Goal: Task Accomplishment & Management: Manage account settings

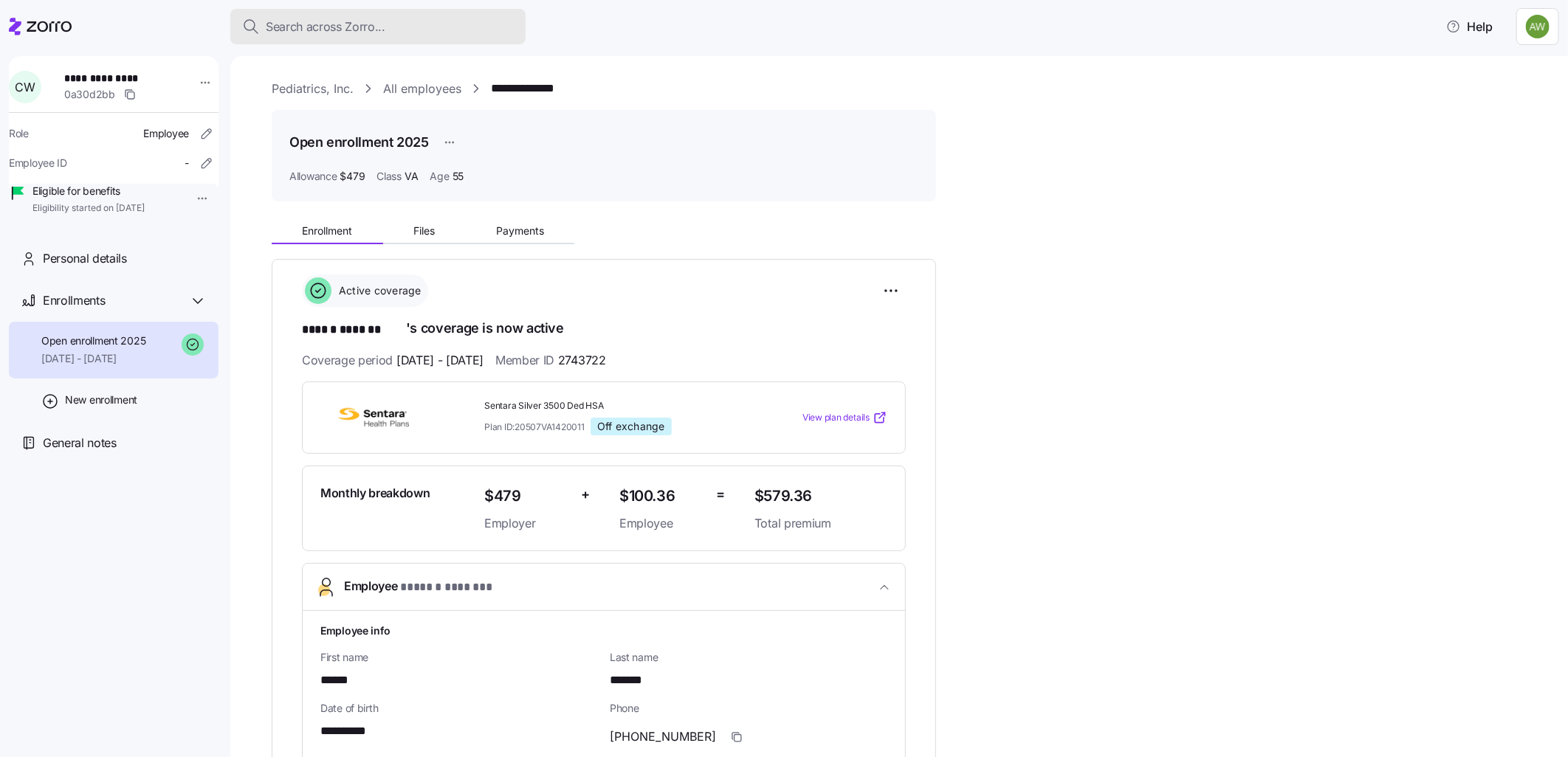
scroll to position [492, 0]
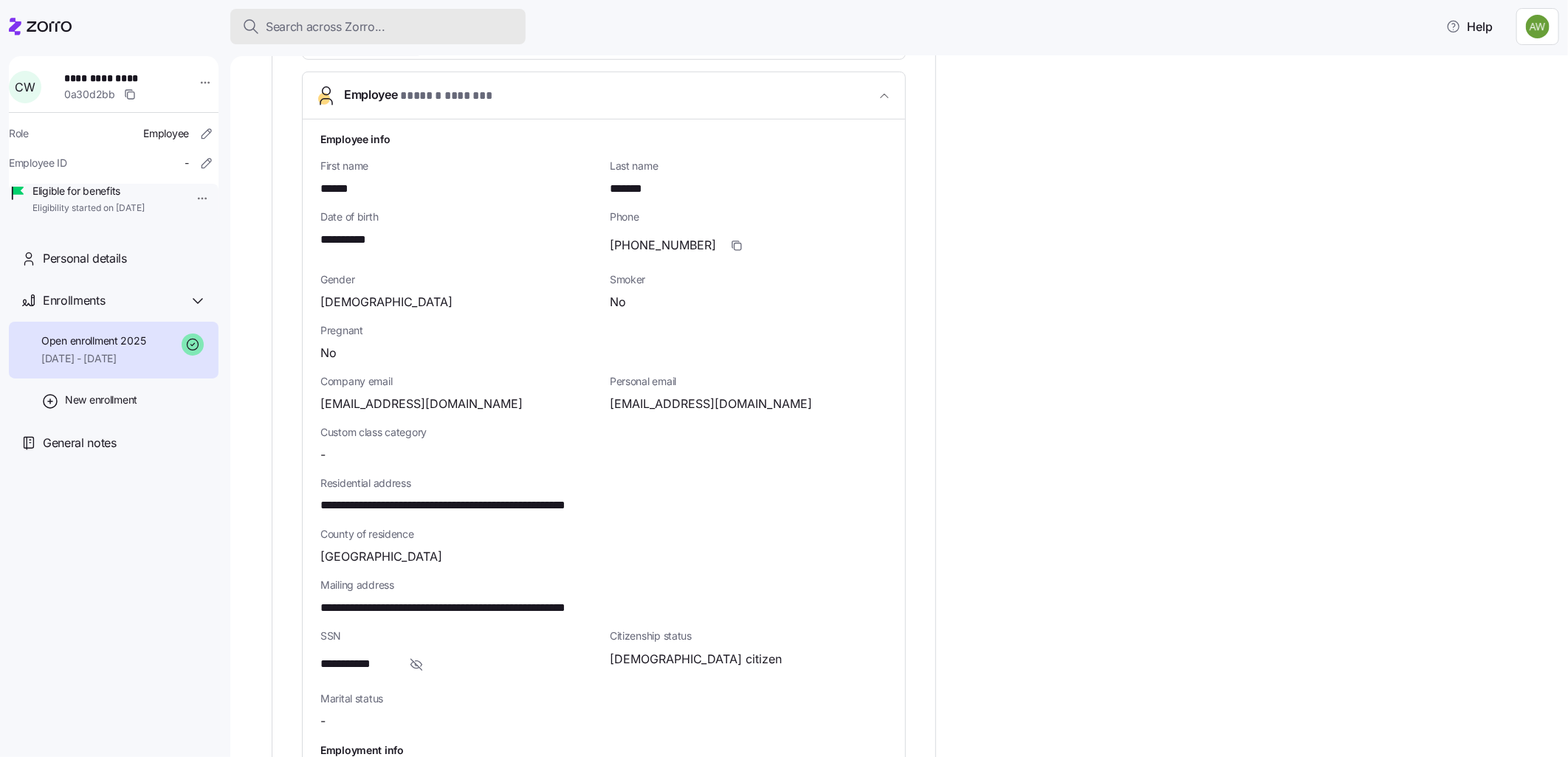
click at [319, 24] on span "Search across Zorro..." at bounding box center [325, 27] width 120 height 19
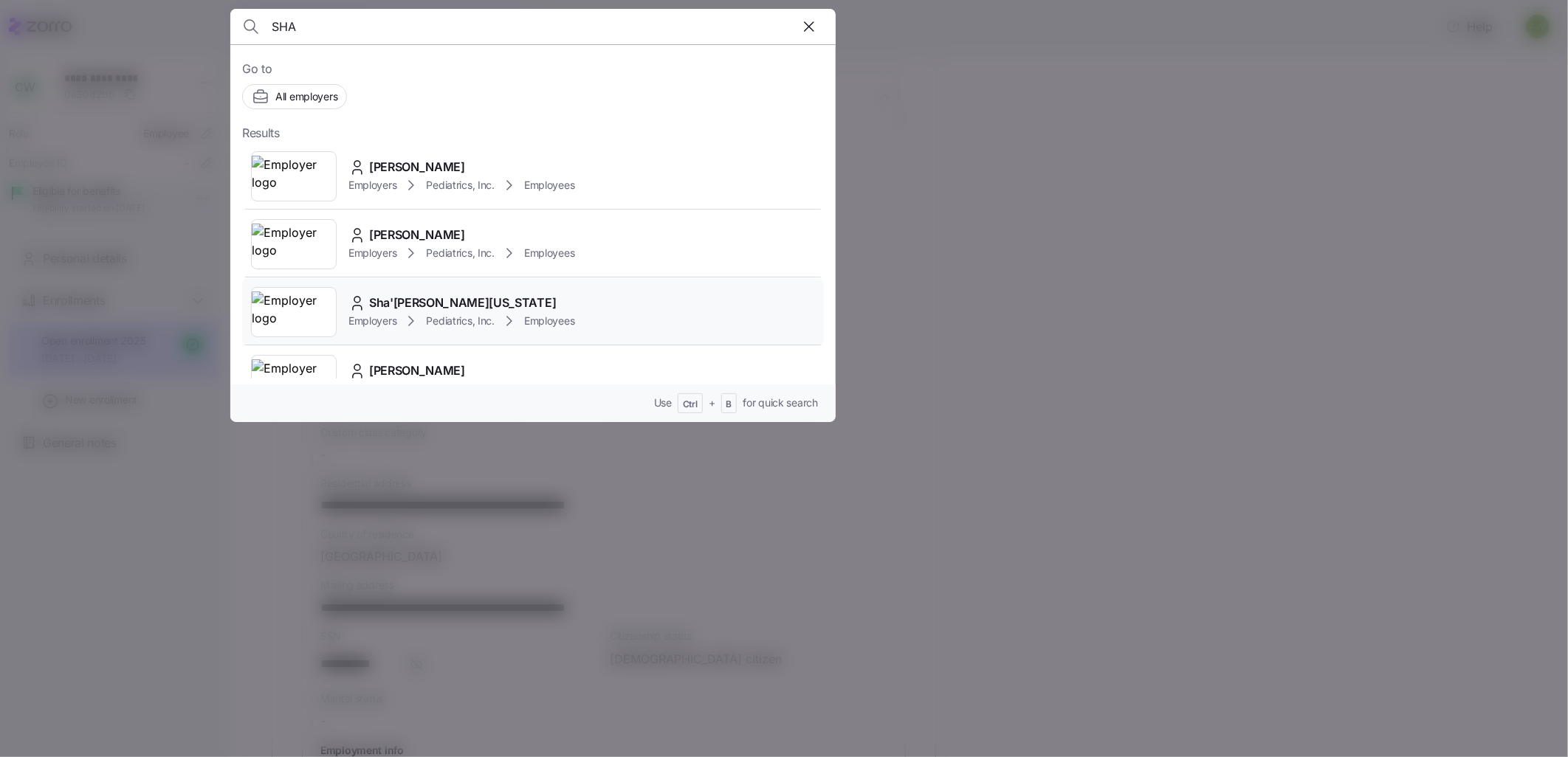
type input "SHA"
click at [423, 315] on div "Employers Pediatrics, Inc. Employees" at bounding box center [461, 321] width 226 height 18
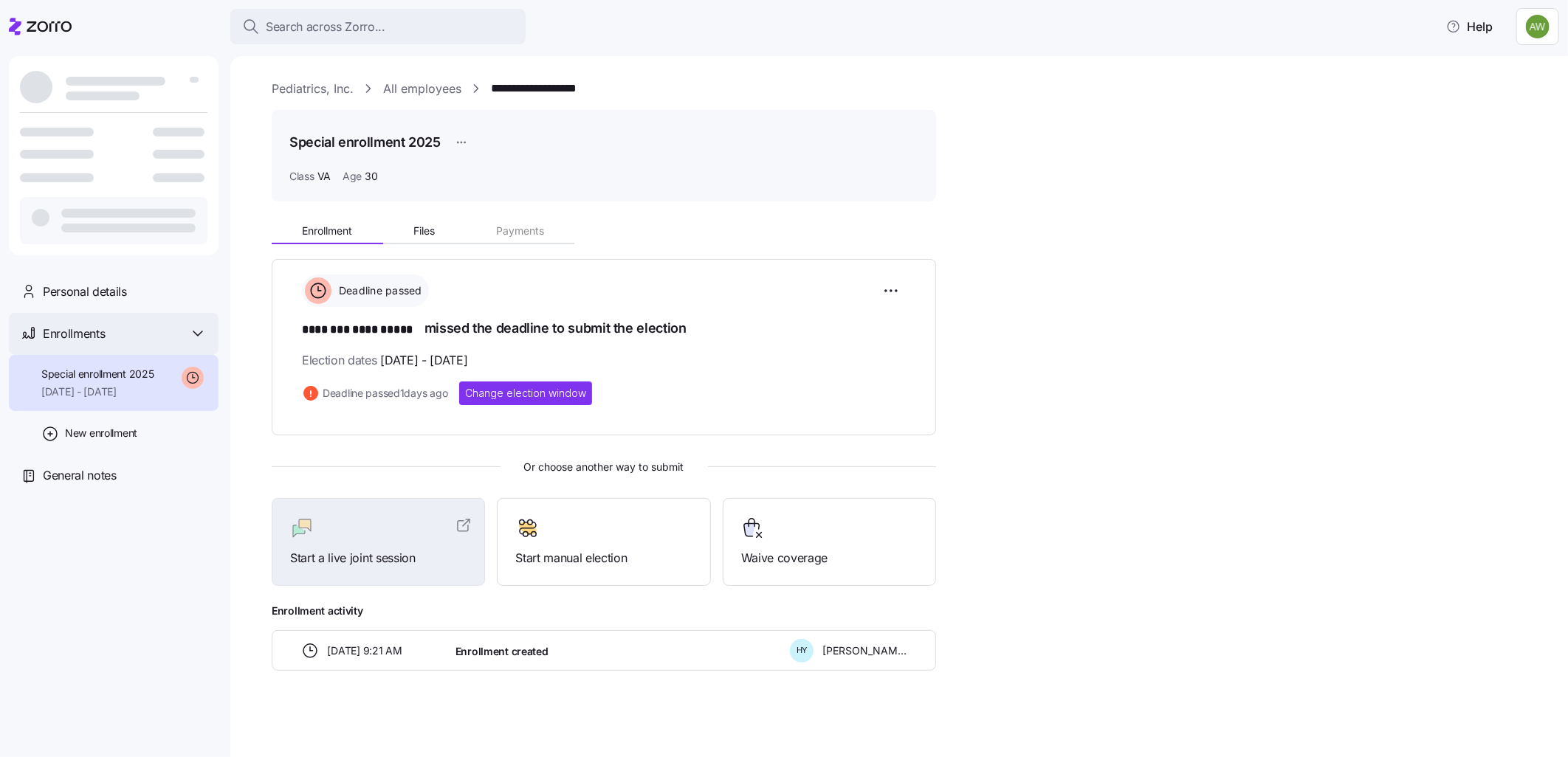
click at [89, 330] on span "Enrollments" at bounding box center [73, 334] width 62 height 19
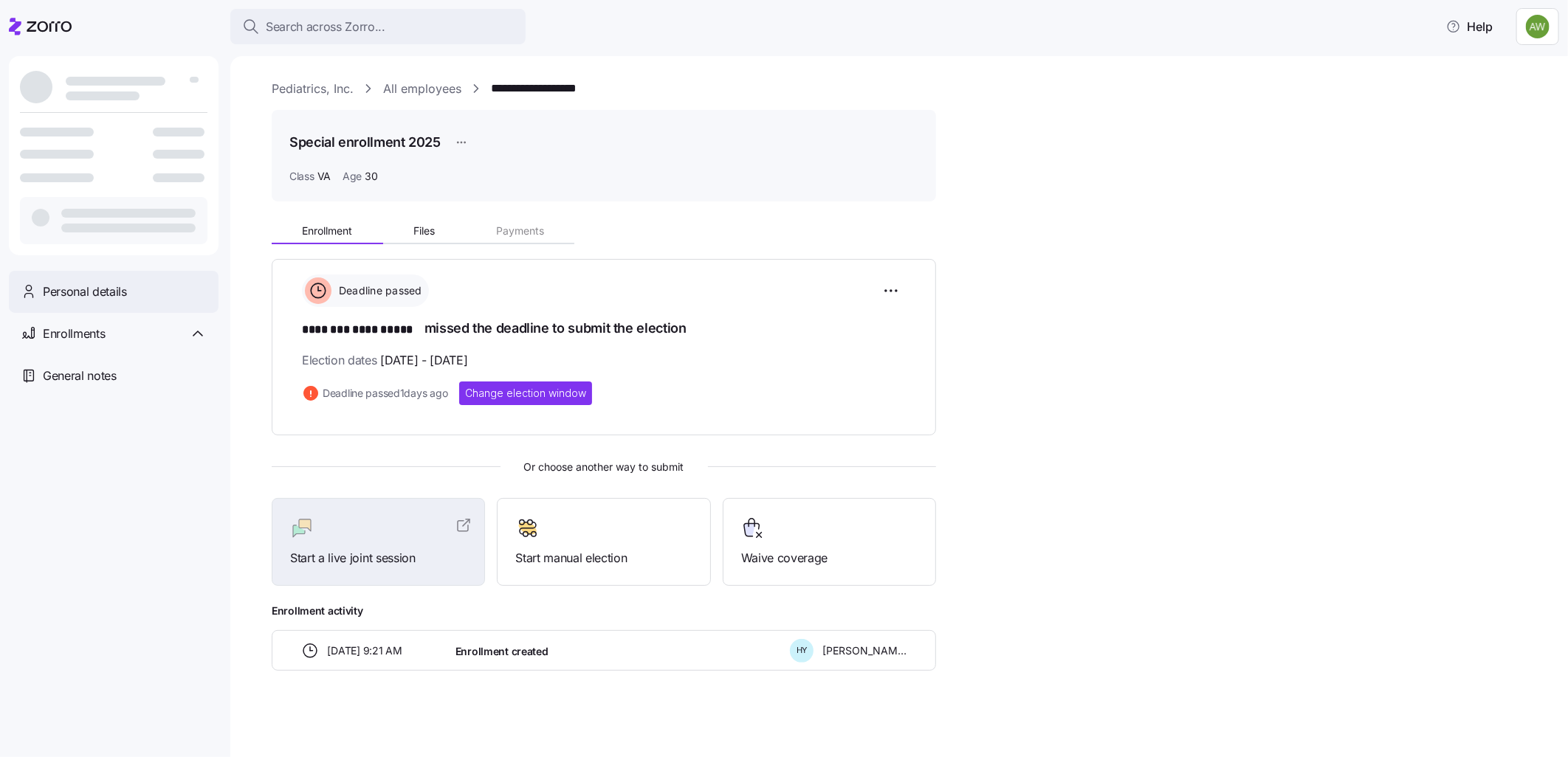
click at [91, 286] on span "Personal details" at bounding box center [84, 292] width 84 height 19
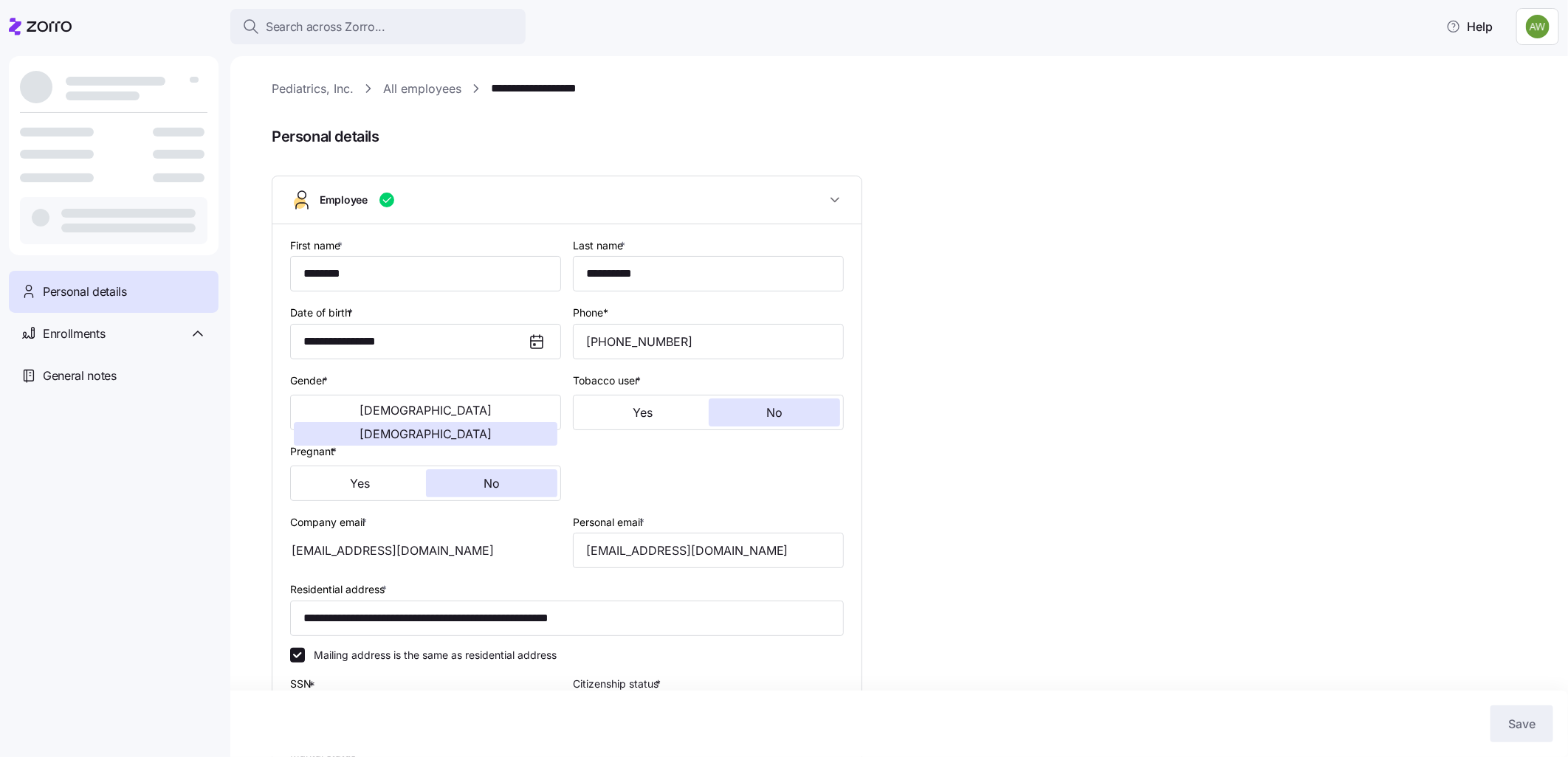
type input "VA"
click at [939, 125] on span "Personal details" at bounding box center [909, 136] width 1276 height 25
click at [131, 302] on div "Personal details" at bounding box center [114, 292] width 209 height 42
click at [532, 83] on link "**********" at bounding box center [552, 89] width 124 height 19
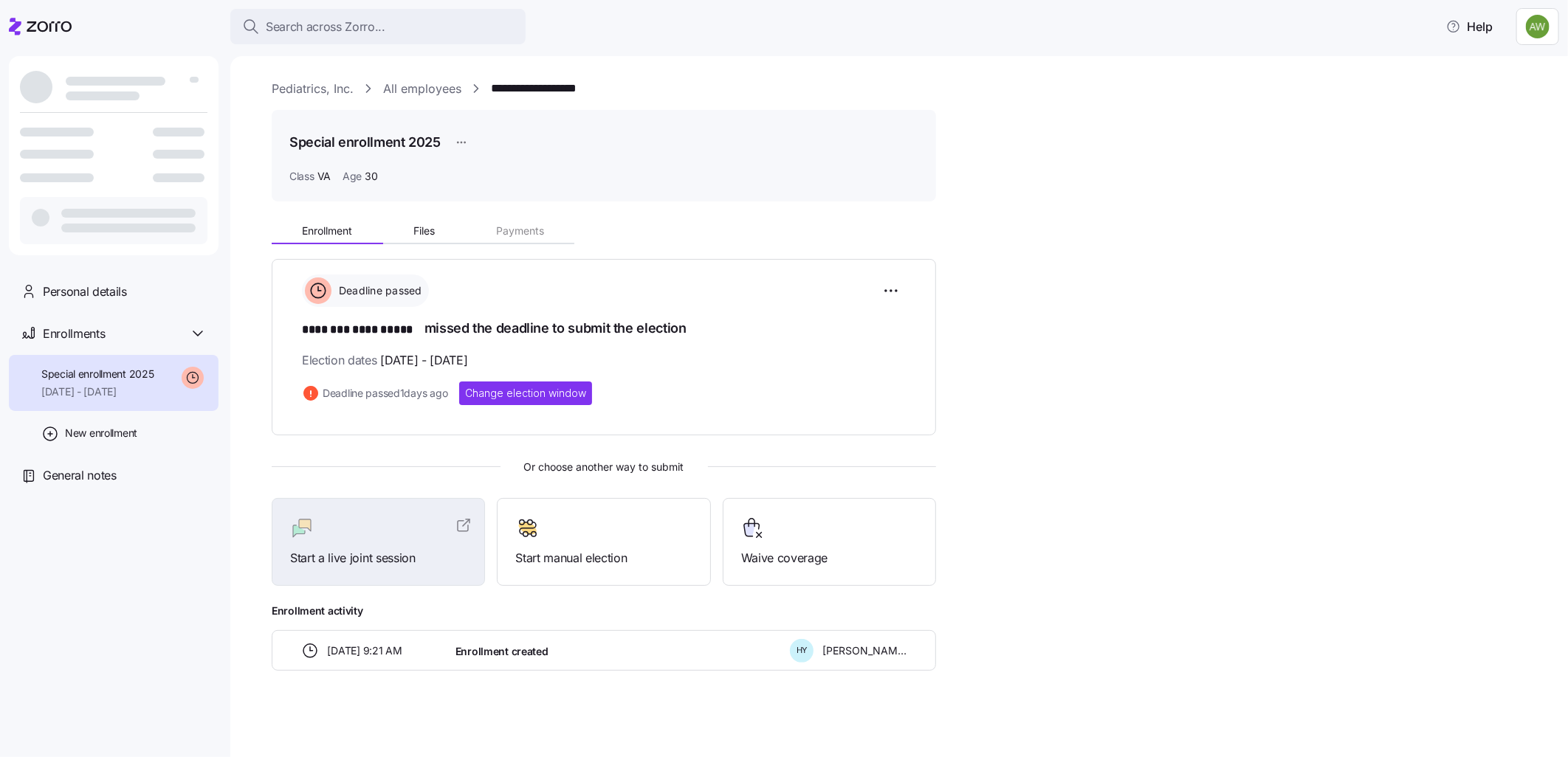
scroll to position [1, 0]
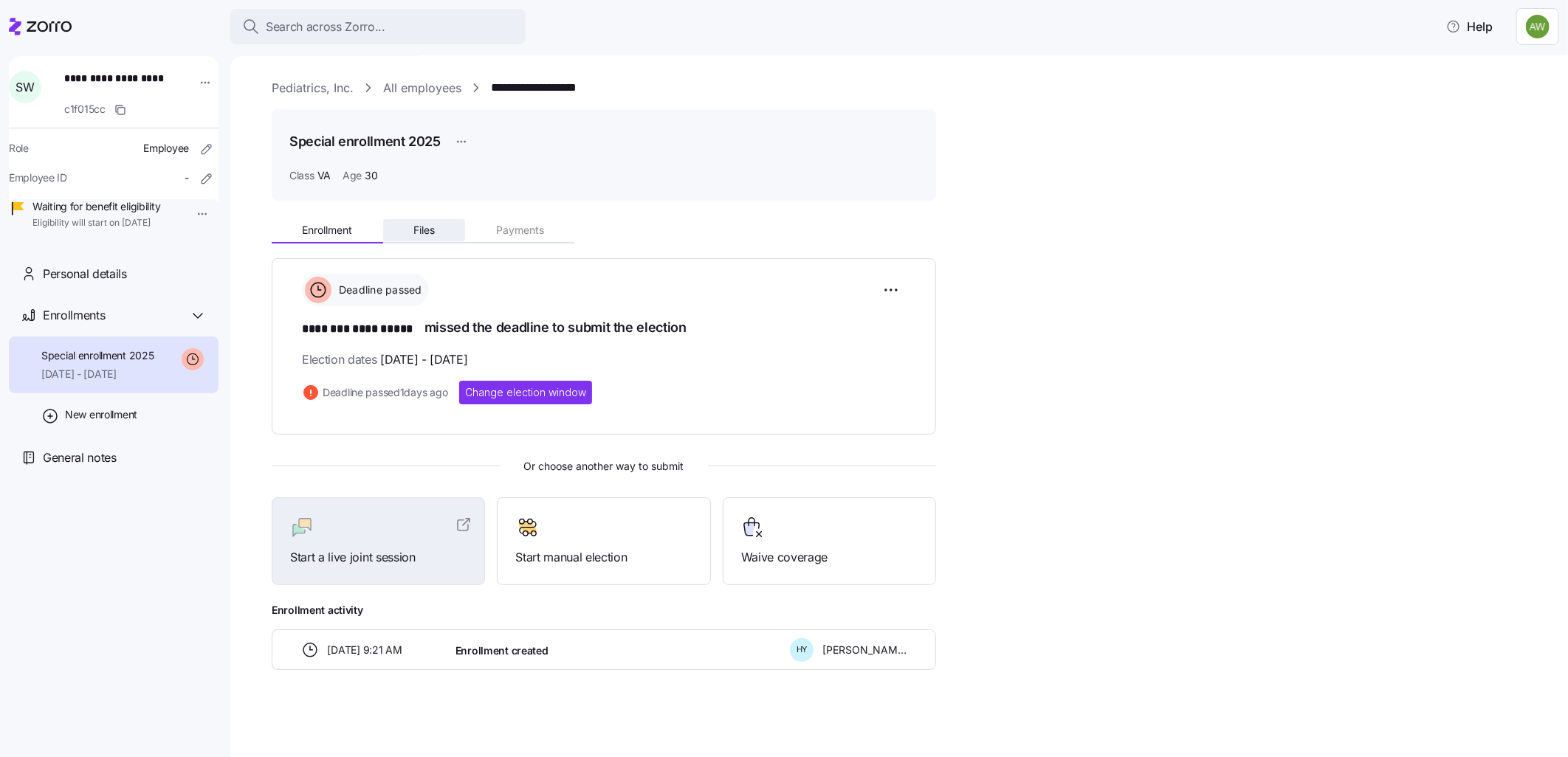
click at [418, 226] on span "Files" at bounding box center [424, 230] width 22 height 10
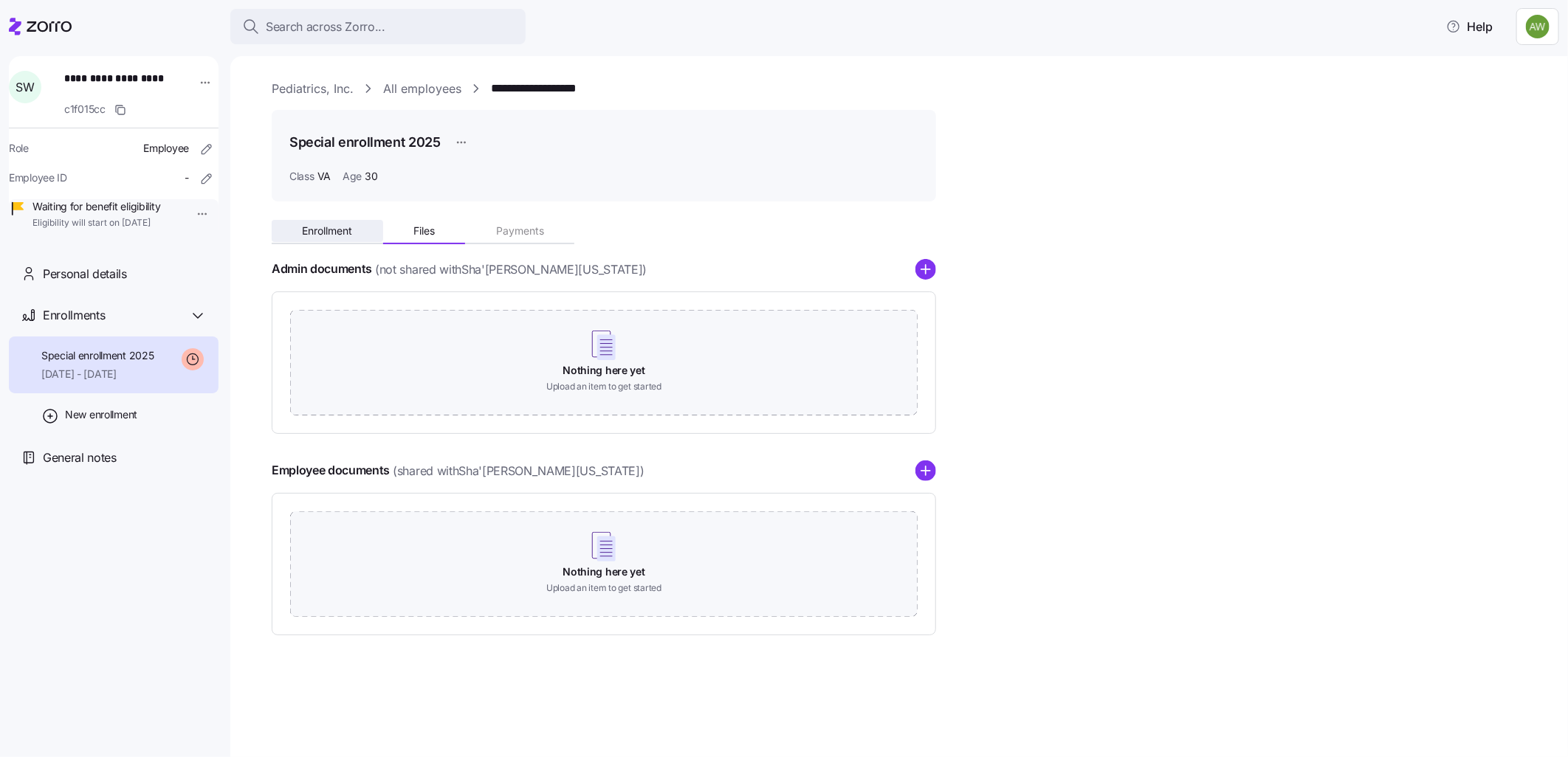
click at [334, 236] on span "Enrollment" at bounding box center [327, 231] width 50 height 10
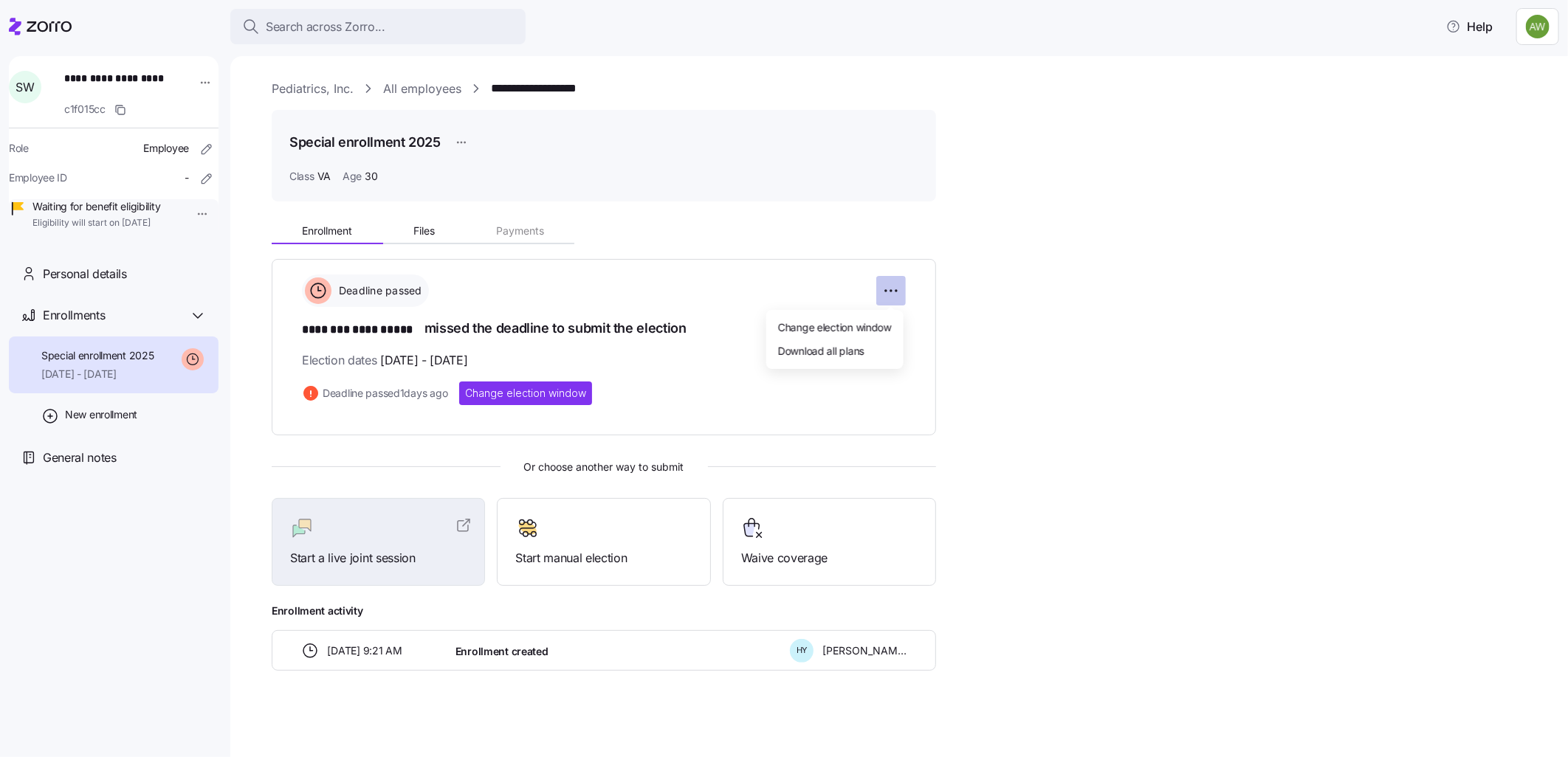
click at [894, 285] on html "**********" at bounding box center [784, 374] width 1568 height 748
click at [1001, 262] on div "**********" at bounding box center [909, 442] width 1276 height 458
click at [418, 98] on div "**********" at bounding box center [909, 411] width 1276 height 662
click at [418, 87] on link "All employees" at bounding box center [422, 89] width 78 height 19
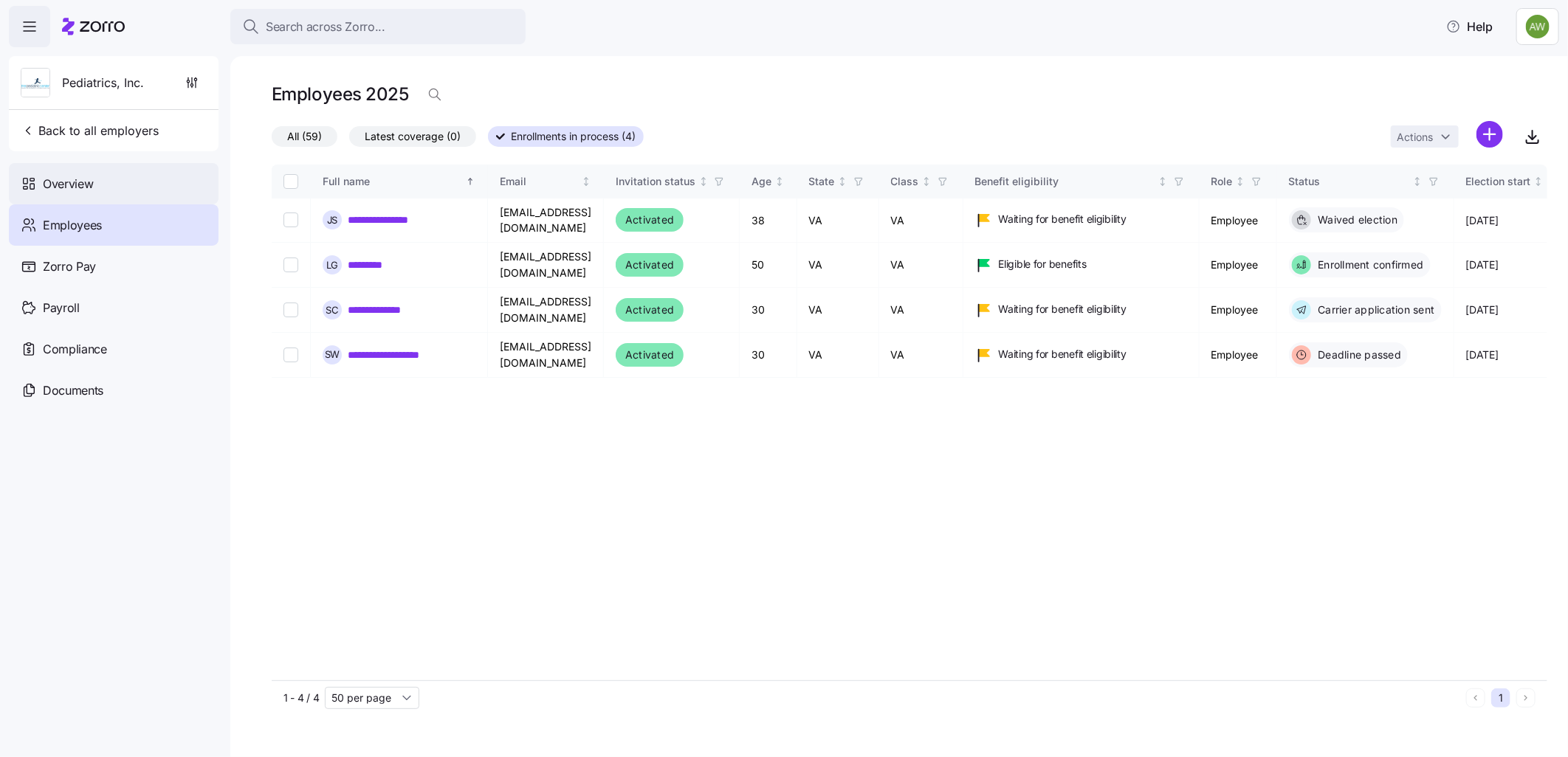
click at [62, 187] on span "Overview" at bounding box center [67, 184] width 50 height 19
click at [410, 349] on link "**********" at bounding box center [401, 355] width 108 height 15
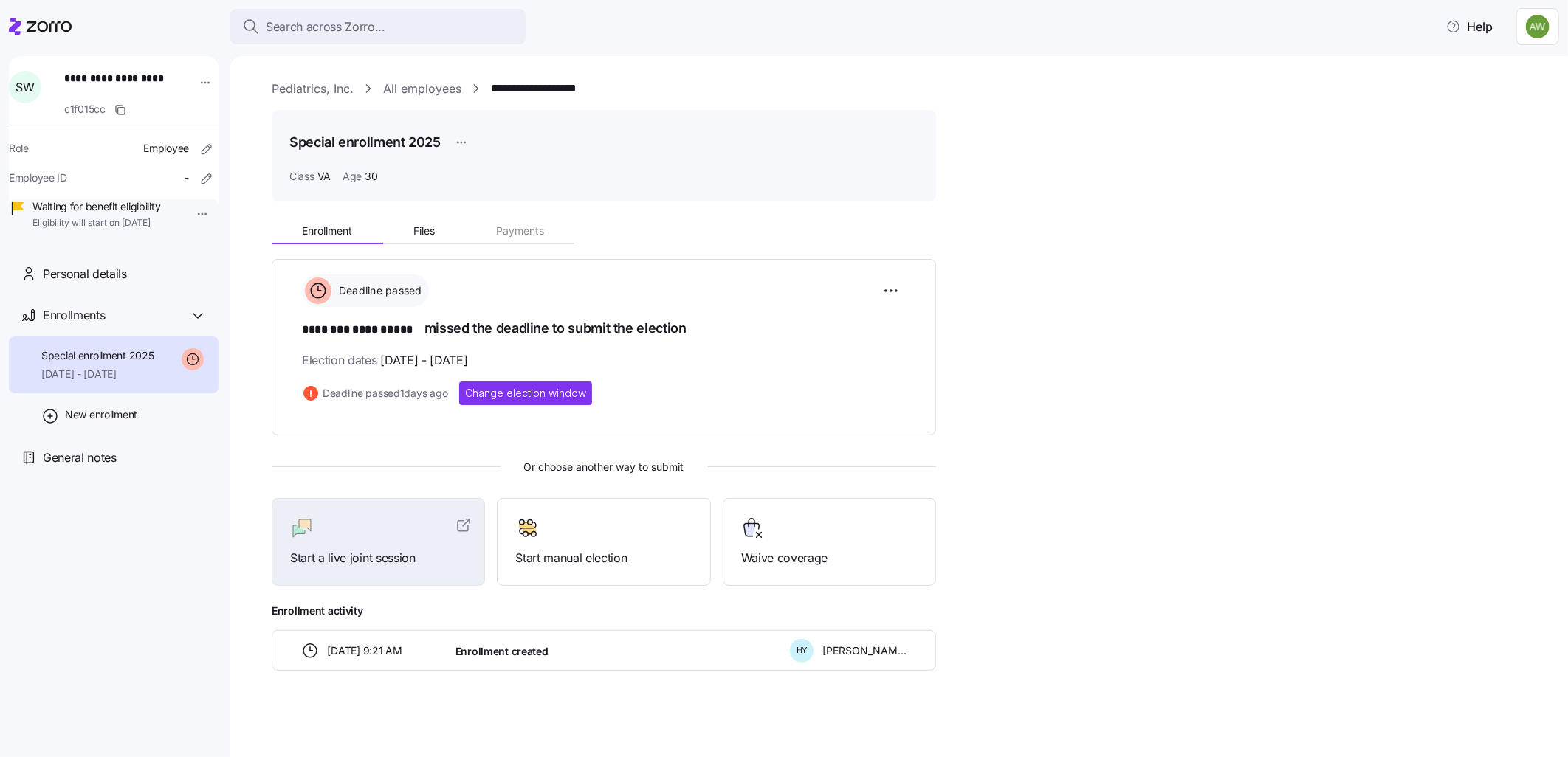
click at [428, 83] on link "All employees" at bounding box center [422, 89] width 78 height 19
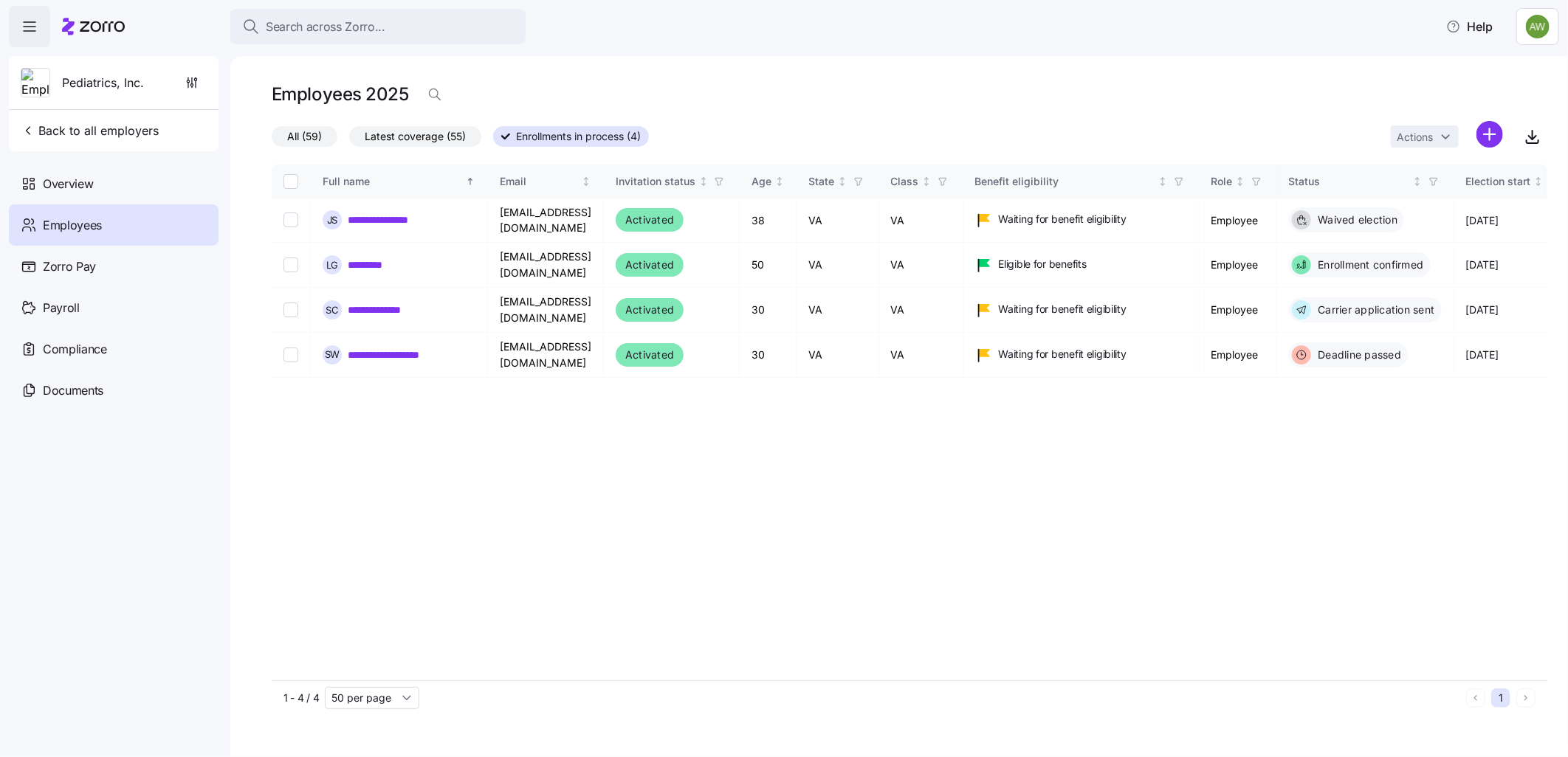
click at [505, 136] on icon at bounding box center [505, 136] width 9 height 9
click at [493, 141] on input "Enrollments in process (4)" at bounding box center [493, 141] width 0 height 0
click at [414, 138] on span "Latest coverage (55)" at bounding box center [415, 135] width 101 height 19
click at [349, 140] on input "Latest coverage (55)" at bounding box center [349, 140] width 0 height 0
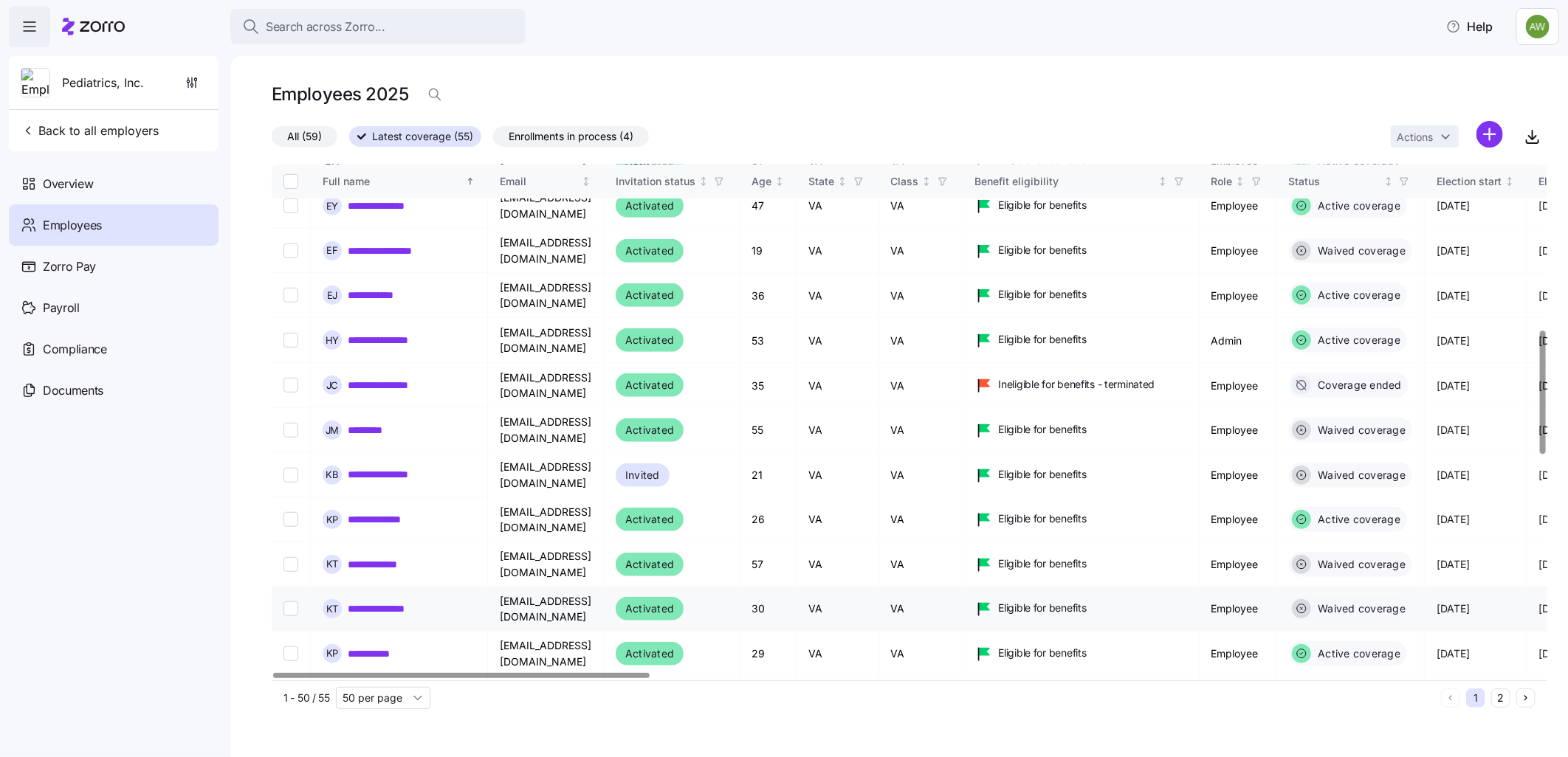
scroll to position [655, 0]
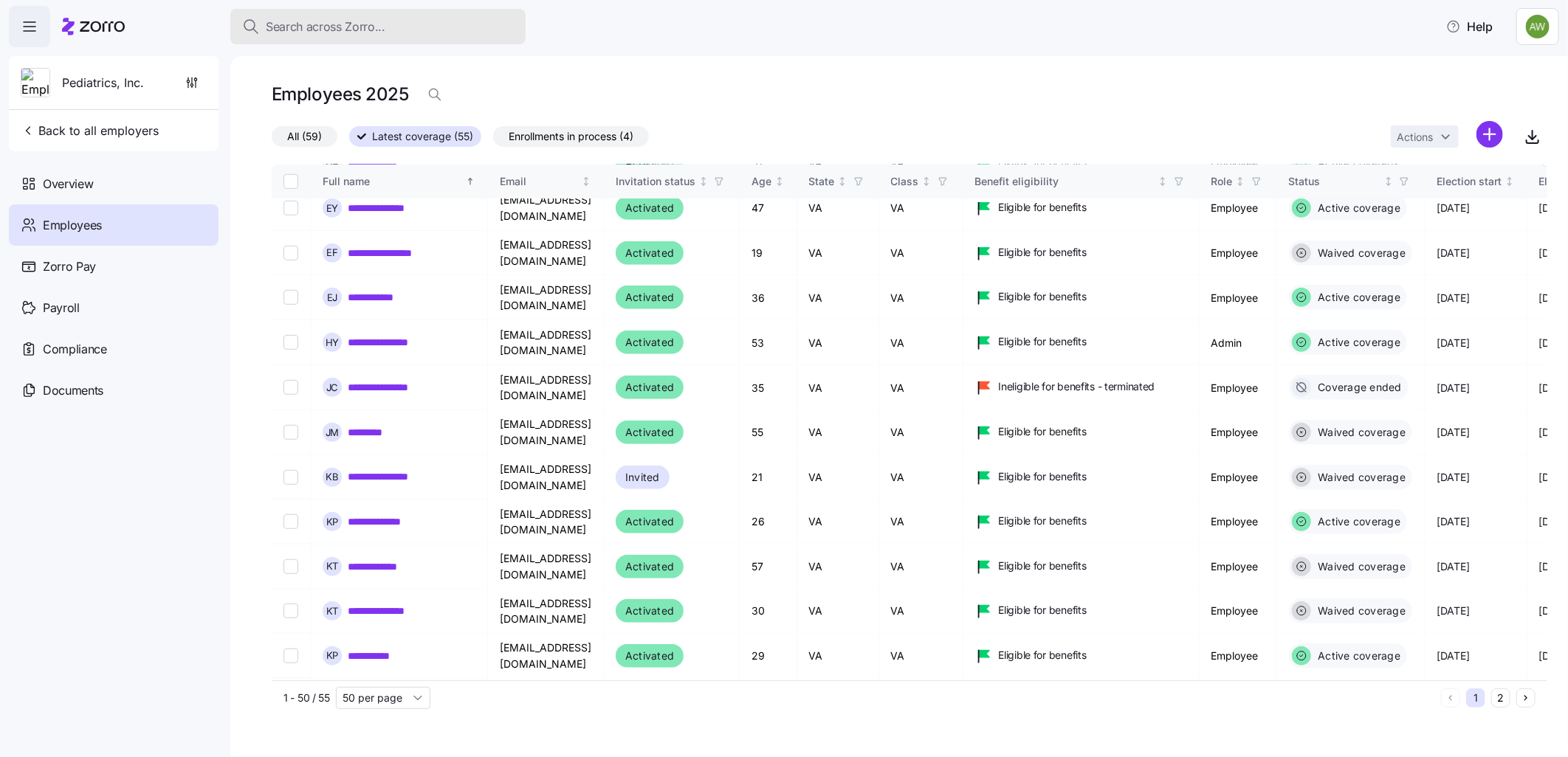
click at [337, 25] on span "Search across Zorro..." at bounding box center [325, 27] width 120 height 19
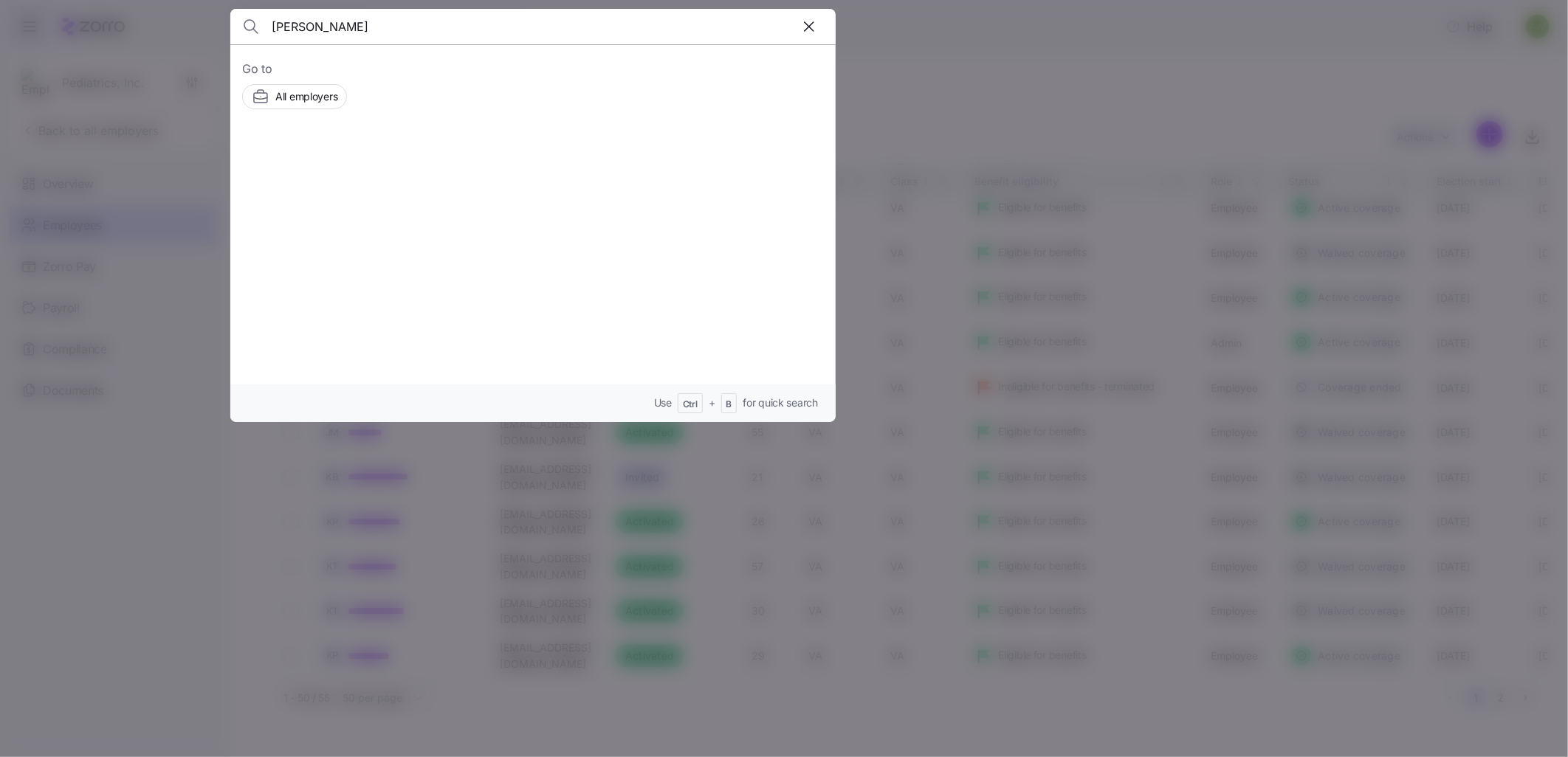
type input "[PERSON_NAME]"
click at [321, 168] on img at bounding box center [293, 177] width 84 height 42
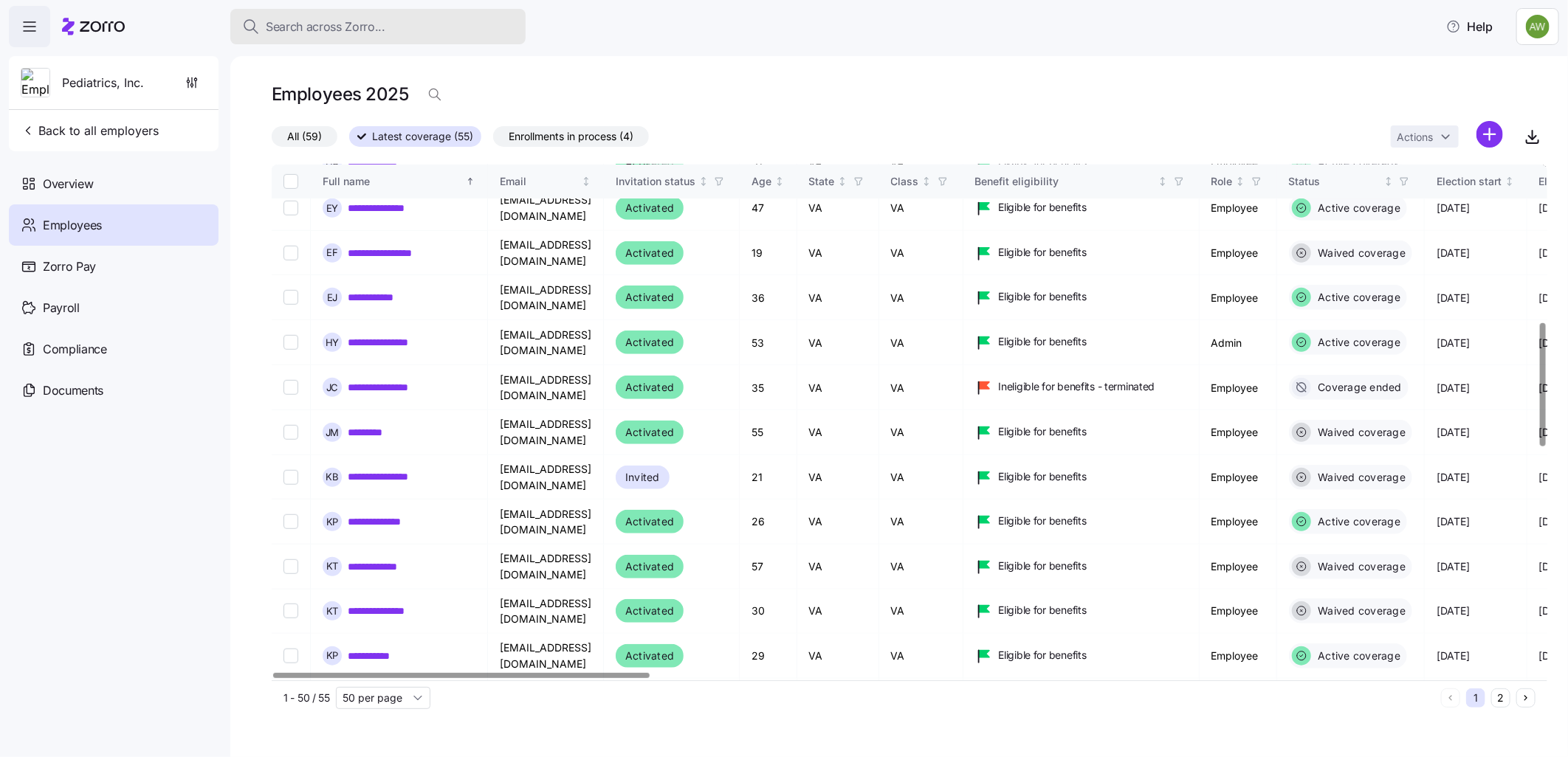
click at [394, 18] on div "Search across Zorro..." at bounding box center [377, 27] width 272 height 19
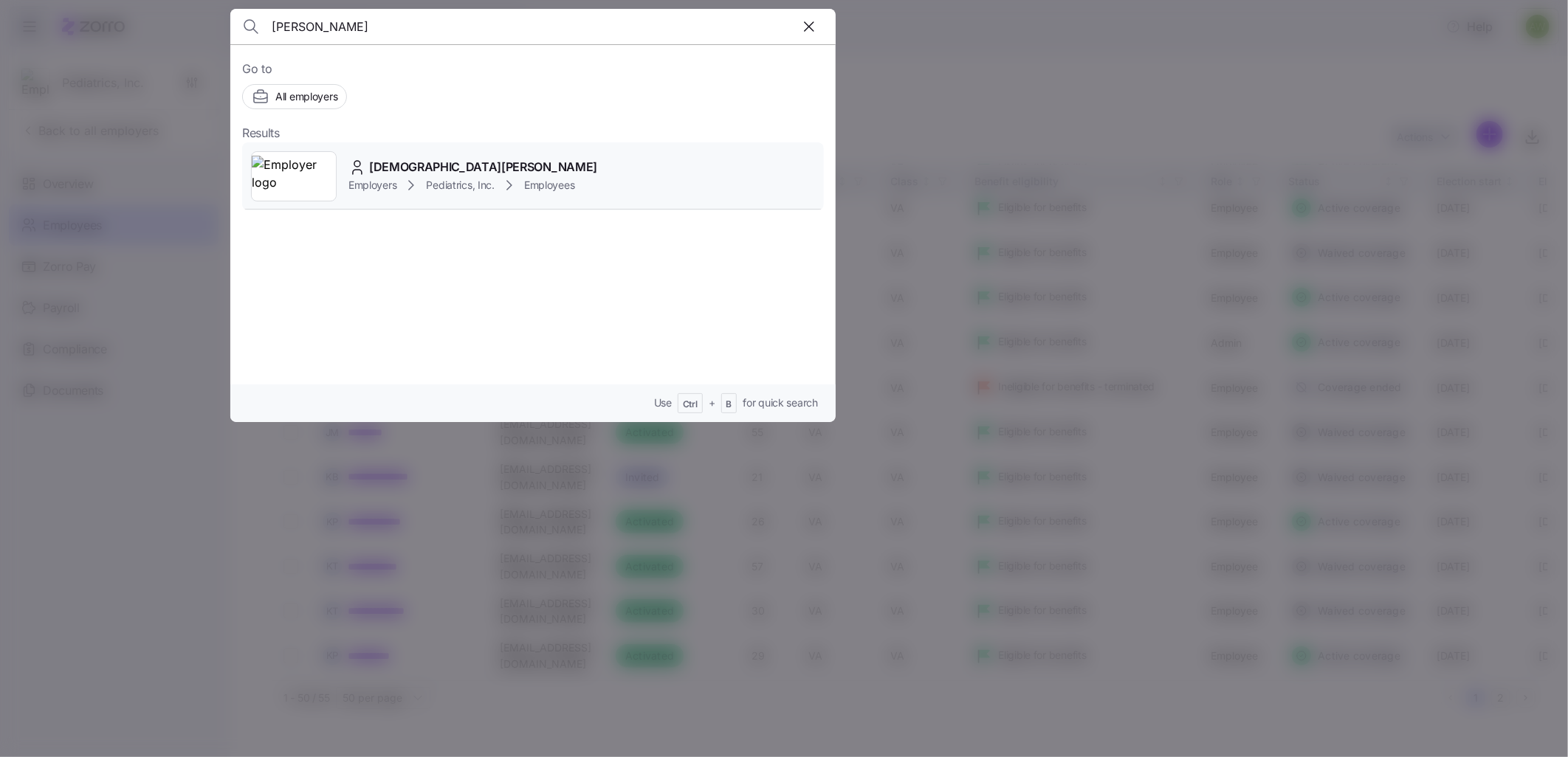
click at [334, 176] on img at bounding box center [293, 177] width 84 height 42
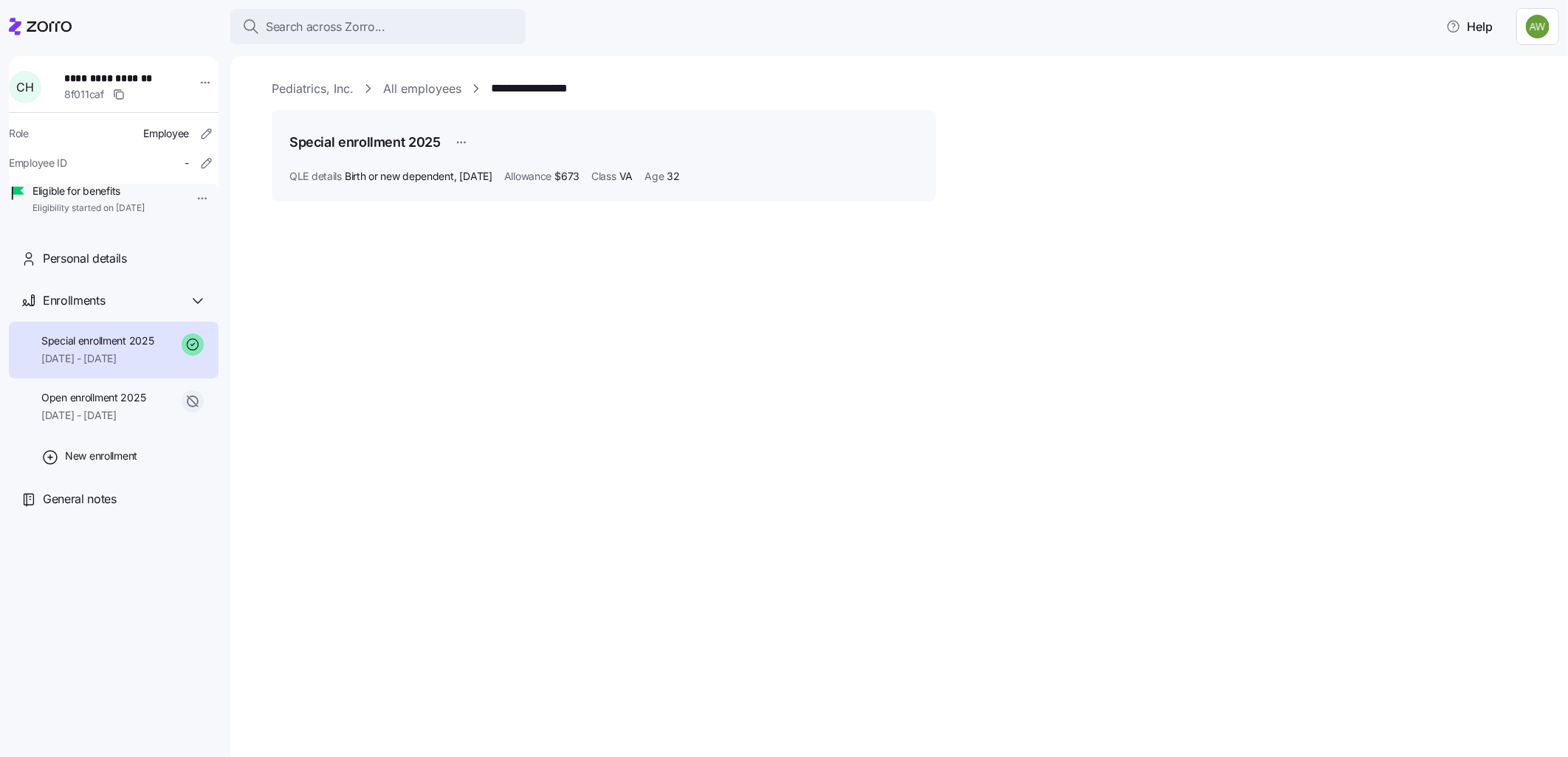
click at [570, 89] on link "**********" at bounding box center [541, 89] width 102 height 19
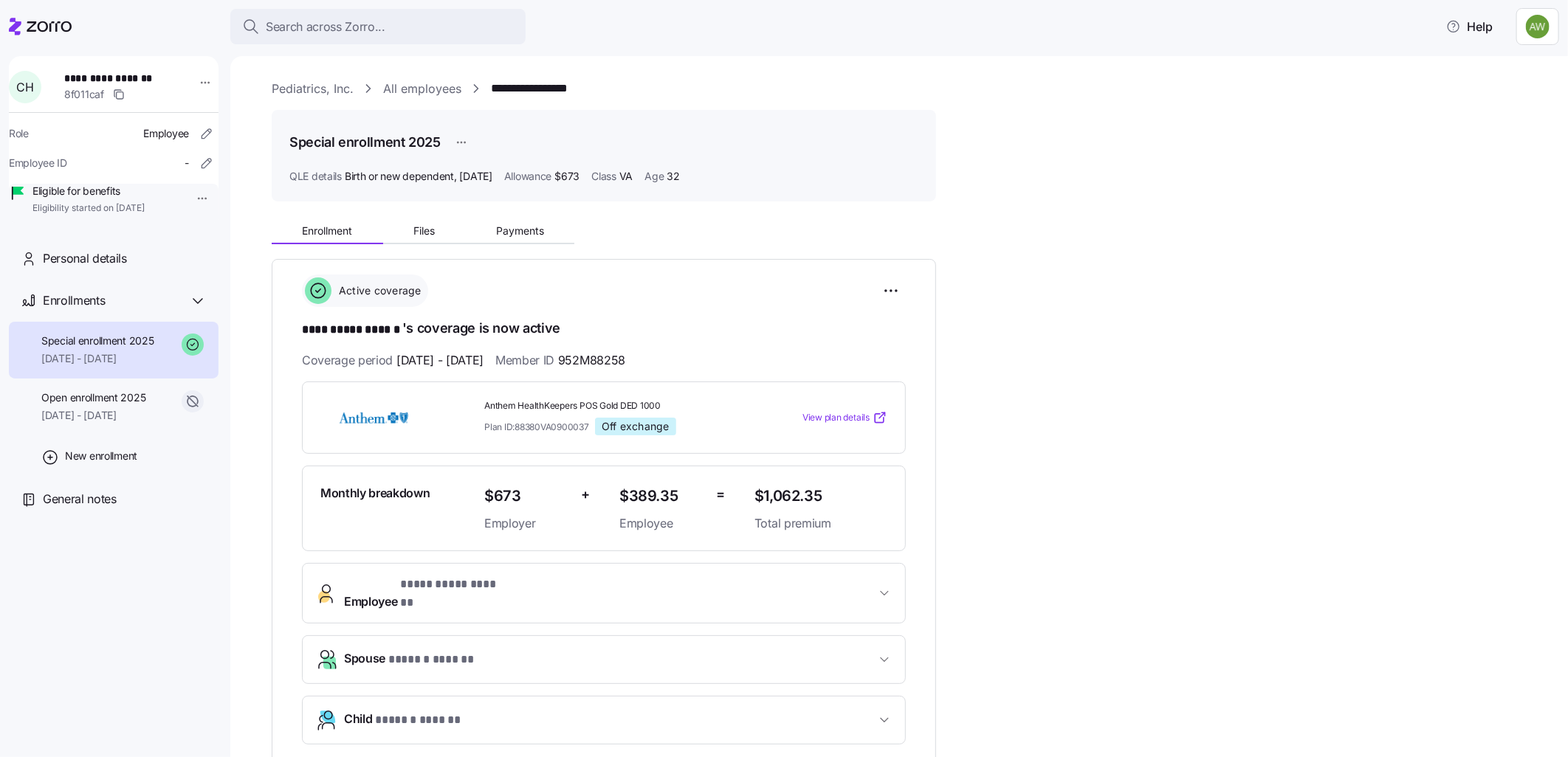
click at [492, 715] on span "Child * ****** ****** *" at bounding box center [610, 720] width 532 height 20
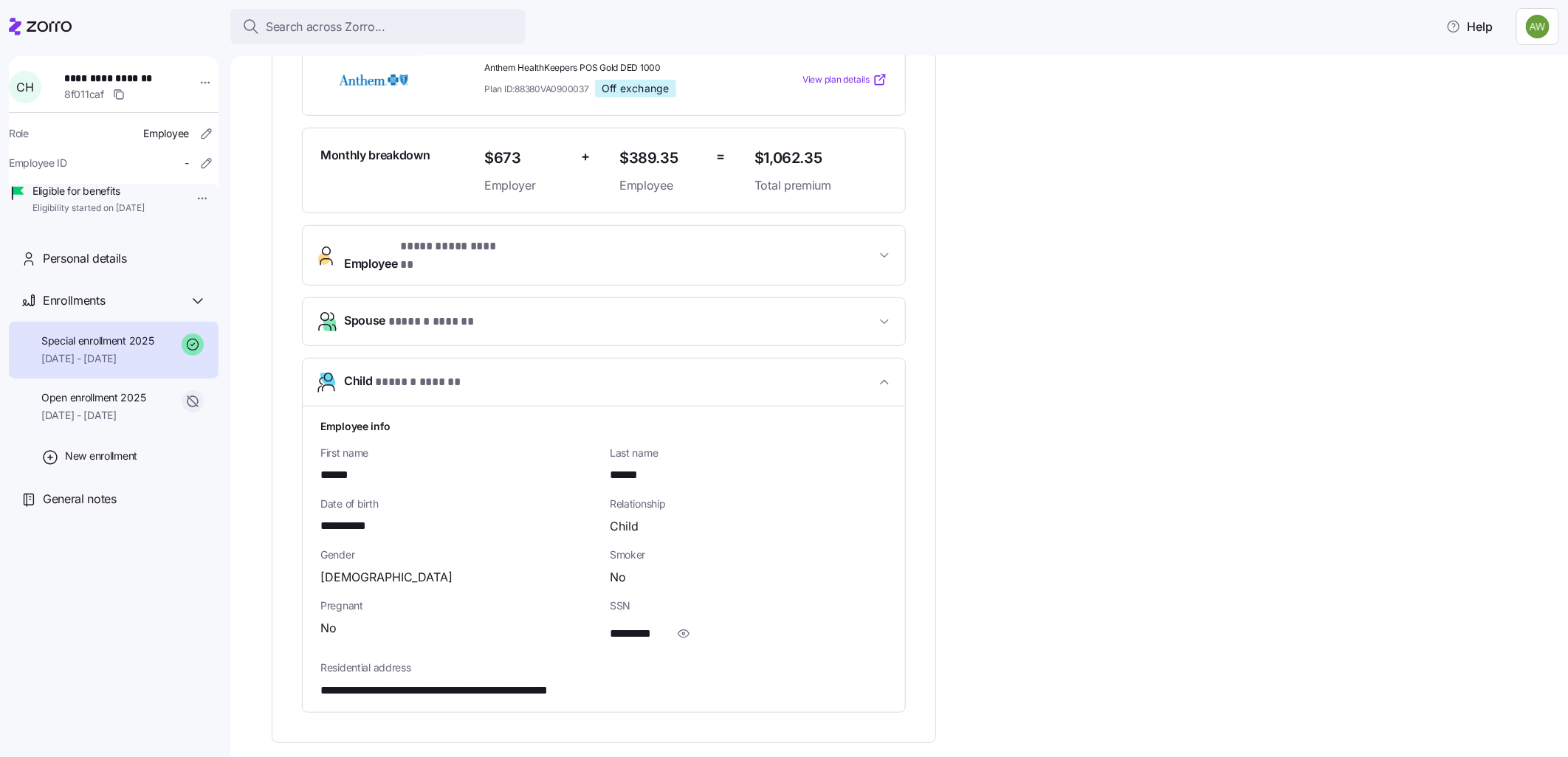
scroll to position [410, 0]
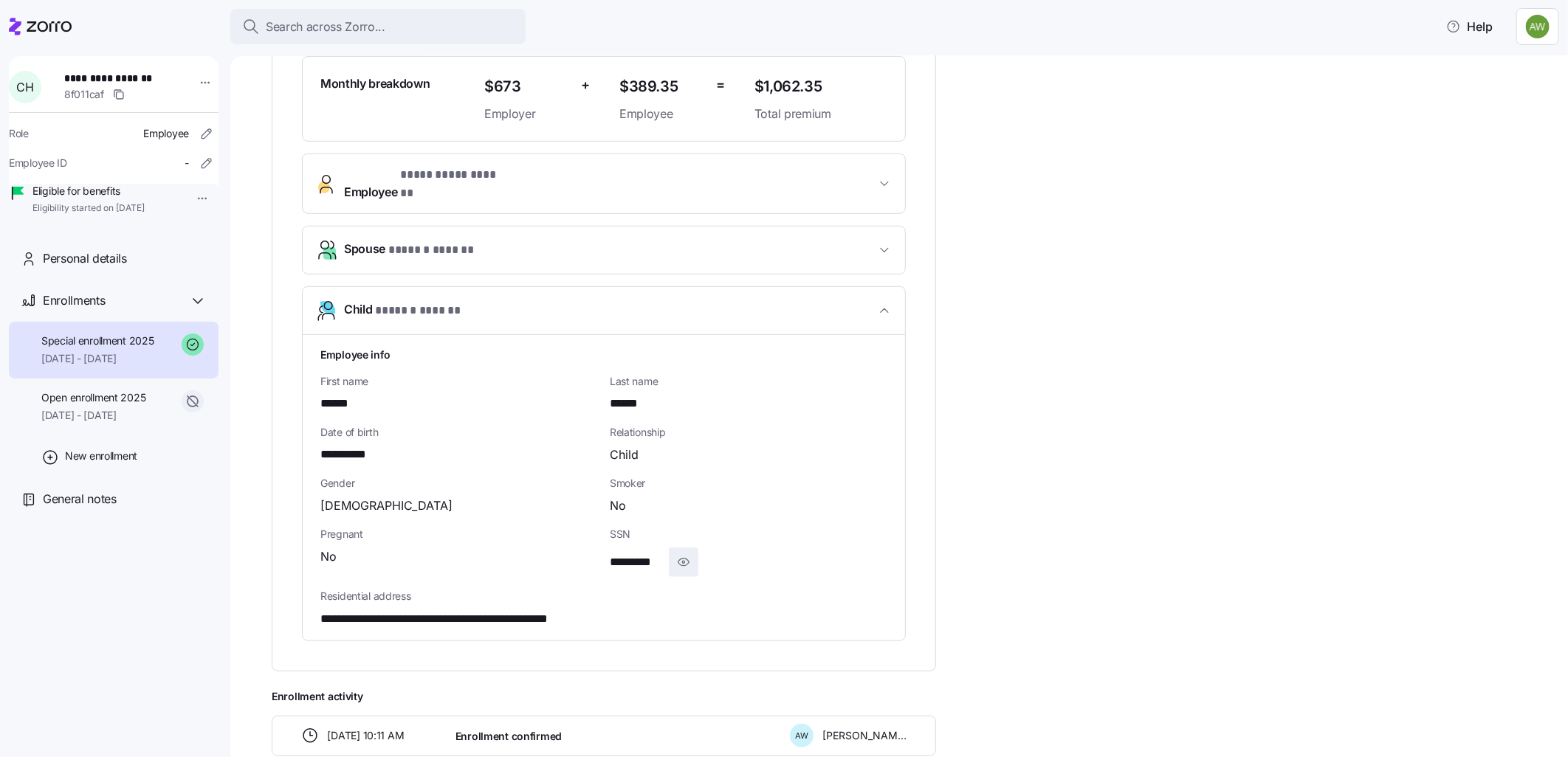
click at [682, 553] on icon "button" at bounding box center [683, 562] width 15 height 18
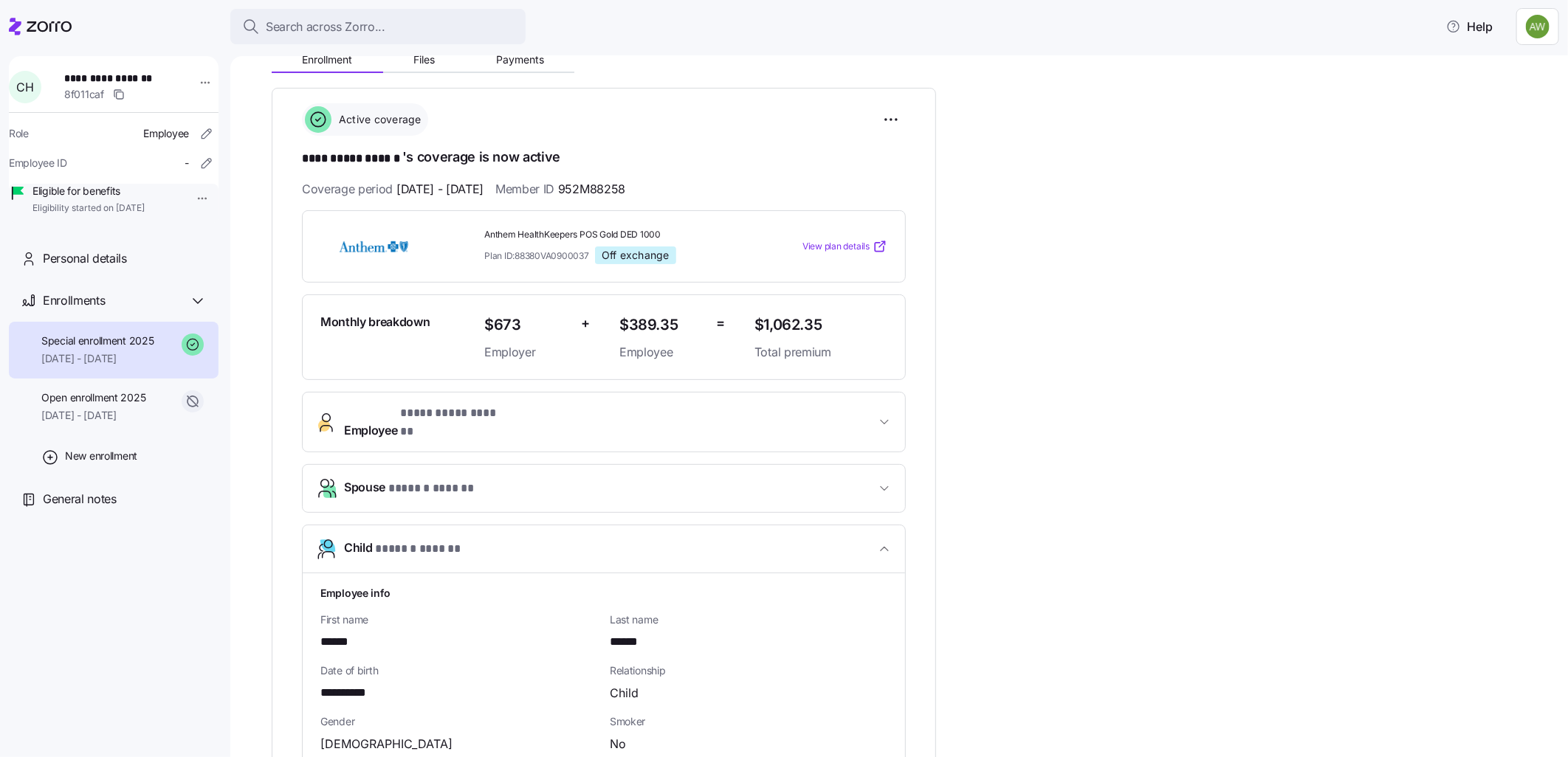
scroll to position [164, 0]
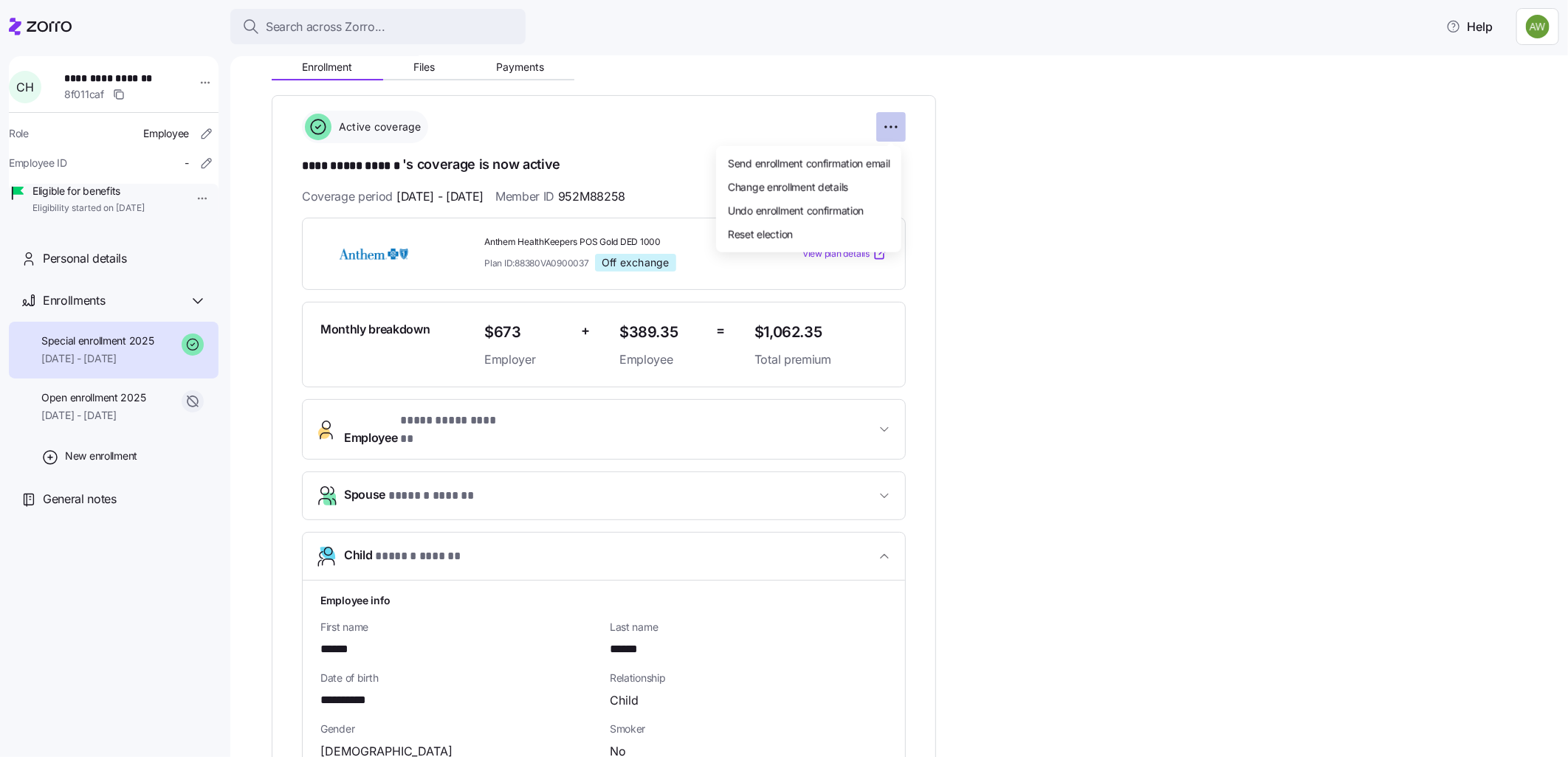
click at [891, 119] on html "**********" at bounding box center [784, 374] width 1568 height 748
click at [992, 137] on html "**********" at bounding box center [784, 374] width 1568 height 748
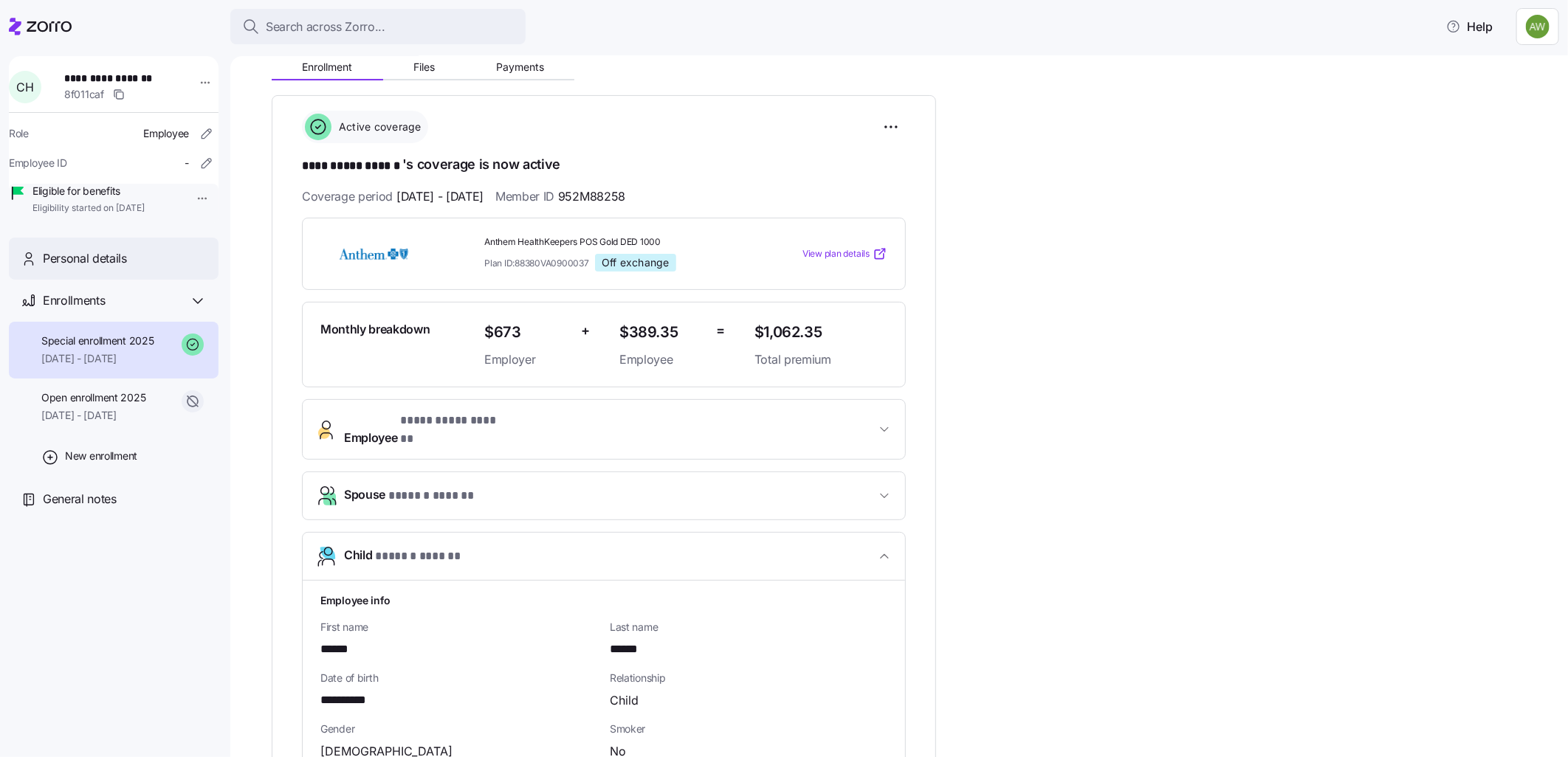
click at [60, 268] on span "Personal details" at bounding box center [84, 258] width 84 height 19
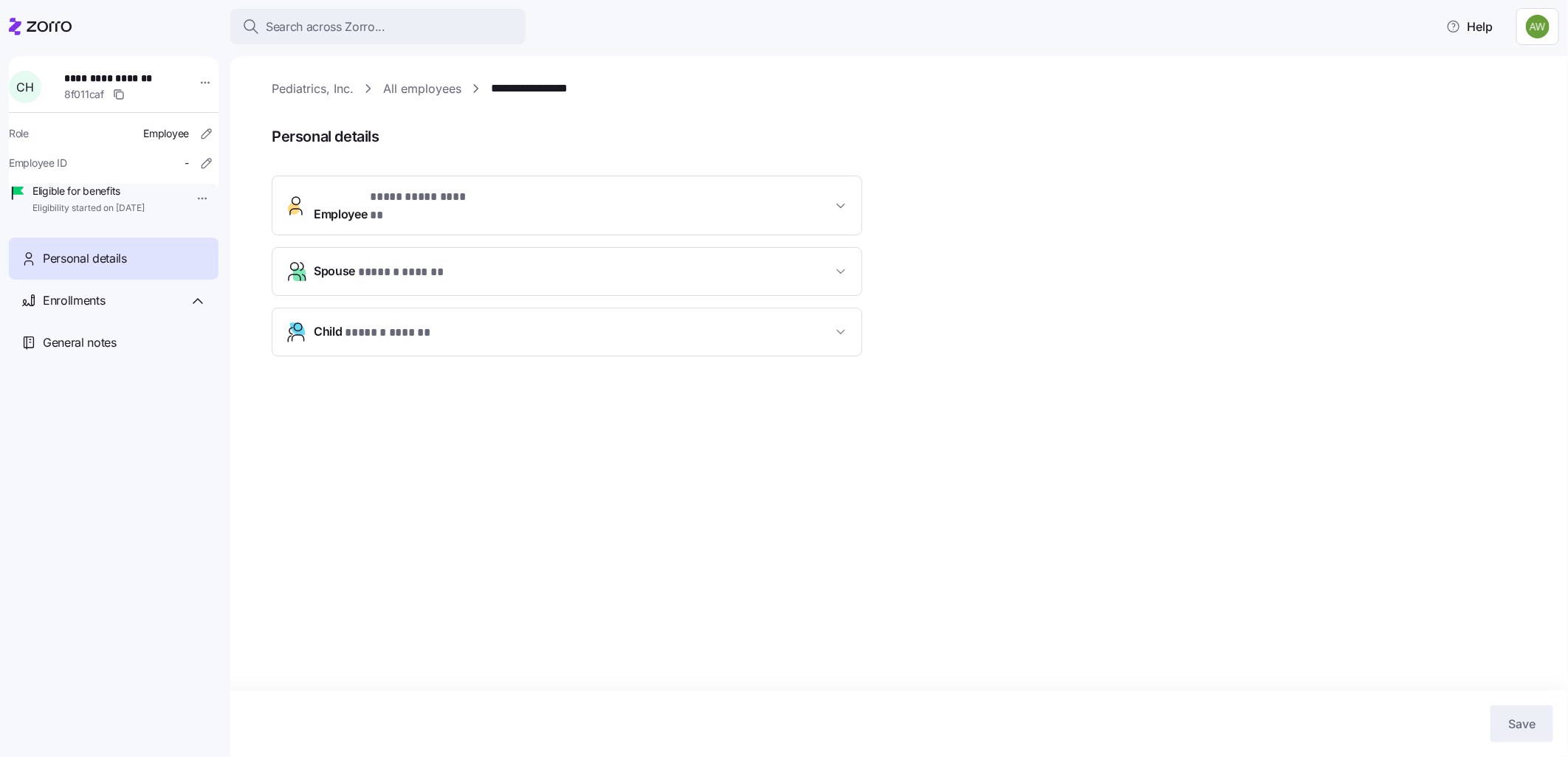
click at [635, 322] on span "Child * ****** ****** *" at bounding box center [572, 332] width 518 height 20
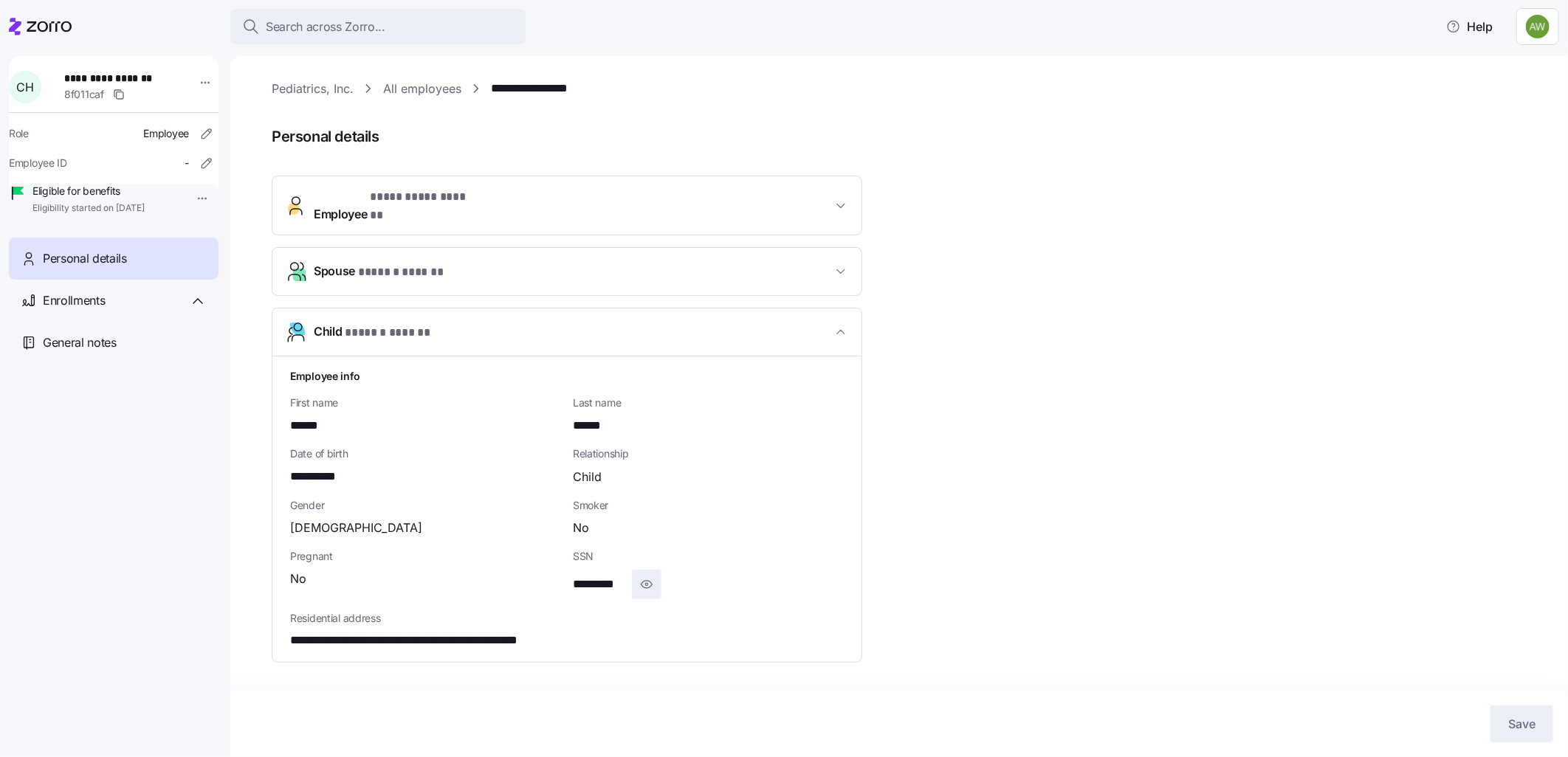
click at [644, 576] on icon "button" at bounding box center [646, 585] width 15 height 18
click at [203, 78] on html "**********" at bounding box center [784, 374] width 1568 height 748
click at [432, 87] on html "**********" at bounding box center [784, 374] width 1568 height 748
click at [421, 89] on link "All employees" at bounding box center [422, 89] width 78 height 19
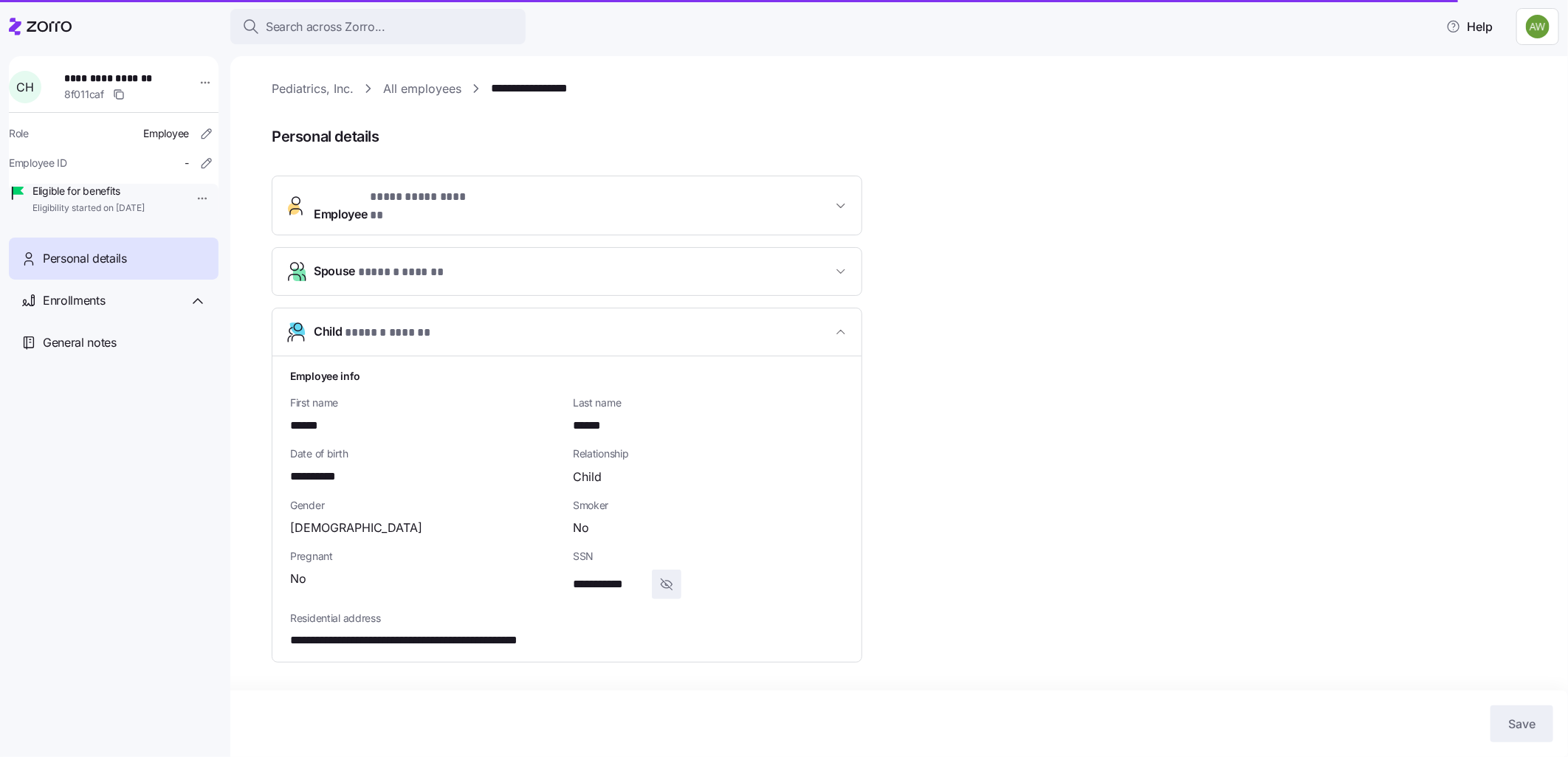
click at [527, 80] on link "**********" at bounding box center [541, 89] width 102 height 19
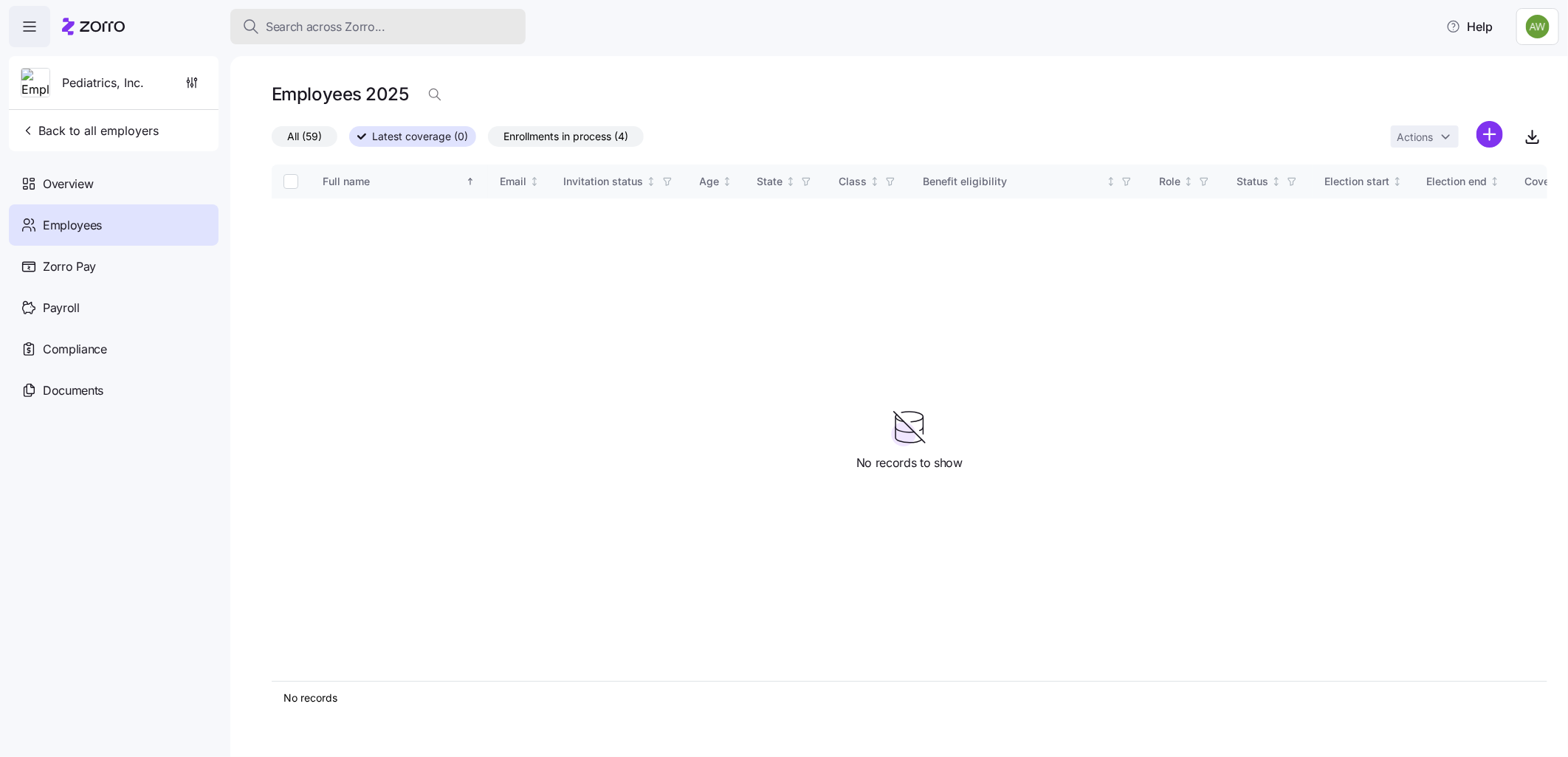
click at [366, 25] on span "Search across Zorro..." at bounding box center [325, 27] width 120 height 19
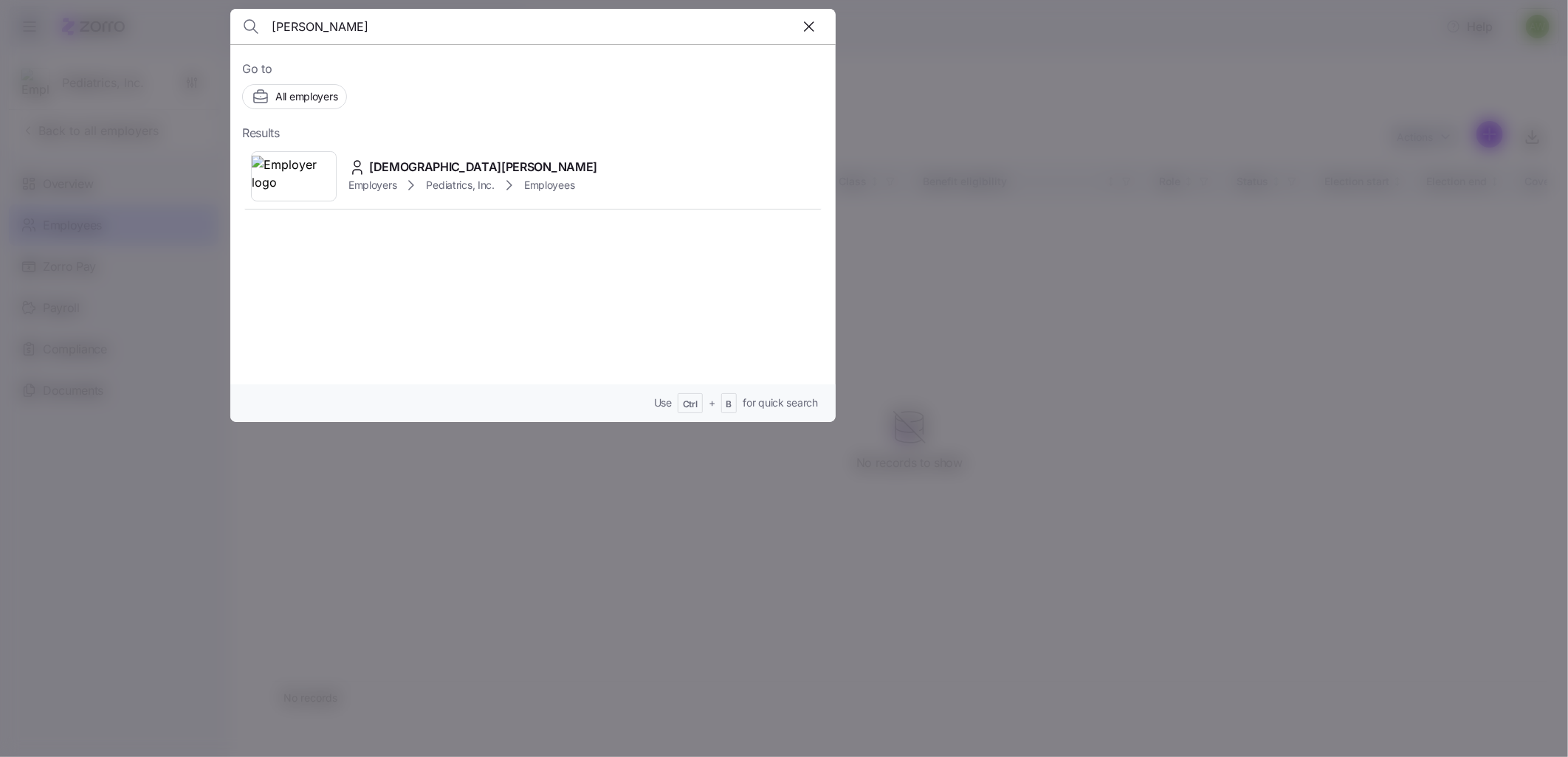
type input "[PERSON_NAME]"
click at [408, 174] on span "[DEMOGRAPHIC_DATA][PERSON_NAME]" at bounding box center [483, 167] width 228 height 19
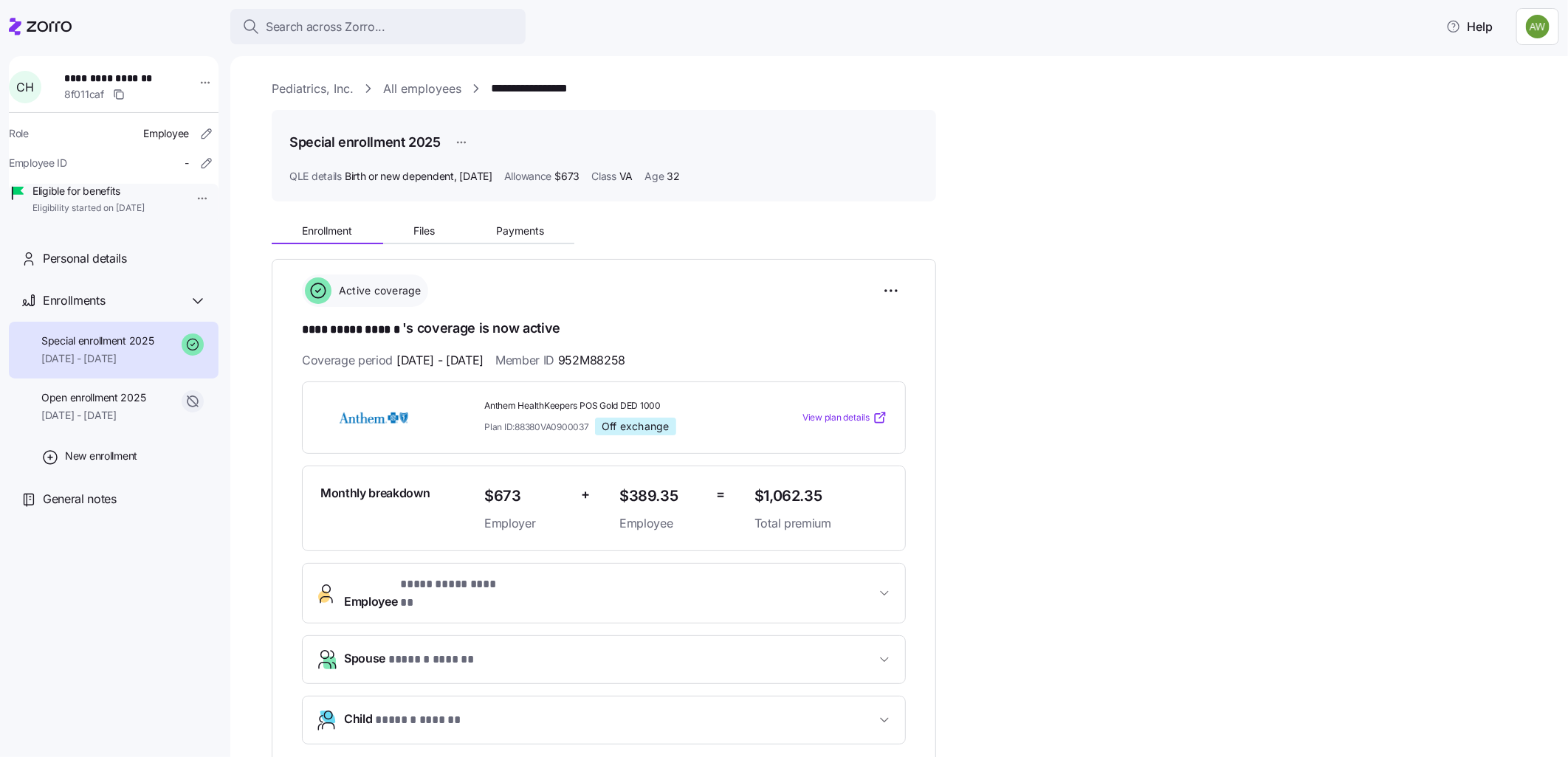
click at [537, 586] on span "**********" at bounding box center [610, 594] width 532 height 36
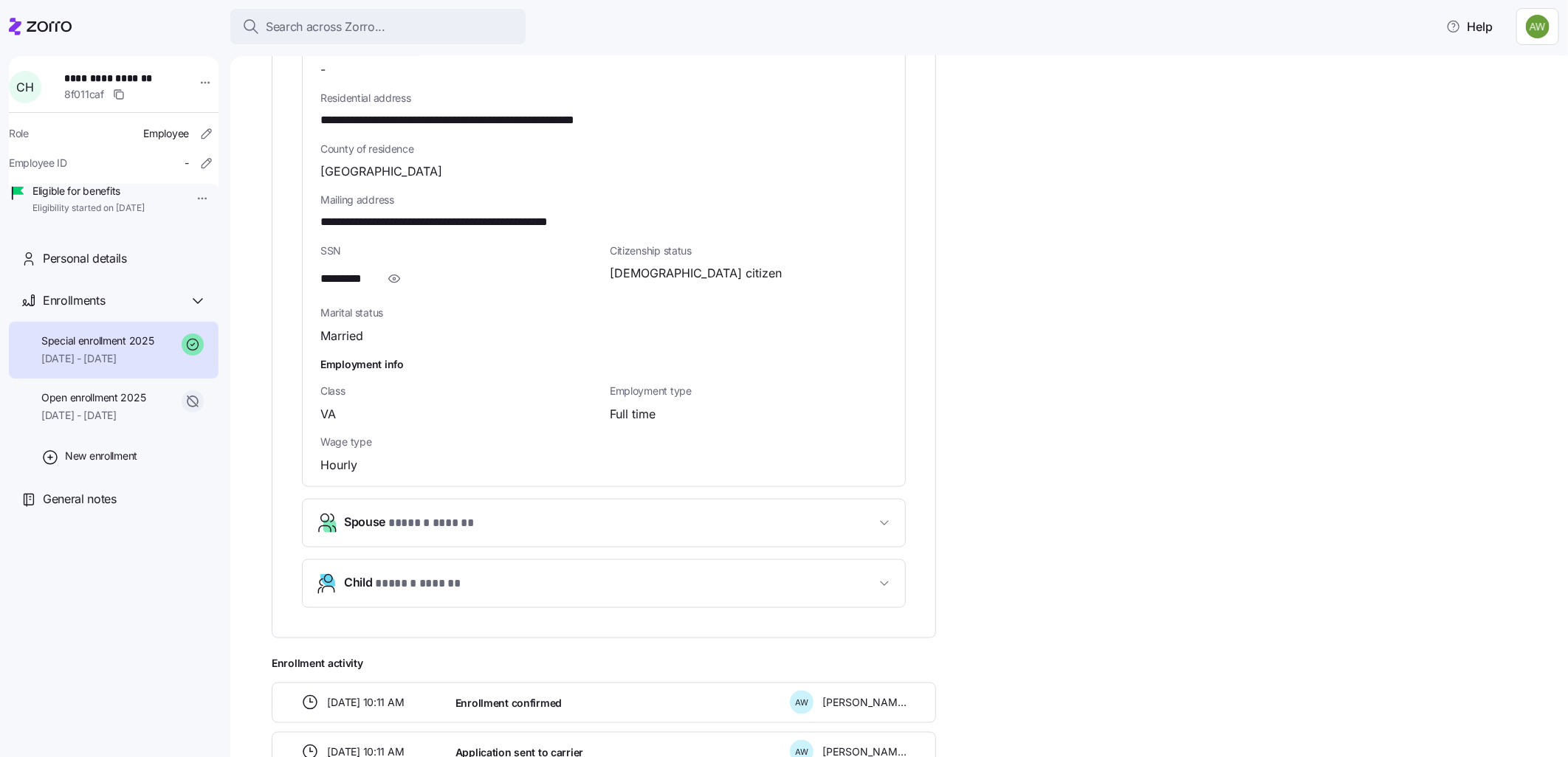
scroll to position [902, 0]
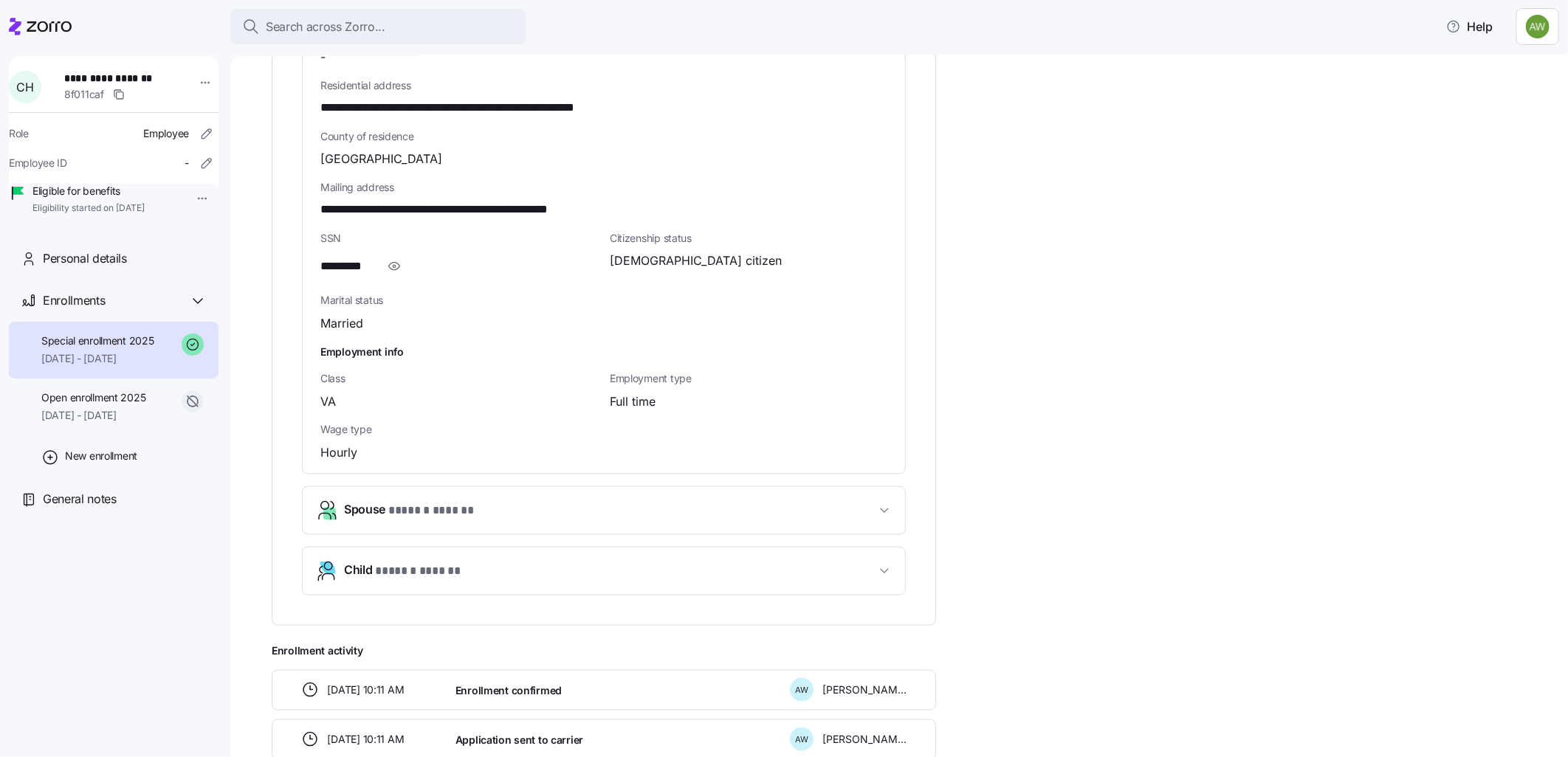
click at [489, 561] on span "Child * ****** ****** *" at bounding box center [610, 571] width 532 height 20
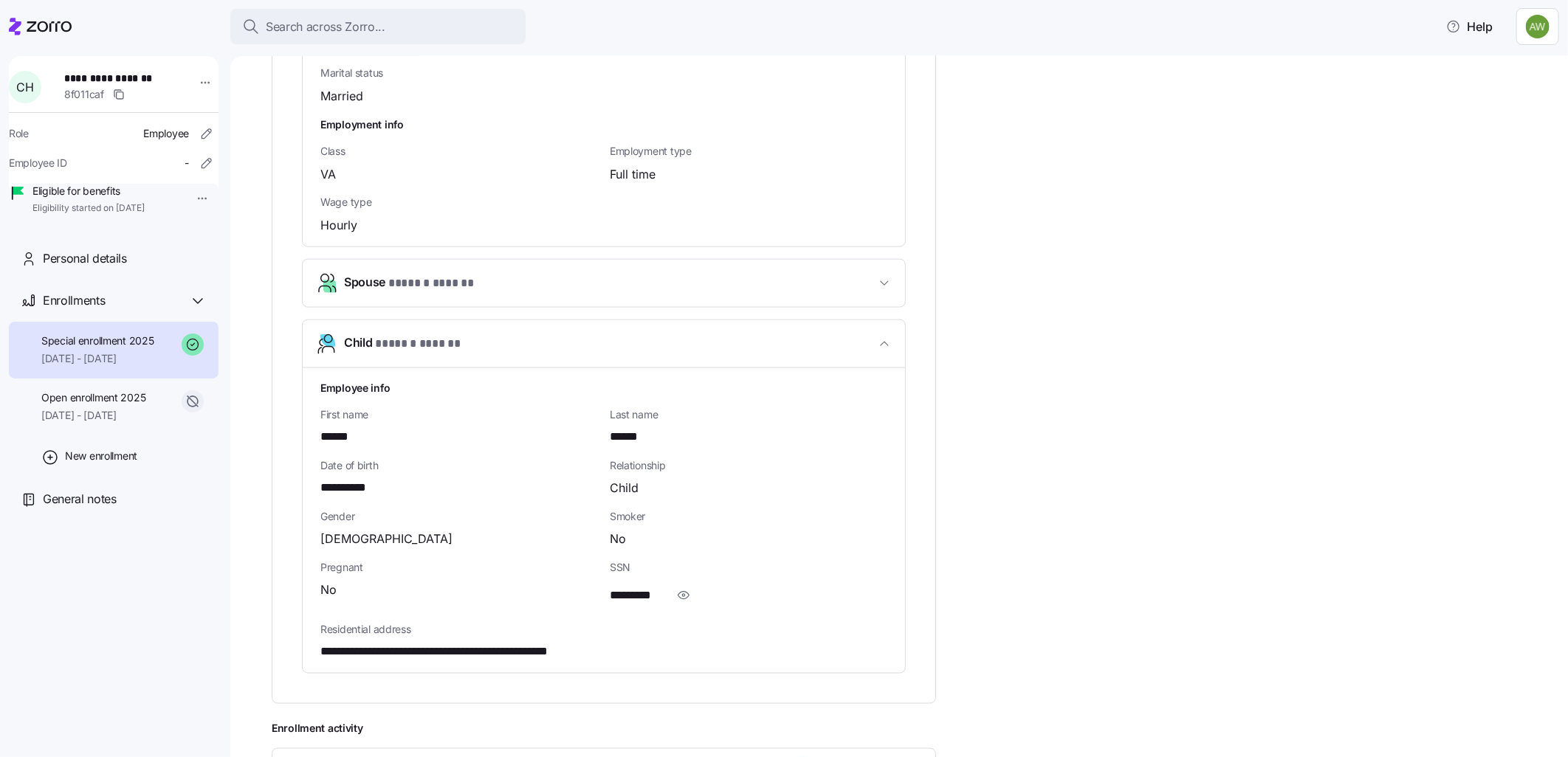
scroll to position [1148, 0]
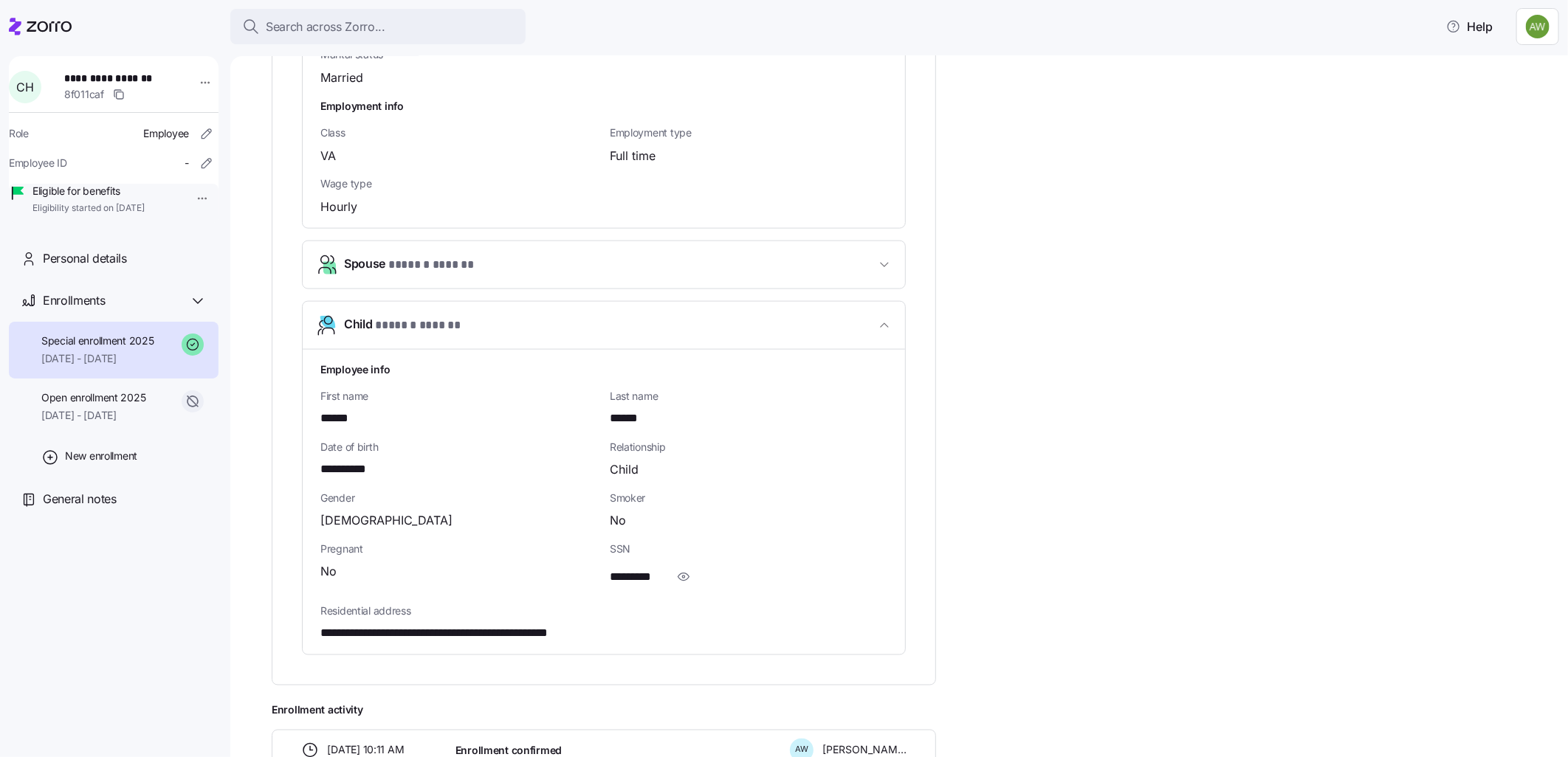
click at [885, 318] on icon "button" at bounding box center [883, 325] width 15 height 15
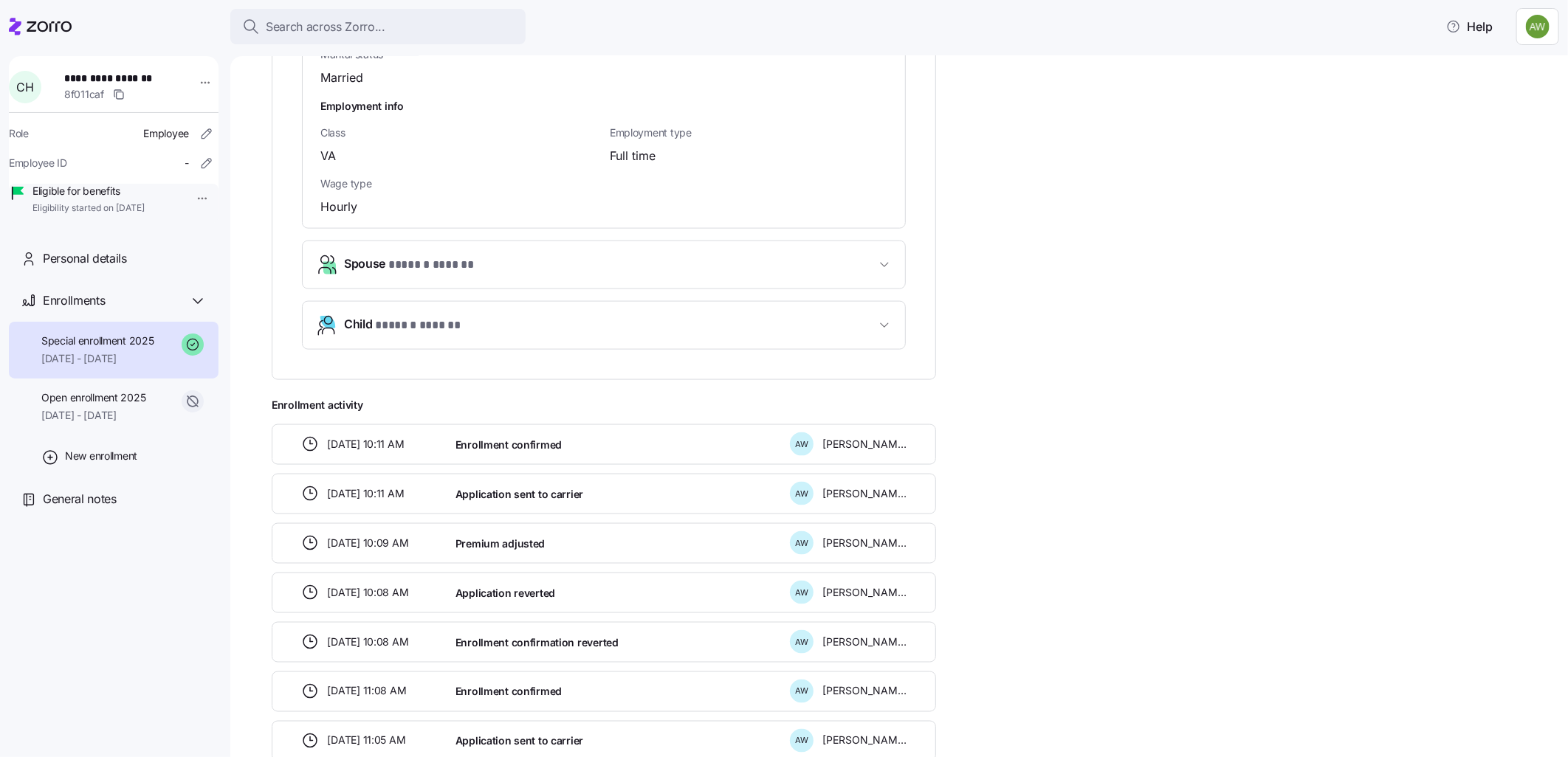
click at [885, 318] on icon "button" at bounding box center [883, 325] width 15 height 15
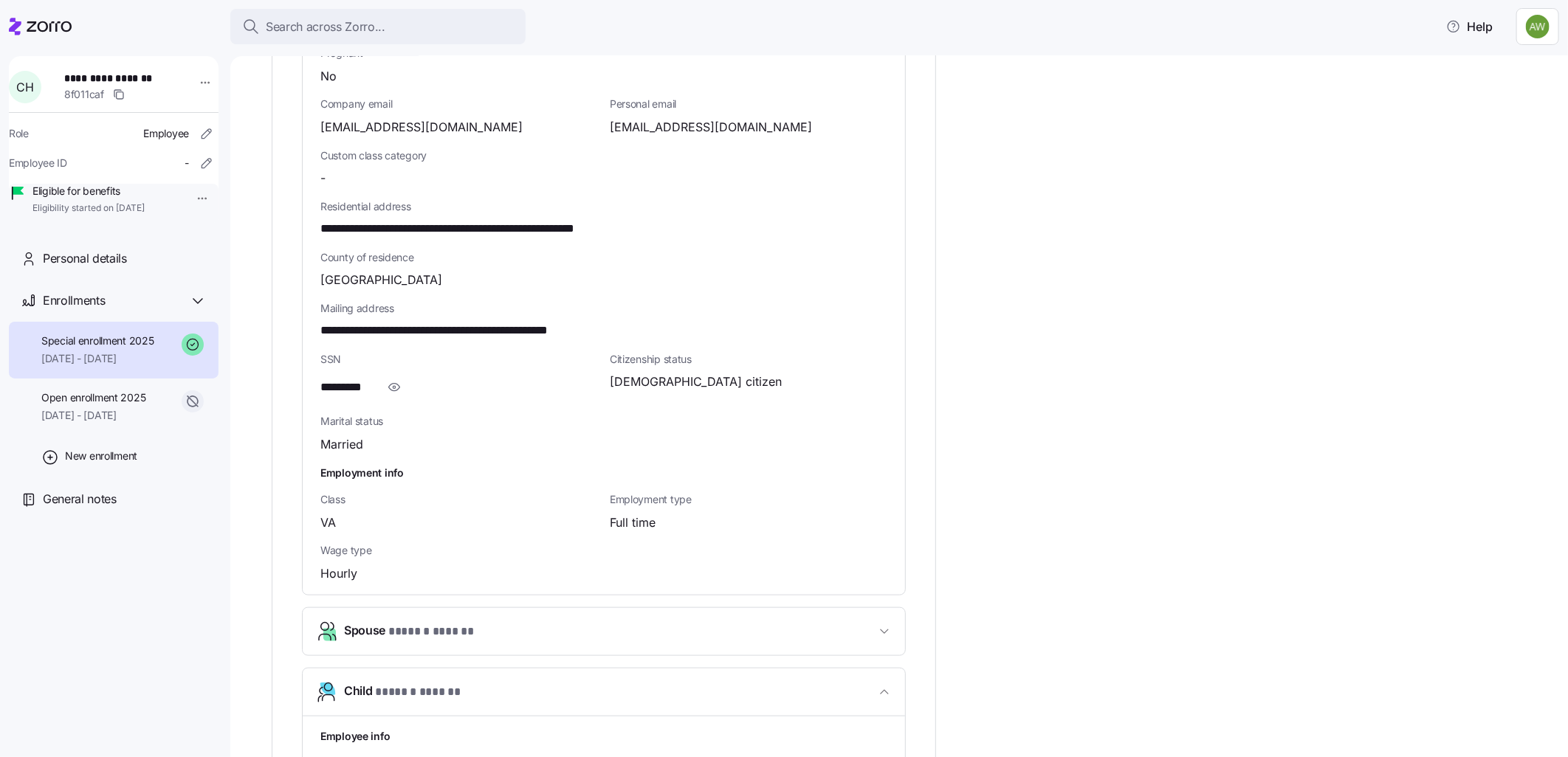
scroll to position [738, 0]
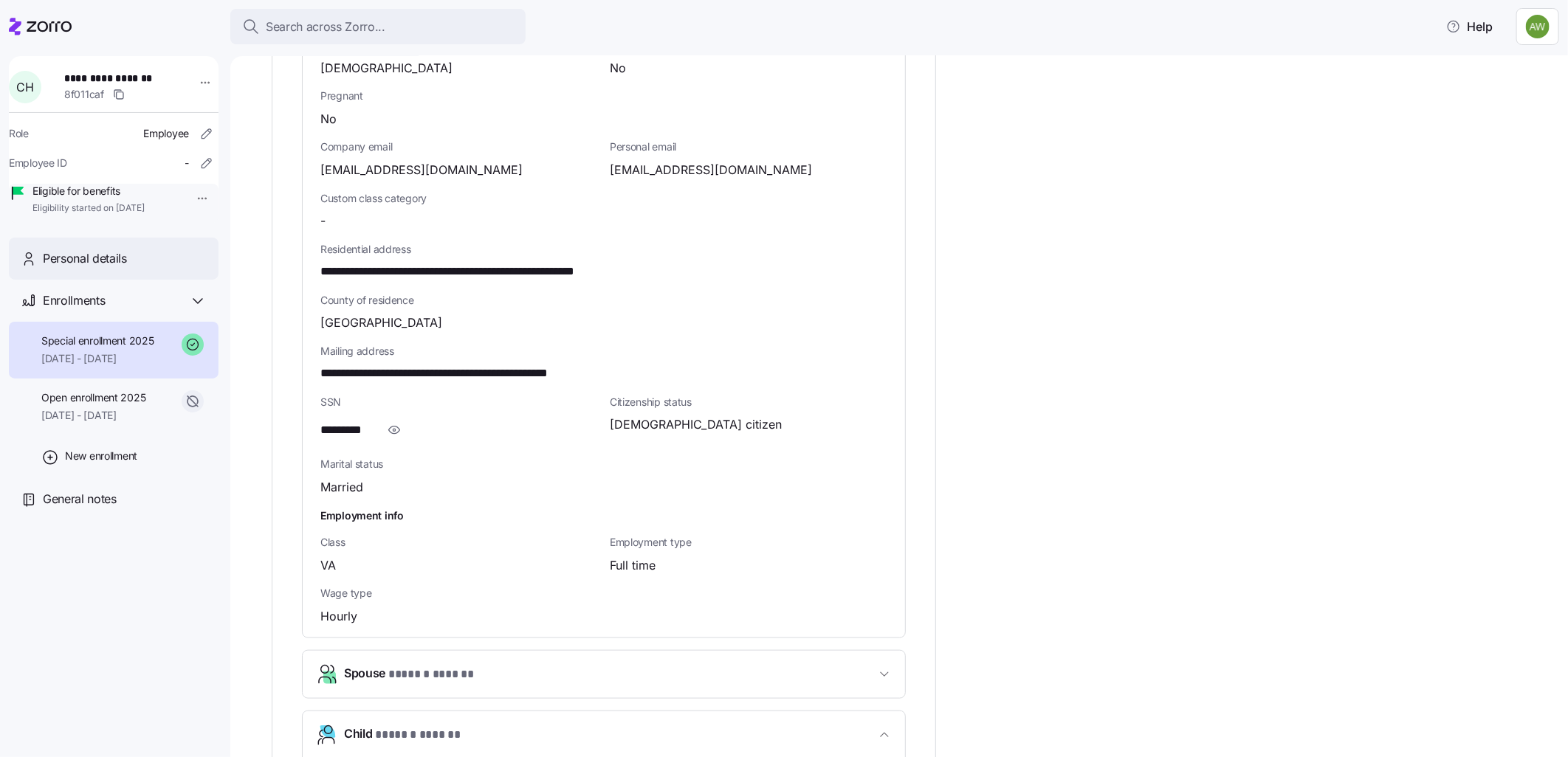
click at [81, 268] on span "Personal details" at bounding box center [84, 258] width 84 height 19
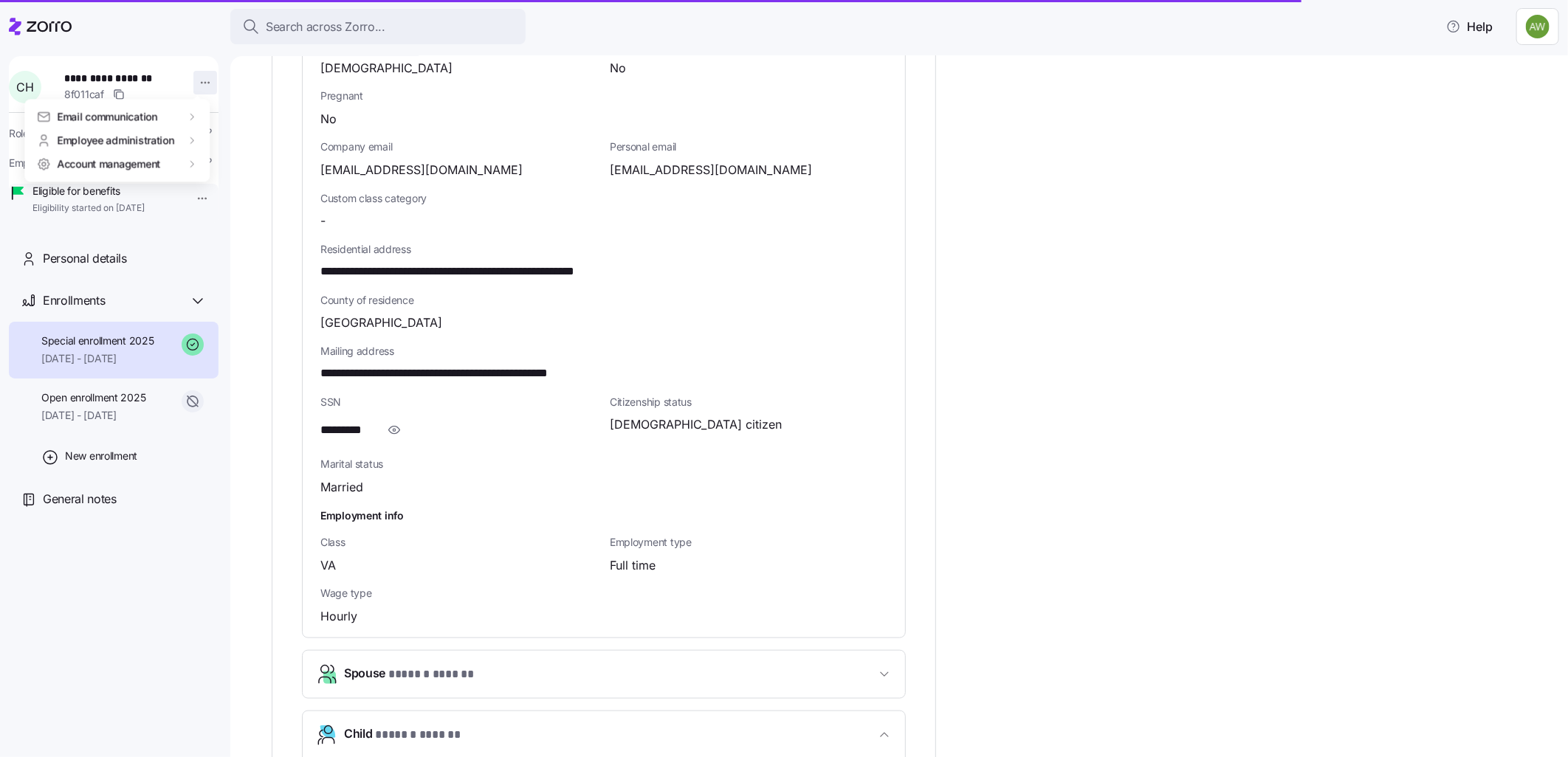
click at [187, 81] on html "**********" at bounding box center [784, 374] width 1568 height 748
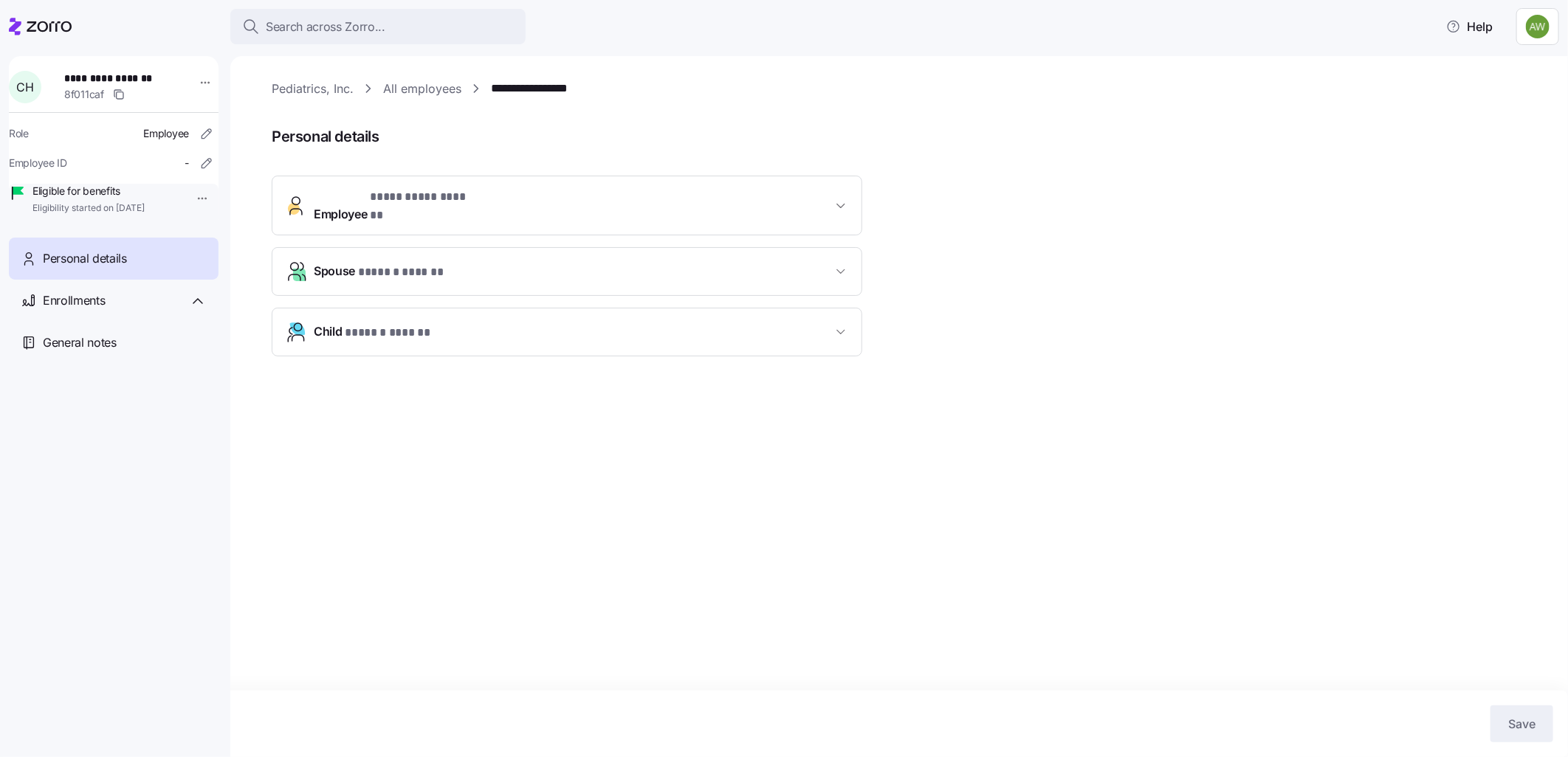
click at [33, 85] on span "C H" at bounding box center [24, 87] width 17 height 12
click at [296, 83] on link "Pediatrics, Inc." at bounding box center [312, 89] width 82 height 19
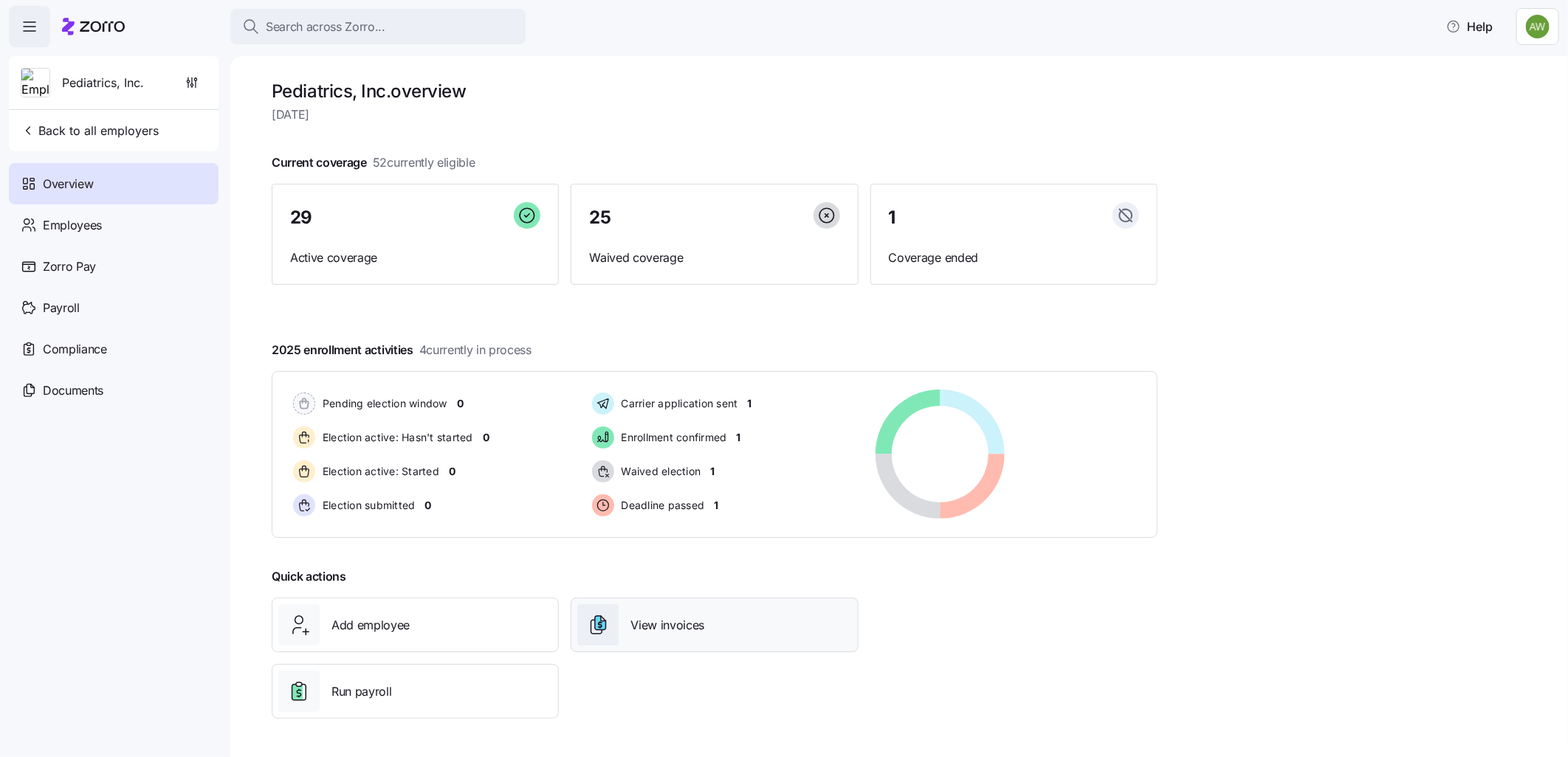
click at [722, 618] on div "View invoices" at bounding box center [713, 626] width 274 height 42
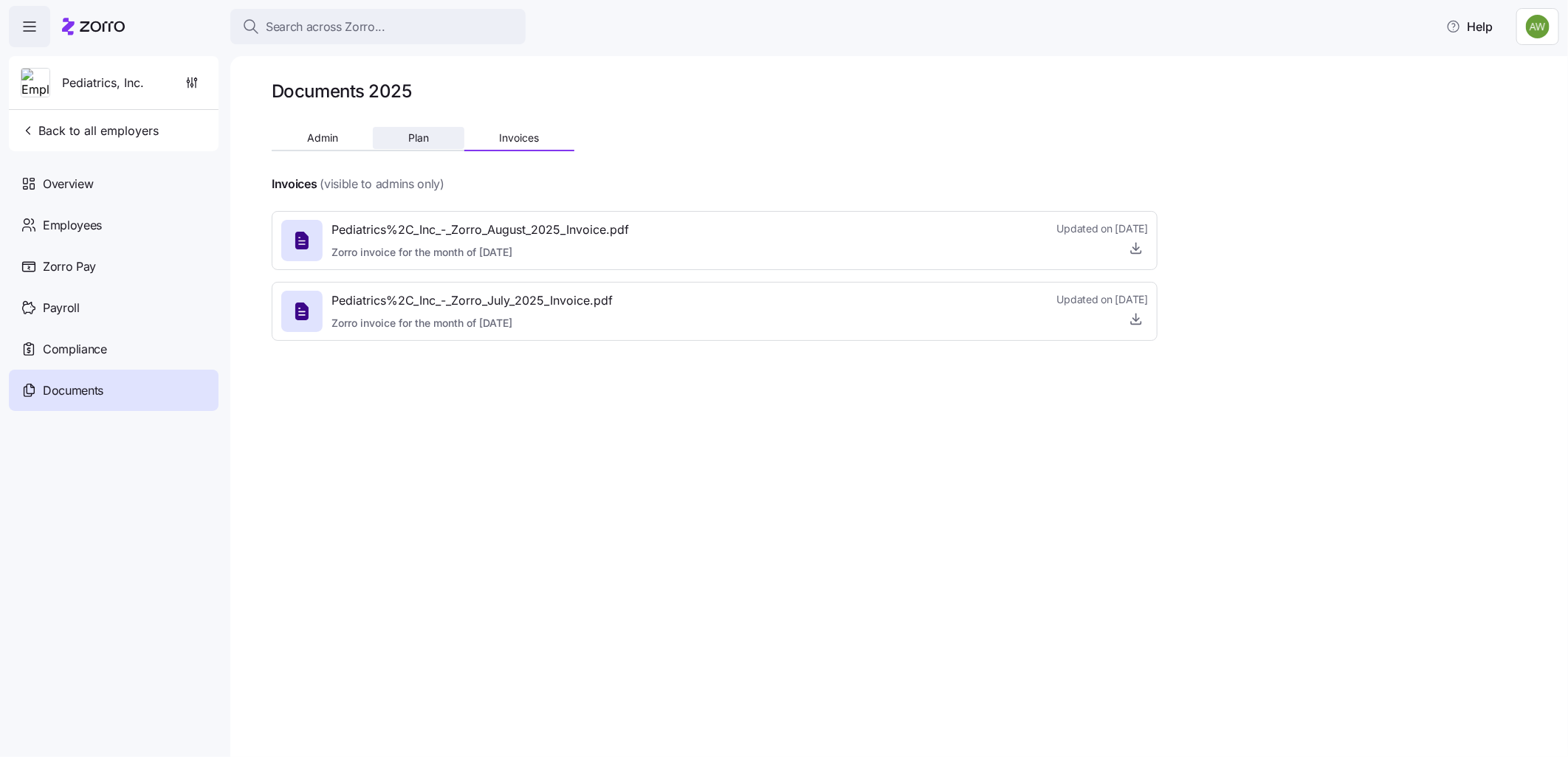
click at [411, 135] on span "Plan" at bounding box center [418, 137] width 21 height 10
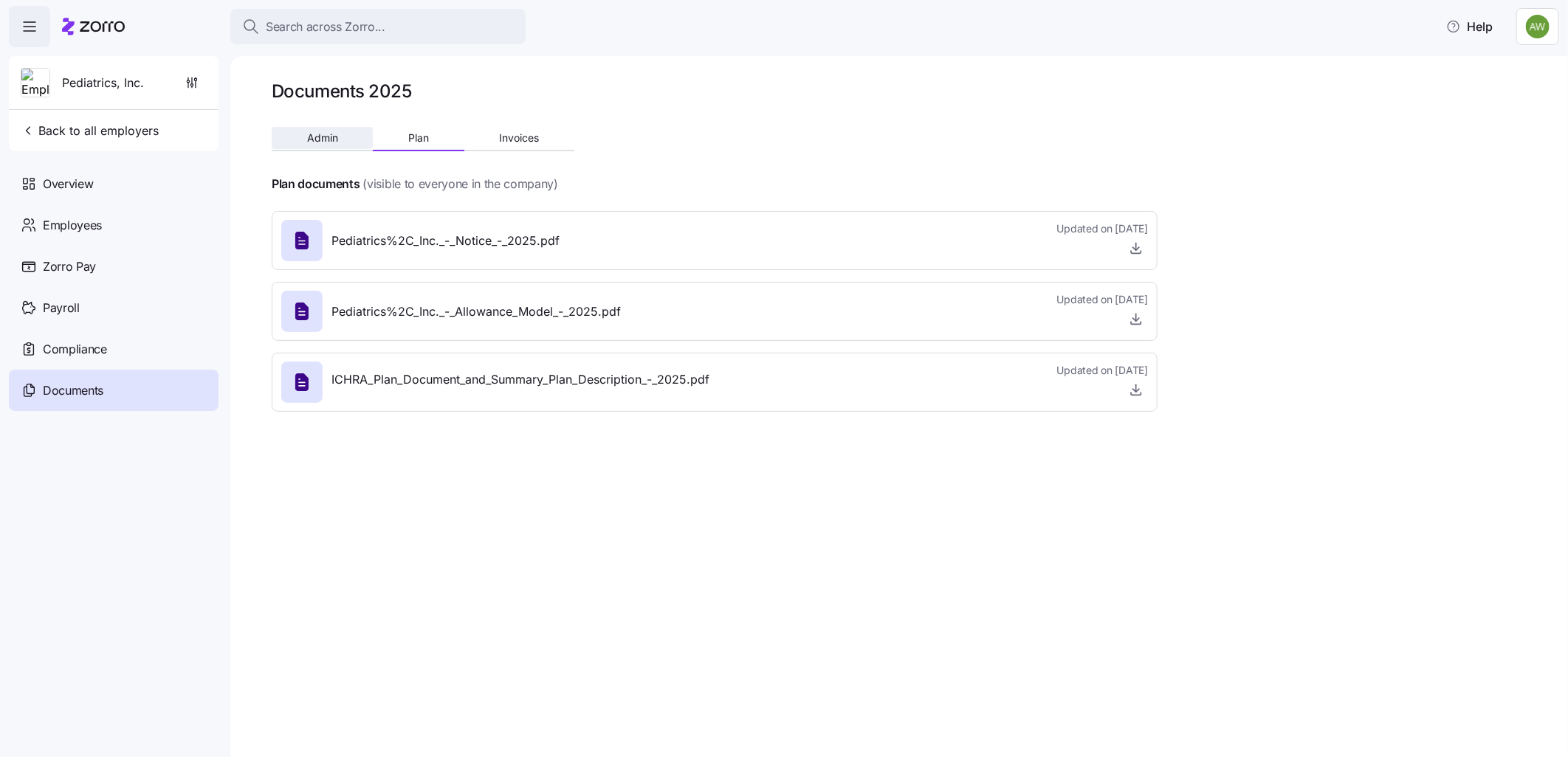
click at [331, 148] on button "Admin" at bounding box center [322, 137] width 101 height 22
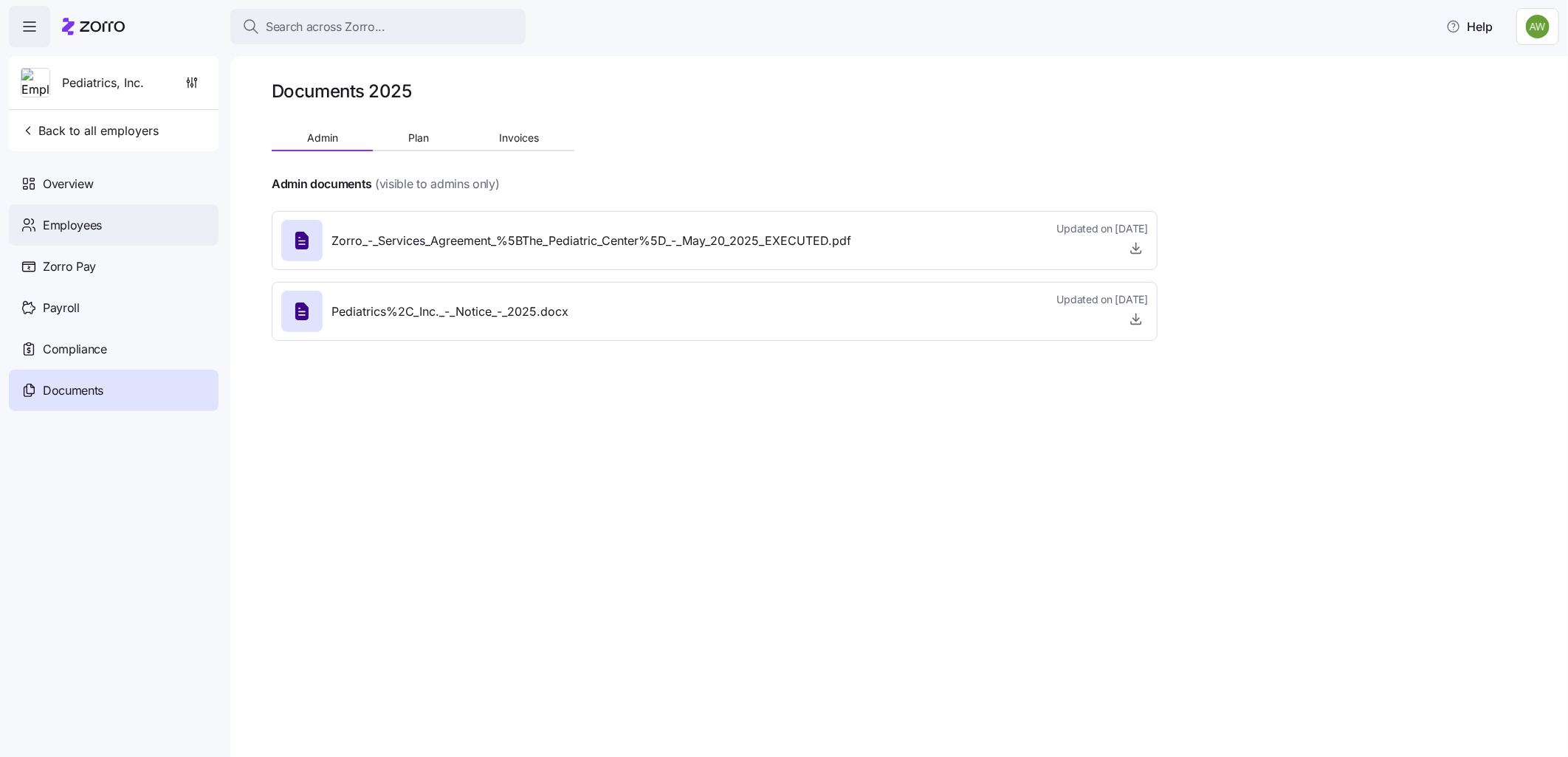
click at [50, 221] on span "Employees" at bounding box center [72, 225] width 59 height 19
click at [70, 220] on span "Employees" at bounding box center [72, 225] width 59 height 19
click at [60, 220] on span "Employees" at bounding box center [72, 225] width 59 height 19
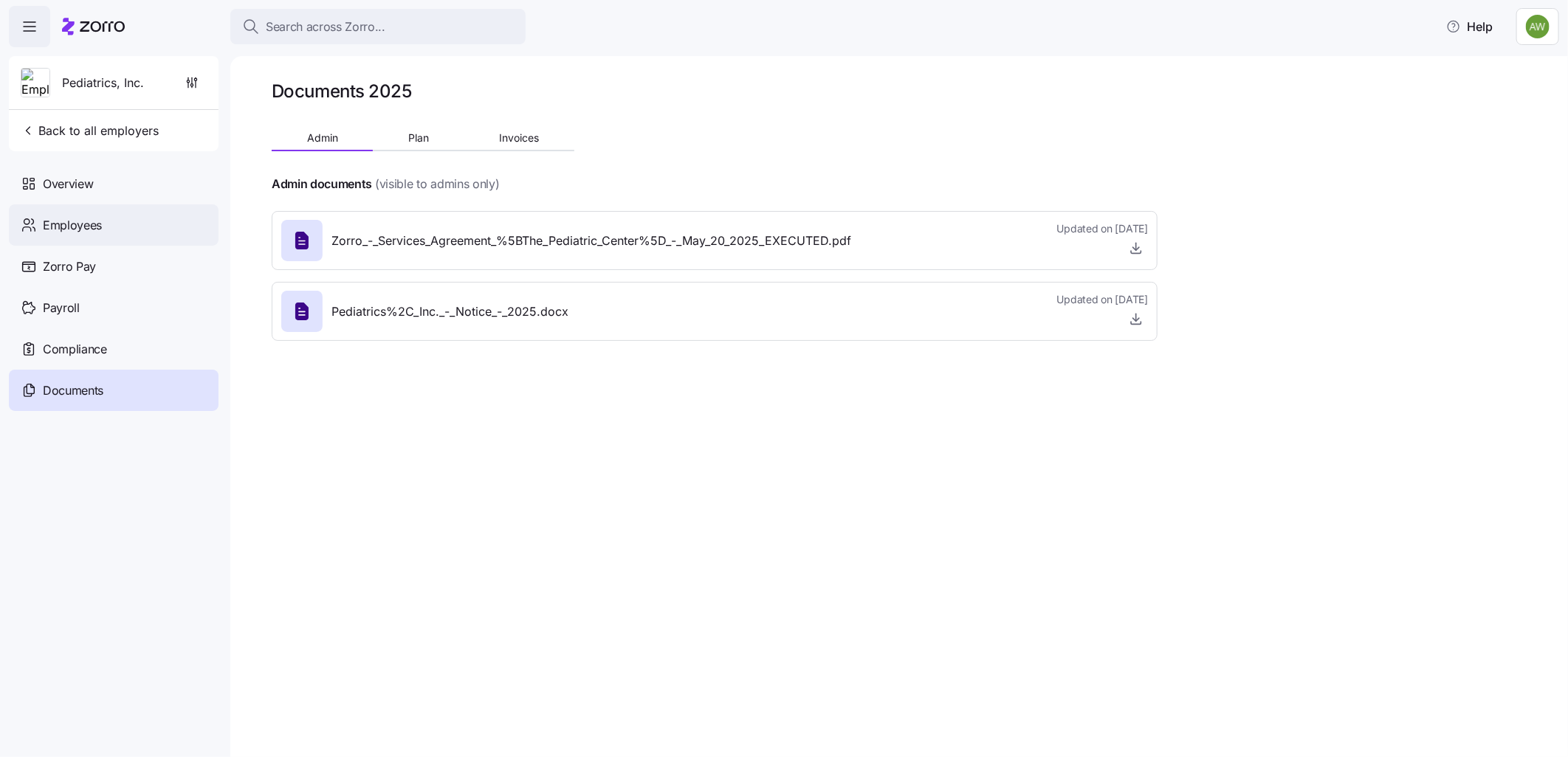
click at [60, 220] on span "Employees" at bounding box center [72, 225] width 59 height 19
click at [81, 226] on span "Employees" at bounding box center [72, 225] width 59 height 19
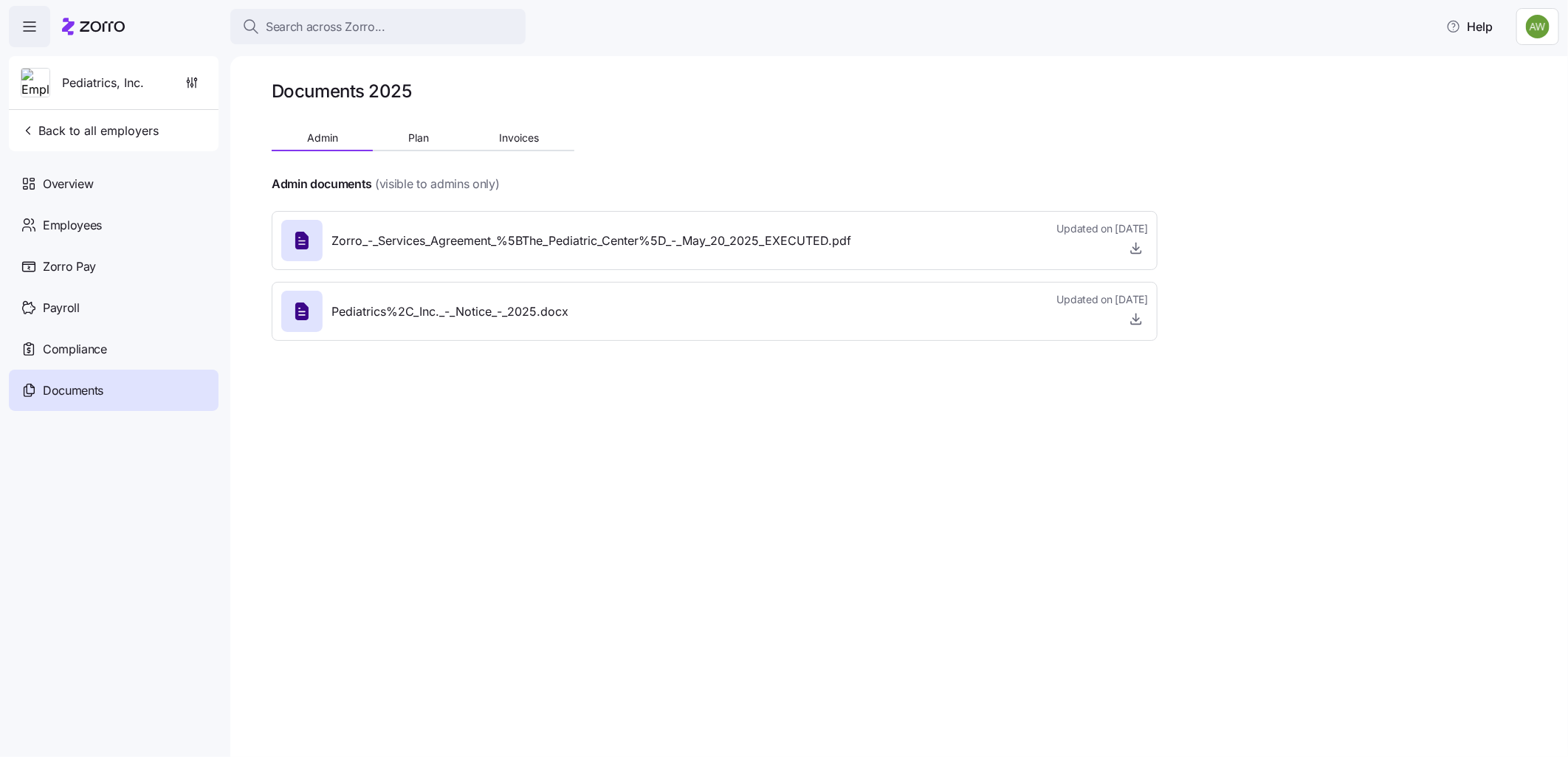
click at [284, 416] on div "Documents 2025 Admin Plan Invoices Admin documents (visible to admins only) Zor…" at bounding box center [899, 407] width 1338 height 702
click at [146, 346] on div "Compliance" at bounding box center [114, 349] width 209 height 42
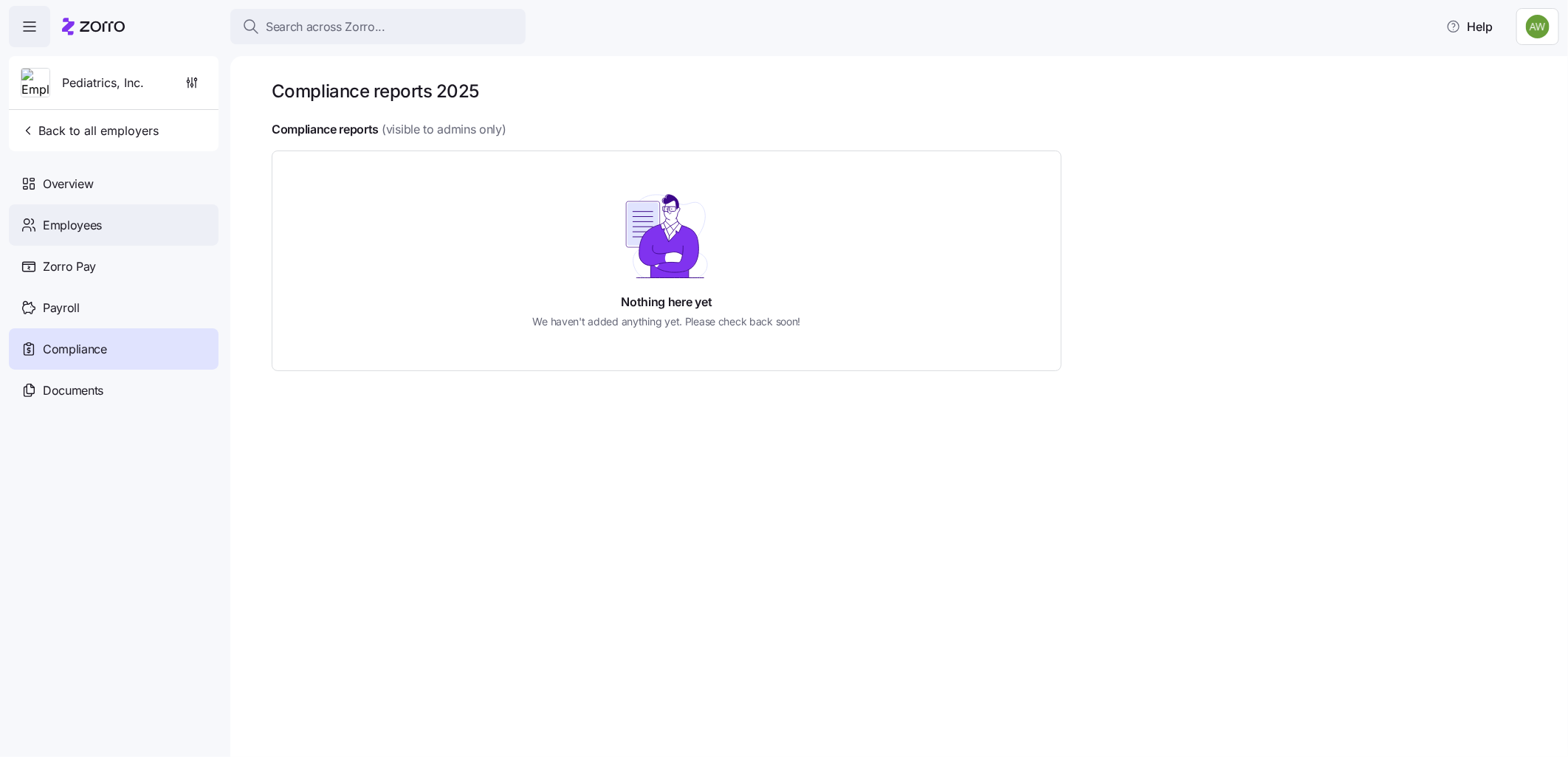
click at [84, 219] on span "Employees" at bounding box center [72, 225] width 59 height 19
click at [72, 222] on span "Employees" at bounding box center [72, 225] width 59 height 19
click at [83, 219] on span "Employees" at bounding box center [72, 225] width 59 height 19
click at [174, 232] on div "Employees" at bounding box center [114, 225] width 209 height 42
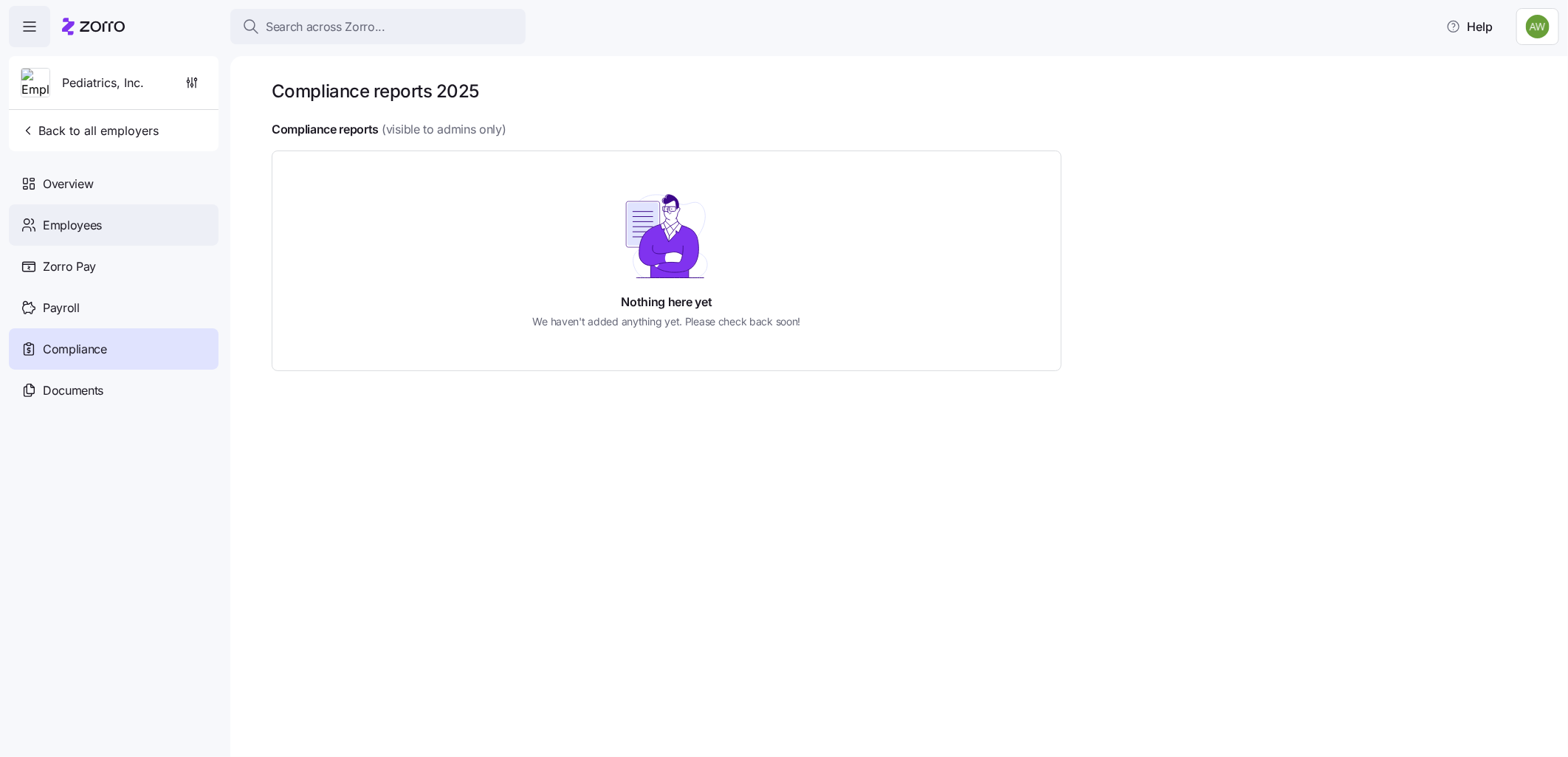
click at [168, 232] on div "Employees" at bounding box center [114, 225] width 209 height 42
click at [117, 229] on div "Employees" at bounding box center [114, 225] width 209 height 42
click at [107, 268] on div "Zorro Pay" at bounding box center [114, 267] width 209 height 42
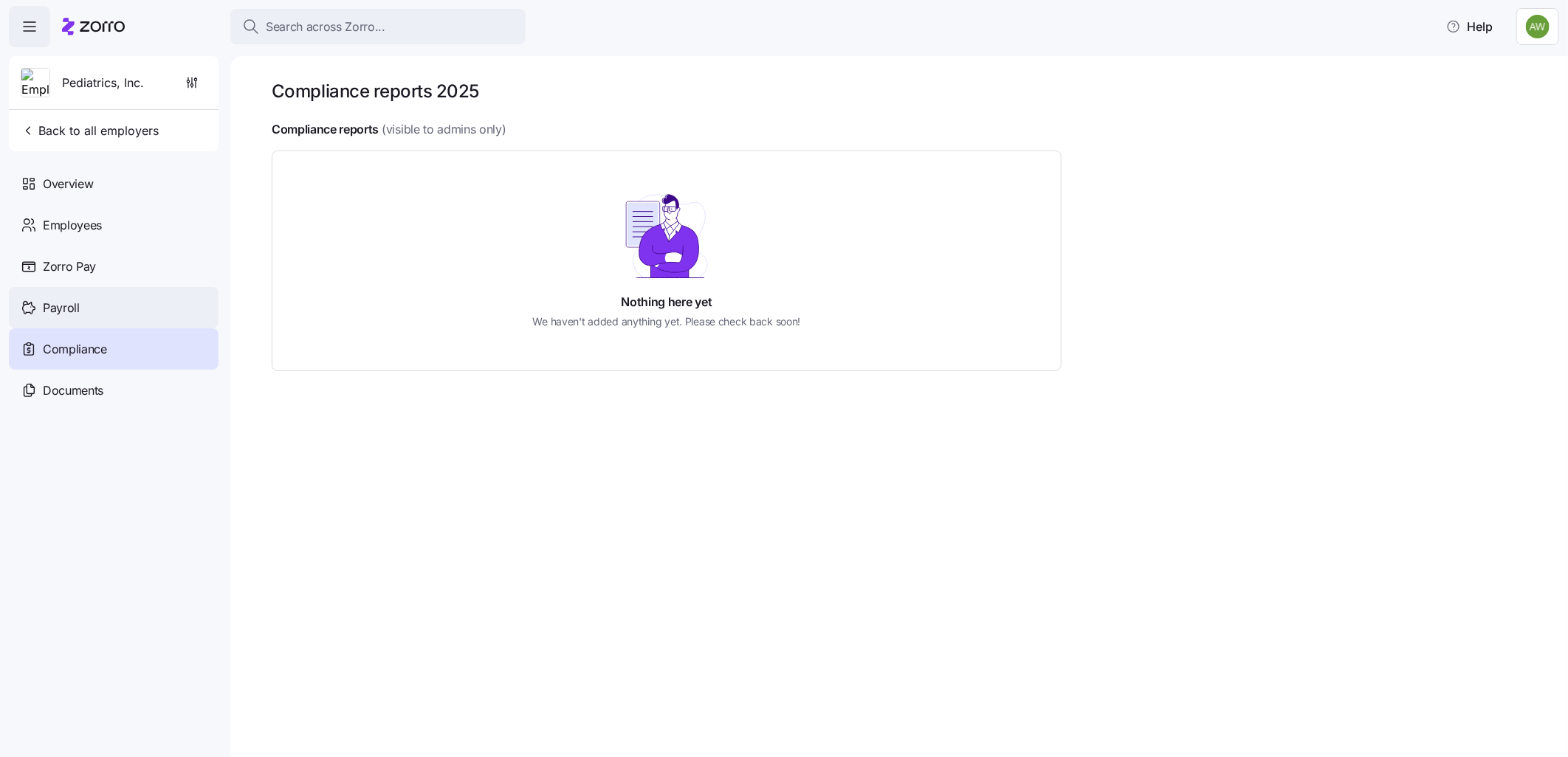
click at [148, 302] on div "Payroll" at bounding box center [114, 308] width 209 height 42
click at [114, 190] on div "Overview" at bounding box center [114, 184] width 209 height 42
click at [386, 281] on div "Nothing here yet We haven't added anything yet. Please check back soon!" at bounding box center [666, 261] width 705 height 136
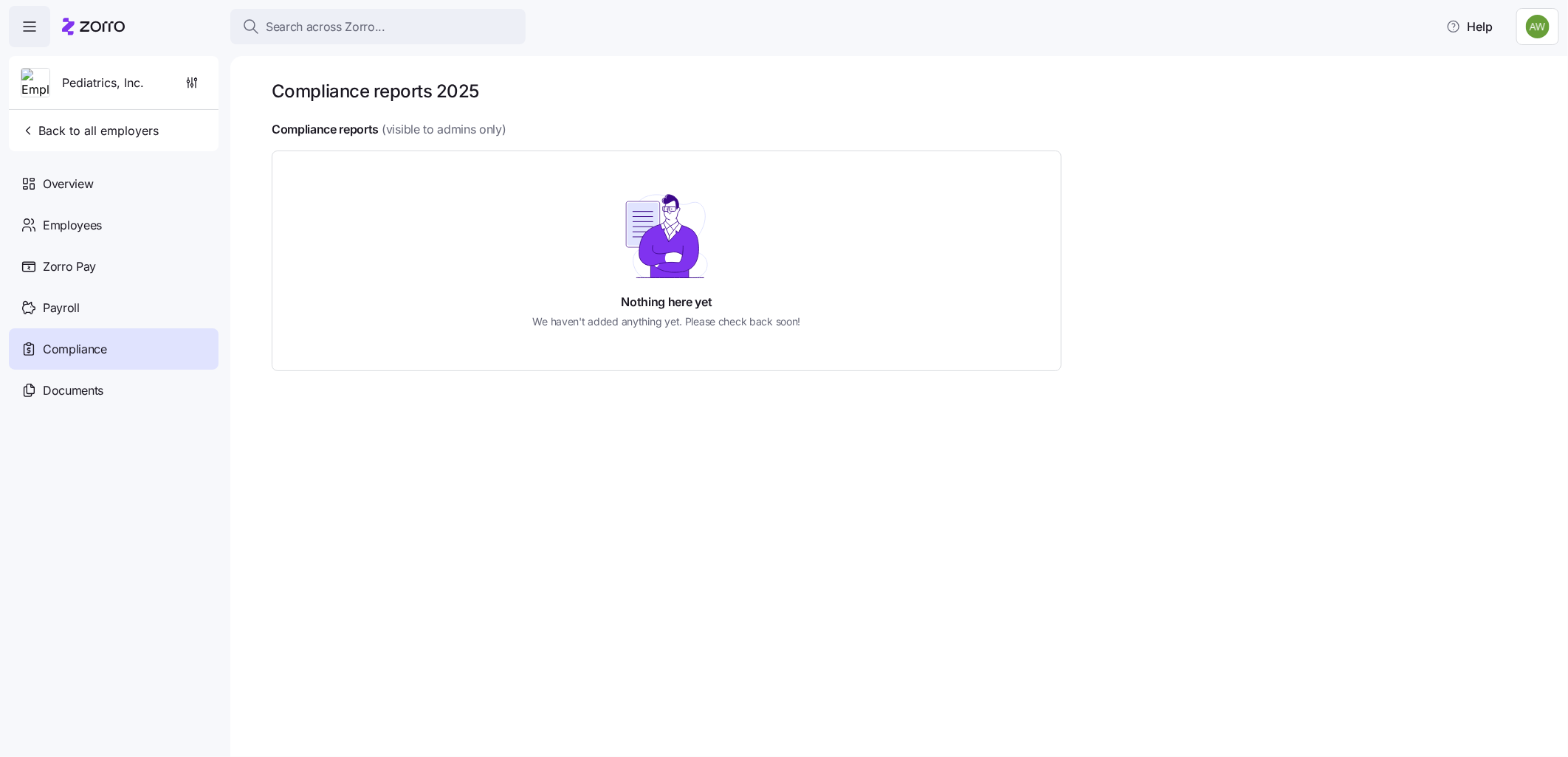
click at [377, 472] on div "Compliance reports 2025 Compliance reports (visible to admins only) Nothing her…" at bounding box center [899, 407] width 1338 height 702
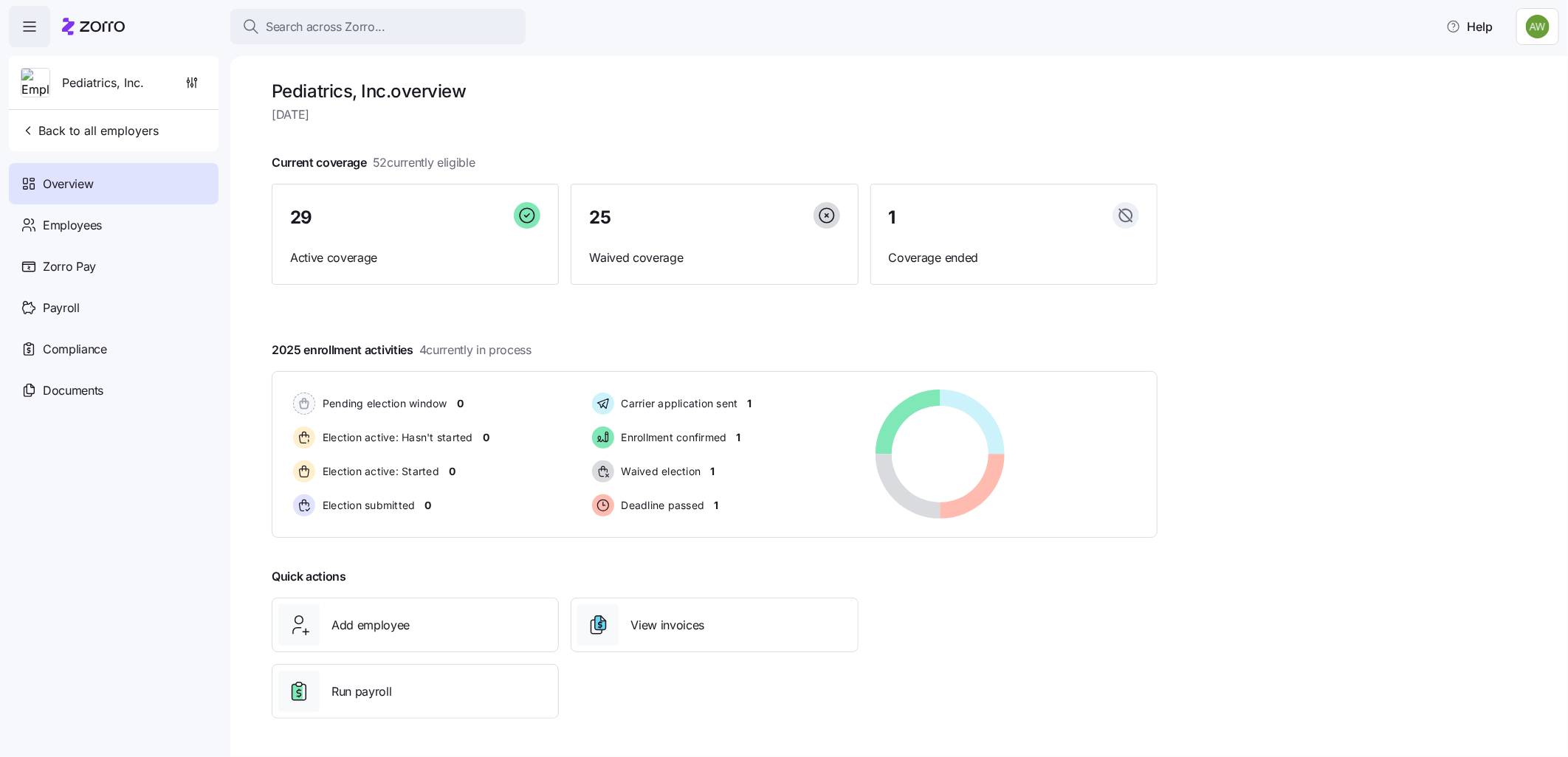
click at [54, 181] on span "Overview" at bounding box center [67, 184] width 50 height 19
click at [79, 177] on span "Overview" at bounding box center [67, 184] width 50 height 19
click at [81, 219] on span "Employees" at bounding box center [72, 225] width 59 height 19
click at [82, 224] on span "Employees" at bounding box center [72, 225] width 59 height 19
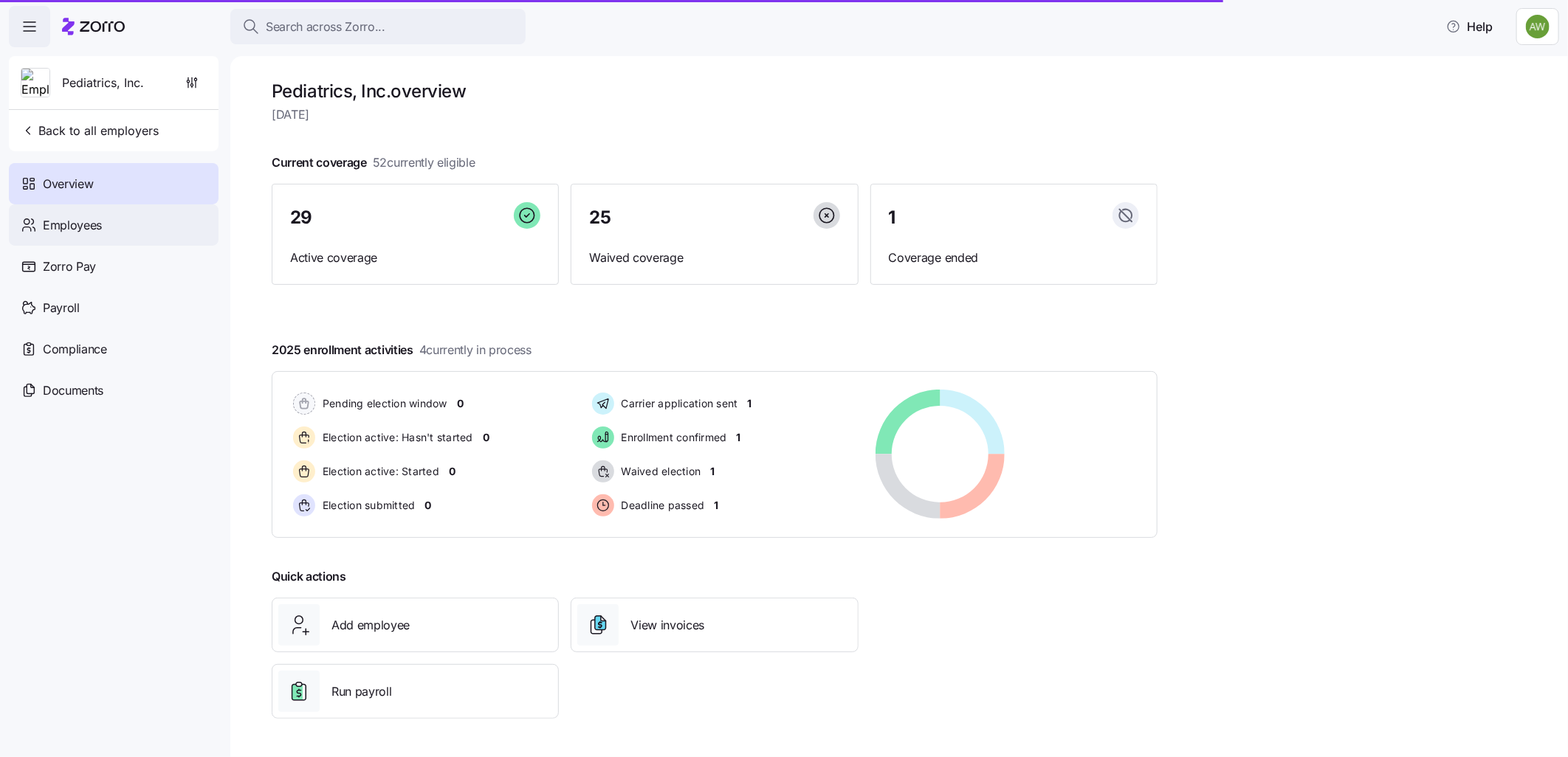
click at [68, 223] on span "Employees" at bounding box center [72, 225] width 59 height 19
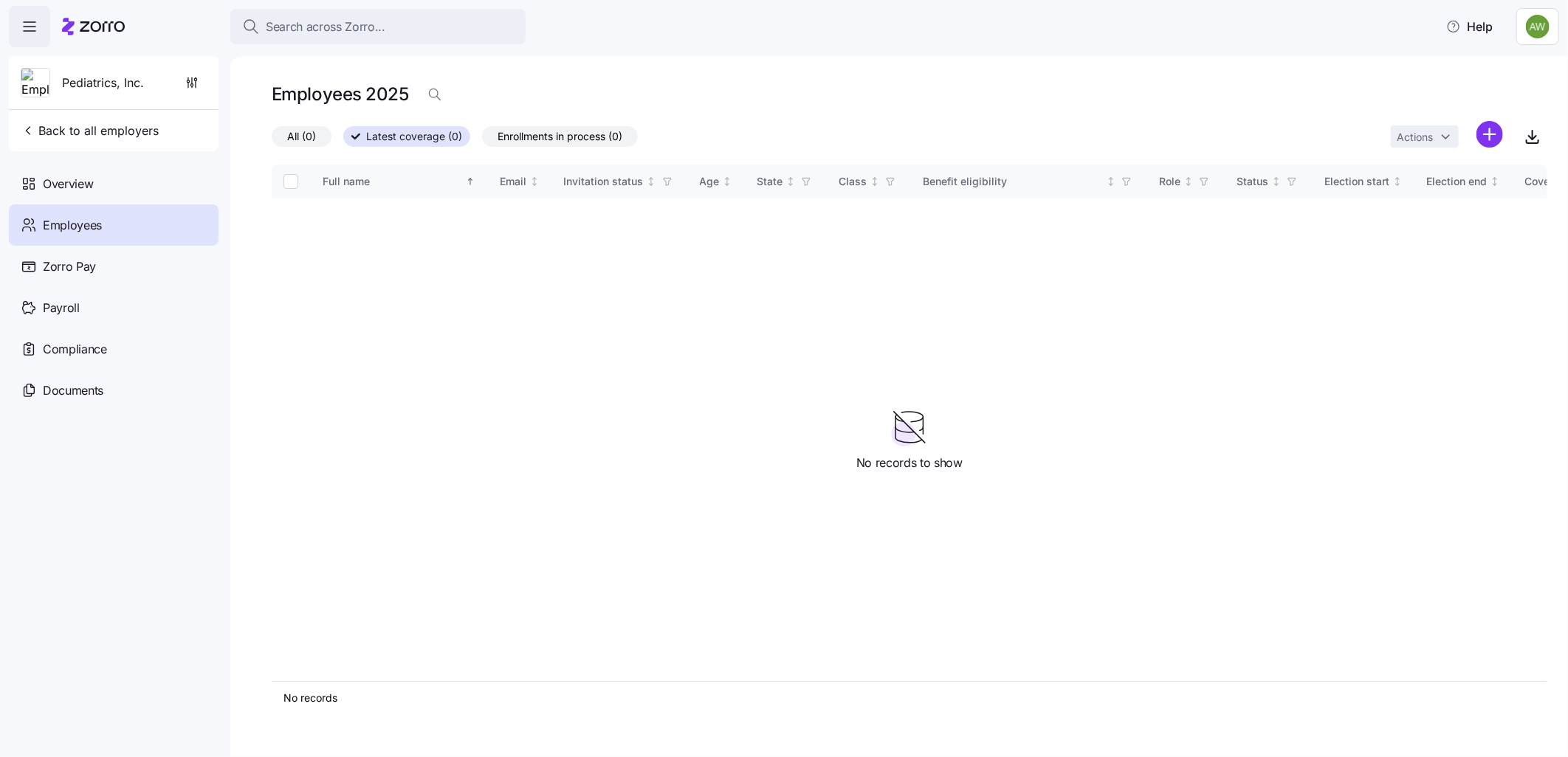
click at [68, 223] on span "Employees" at bounding box center [72, 225] width 59 height 19
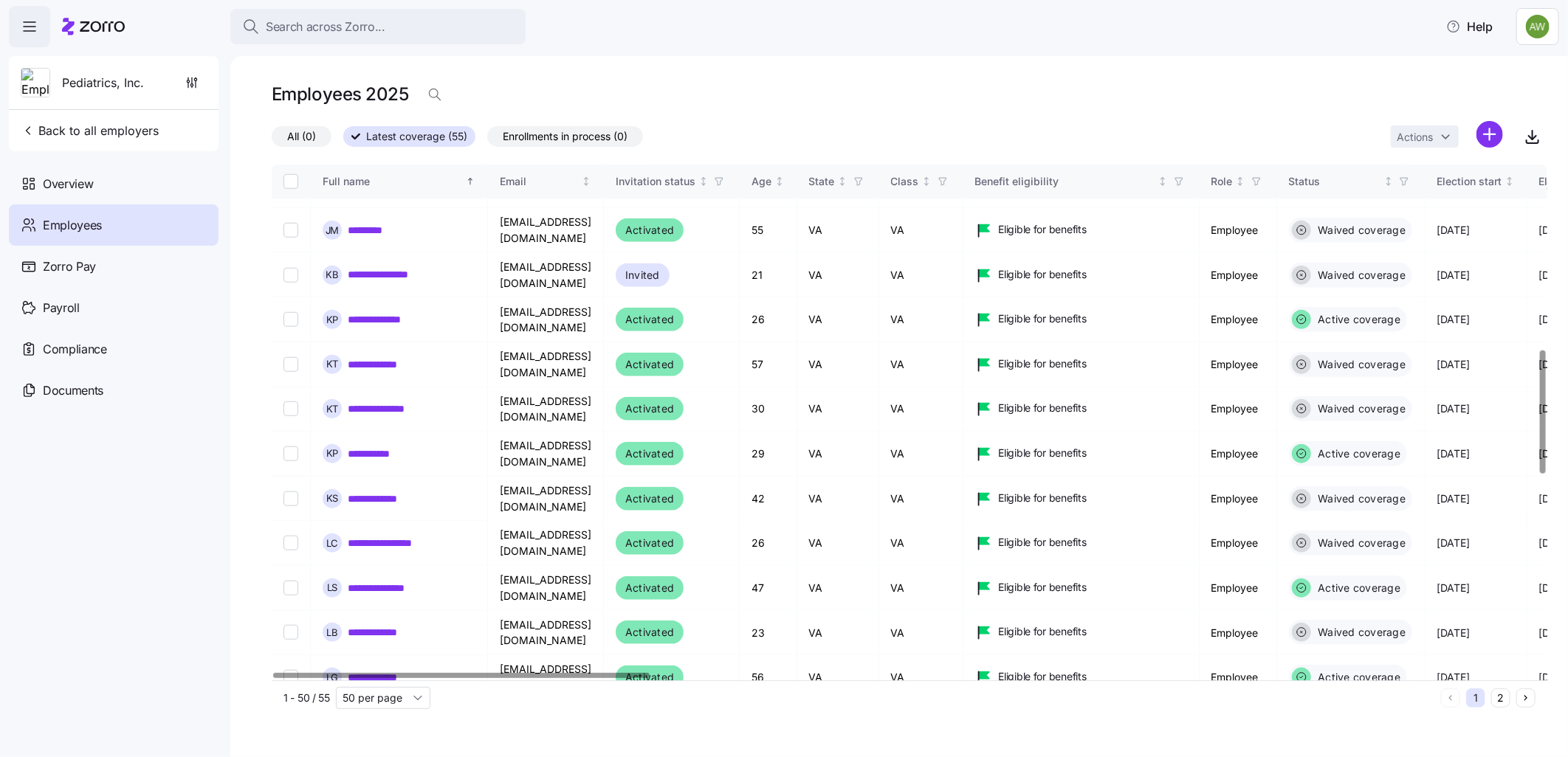
scroll to position [902, 0]
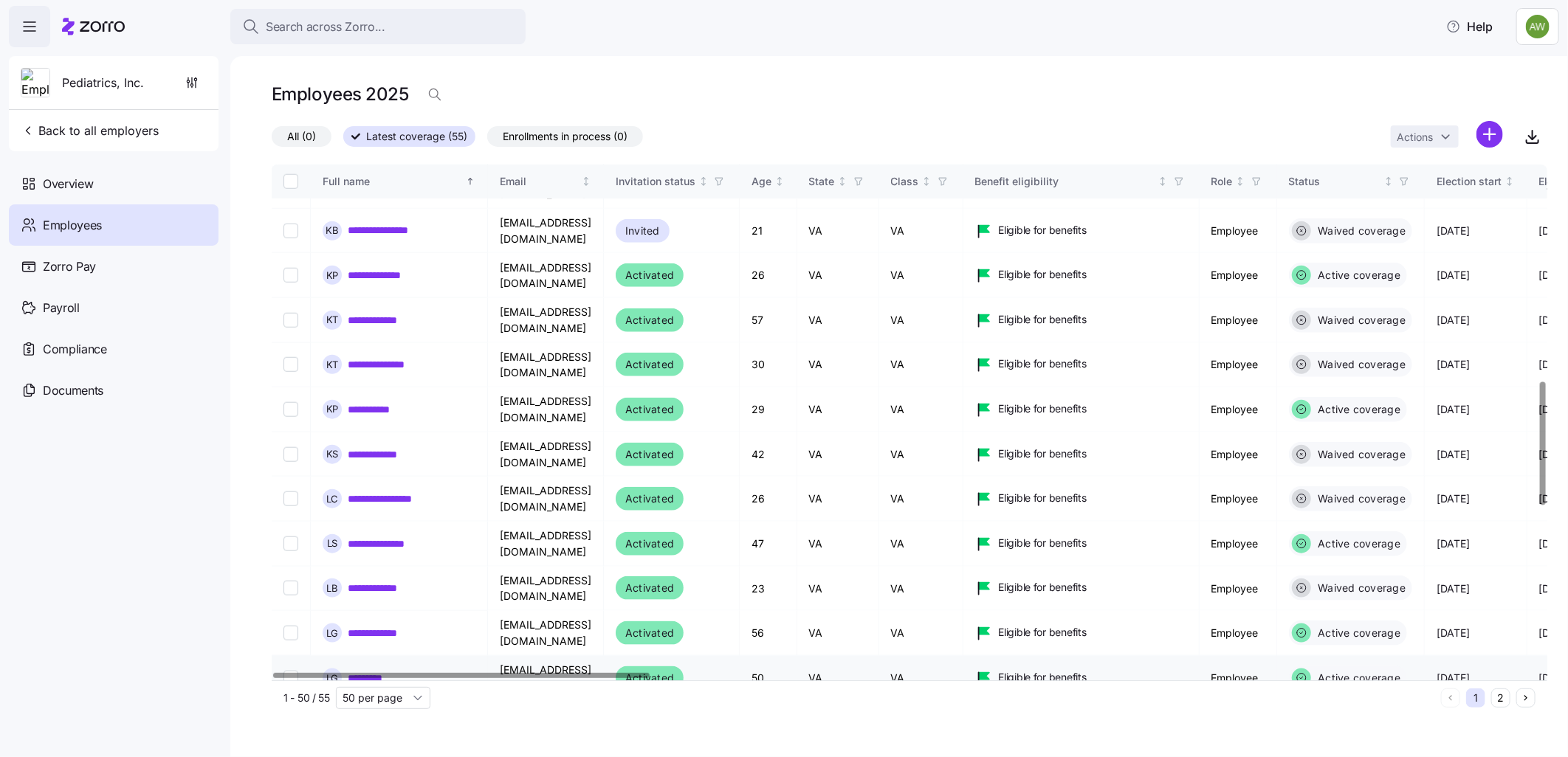
click at [366, 671] on link "*********" at bounding box center [370, 678] width 43 height 15
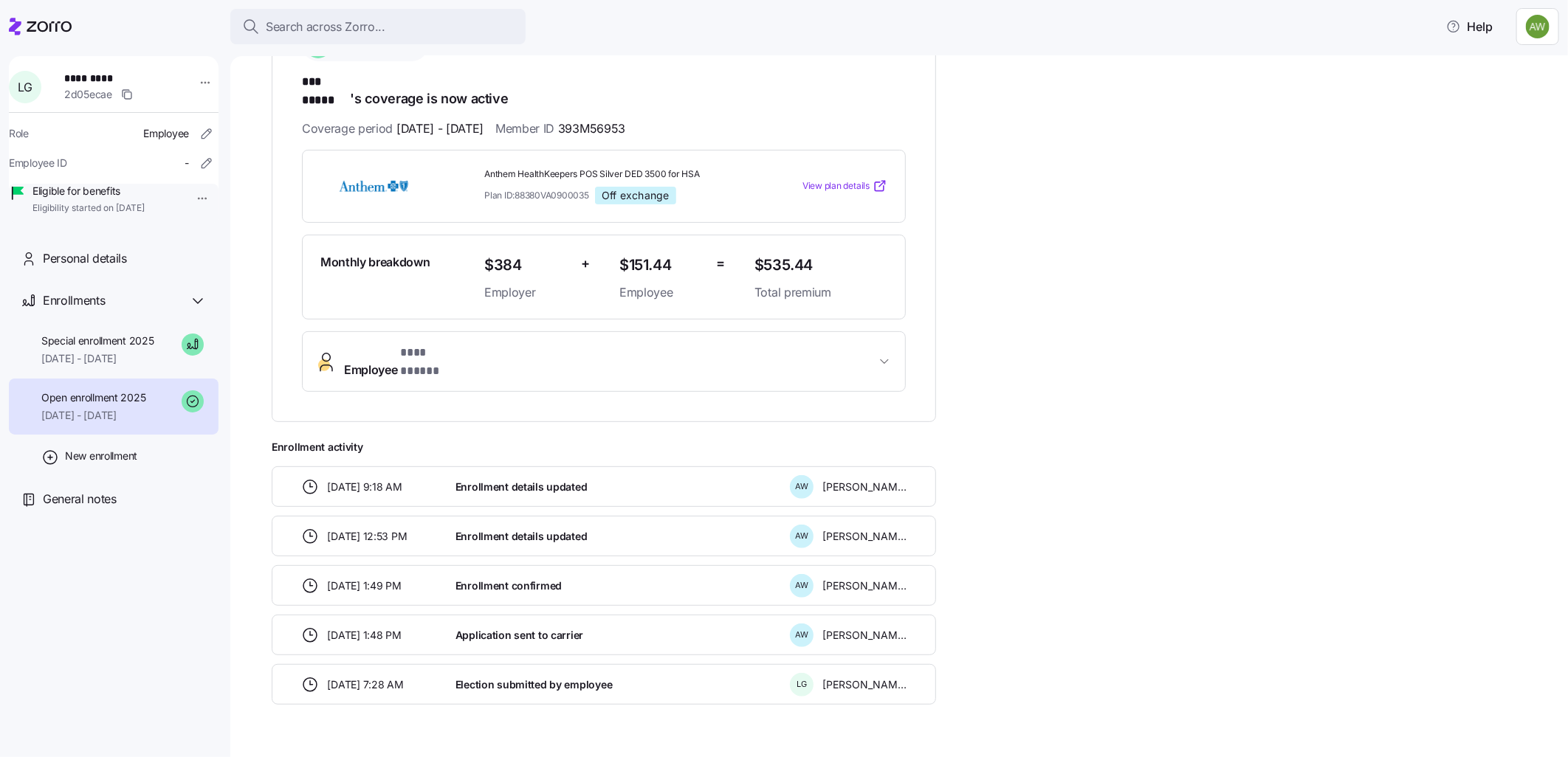
scroll to position [164, 0]
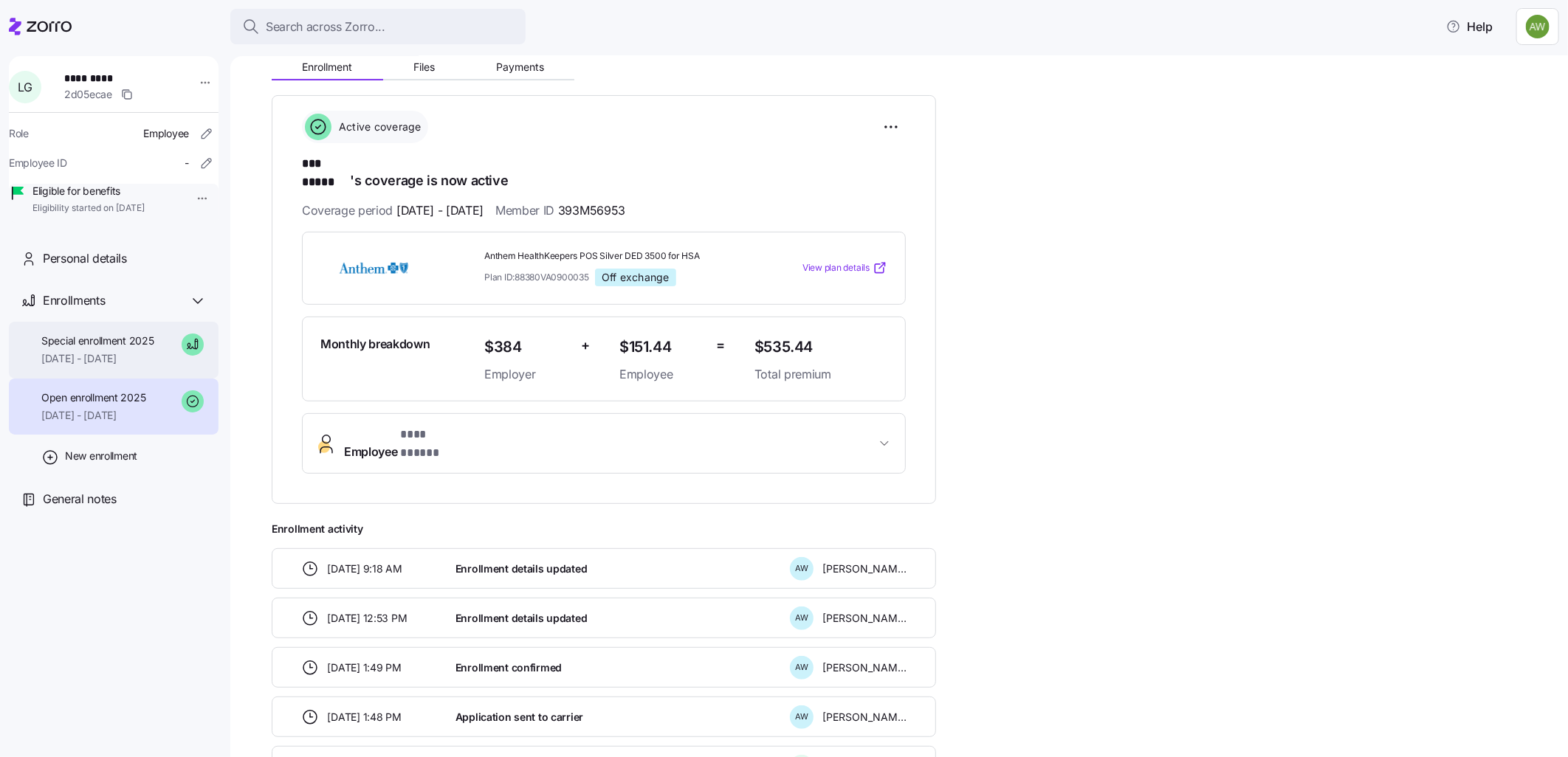
click at [74, 349] on span "Special enrollment 2025" at bounding box center [98, 341] width 113 height 15
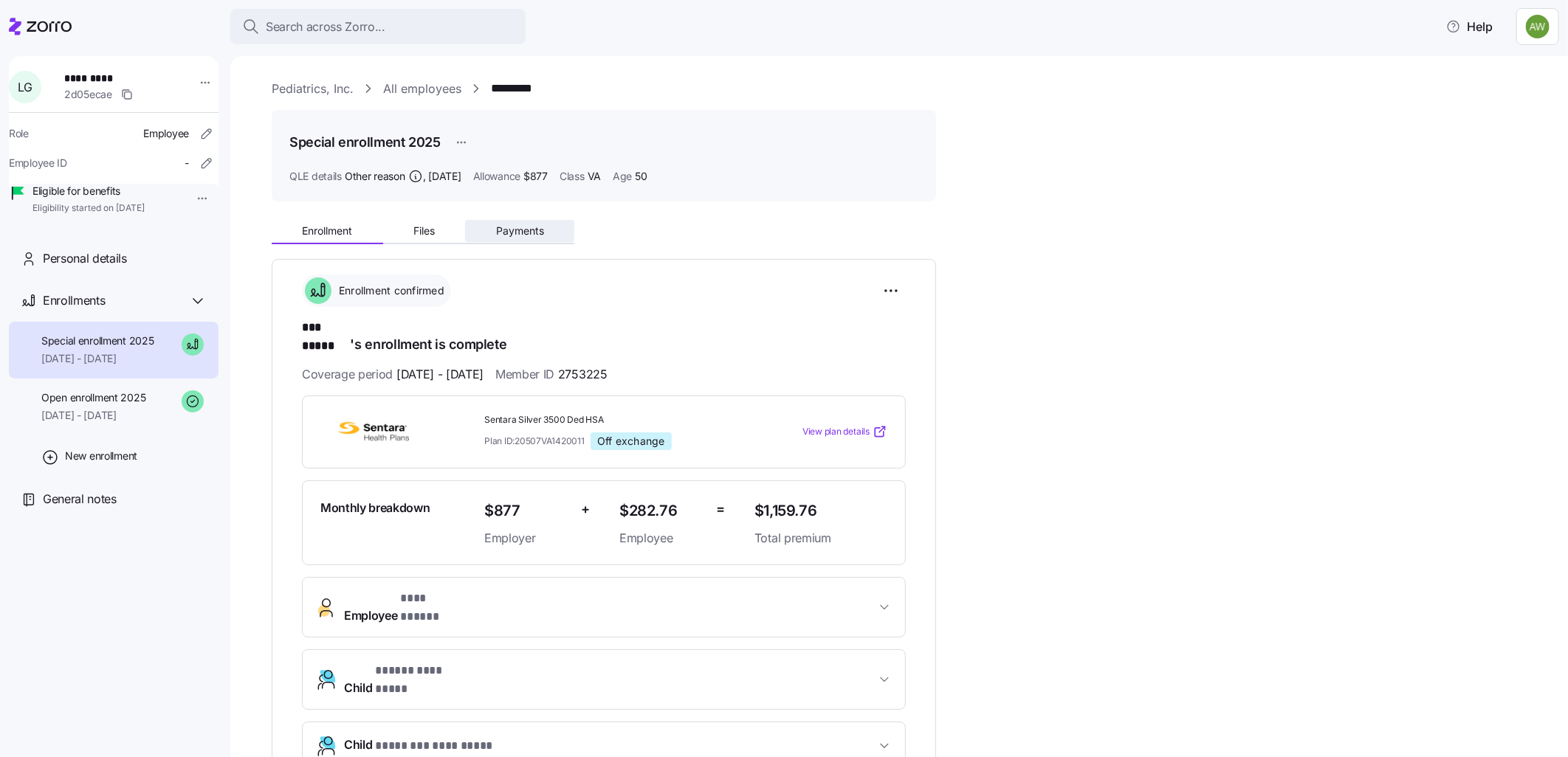
click at [515, 236] on span "Payments" at bounding box center [520, 231] width 48 height 10
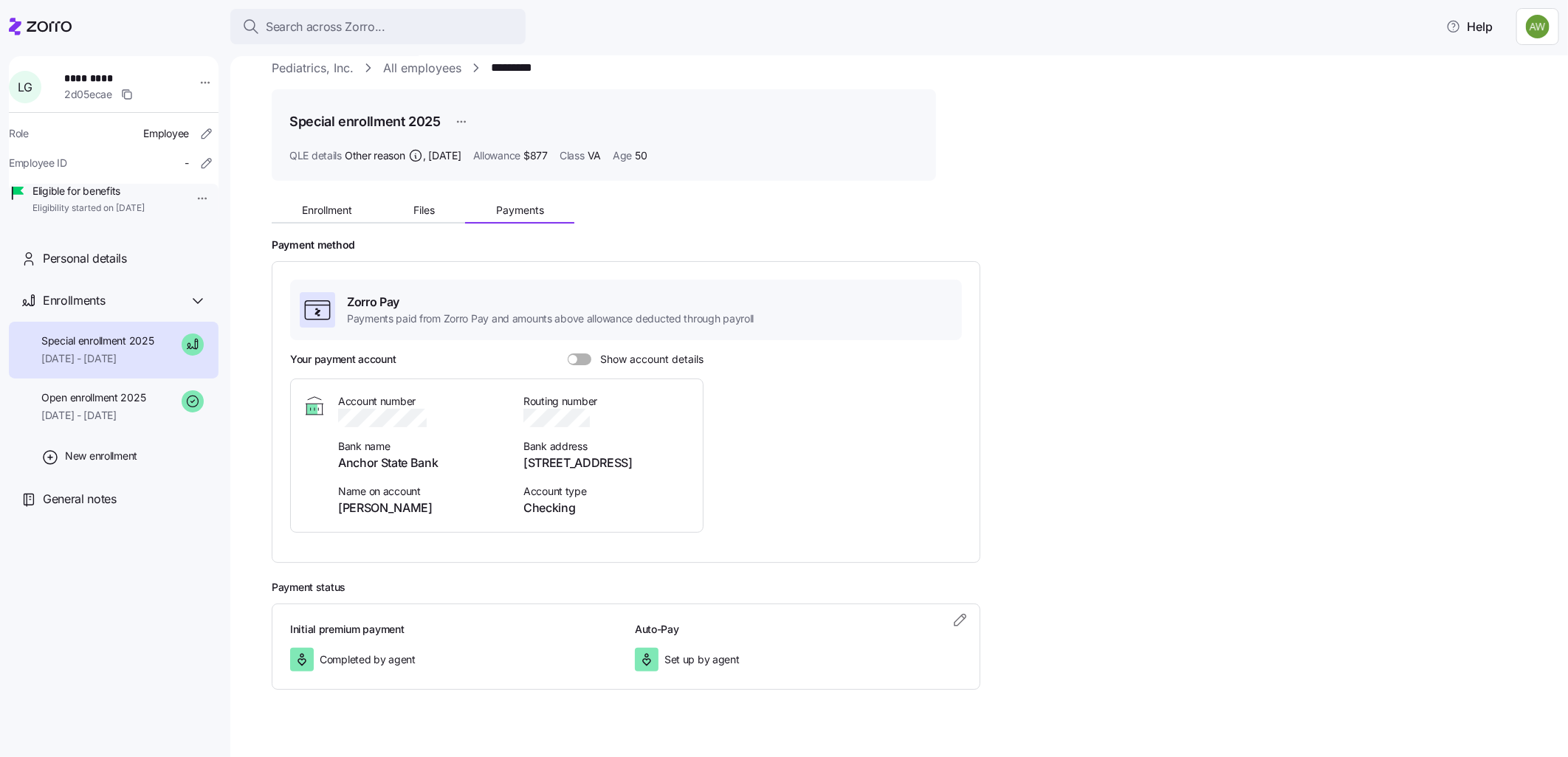
scroll to position [42, 0]
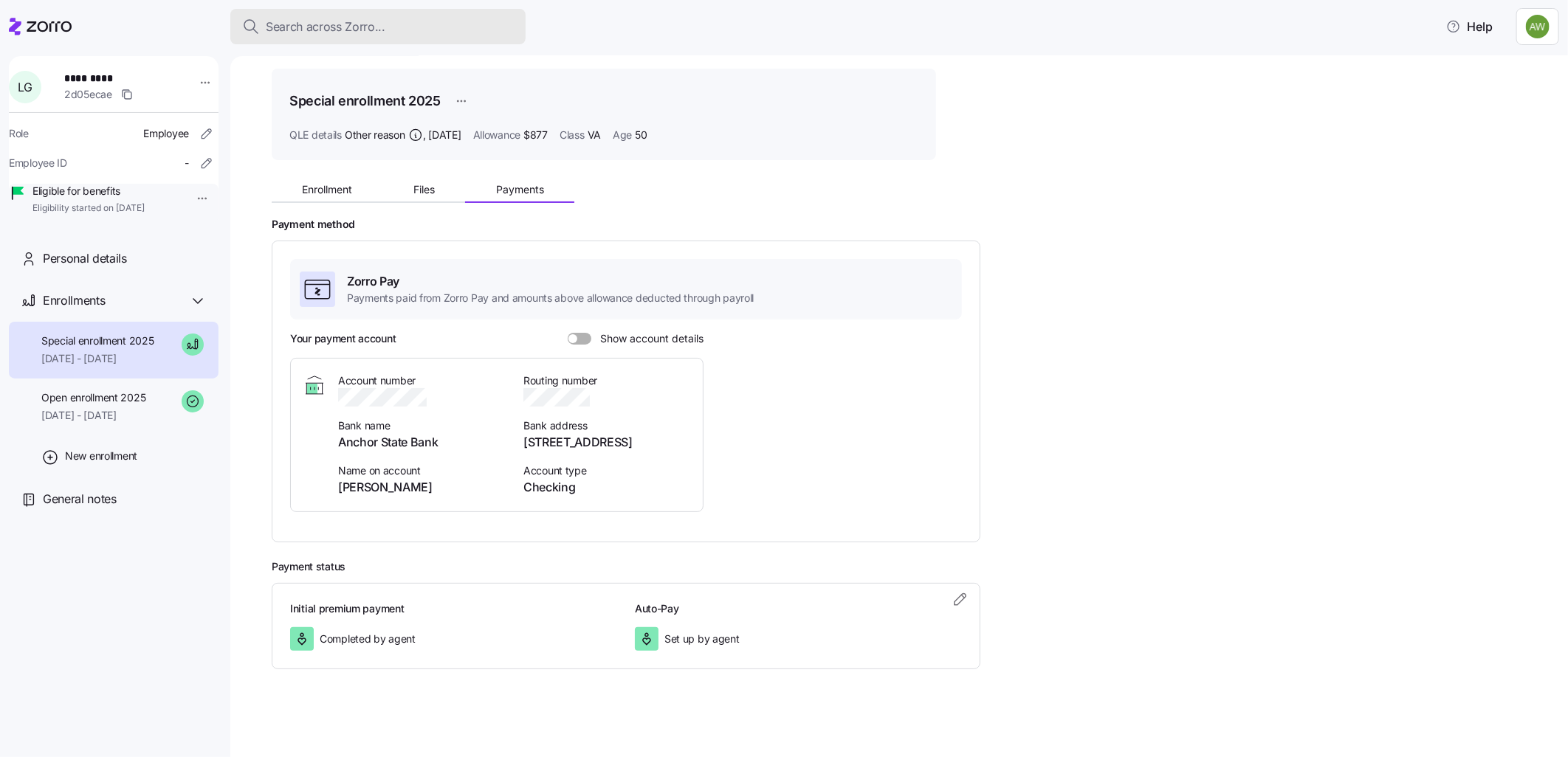
click at [352, 34] on span "Search across Zorro..." at bounding box center [325, 27] width 120 height 19
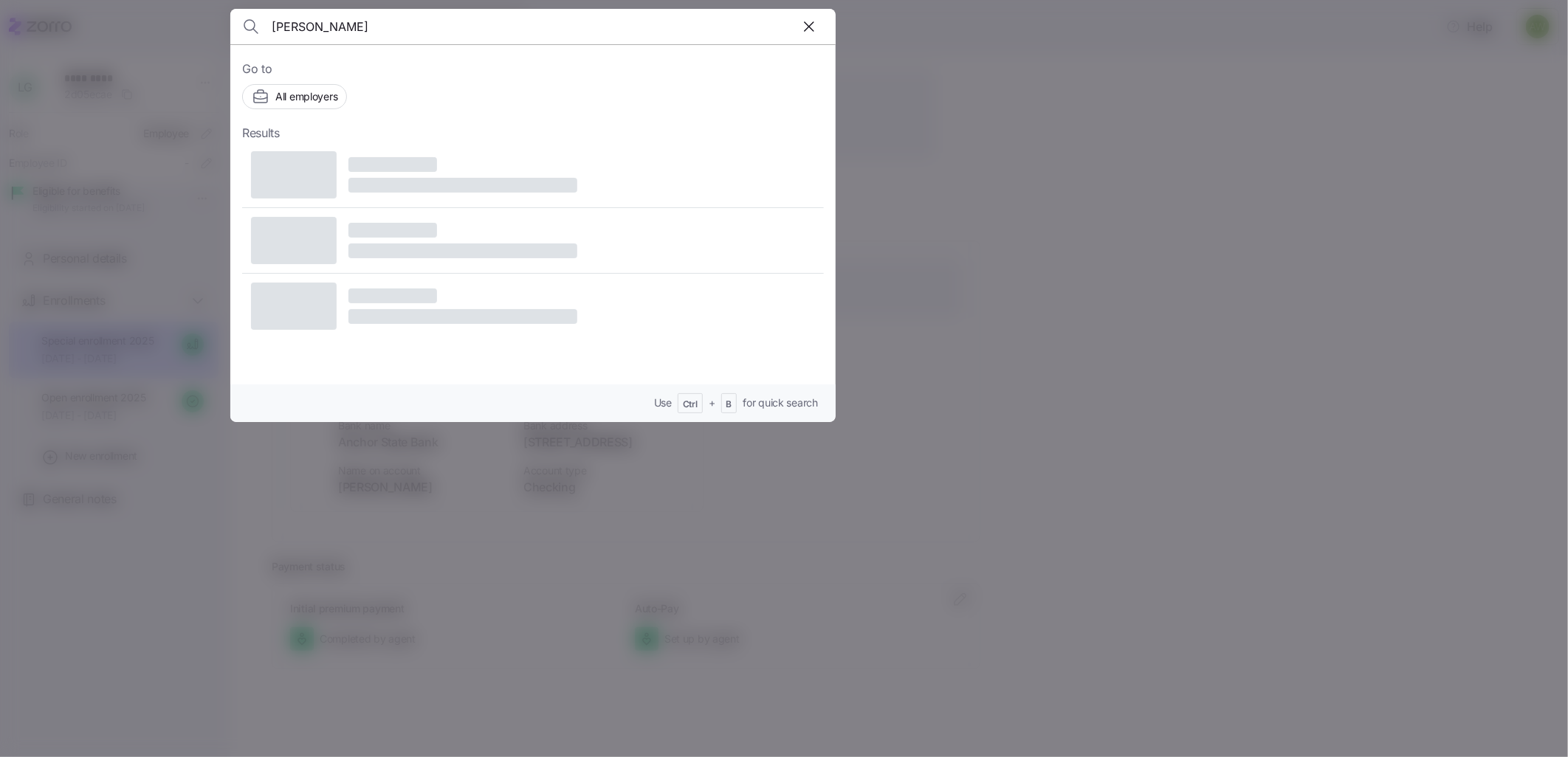
type input "[PERSON_NAME]"
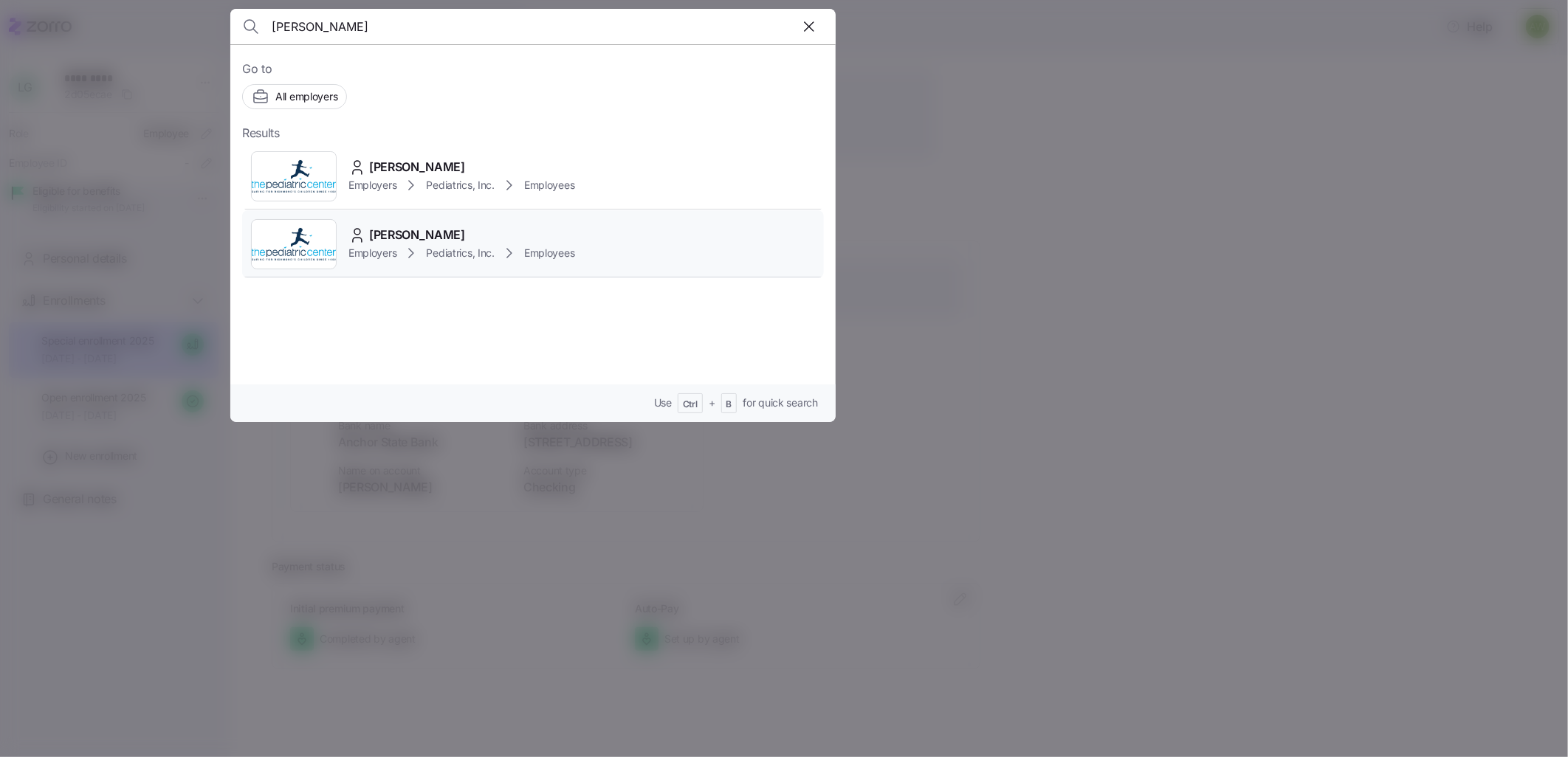
click at [419, 240] on span "[PERSON_NAME]" at bounding box center [417, 235] width 96 height 19
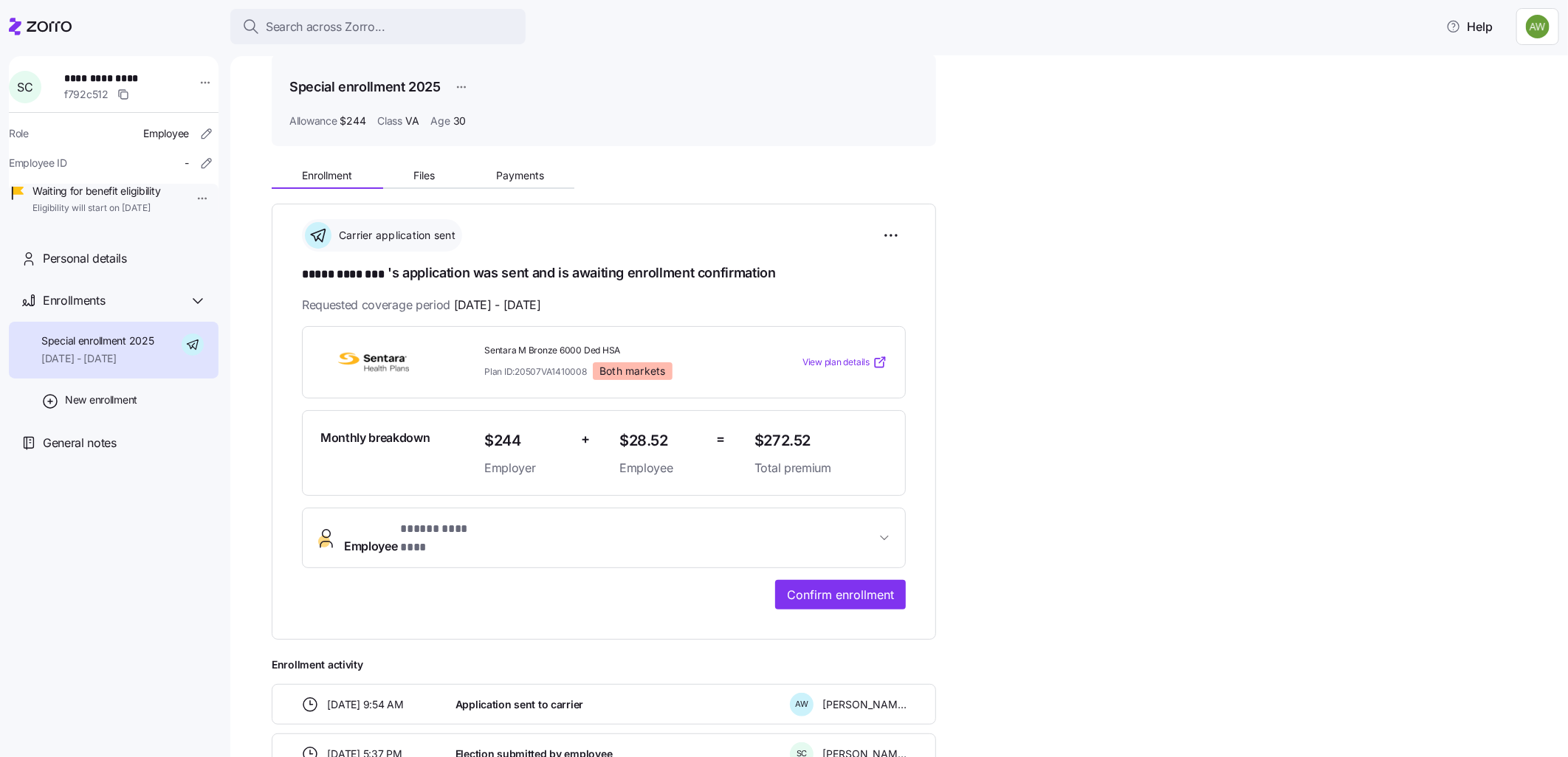
scroll to position [82, 0]
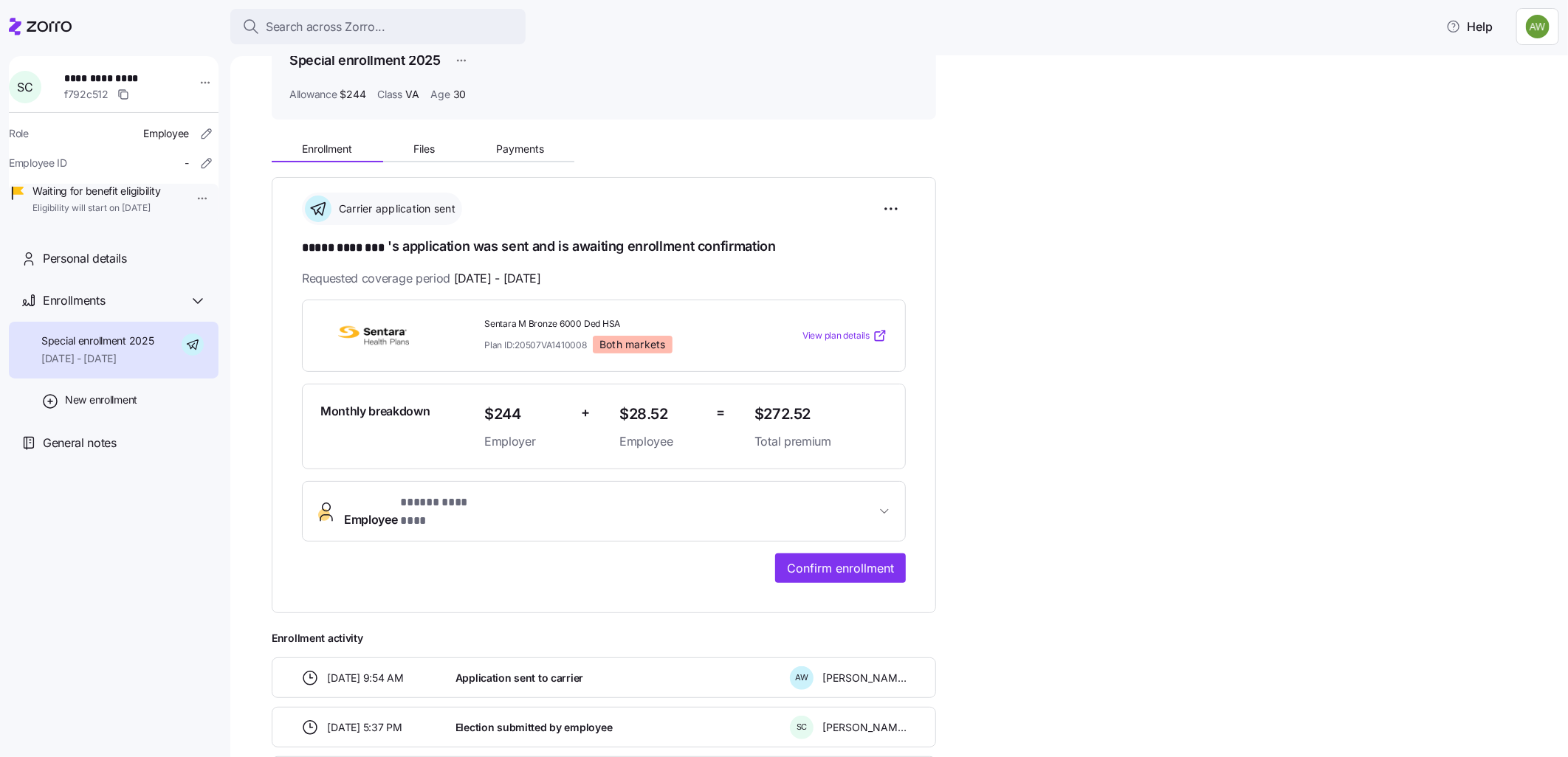
click at [488, 511] on span "* ***** ******** *" at bounding box center [446, 503] width 92 height 19
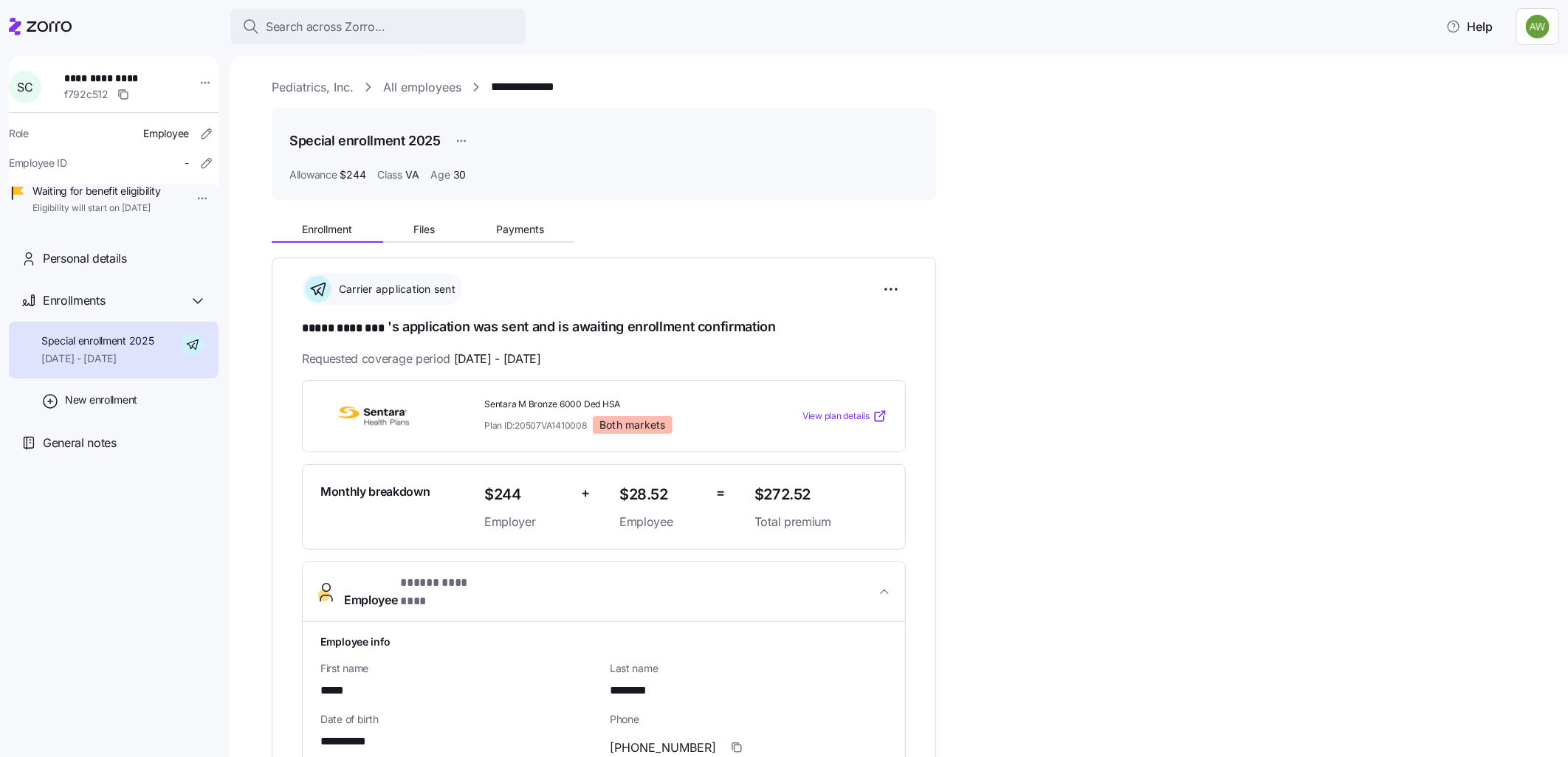
scroll to position [0, 0]
click at [512, 220] on button "Payments" at bounding box center [520, 231] width 110 height 22
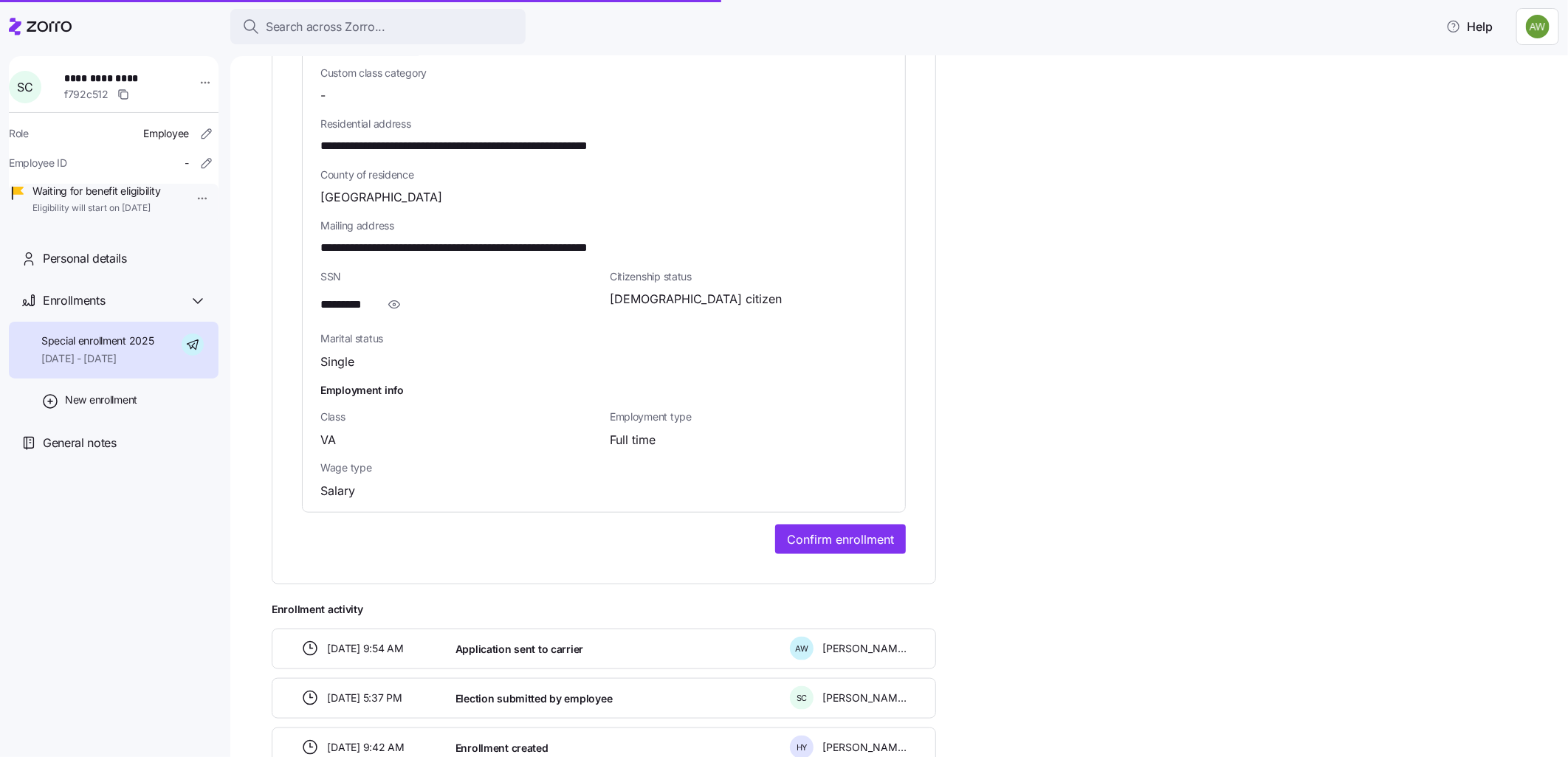
scroll to position [902, 0]
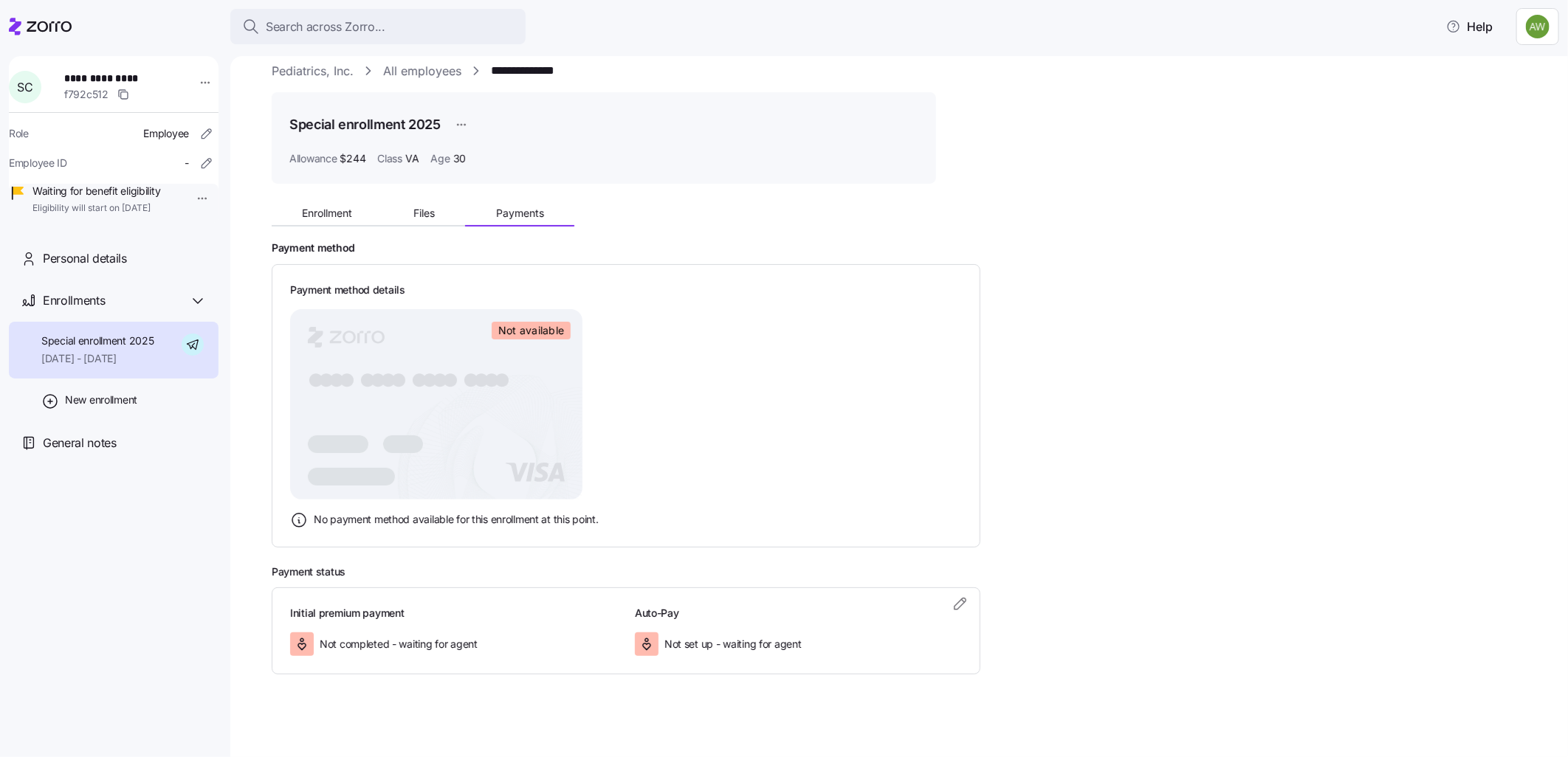
scroll to position [23, 0]
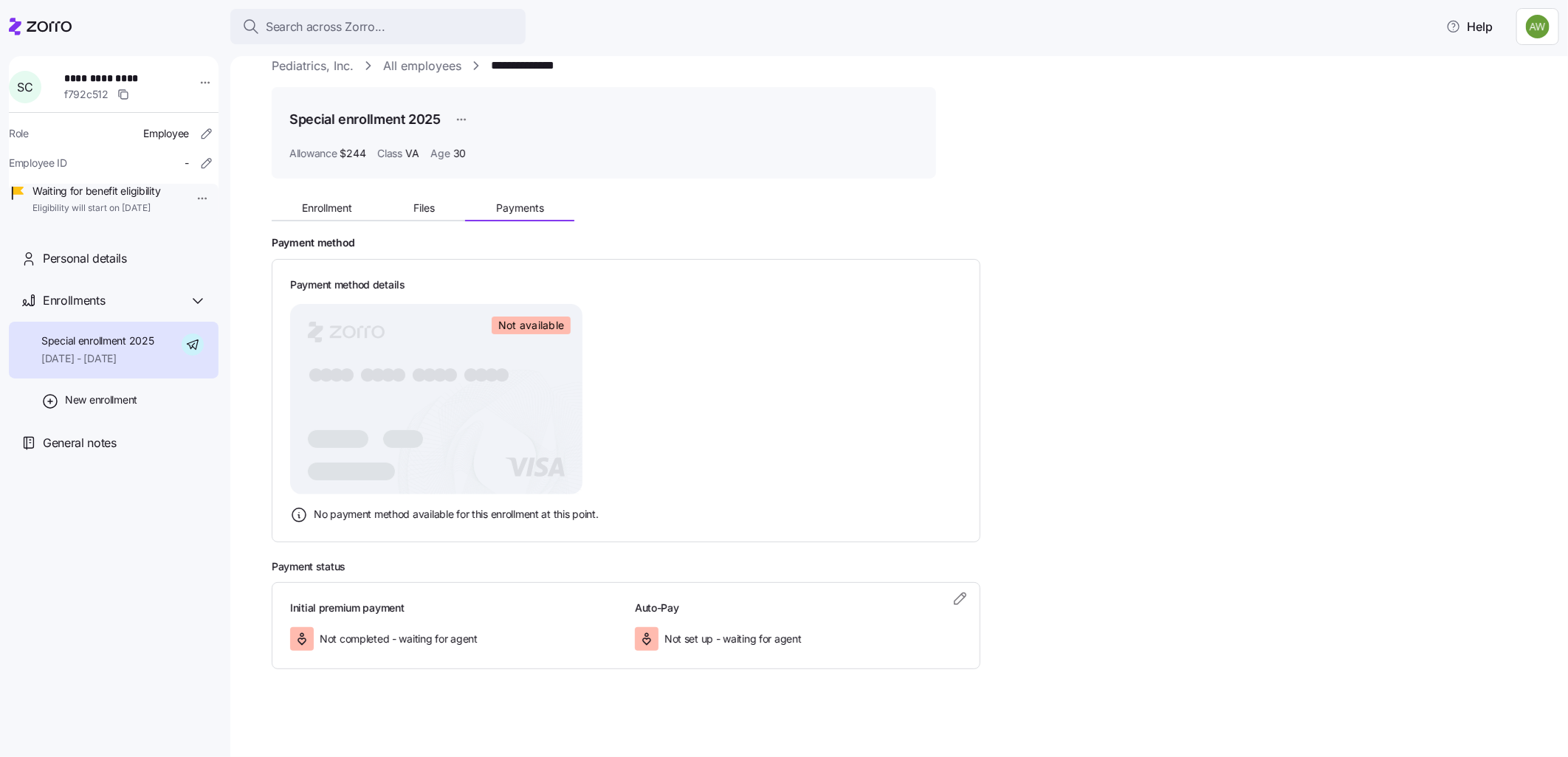
click at [532, 348] on rect at bounding box center [437, 399] width 292 height 191
click at [1183, 307] on div "Payment method Payment method details Not available ● ● ● ● ● ● ● ● ● ● ● ● ● ●…" at bounding box center [909, 388] width 1276 height 305
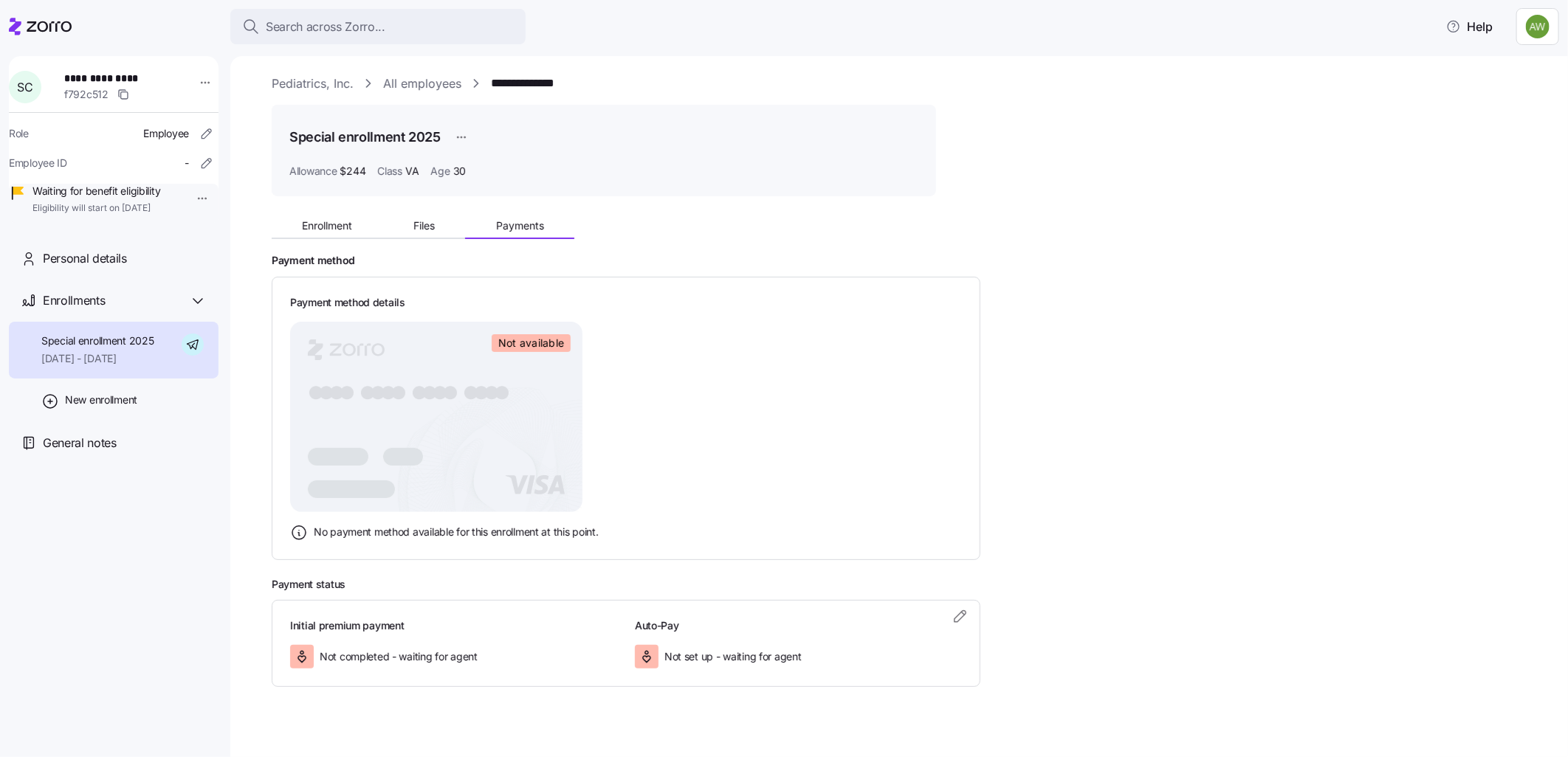
scroll to position [0, 0]
click at [424, 226] on span "Files" at bounding box center [424, 231] width 22 height 10
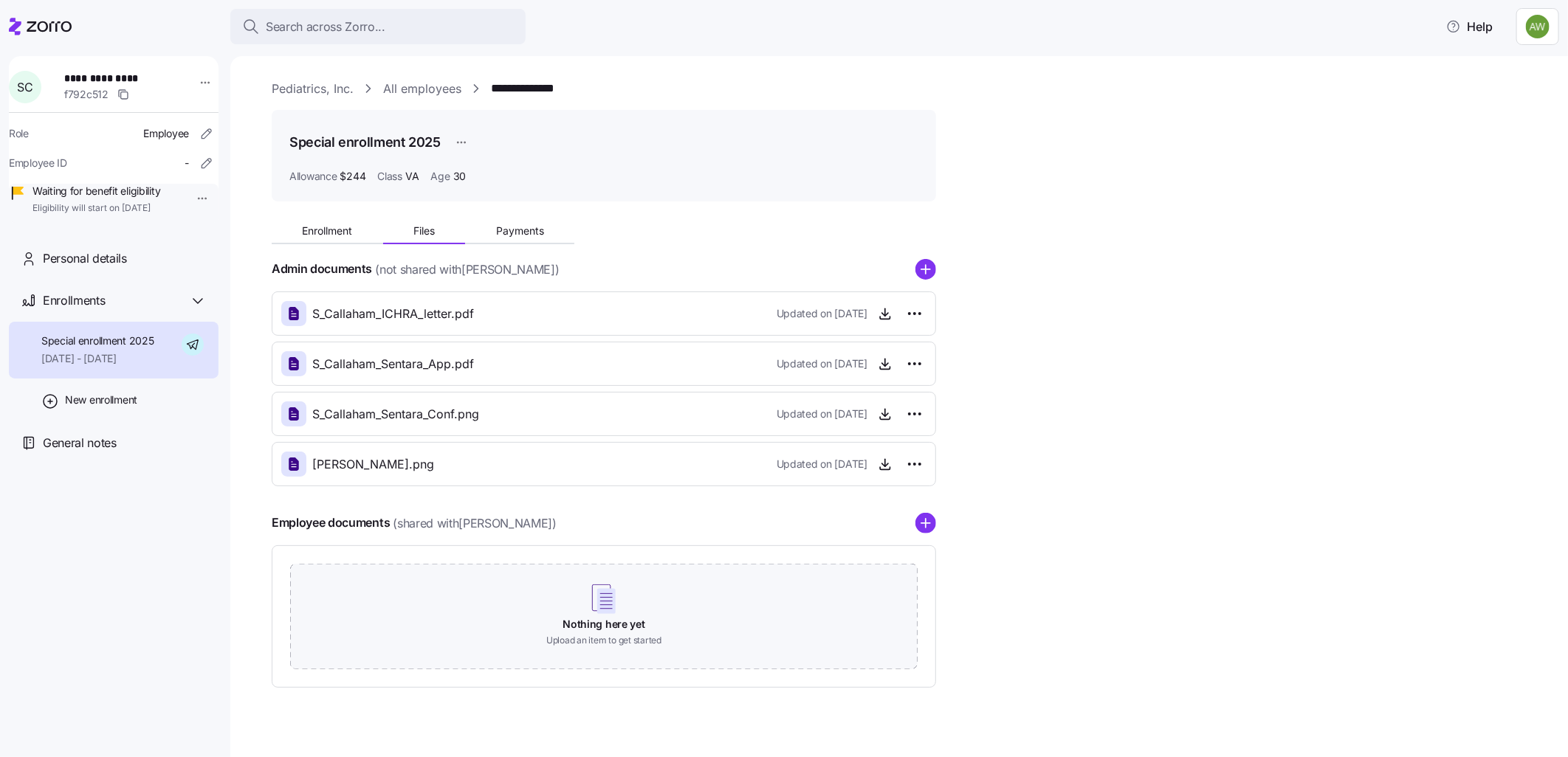
click at [526, 226] on span "Payments" at bounding box center [520, 231] width 48 height 10
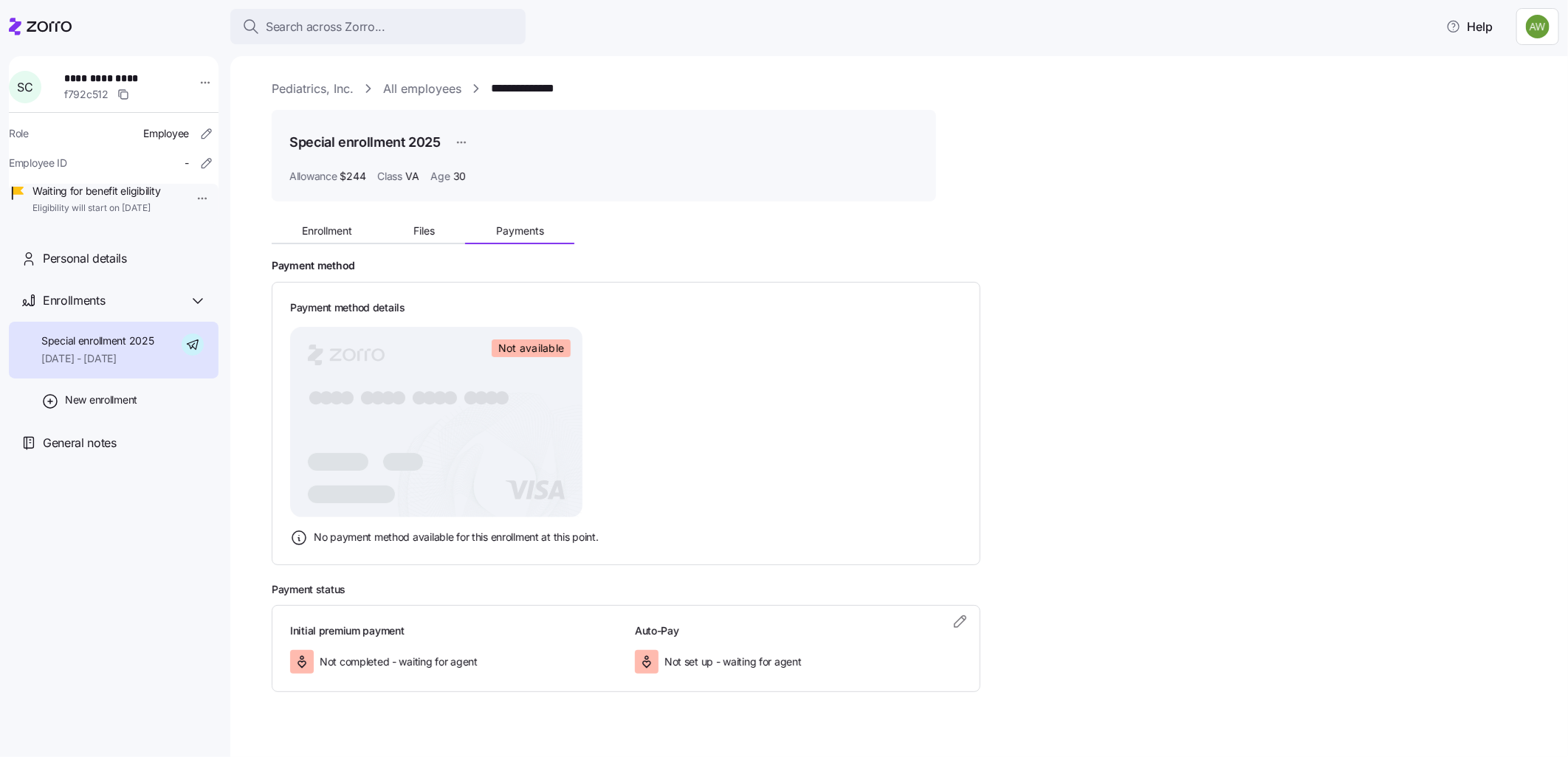
click at [517, 350] on span "Not available" at bounding box center [531, 348] width 65 height 13
click at [124, 349] on span "Special enrollment 2025" at bounding box center [98, 341] width 113 height 15
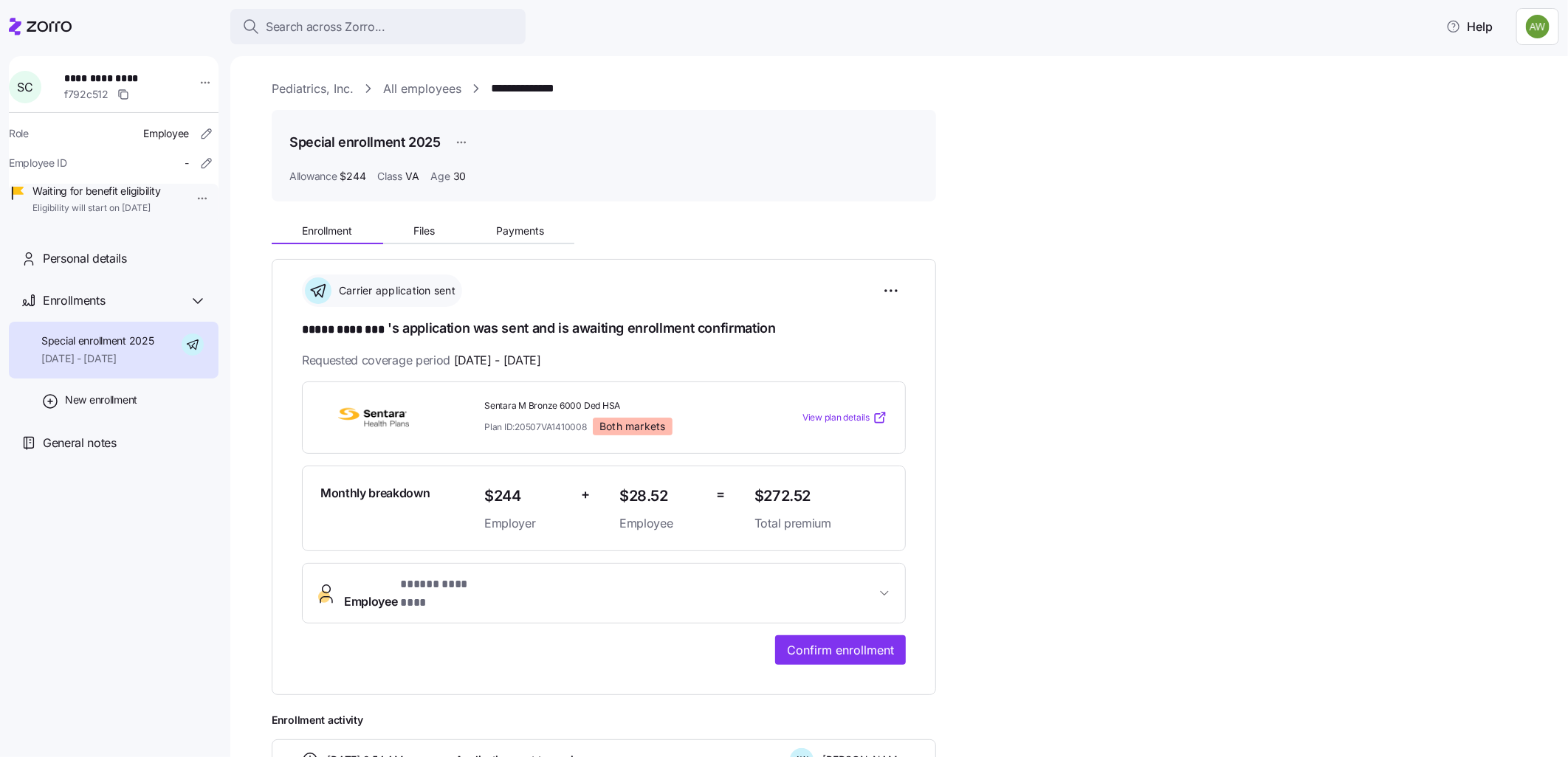
scroll to position [82, 0]
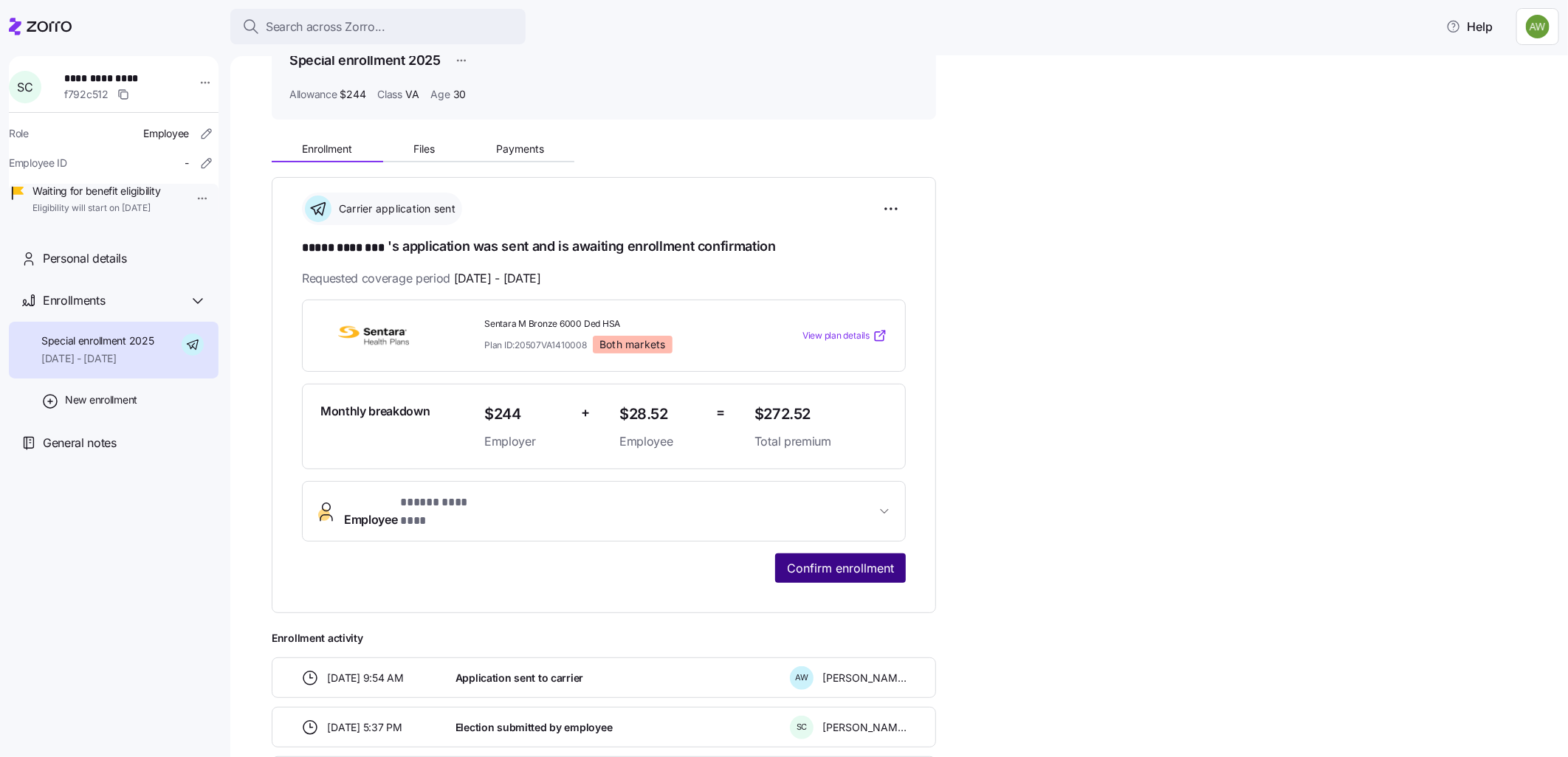
click at [865, 559] on span "Confirm enrollment" at bounding box center [840, 568] width 107 height 18
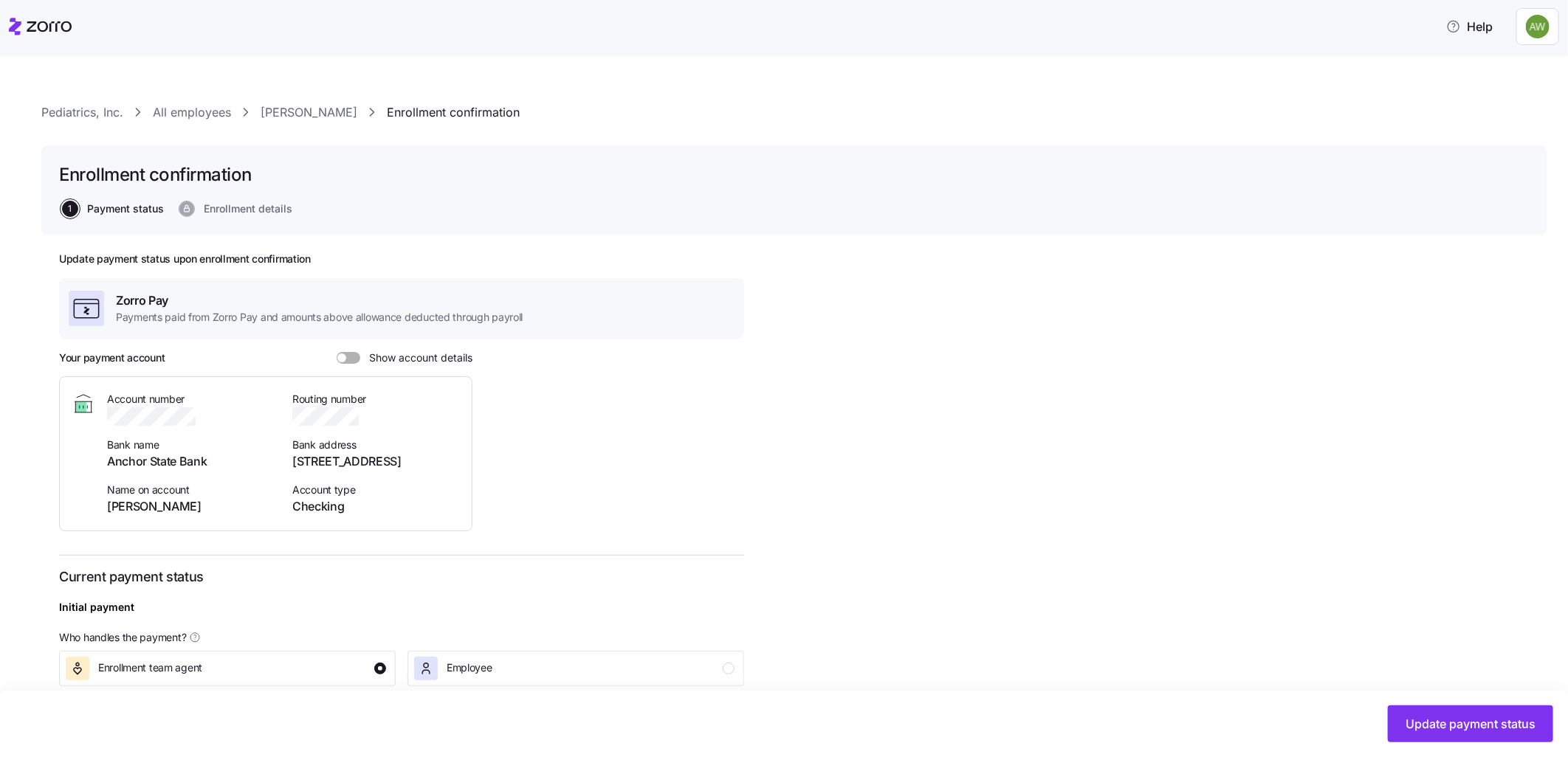
click at [361, 358] on span "Show account details" at bounding box center [417, 358] width 113 height 12
click at [337, 352] on input "Show account details" at bounding box center [337, 352] width 0 height 0
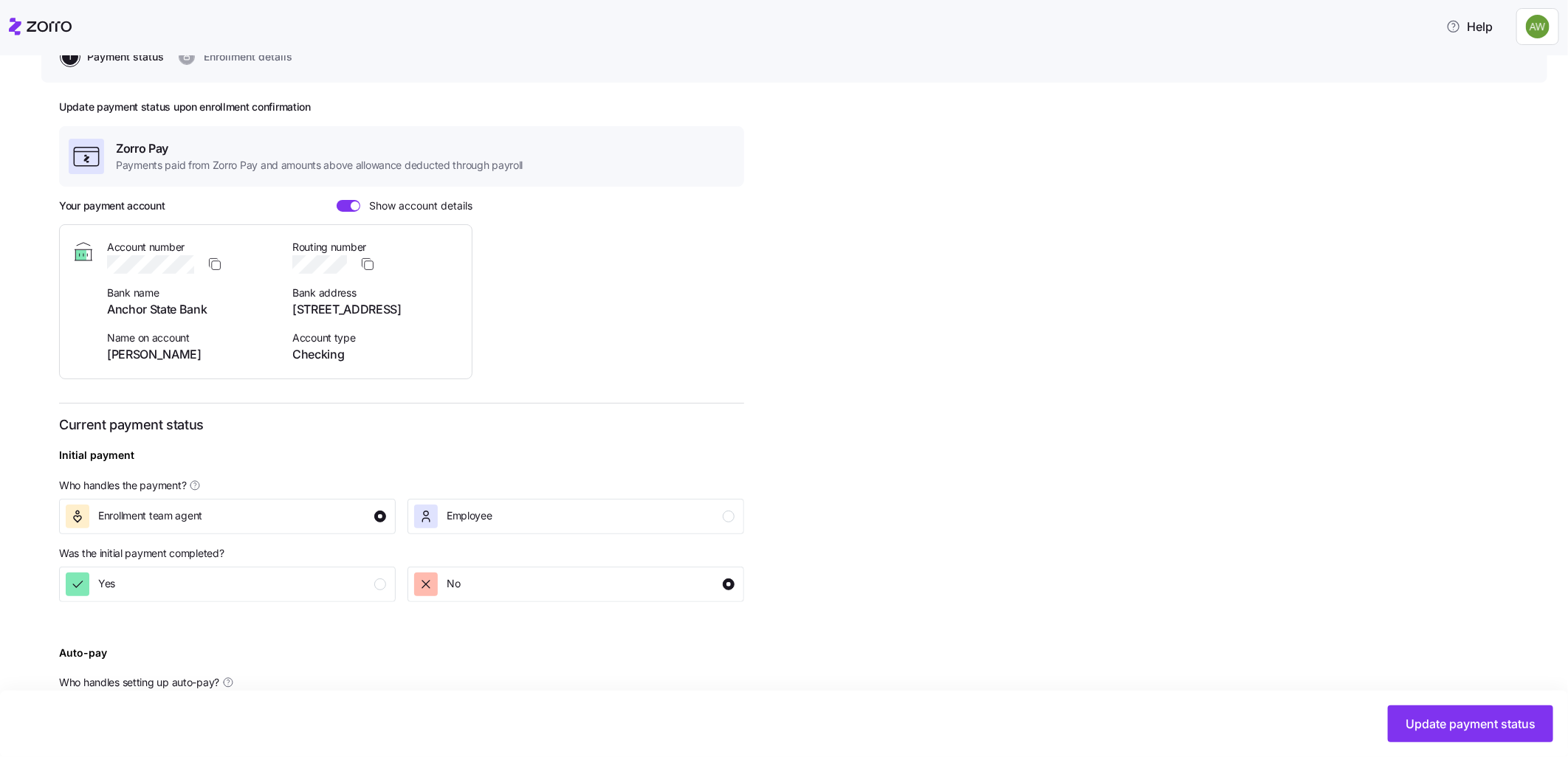
scroll to position [164, 0]
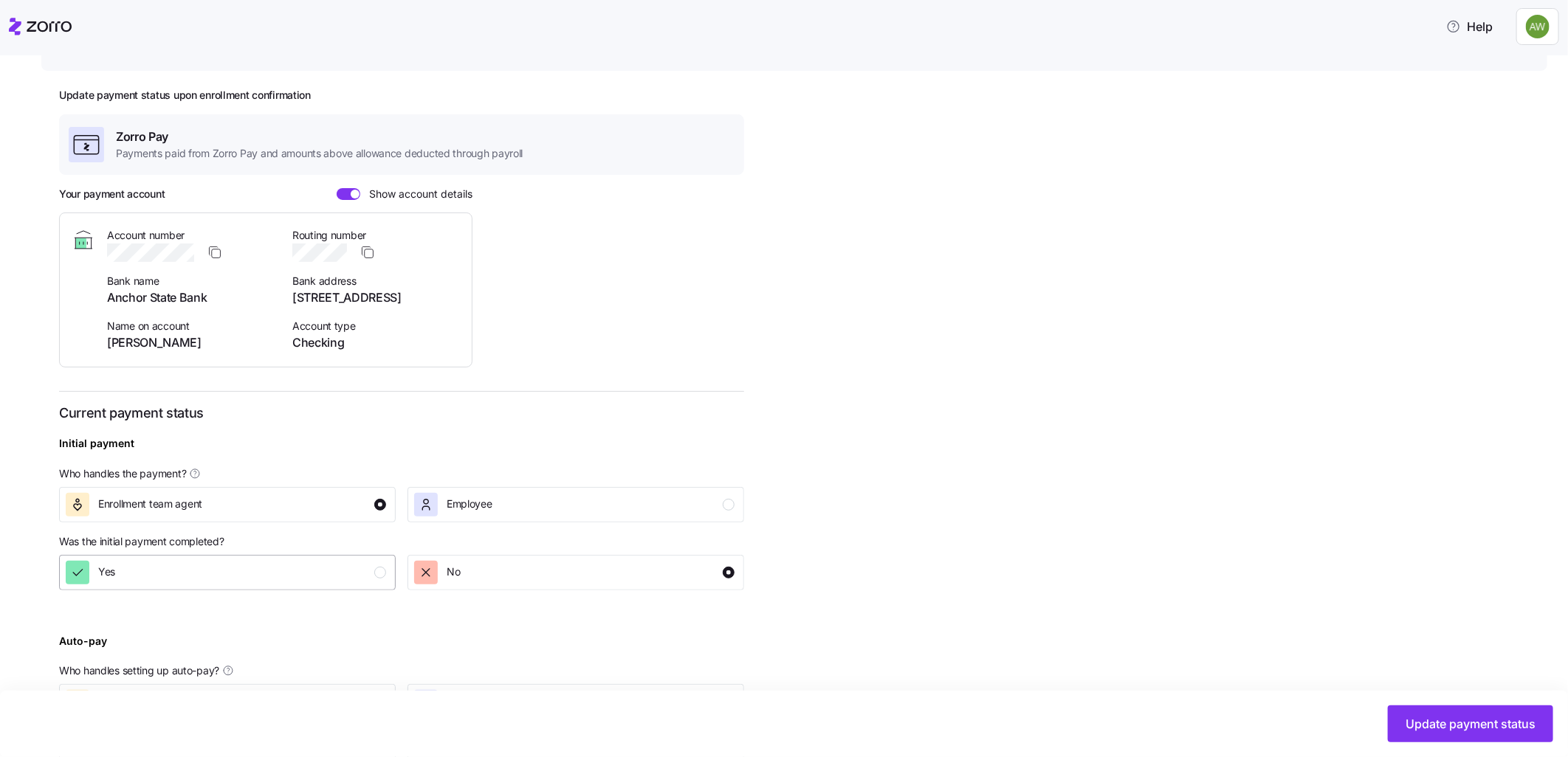
click at [372, 576] on div "Yes" at bounding box center [225, 573] width 320 height 24
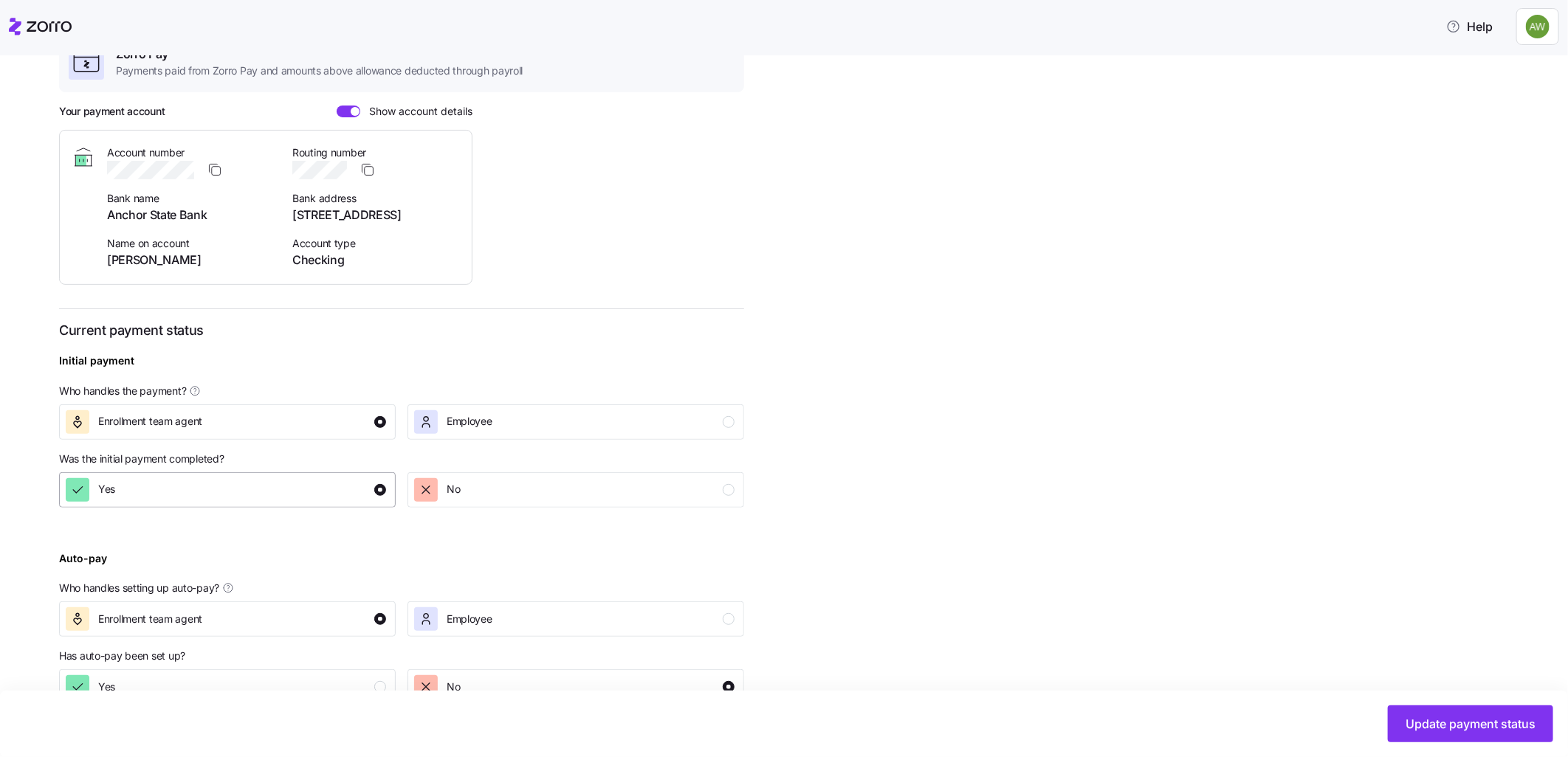
scroll to position [285, 0]
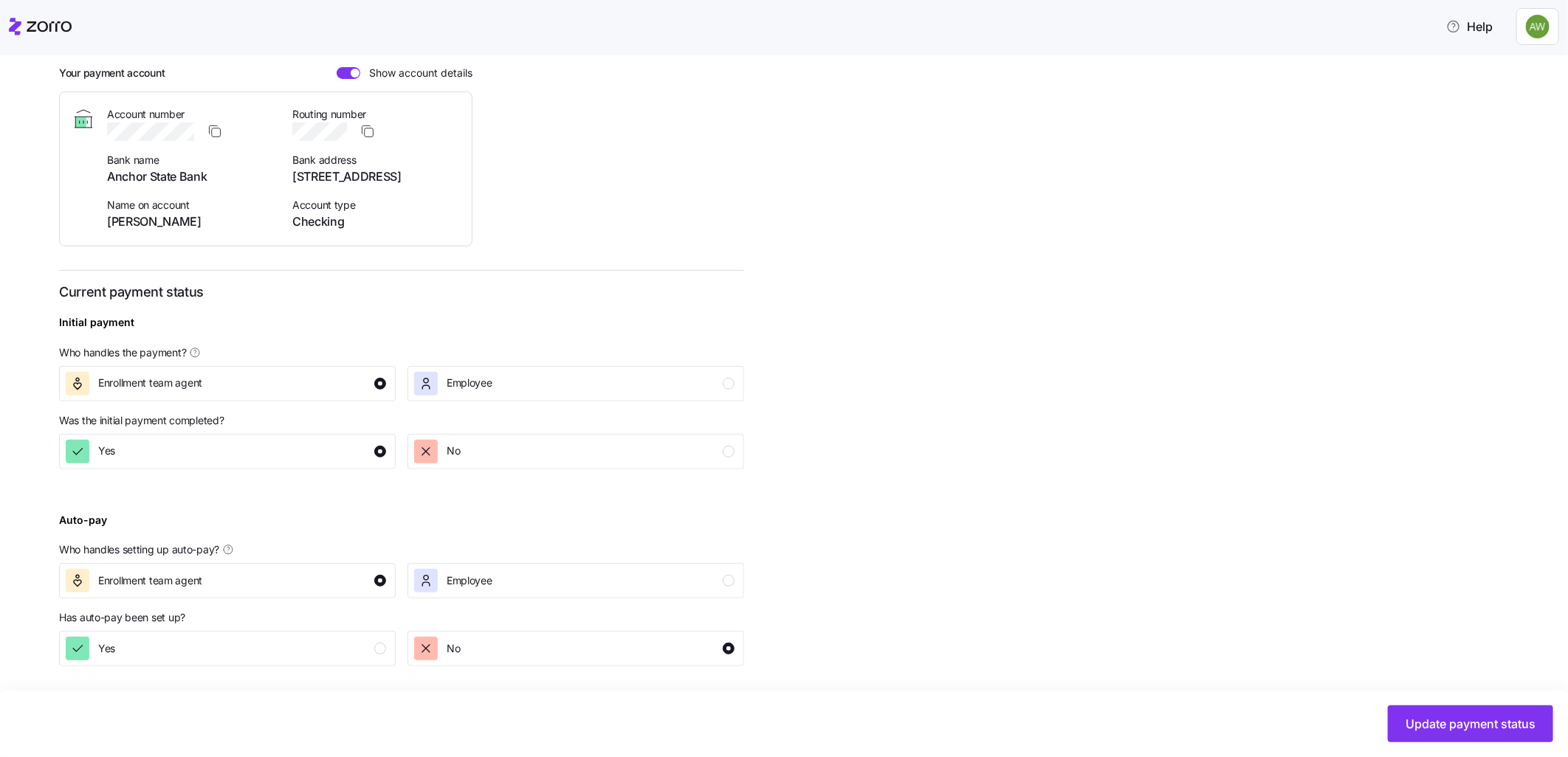
click at [793, 460] on div "Update payment status upon enrollment confirmation Zorro Pay Payments paid from…" at bounding box center [794, 354] width 1470 height 773
click at [376, 642] on div "Yes" at bounding box center [225, 649] width 320 height 24
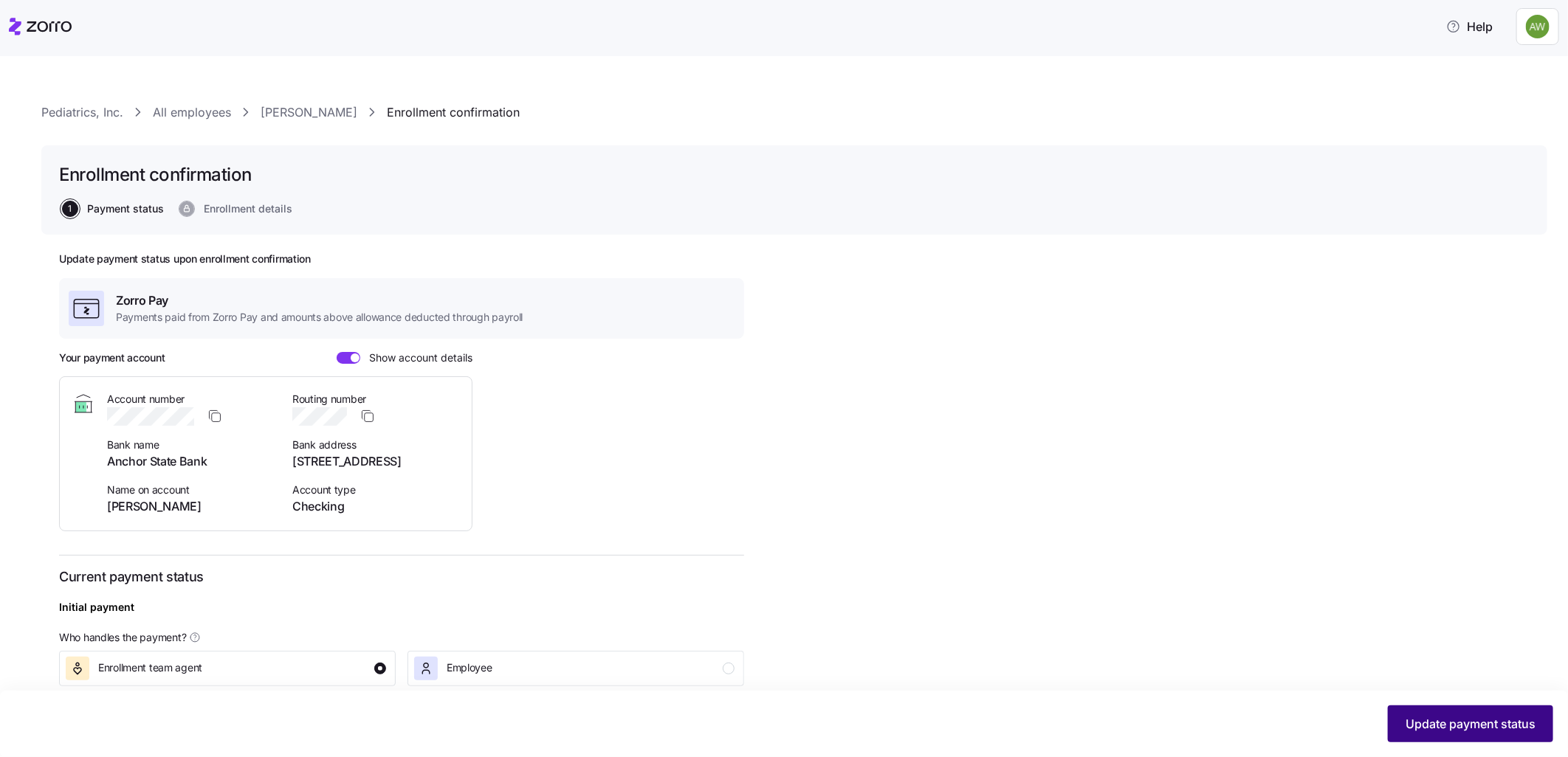
click at [1455, 717] on span "Update payment status" at bounding box center [1469, 724] width 129 height 18
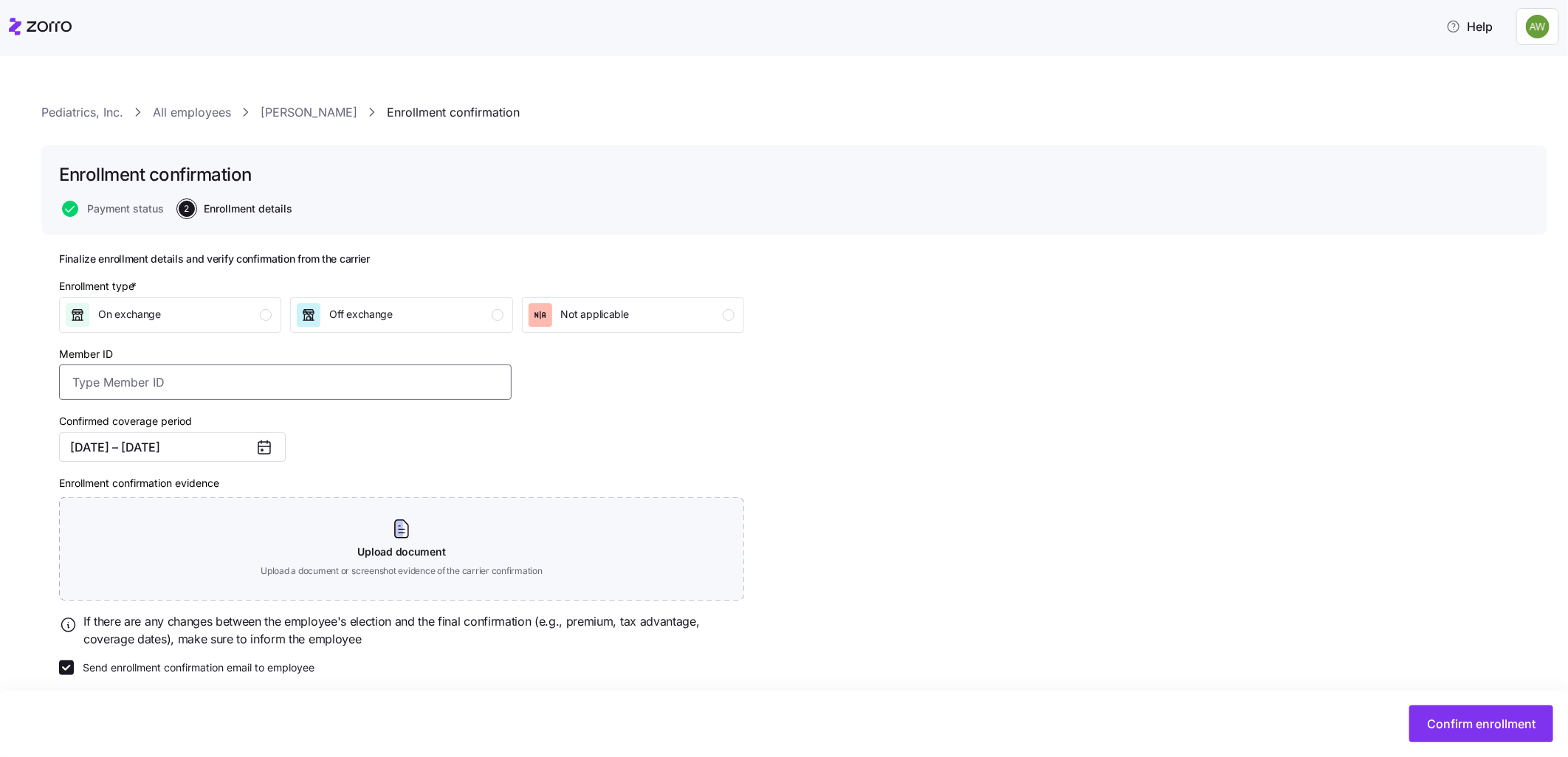
click at [94, 388] on input "Member ID" at bounding box center [286, 382] width 453 height 36
type input "2754091"
click at [1521, 717] on span "Confirm enrollment" at bounding box center [1481, 724] width 109 height 18
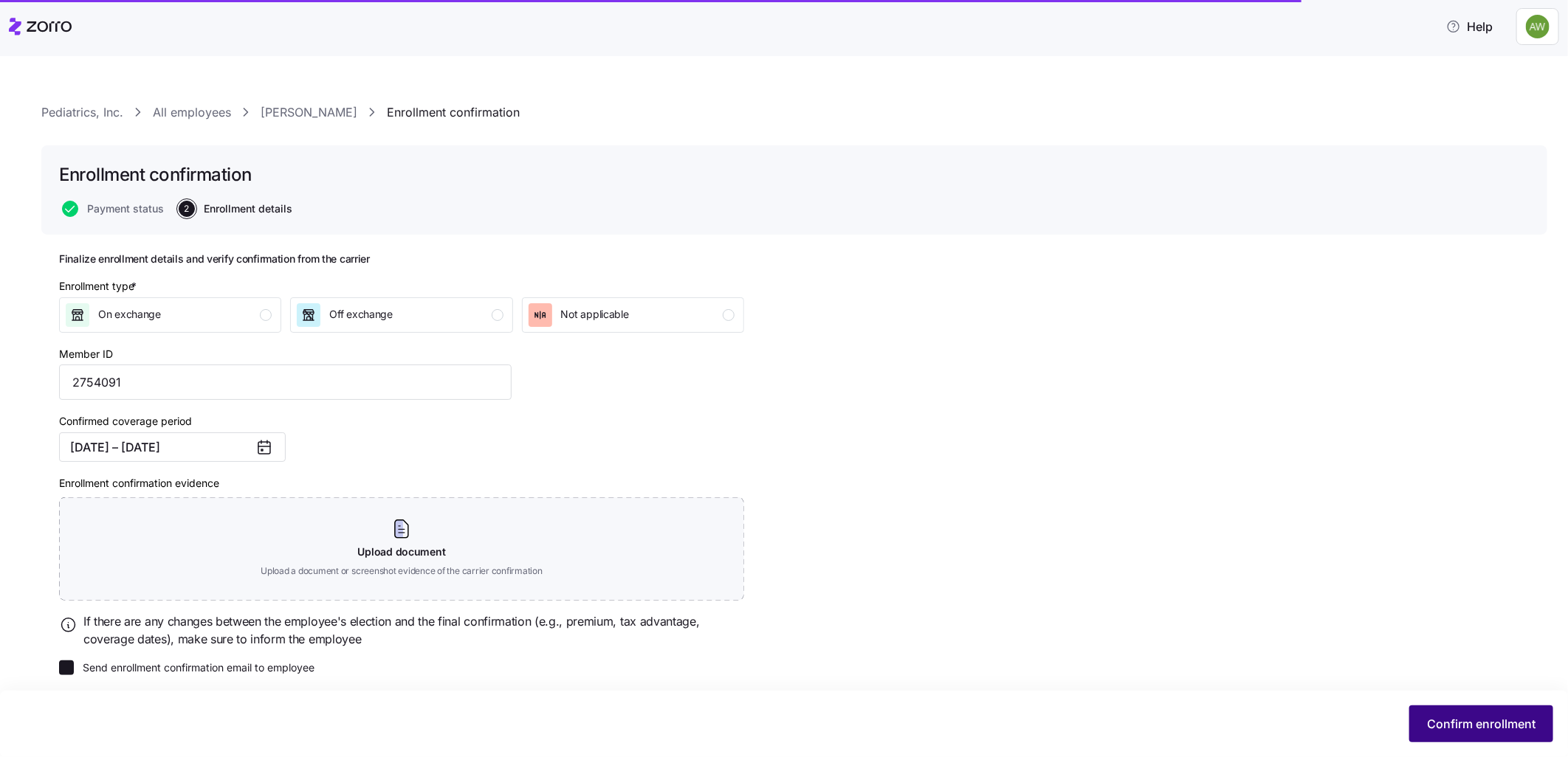
checkbox input "false"
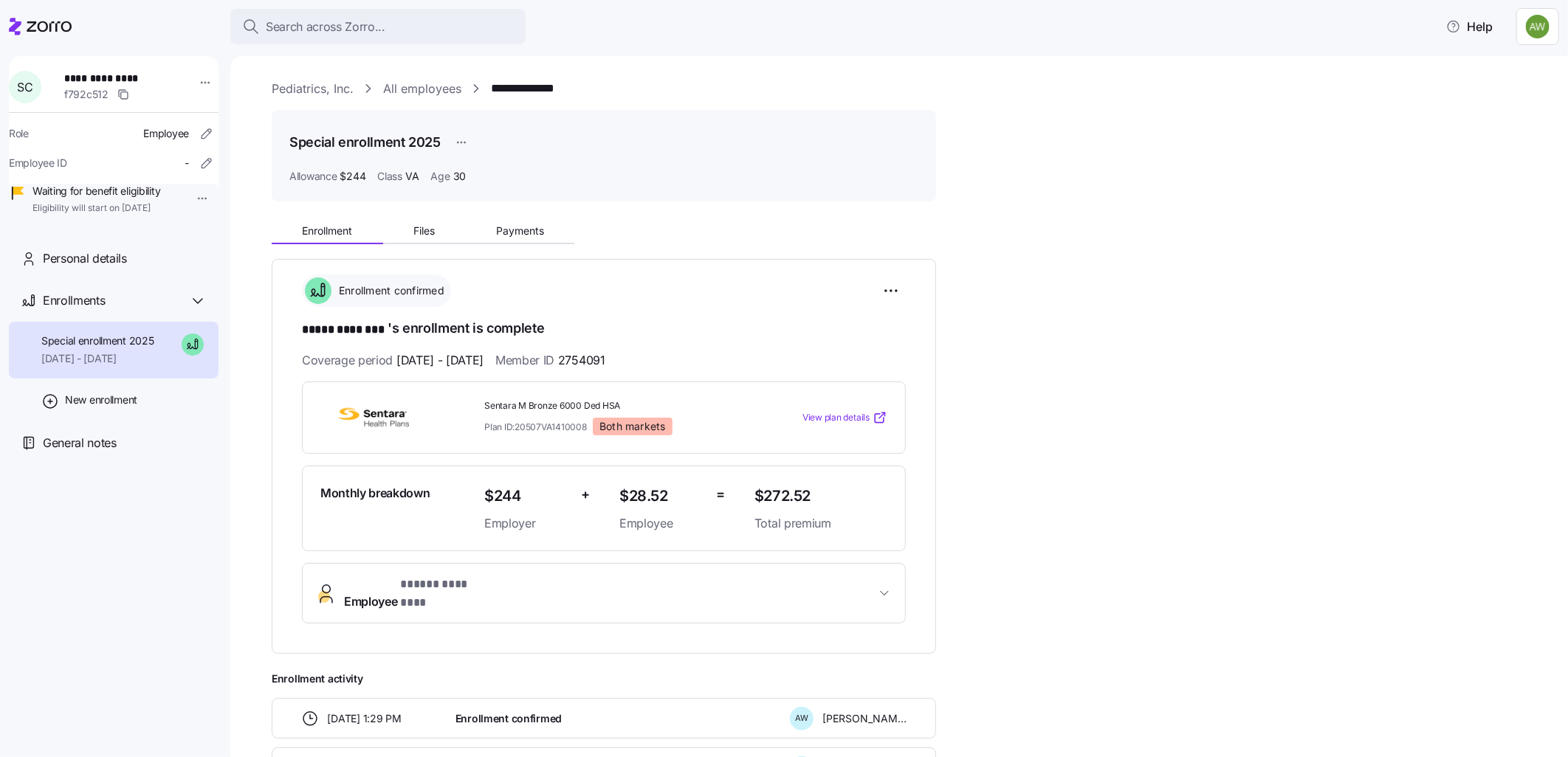
click at [511, 217] on div "Enrollment Files Payments" at bounding box center [604, 228] width 664 height 31
click at [509, 232] on span "Payments" at bounding box center [520, 231] width 48 height 10
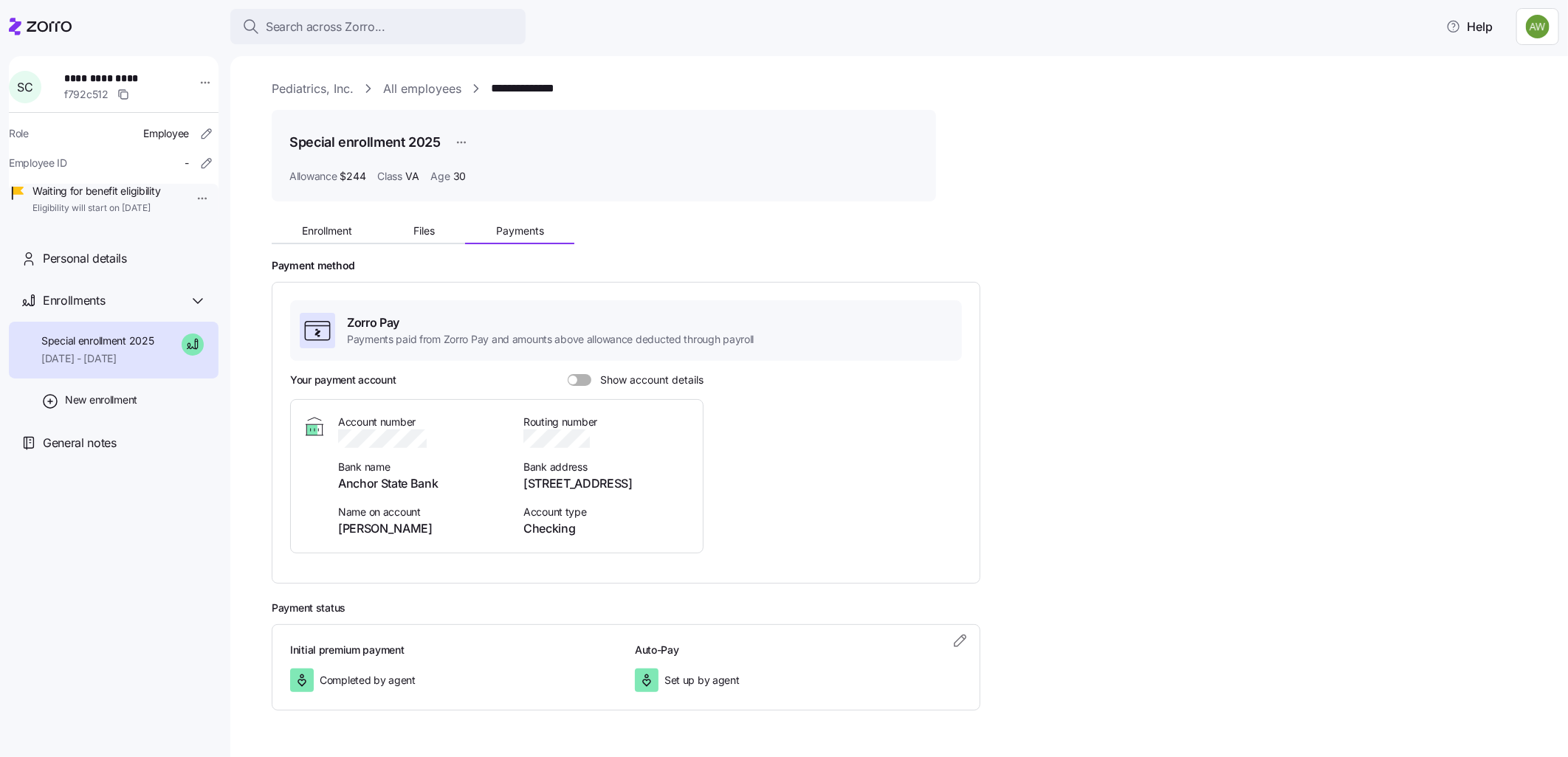
click at [579, 378] on span at bounding box center [584, 380] width 15 height 12
click at [567, 375] on input "Show account details" at bounding box center [567, 375] width 0 height 0
click at [335, 234] on span "Enrollment" at bounding box center [327, 231] width 50 height 10
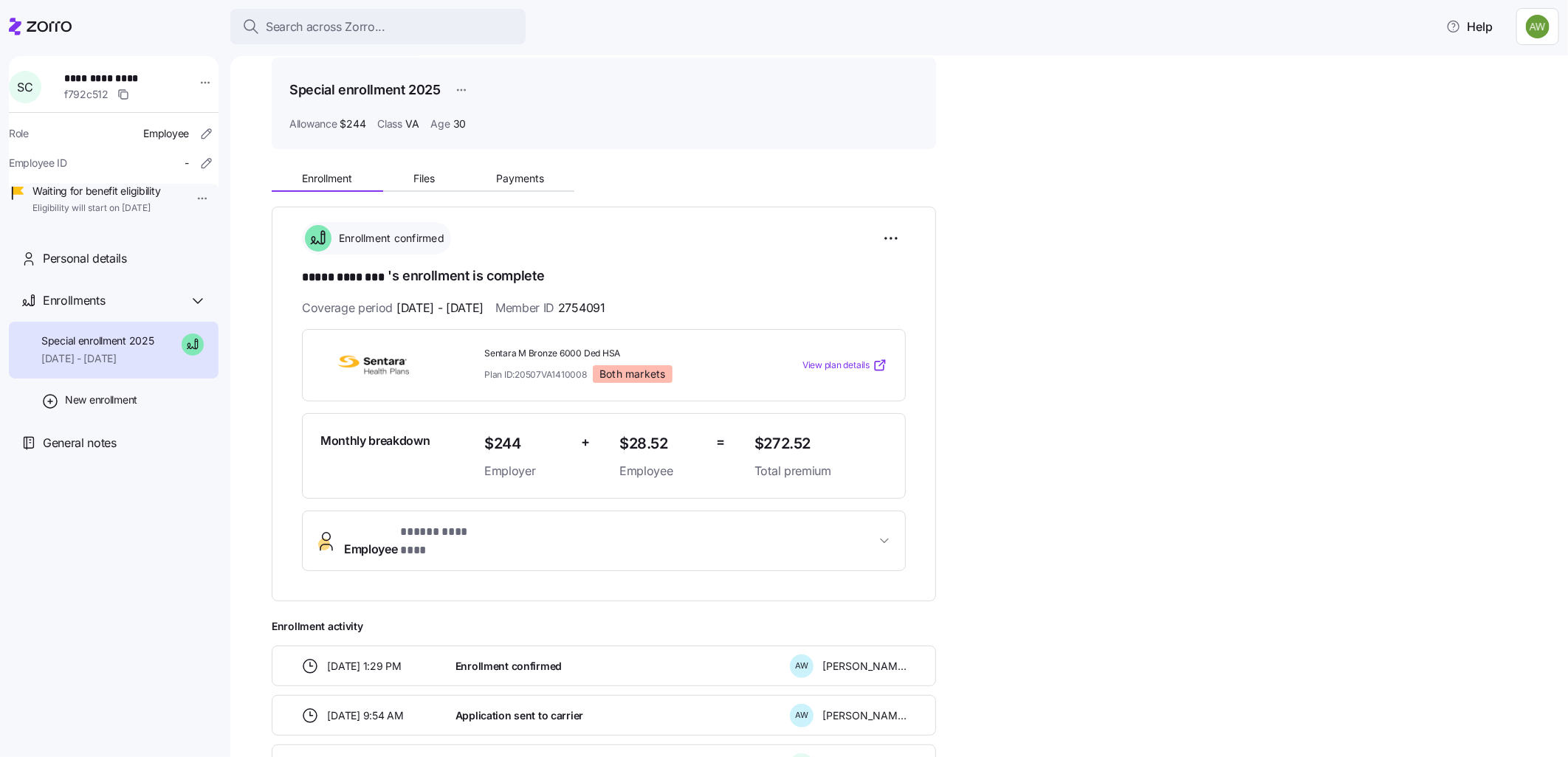
scroll to position [82, 0]
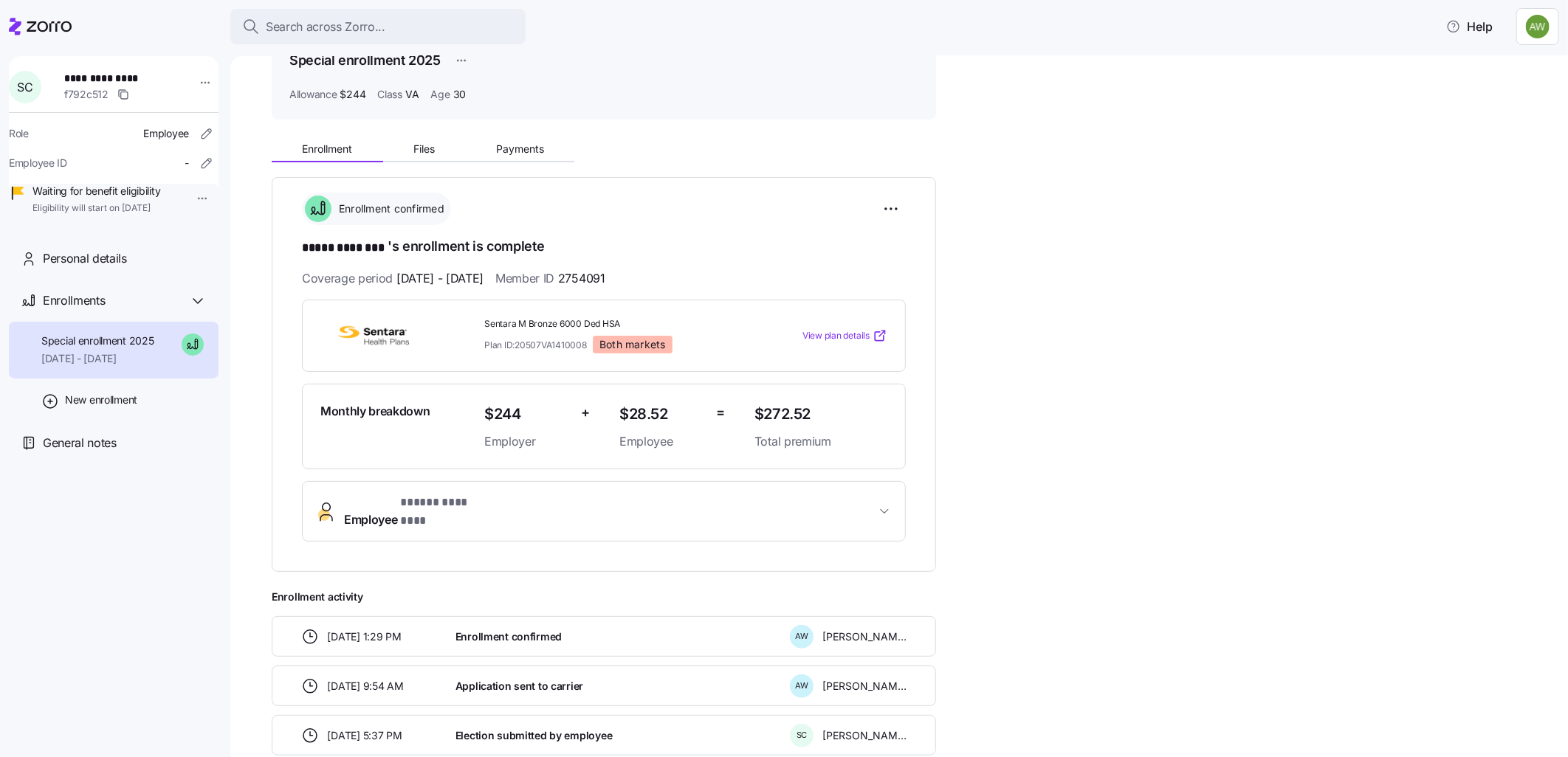
click at [551, 505] on span "Employee * ***** ******** *" at bounding box center [610, 512] width 532 height 36
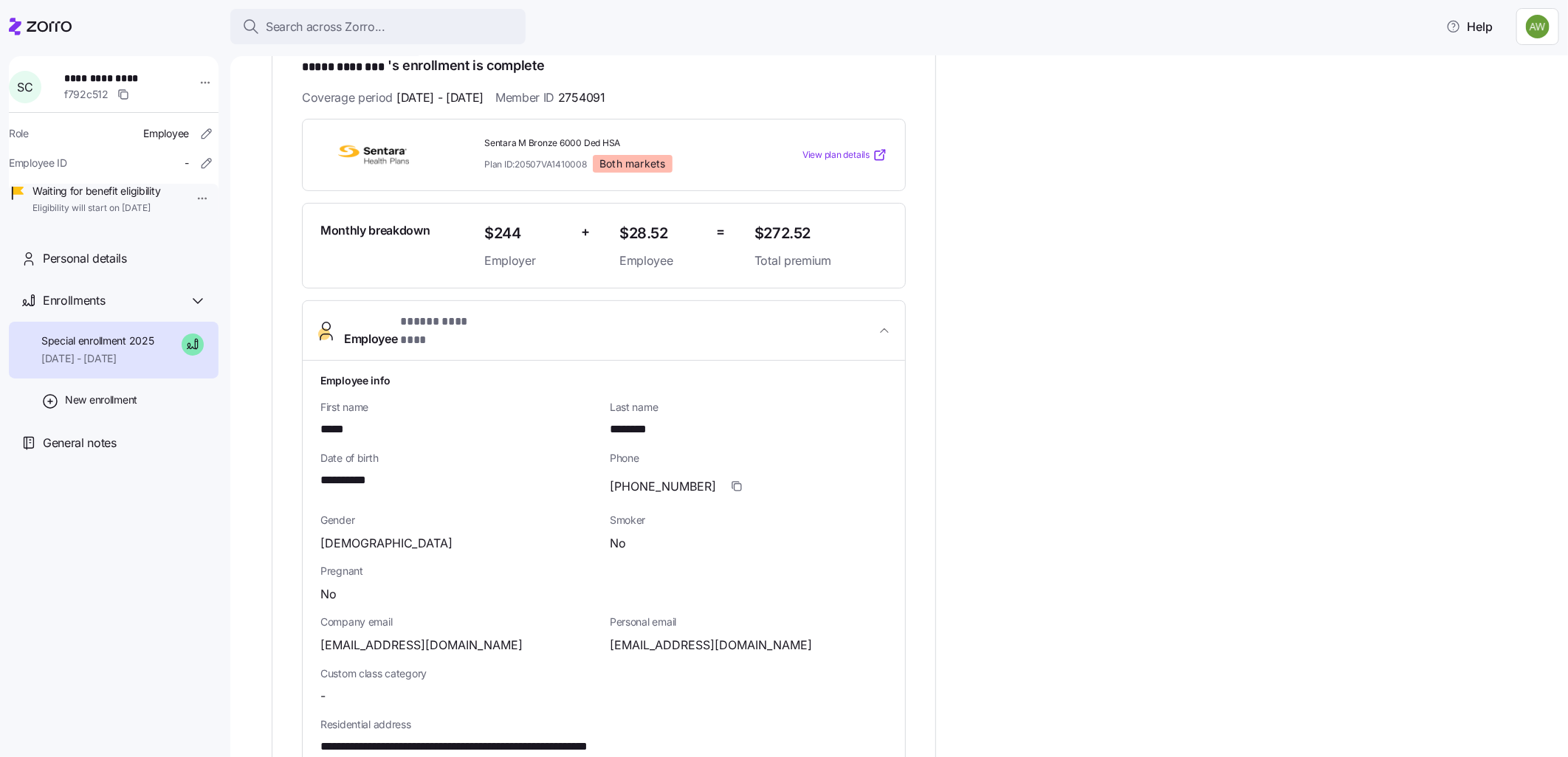
scroll to position [164, 0]
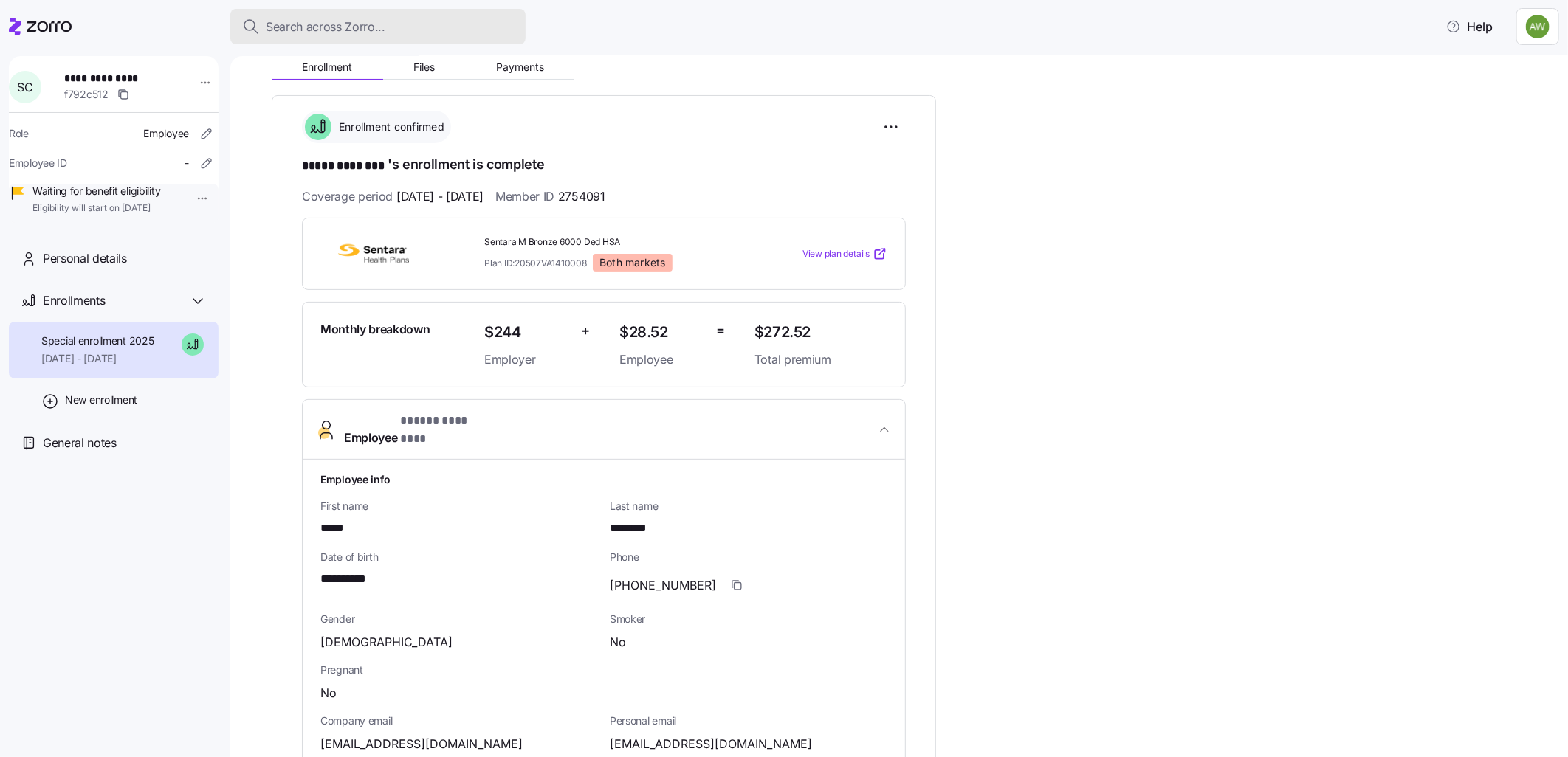
click at [368, 23] on span "Search across Zorro..." at bounding box center [325, 27] width 120 height 19
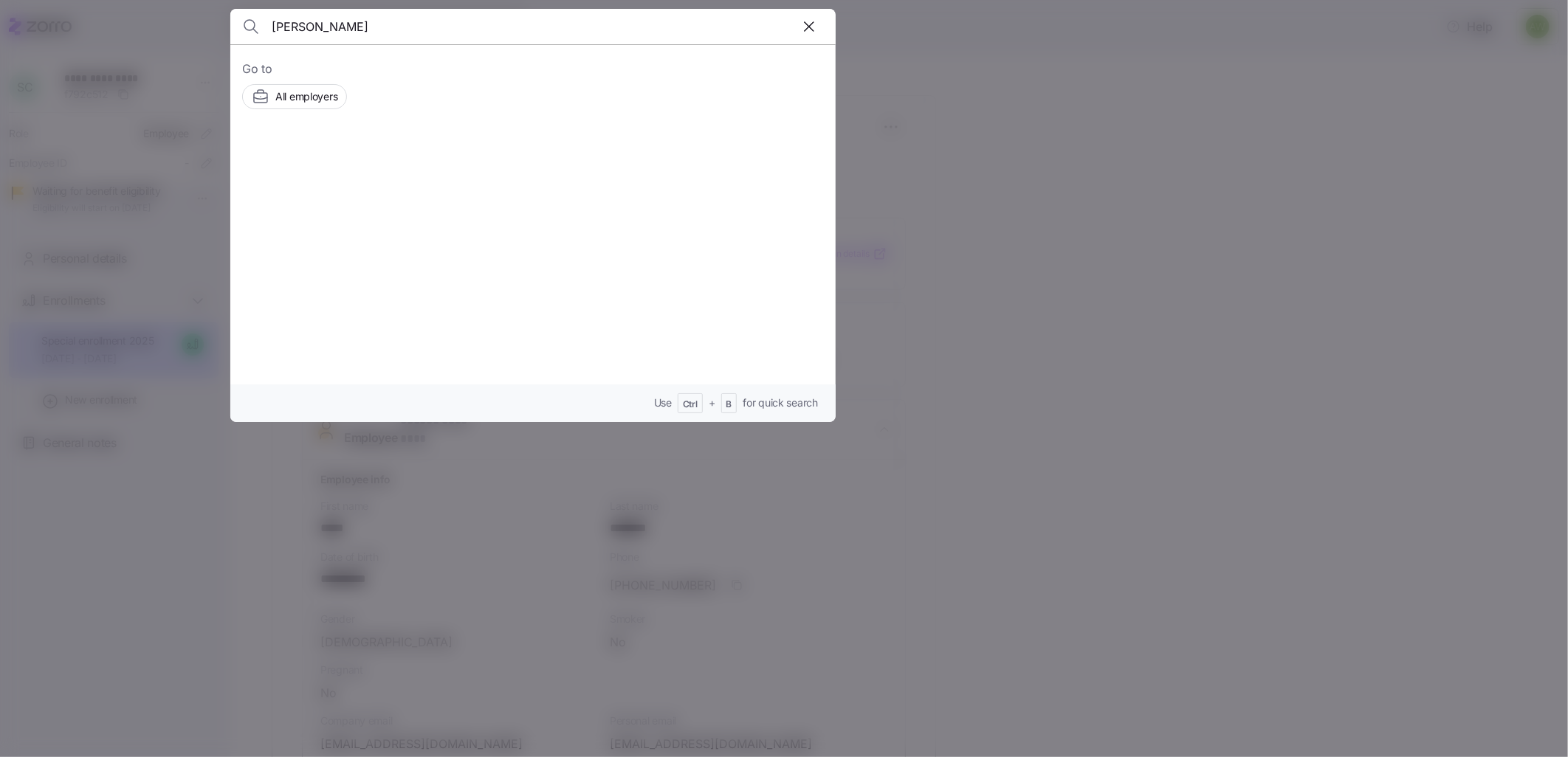
type input "[PERSON_NAME]"
click at [391, 162] on span "[DEMOGRAPHIC_DATA][PERSON_NAME]" at bounding box center [483, 167] width 228 height 19
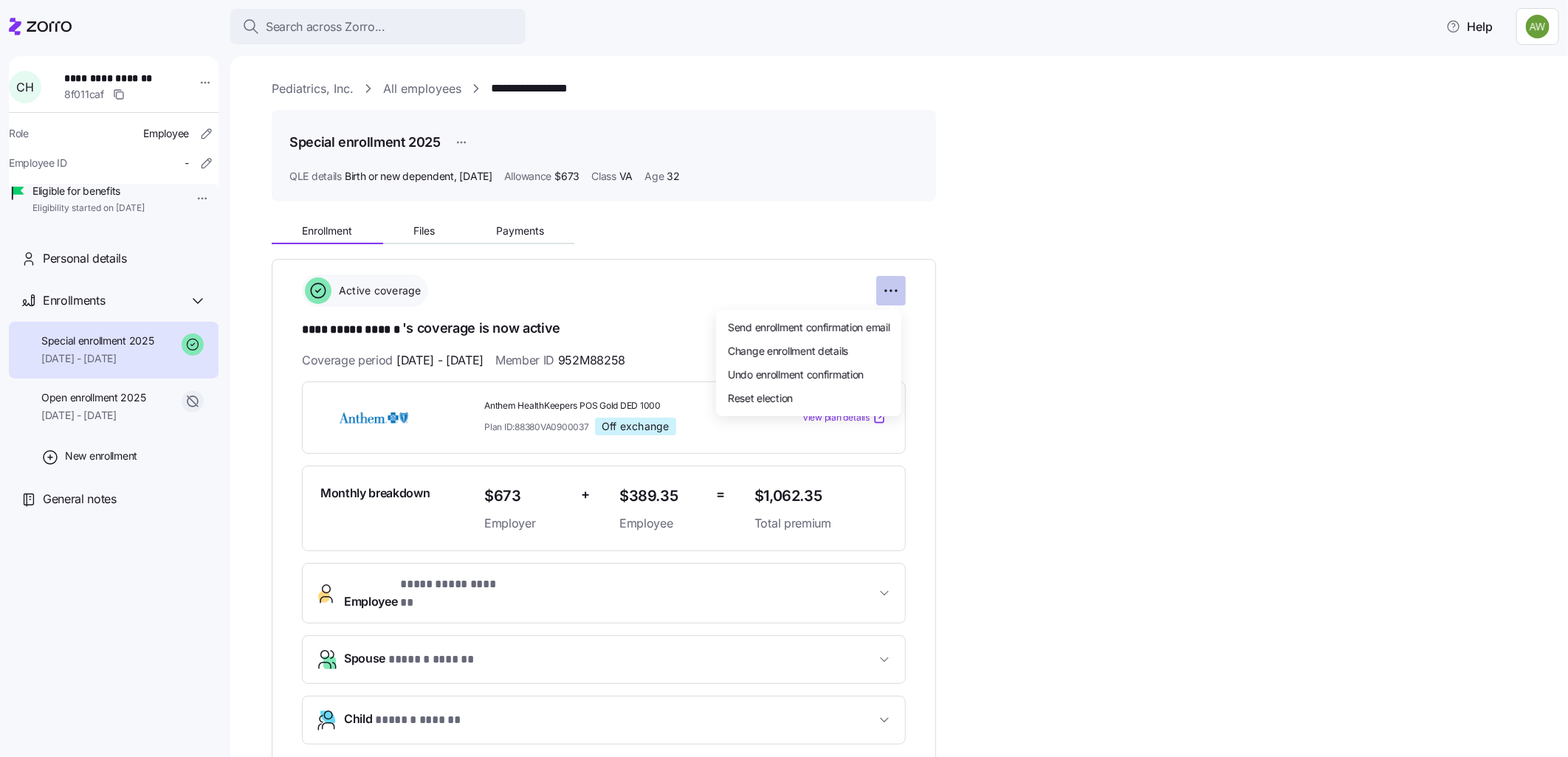
click at [896, 293] on html "**********" at bounding box center [784, 374] width 1568 height 748
click at [395, 24] on html "**********" at bounding box center [784, 374] width 1568 height 748
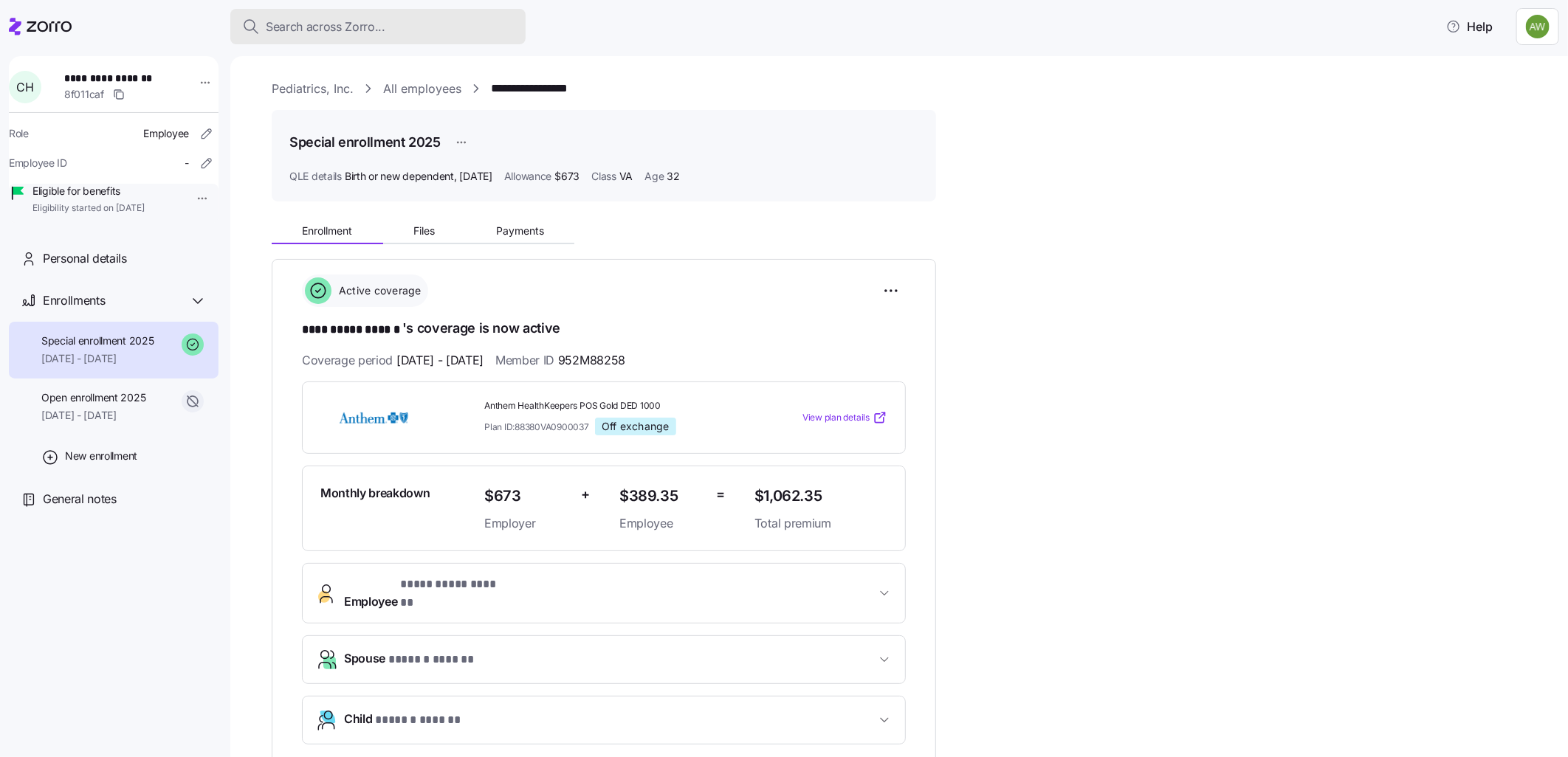
click at [395, 24] on div "Search across Zorro..." at bounding box center [377, 27] width 272 height 19
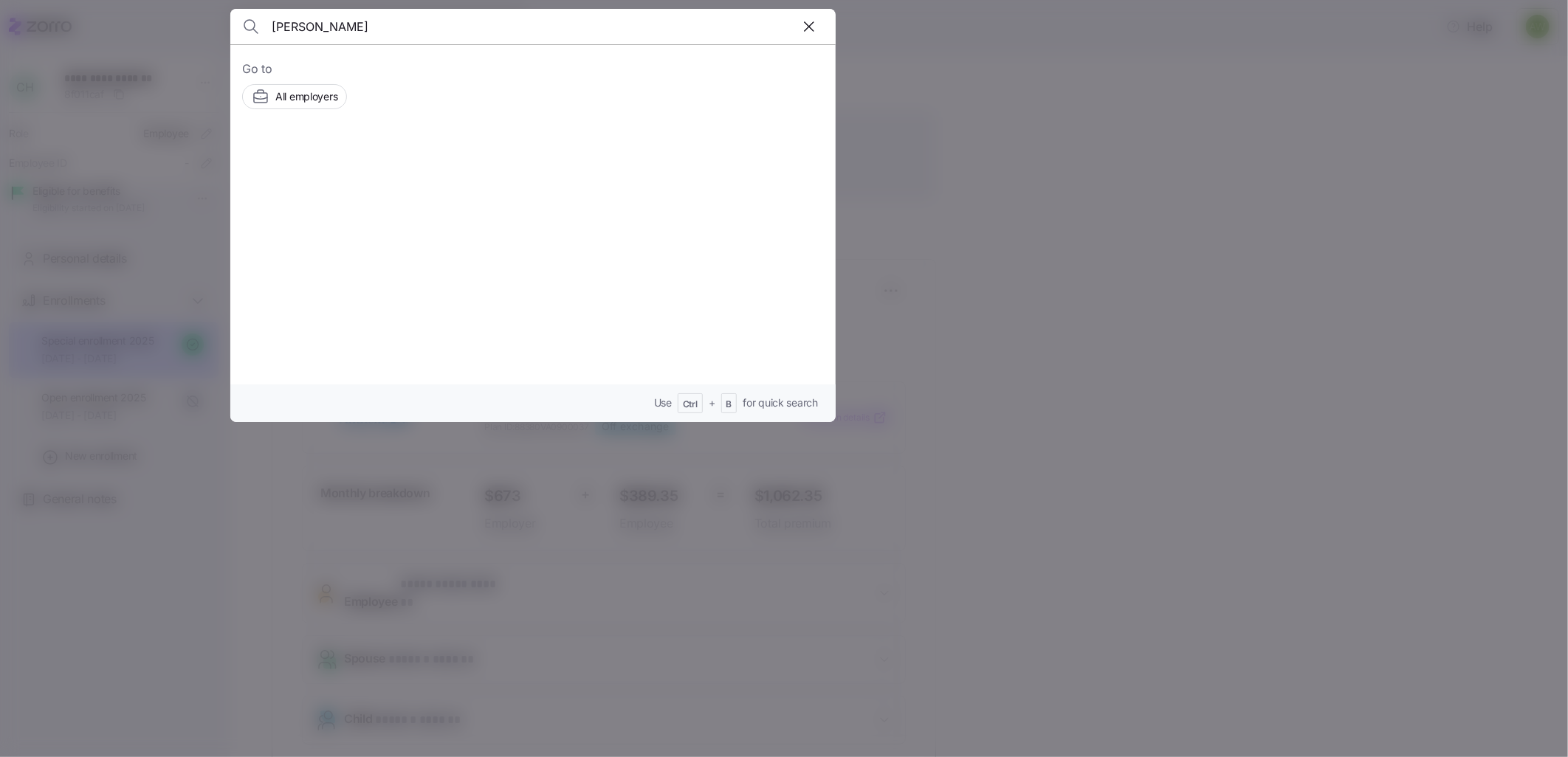
type input "[PERSON_NAME]"
click at [371, 174] on span "[PERSON_NAME]" at bounding box center [417, 167] width 96 height 19
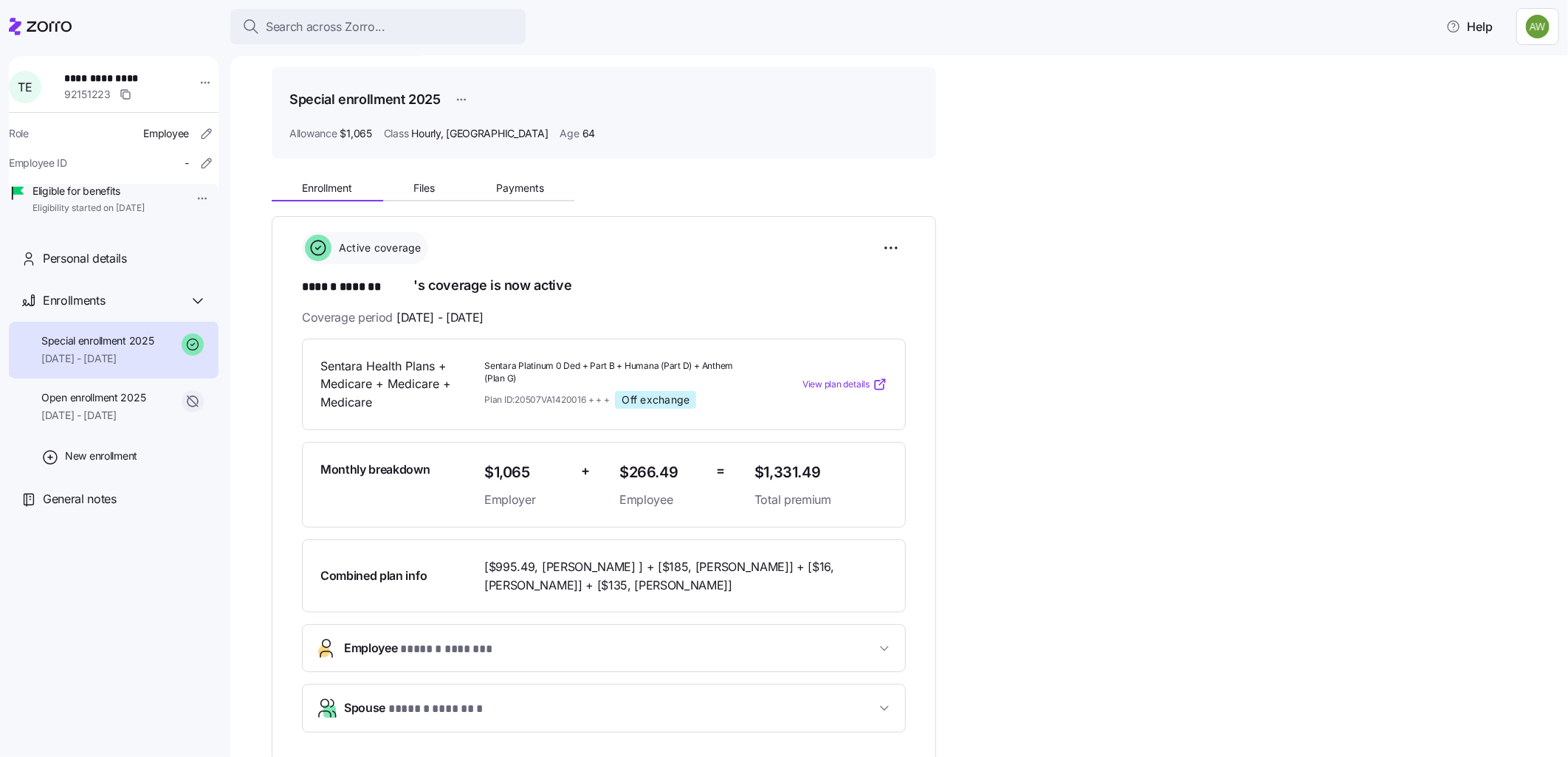
scroll to position [82, 0]
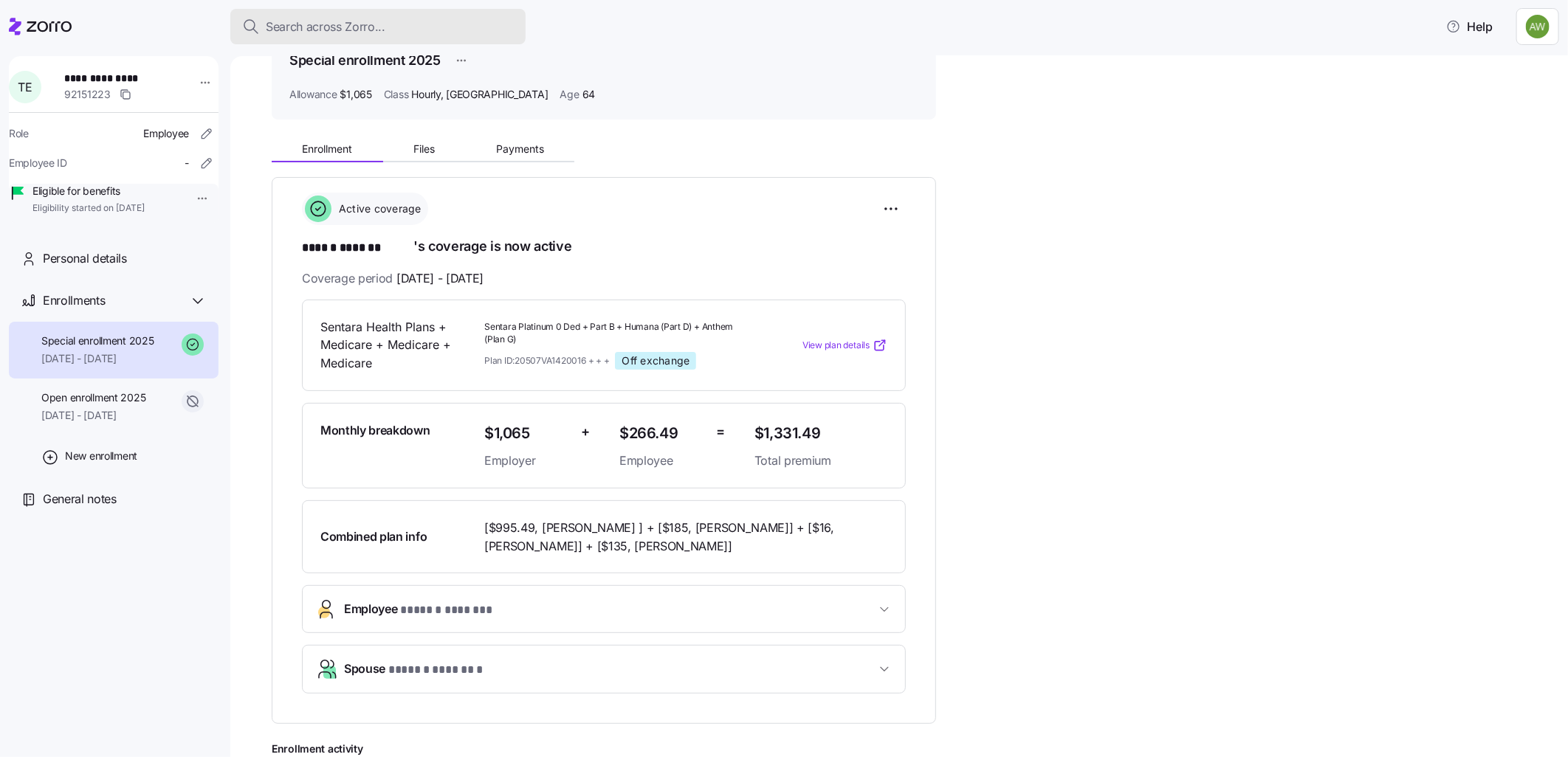
click at [343, 28] on span "Search across Zorro..." at bounding box center [325, 27] width 120 height 19
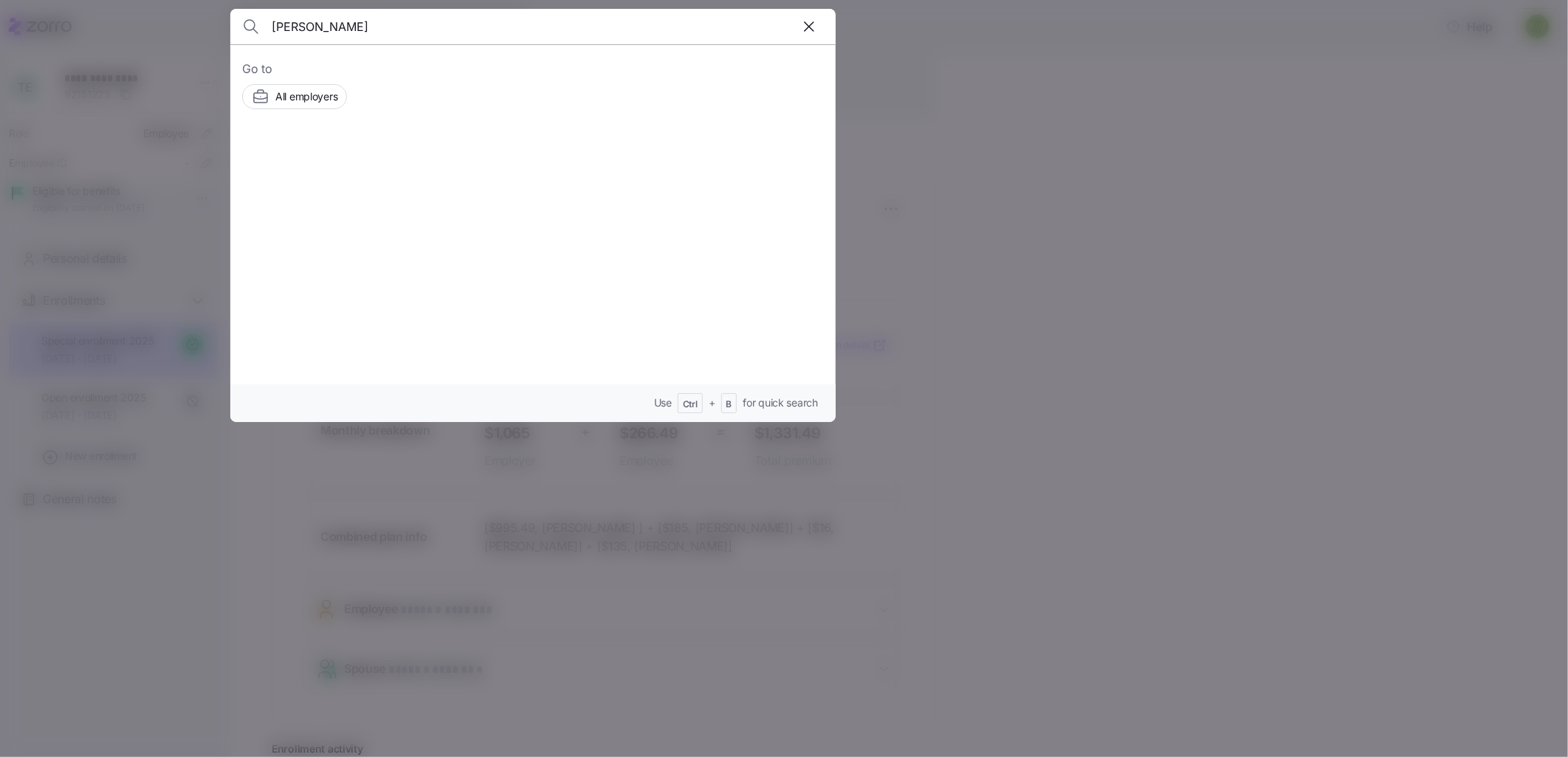
type input "[PERSON_NAME]"
click at [374, 164] on span "[DEMOGRAPHIC_DATA][PERSON_NAME]" at bounding box center [483, 167] width 228 height 19
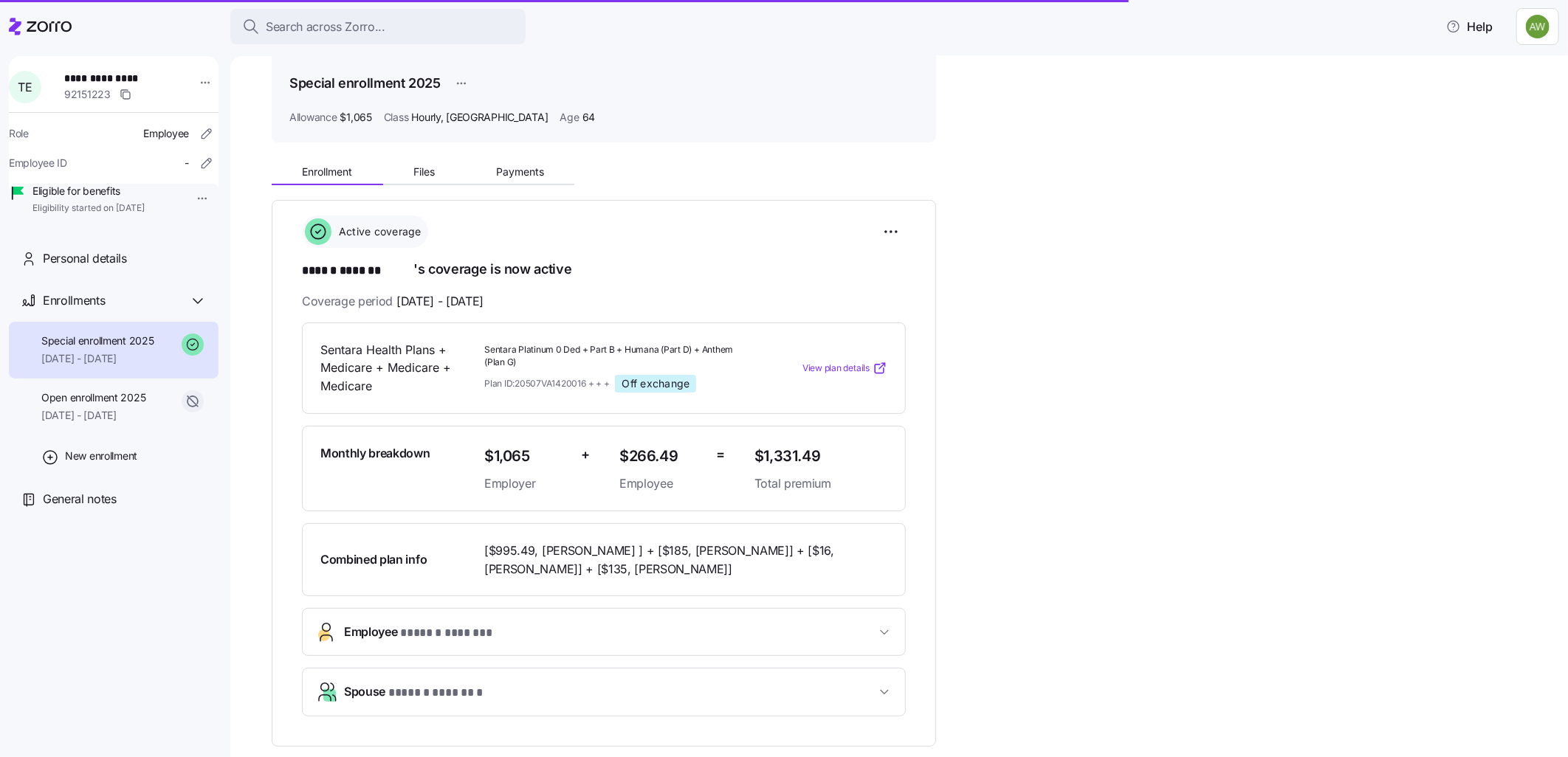
scroll to position [0, 0]
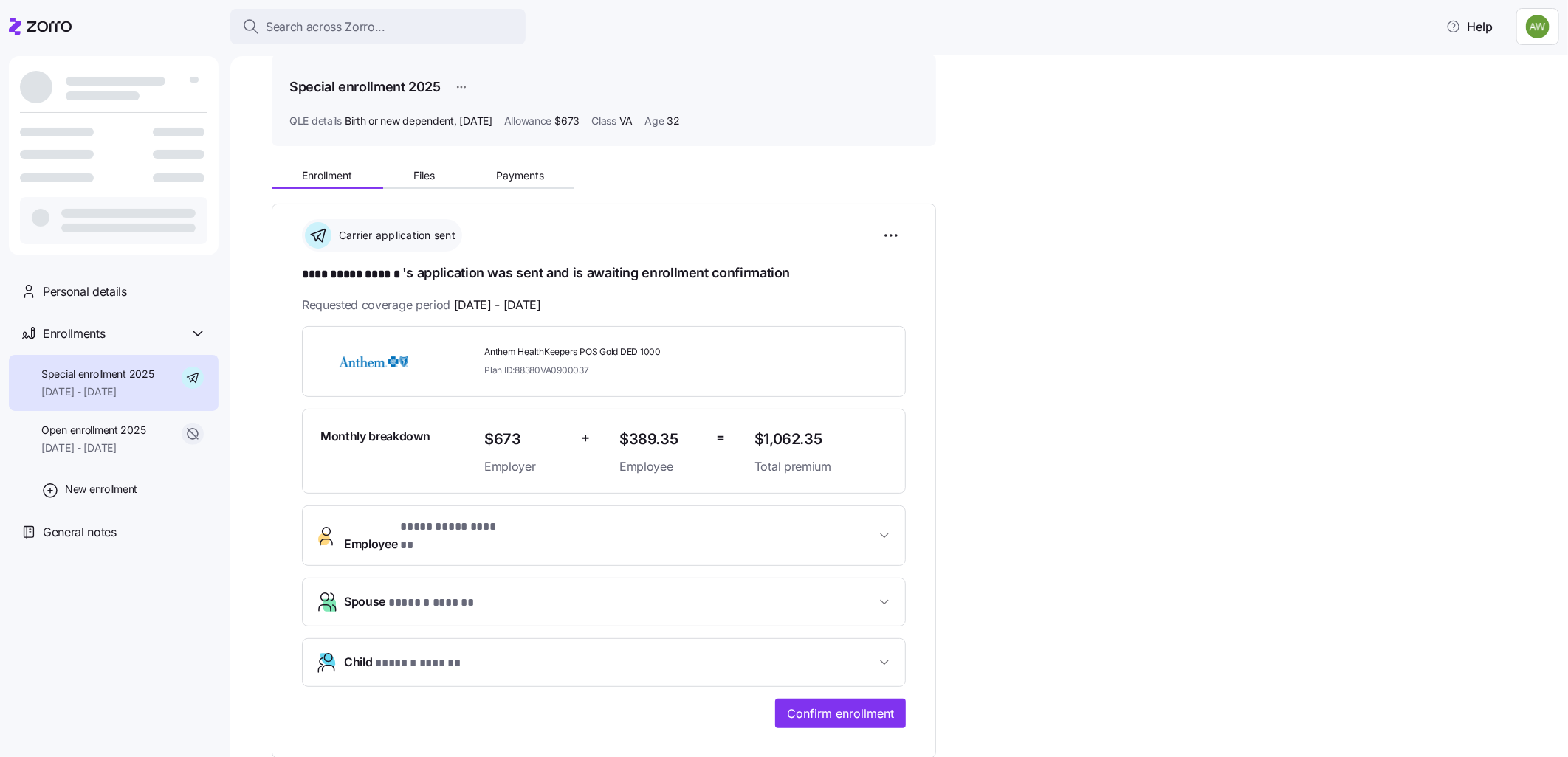
scroll to position [82, 0]
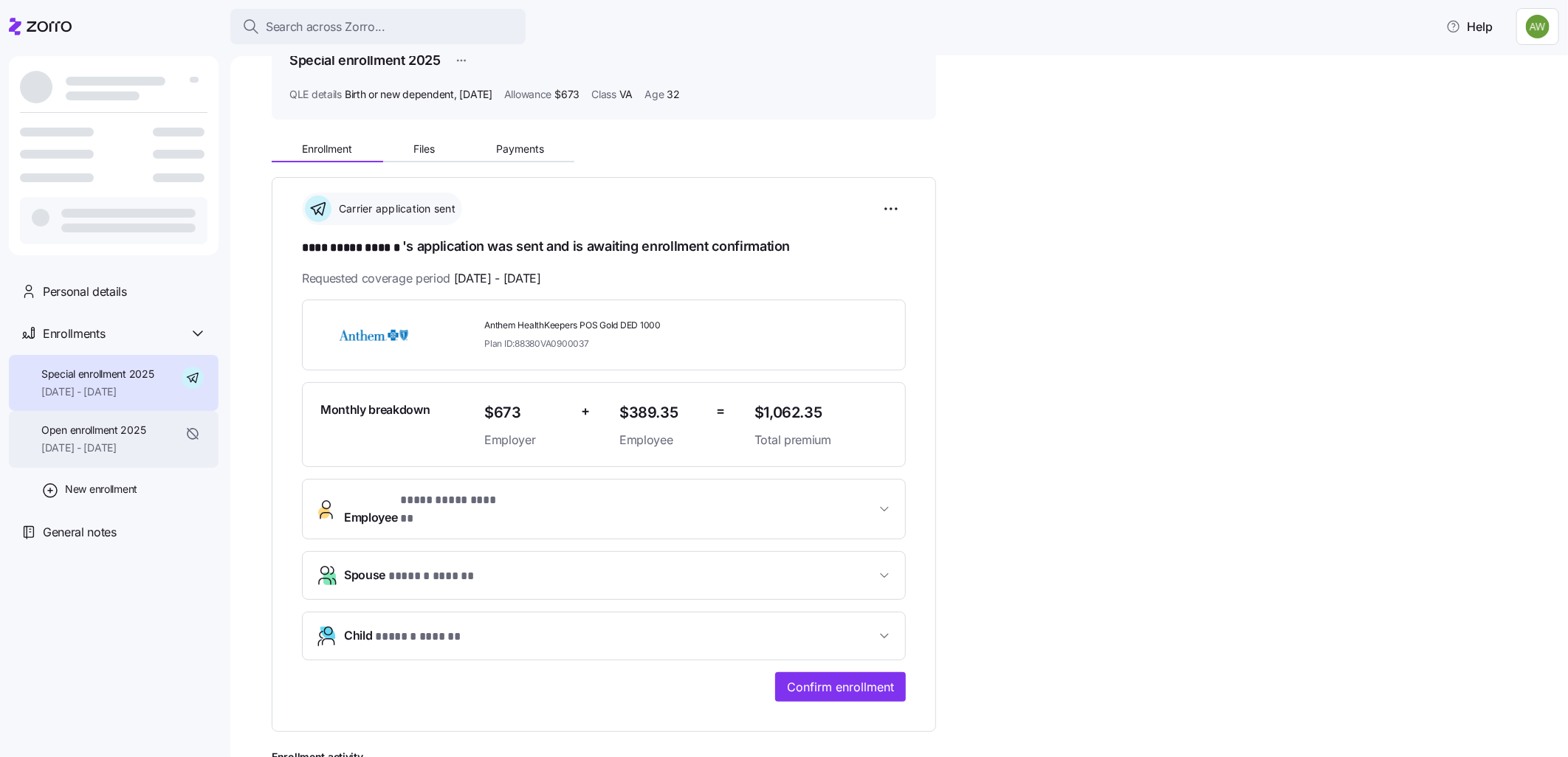
click at [77, 439] on div "Open enrollment 2025 [DATE] - [DATE]" at bounding box center [93, 440] width 104 height 34
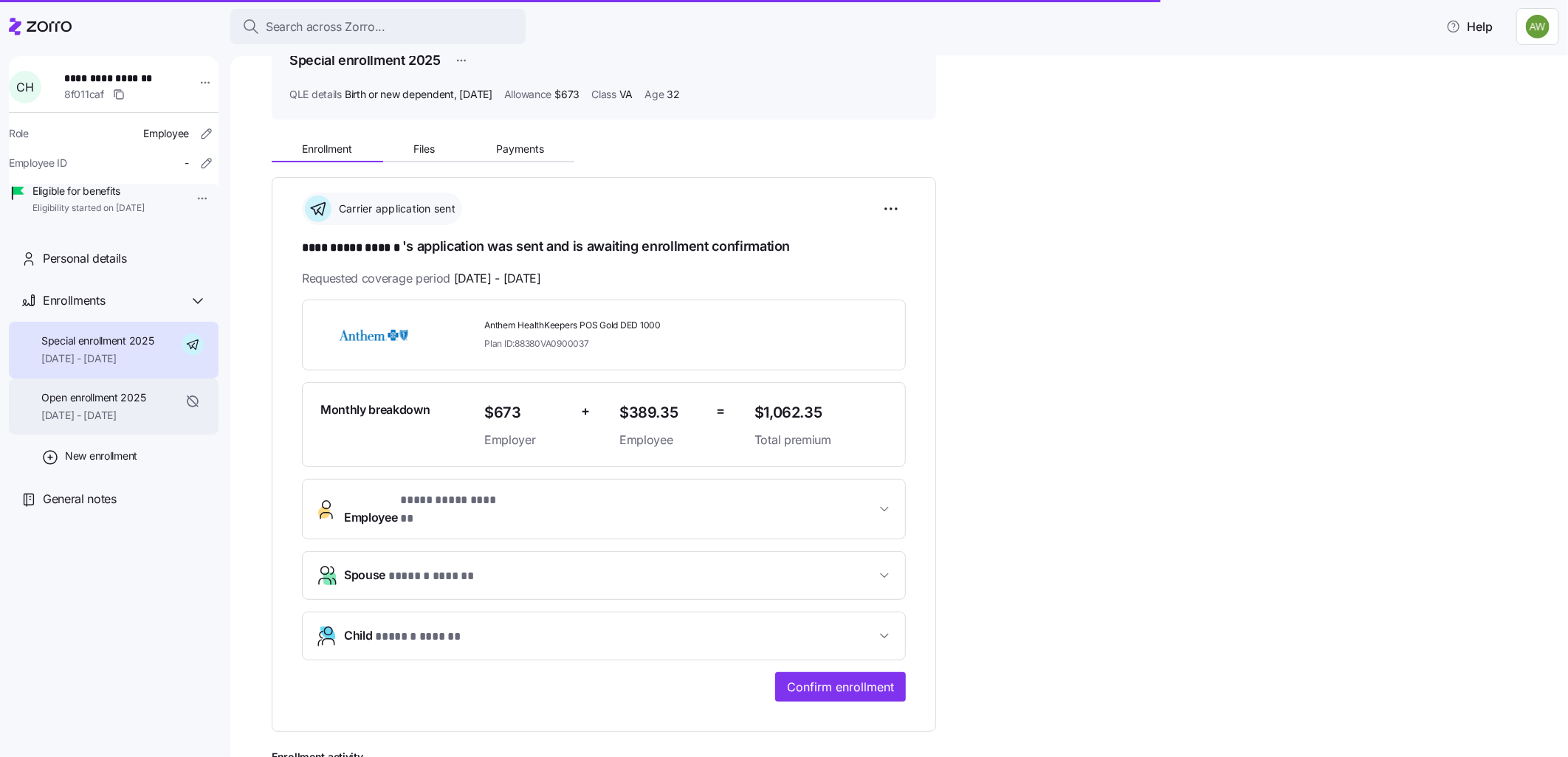
click at [77, 423] on span "[DATE] - [DATE]" at bounding box center [93, 415] width 104 height 15
click at [79, 423] on span "[DATE] - [DATE]" at bounding box center [93, 415] width 104 height 15
click at [89, 405] on span "Open enrollment 2025" at bounding box center [93, 397] width 104 height 15
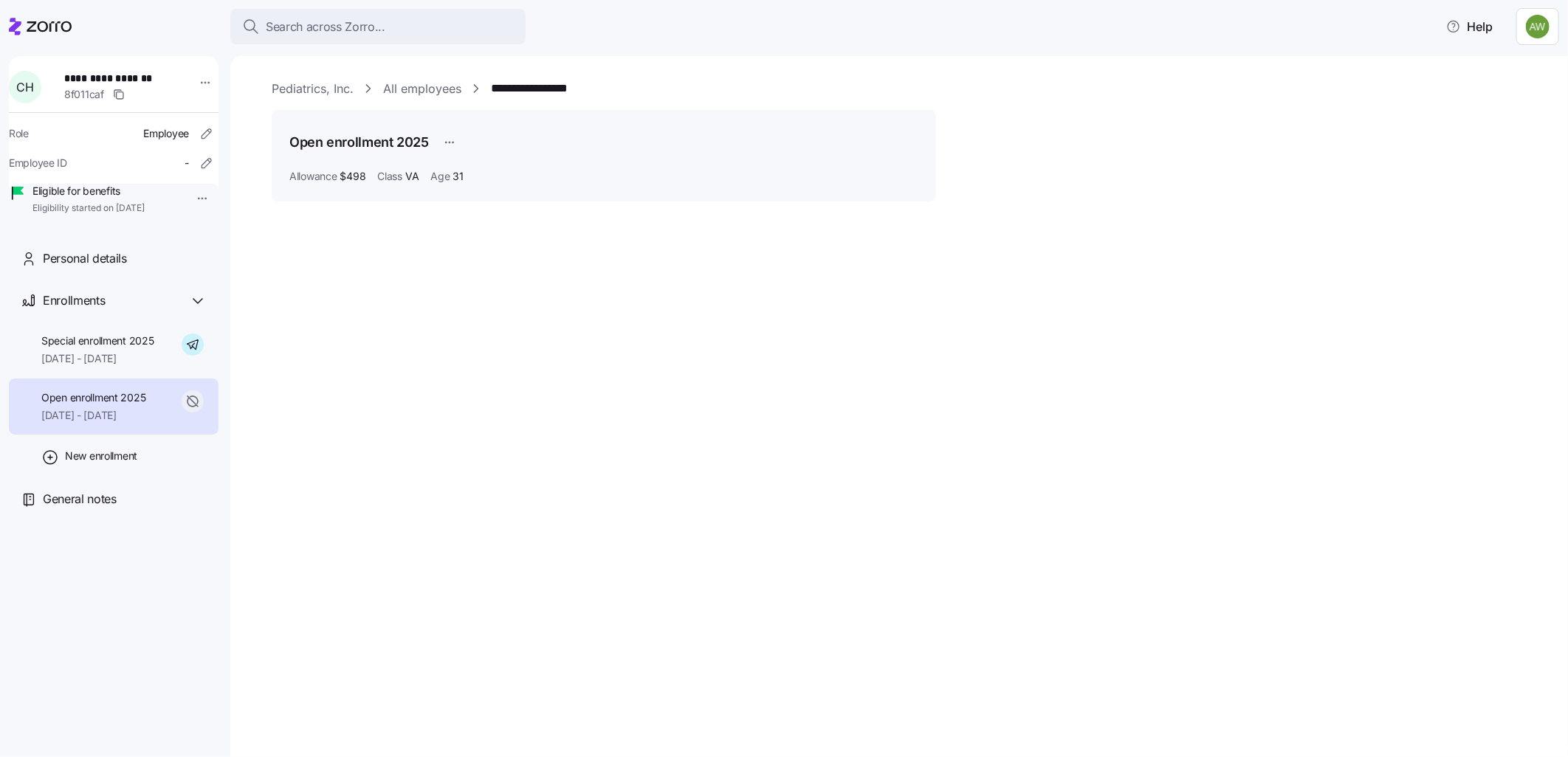
drag, startPoint x: 89, startPoint y: 418, endPoint x: 132, endPoint y: 606, distance: 192.9
click at [132, 606] on div "**********" at bounding box center [114, 396] width 209 height 681
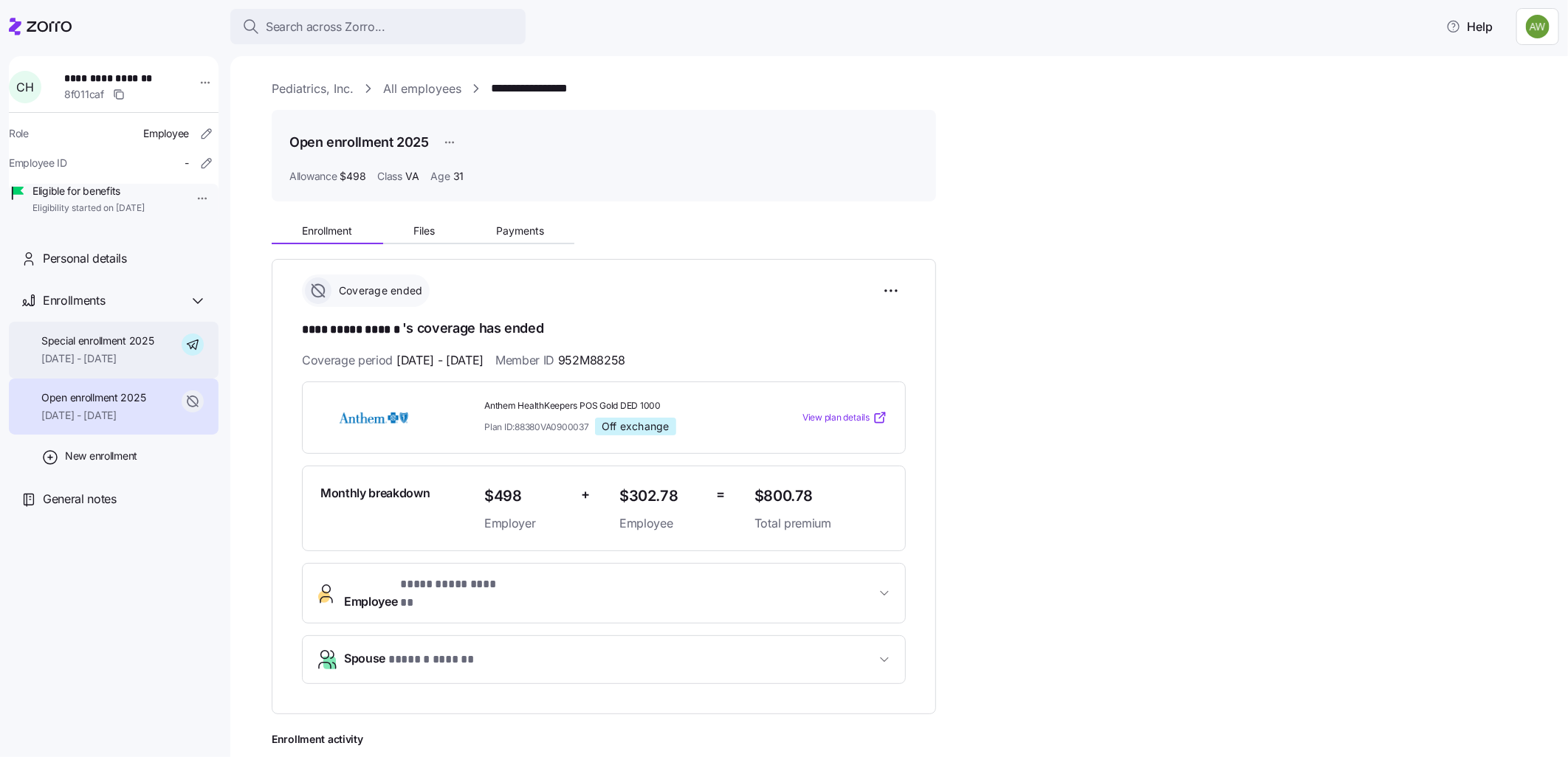
click at [115, 349] on span "Special enrollment 2025" at bounding box center [98, 341] width 113 height 15
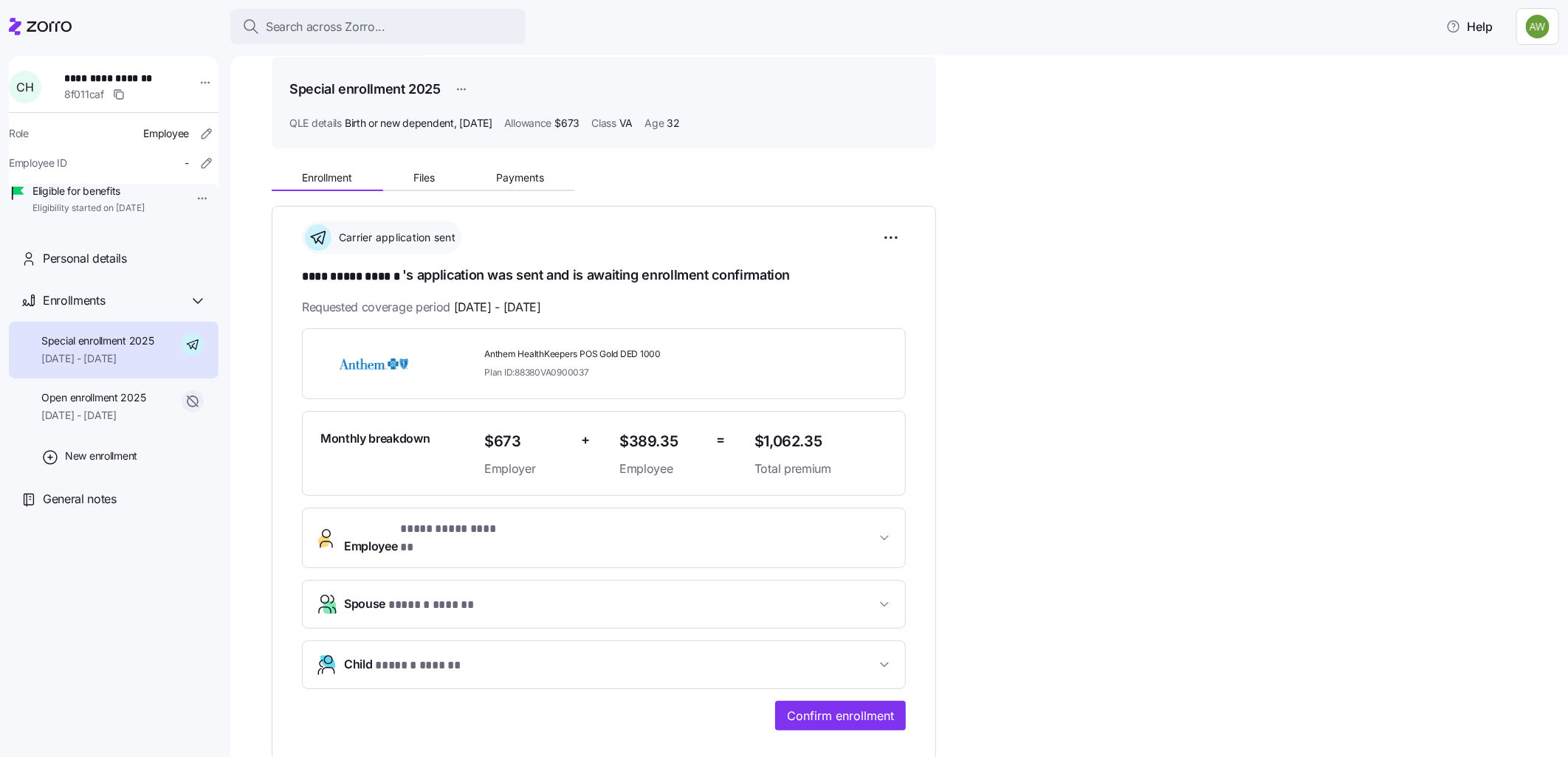
scroll to position [82, 0]
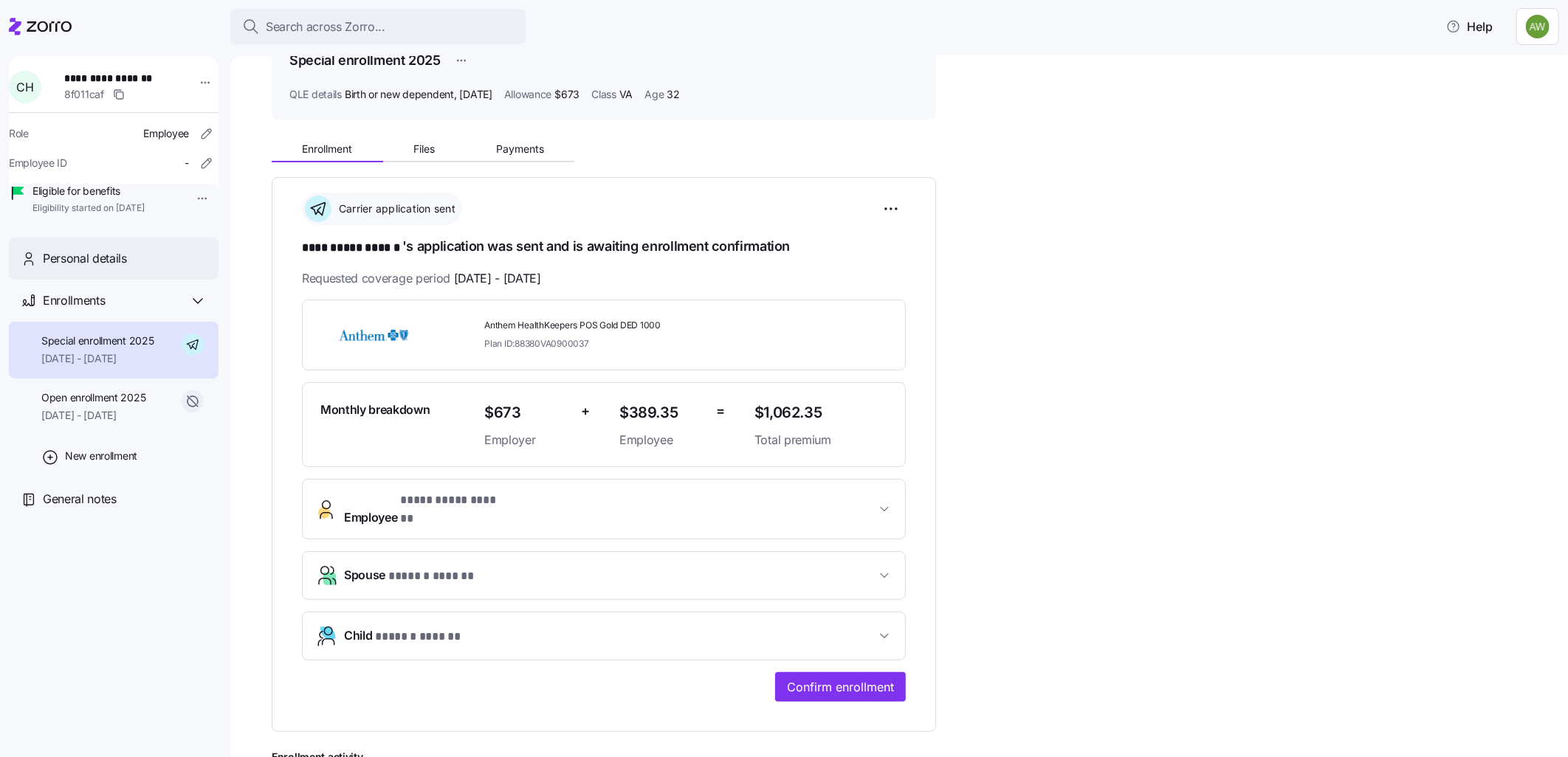
click at [86, 268] on span "Personal details" at bounding box center [84, 258] width 84 height 19
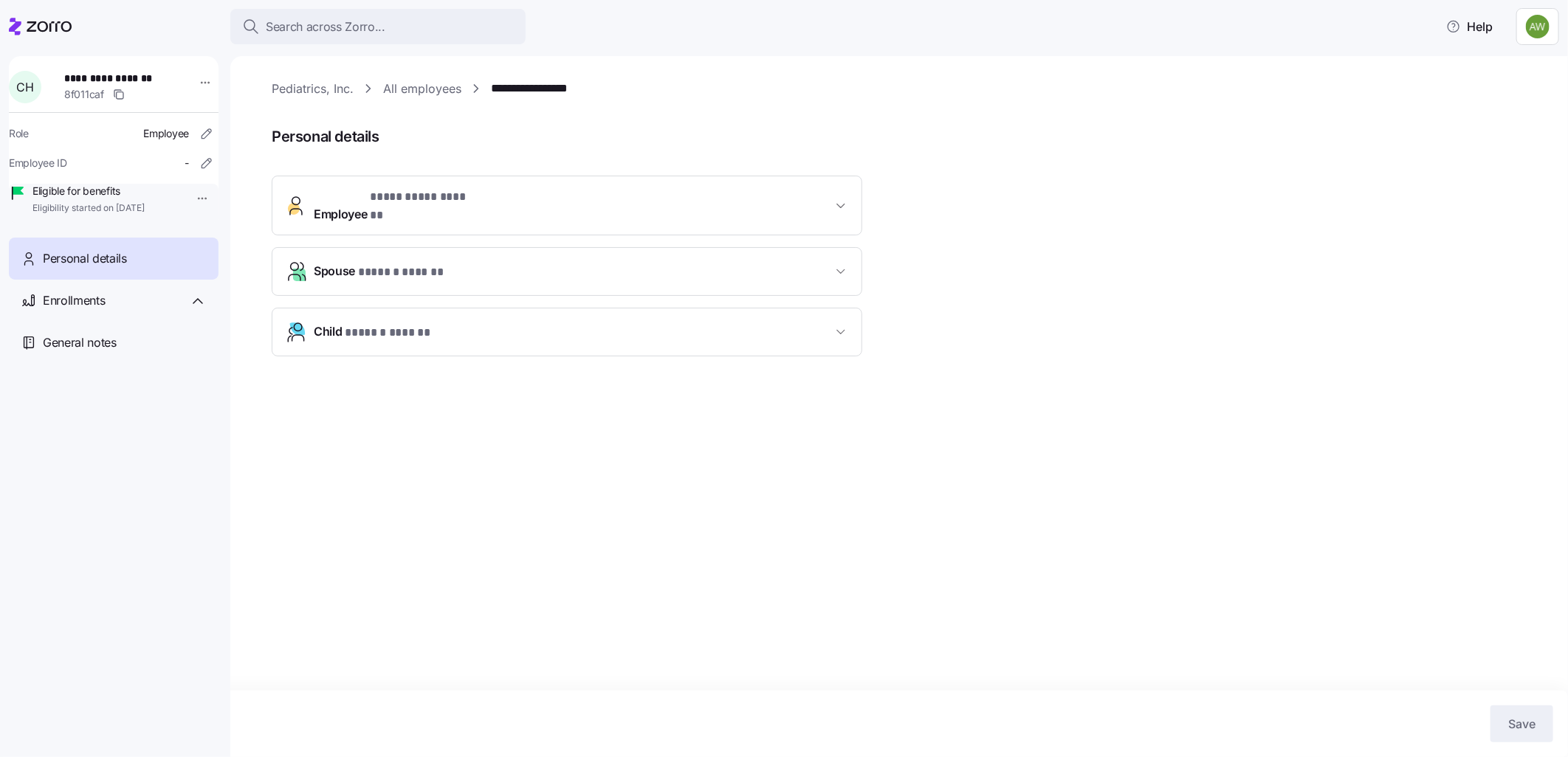
click at [422, 324] on span "* ****** ****** *" at bounding box center [389, 333] width 89 height 19
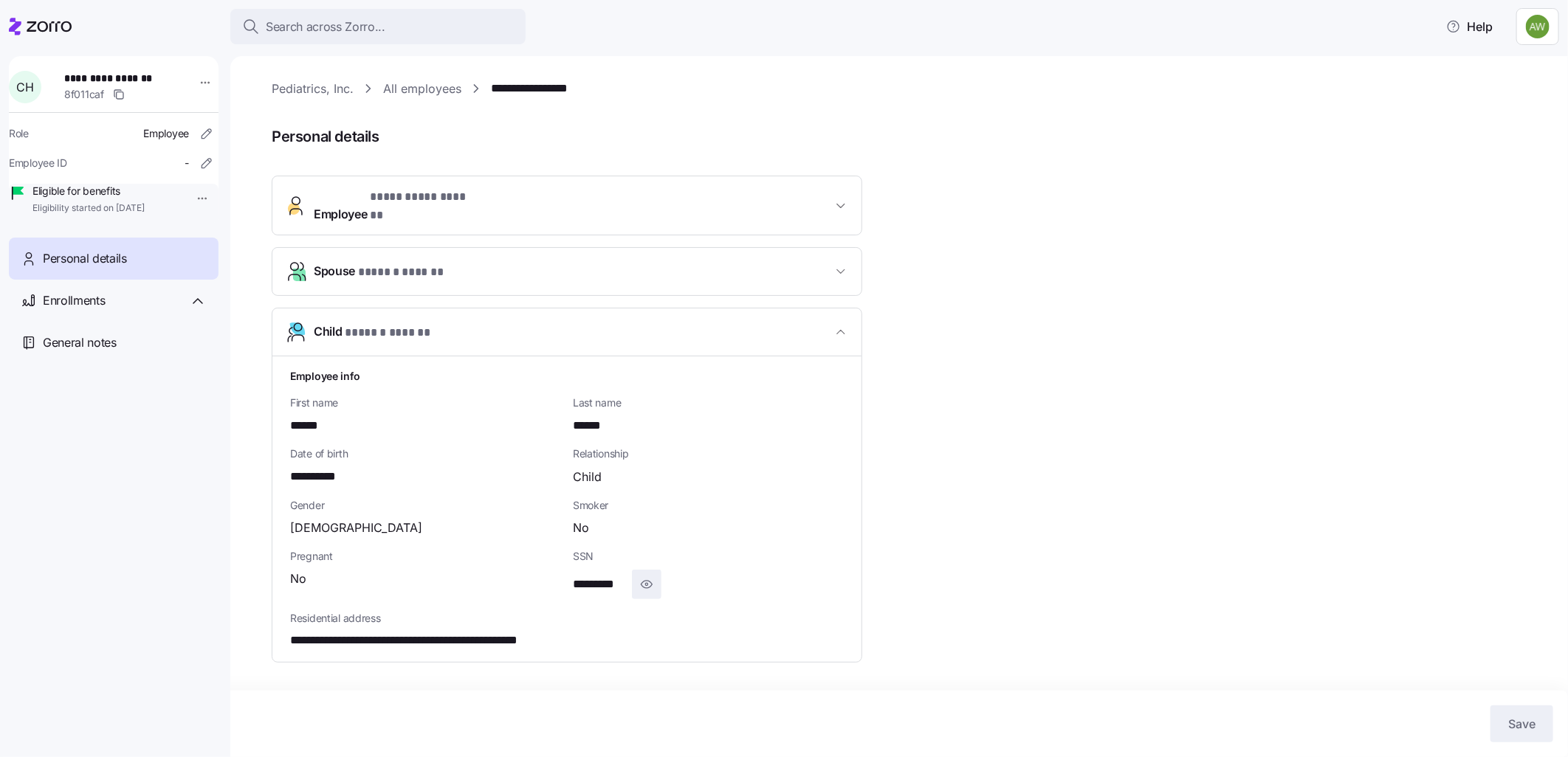
click at [649, 576] on icon "button" at bounding box center [646, 585] width 15 height 18
click at [51, 268] on span "Personal details" at bounding box center [84, 258] width 84 height 19
click at [419, 89] on link "All employees" at bounding box center [422, 89] width 78 height 19
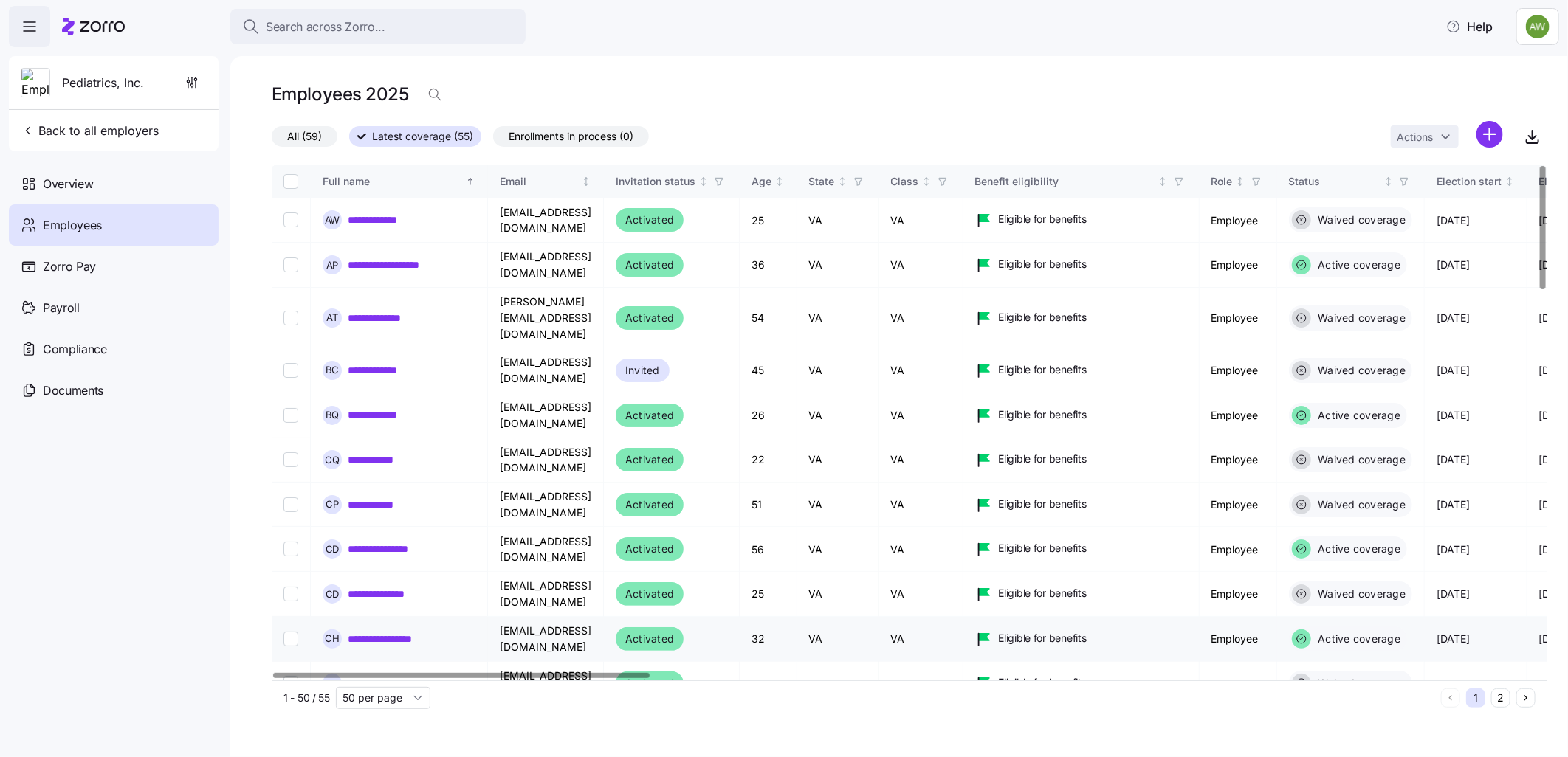
click at [374, 631] on link "**********" at bounding box center [392, 638] width 89 height 15
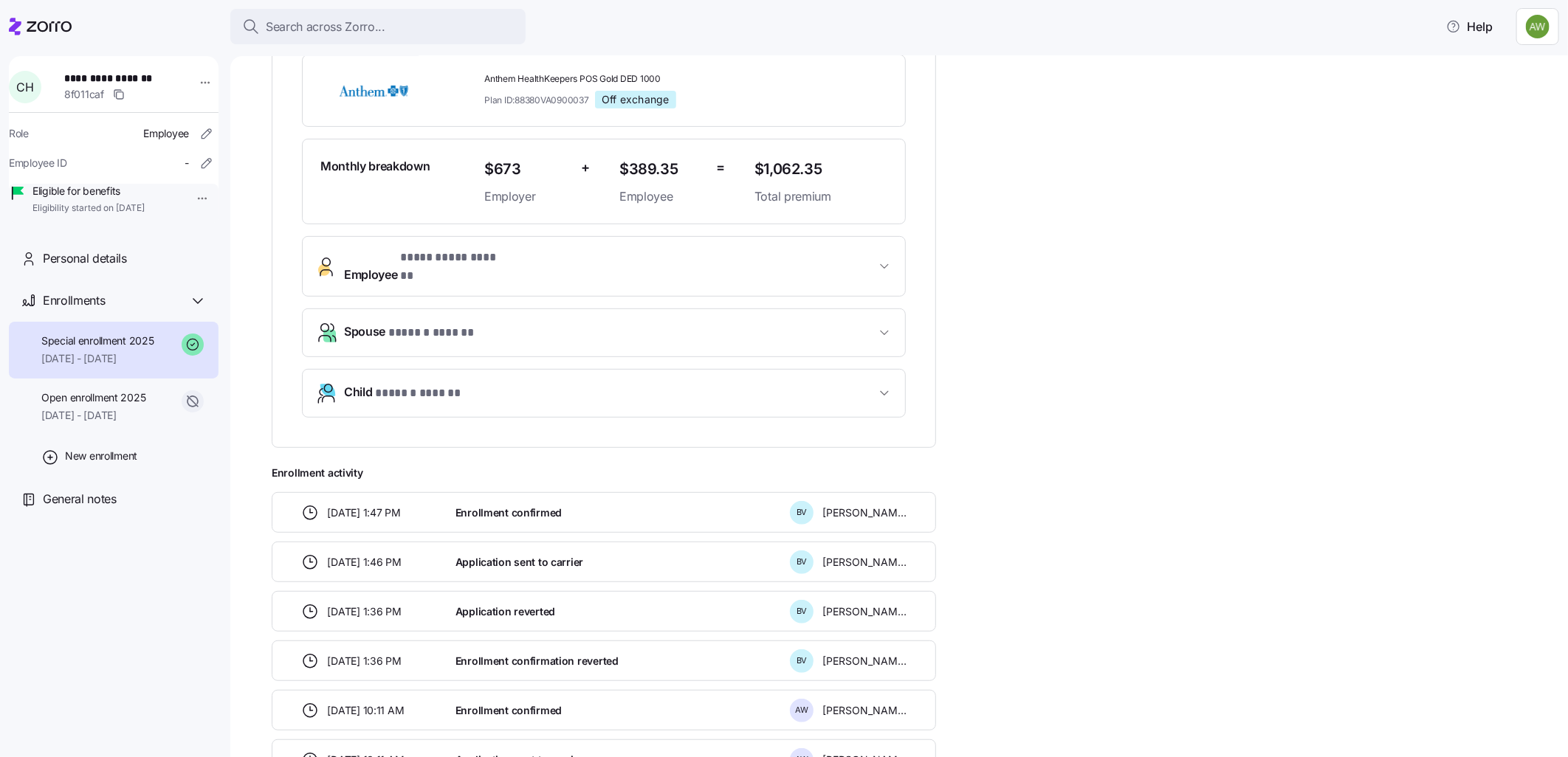
scroll to position [328, 0]
click at [62, 423] on span "[DATE] - [DATE]" at bounding box center [93, 415] width 104 height 15
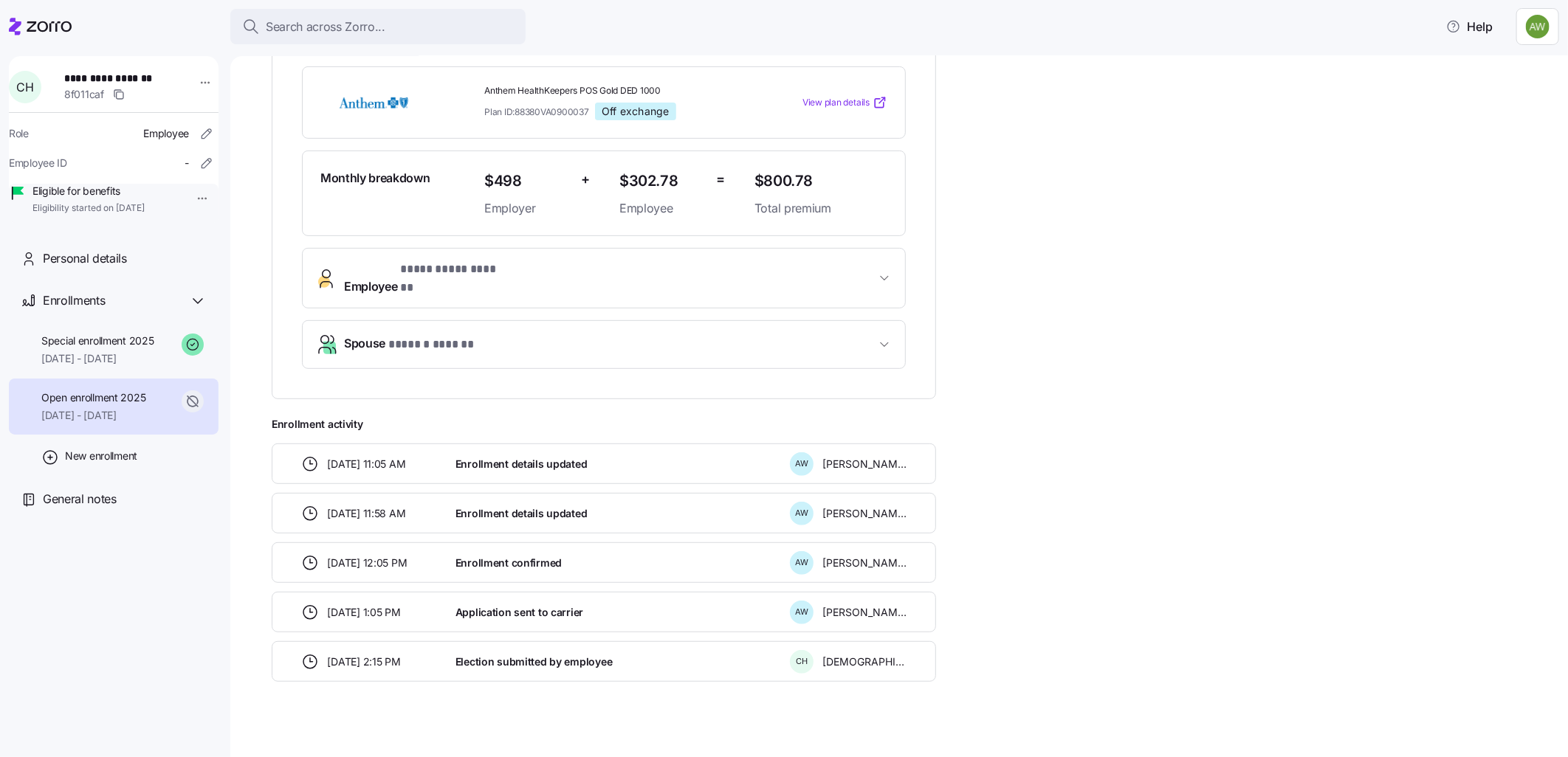
scroll to position [233, 0]
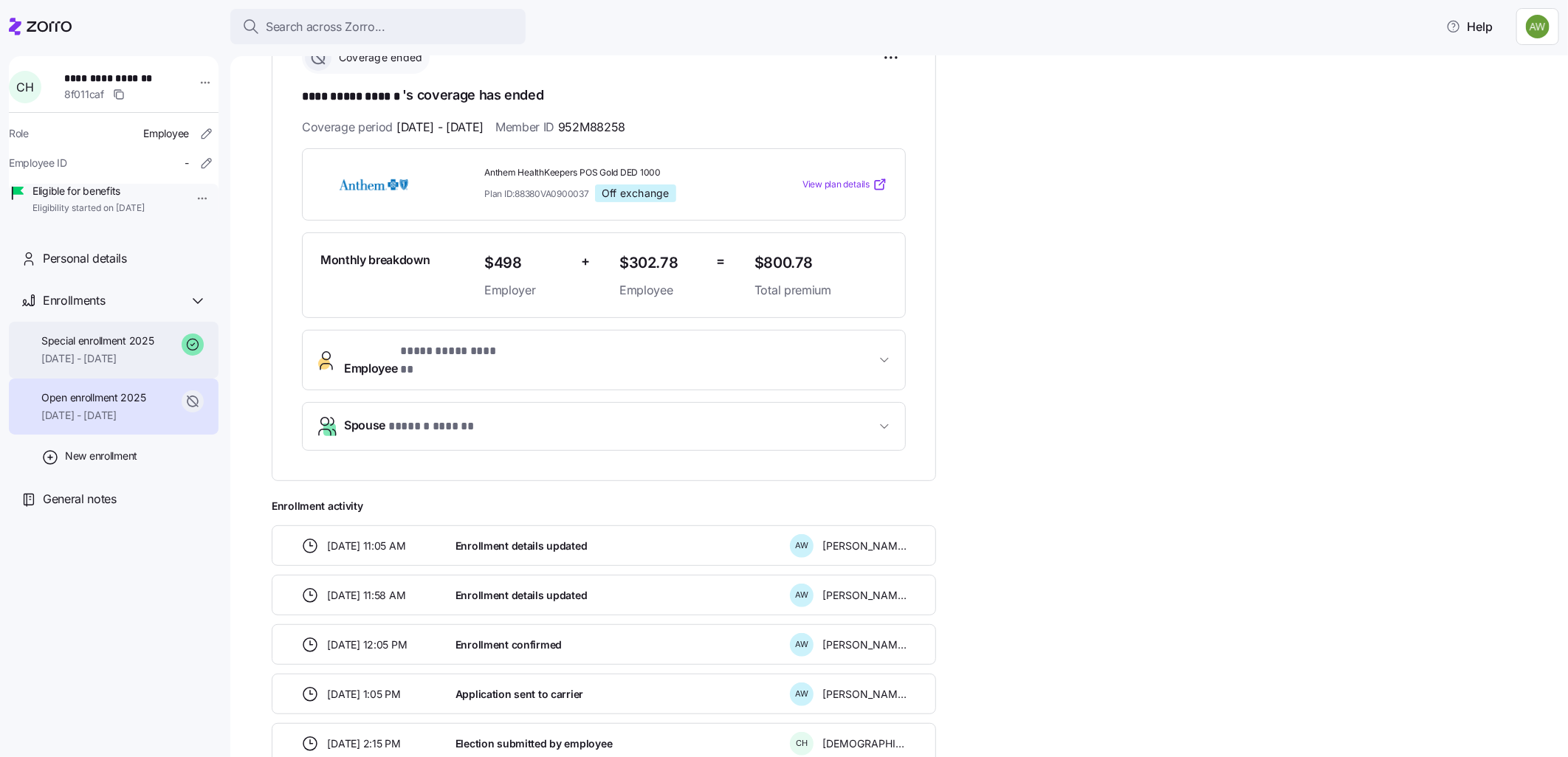
click at [106, 349] on span "Special enrollment 2025" at bounding box center [98, 341] width 113 height 15
click at [89, 349] on span "Special enrollment 2025" at bounding box center [98, 341] width 113 height 15
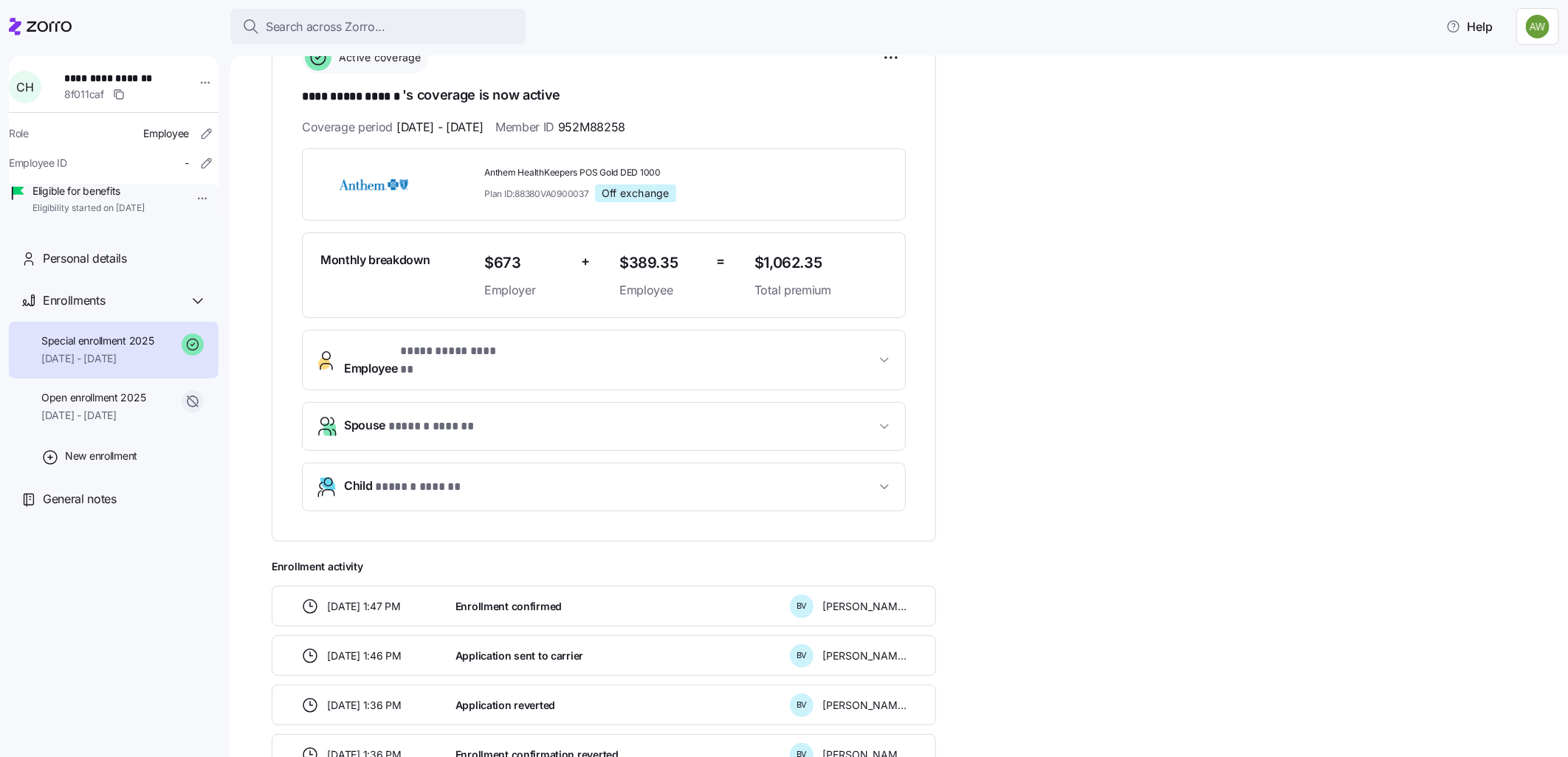
click at [86, 349] on span "Special enrollment 2025" at bounding box center [98, 341] width 113 height 15
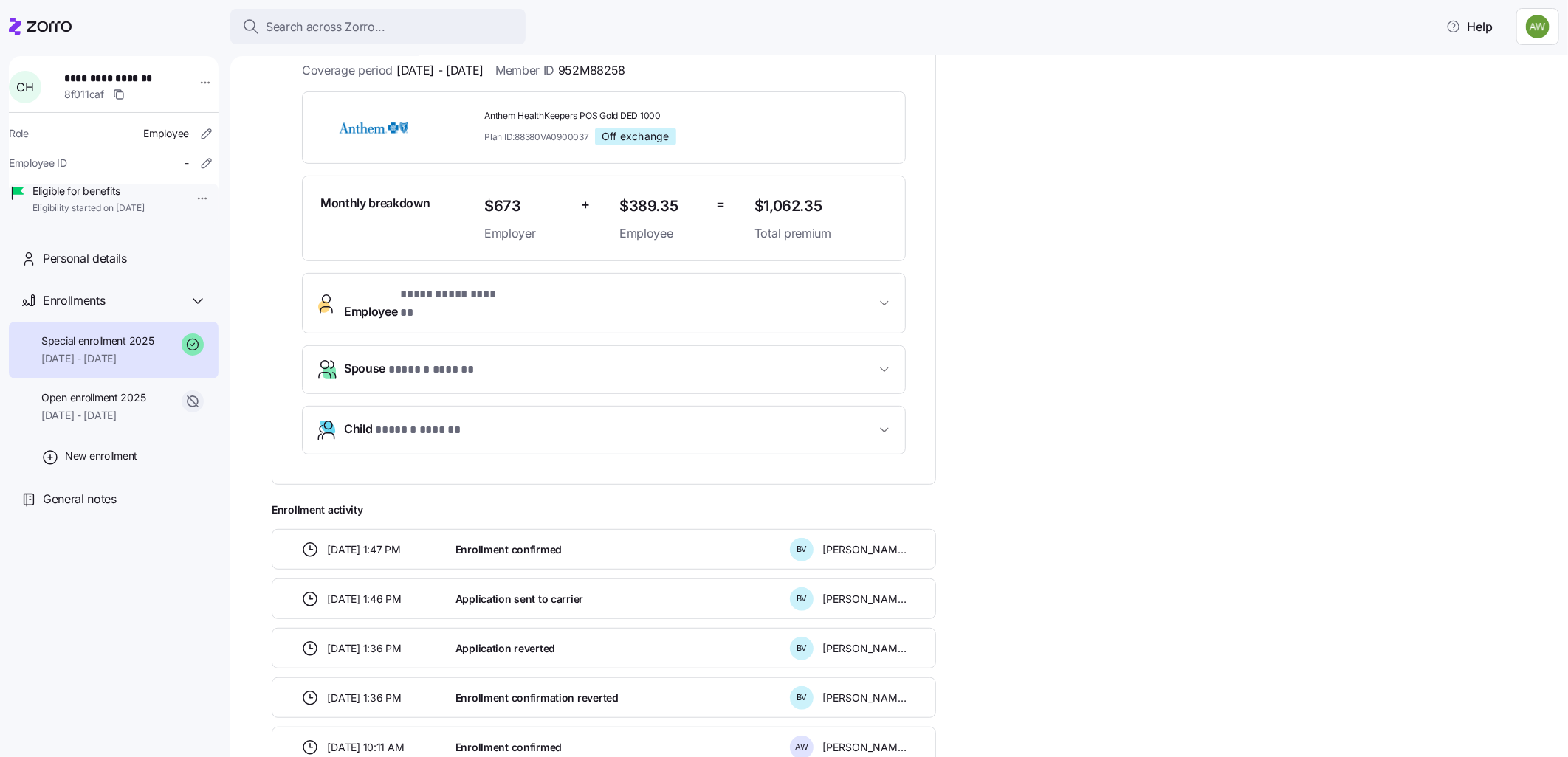
scroll to position [315, 0]
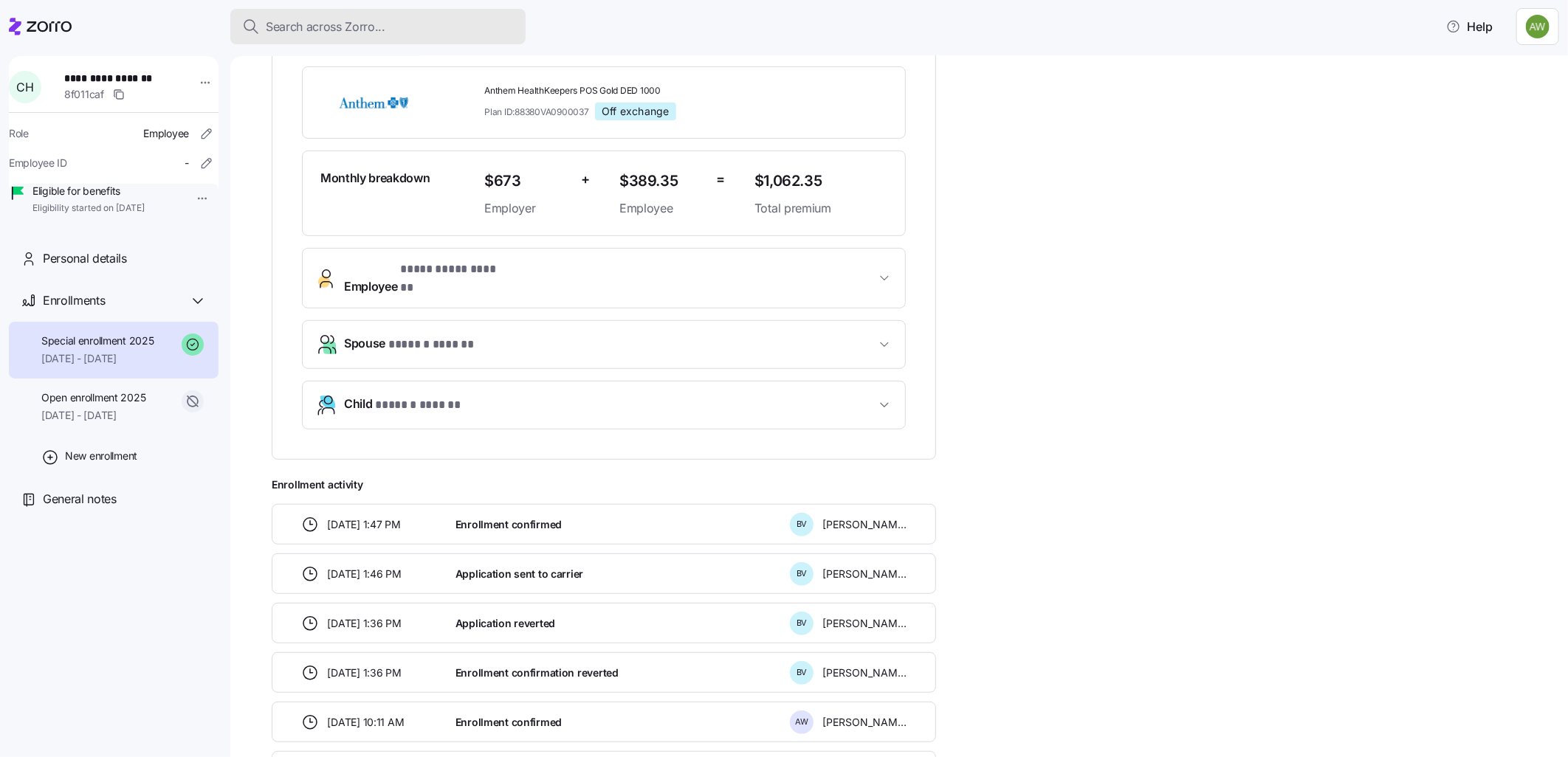
click at [331, 33] on span "Search across Zorro..." at bounding box center [325, 27] width 120 height 19
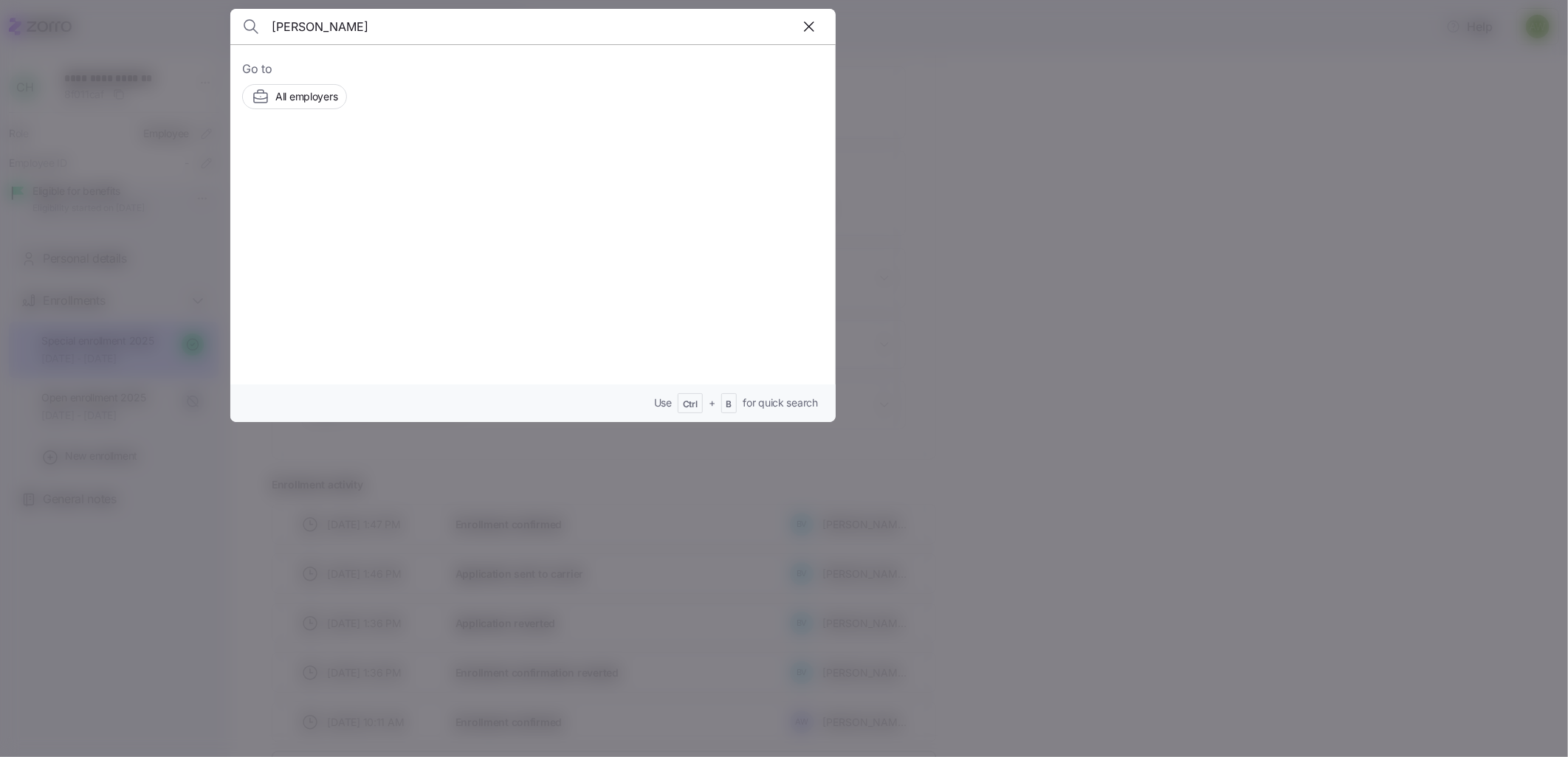
type input "[PERSON_NAME]"
click at [416, 181] on icon at bounding box center [411, 186] width 18 height 18
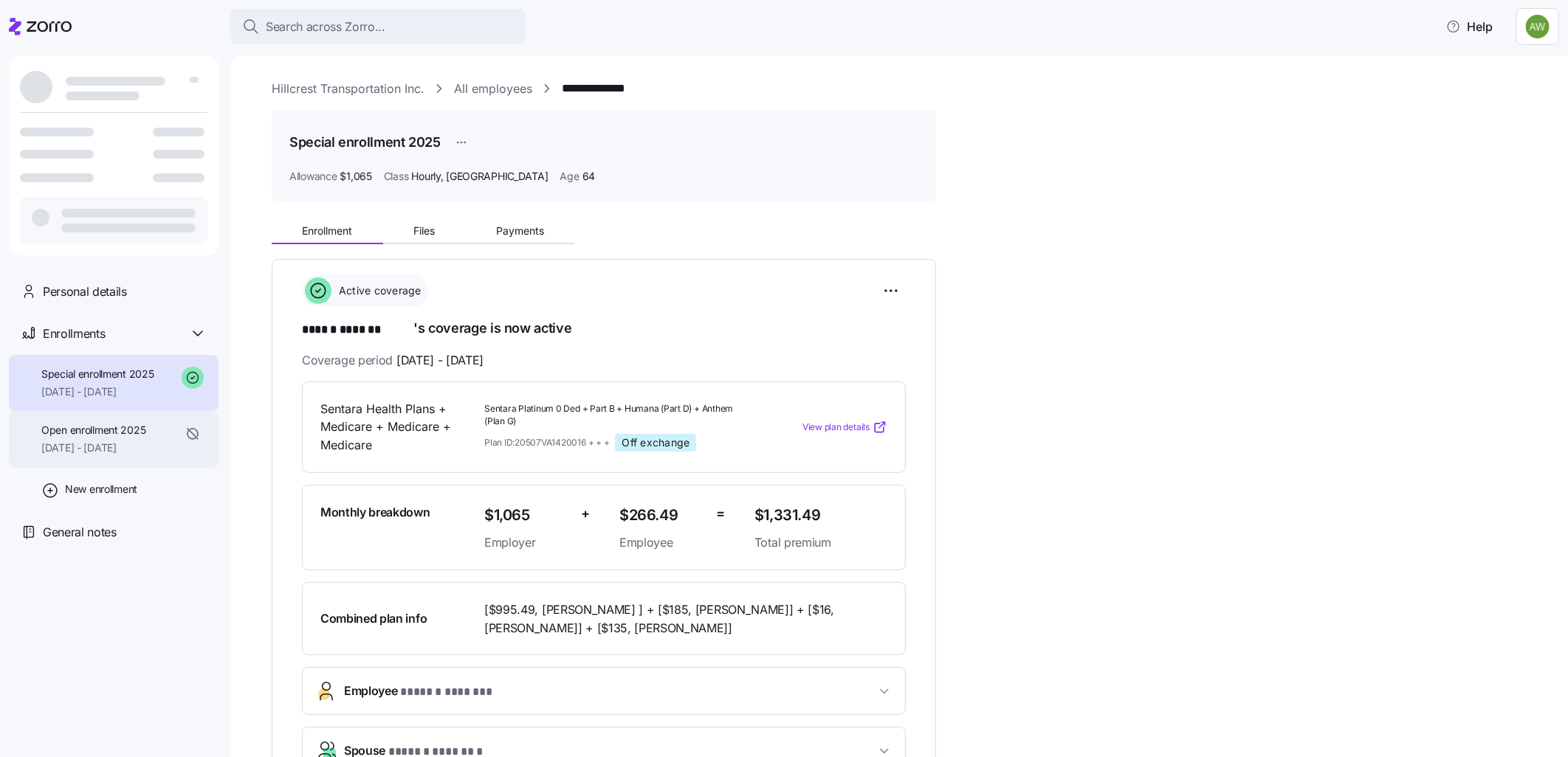
click at [78, 442] on span "[DATE] - [DATE]" at bounding box center [93, 448] width 104 height 15
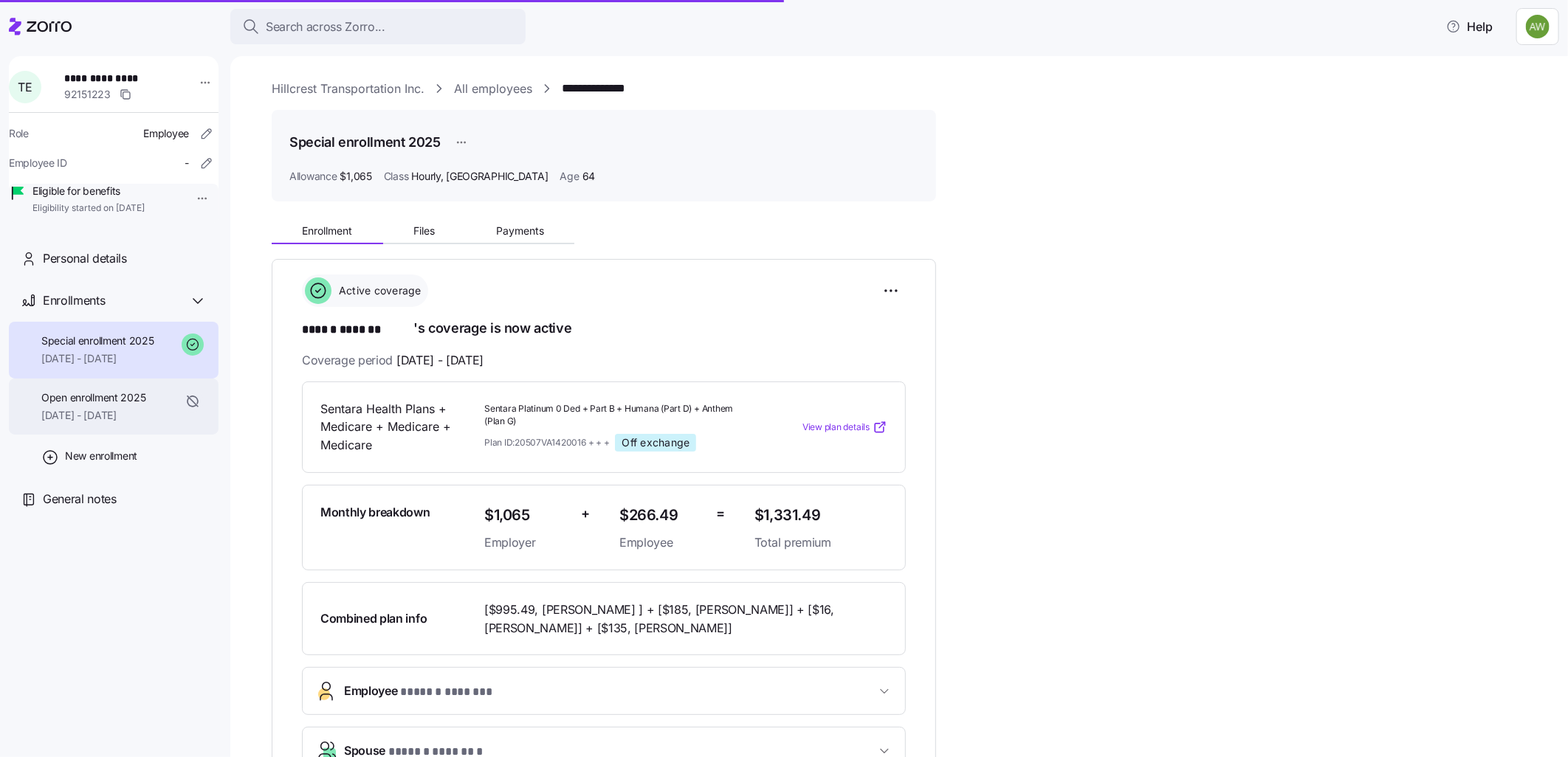
click at [79, 424] on div "Open enrollment 2025 [DATE] - [DATE]" at bounding box center [93, 407] width 104 height 34
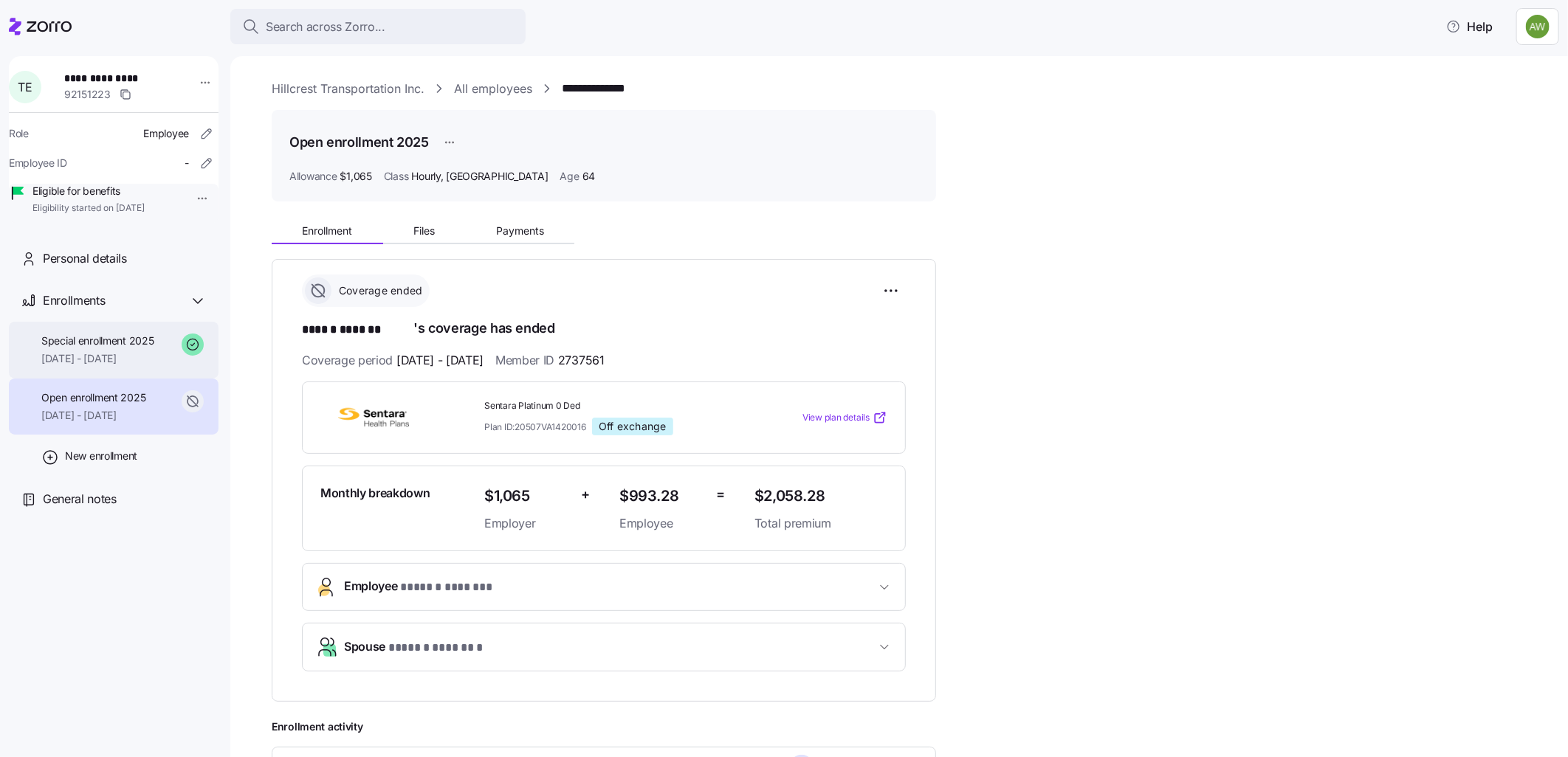
click at [134, 367] on div "Special enrollment 2025 [DATE] - [DATE]" at bounding box center [98, 351] width 113 height 34
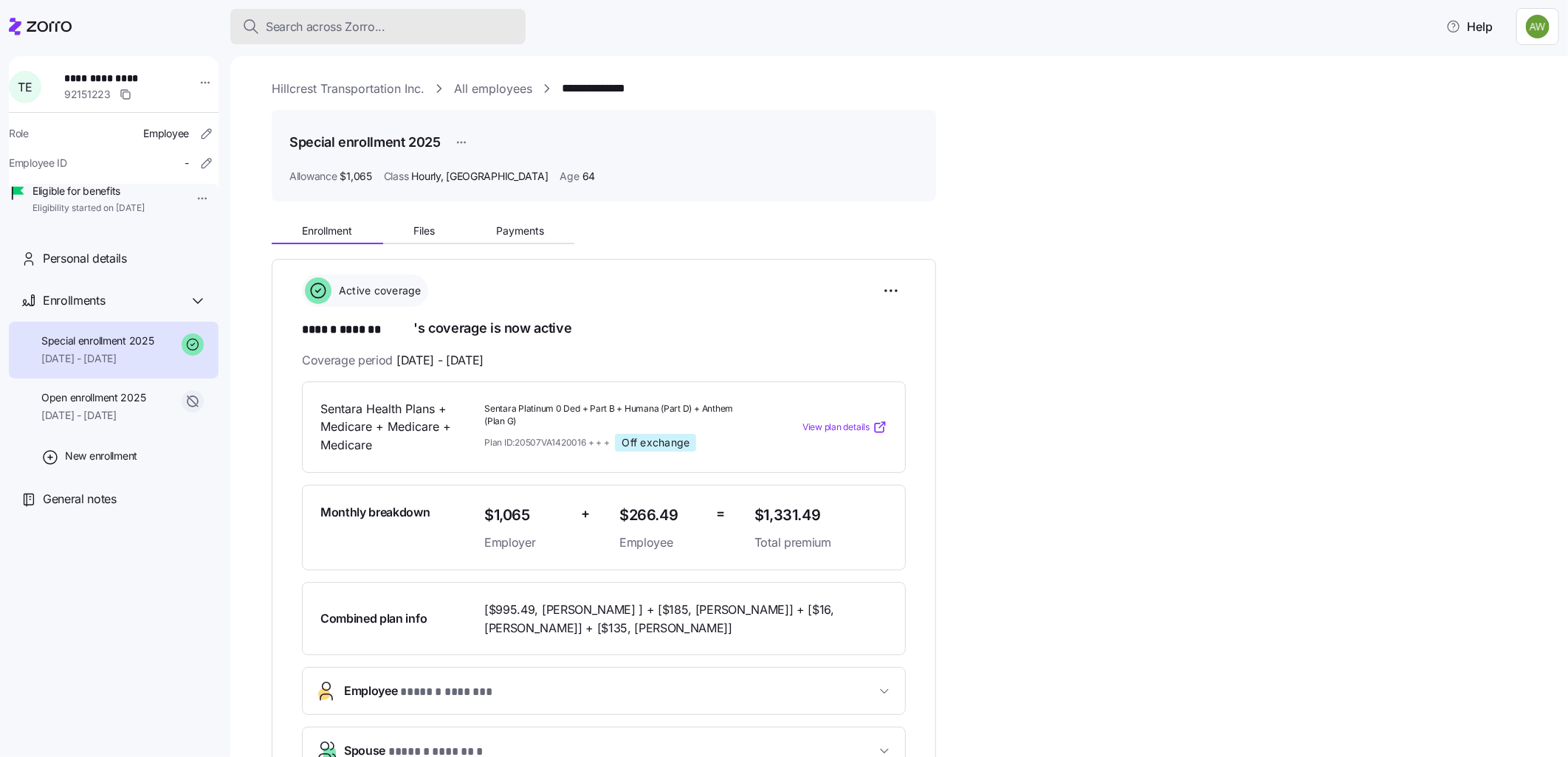
click at [340, 28] on span "Search across Zorro..." at bounding box center [325, 27] width 120 height 19
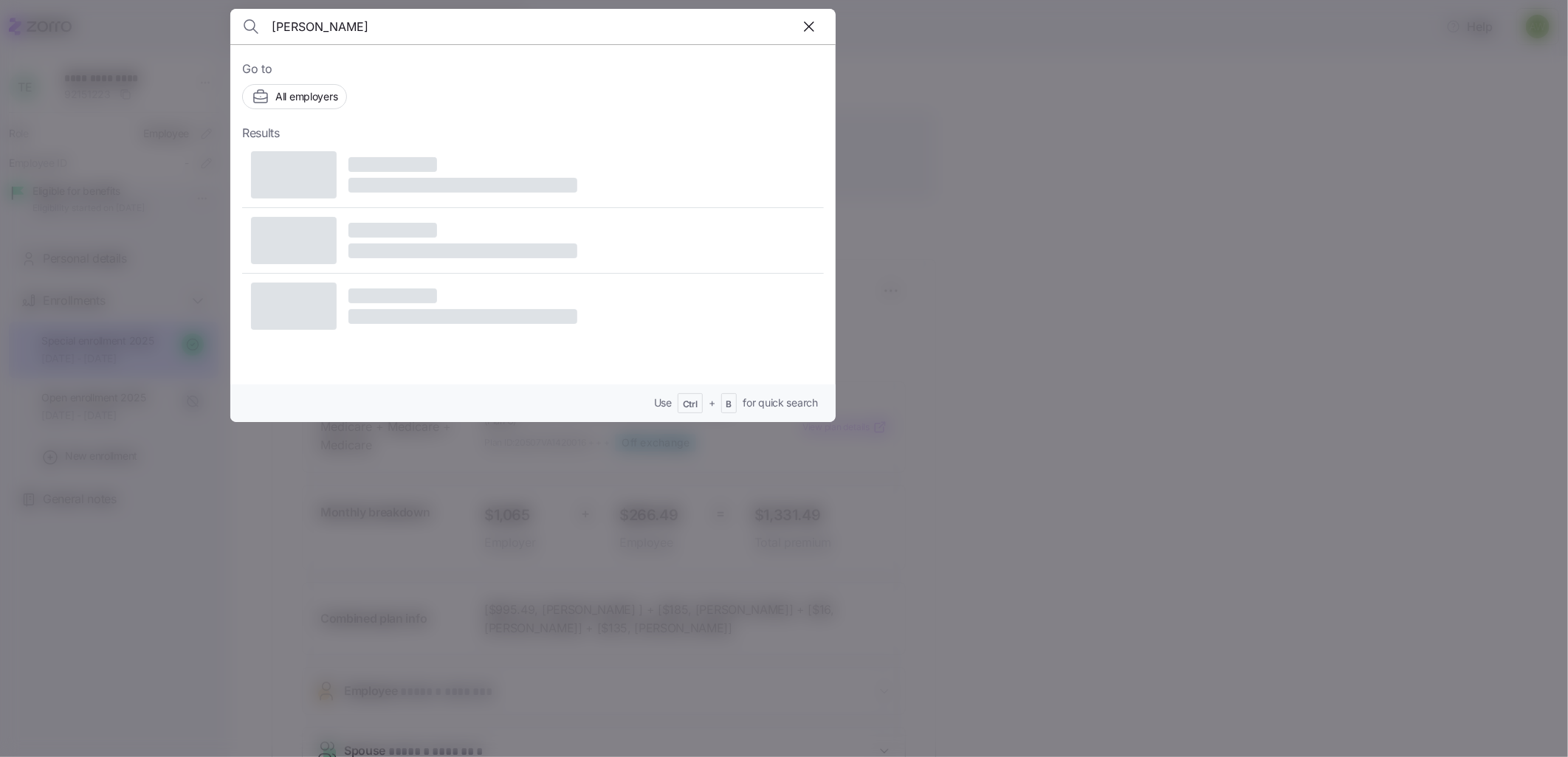
type input "[PERSON_NAME]"
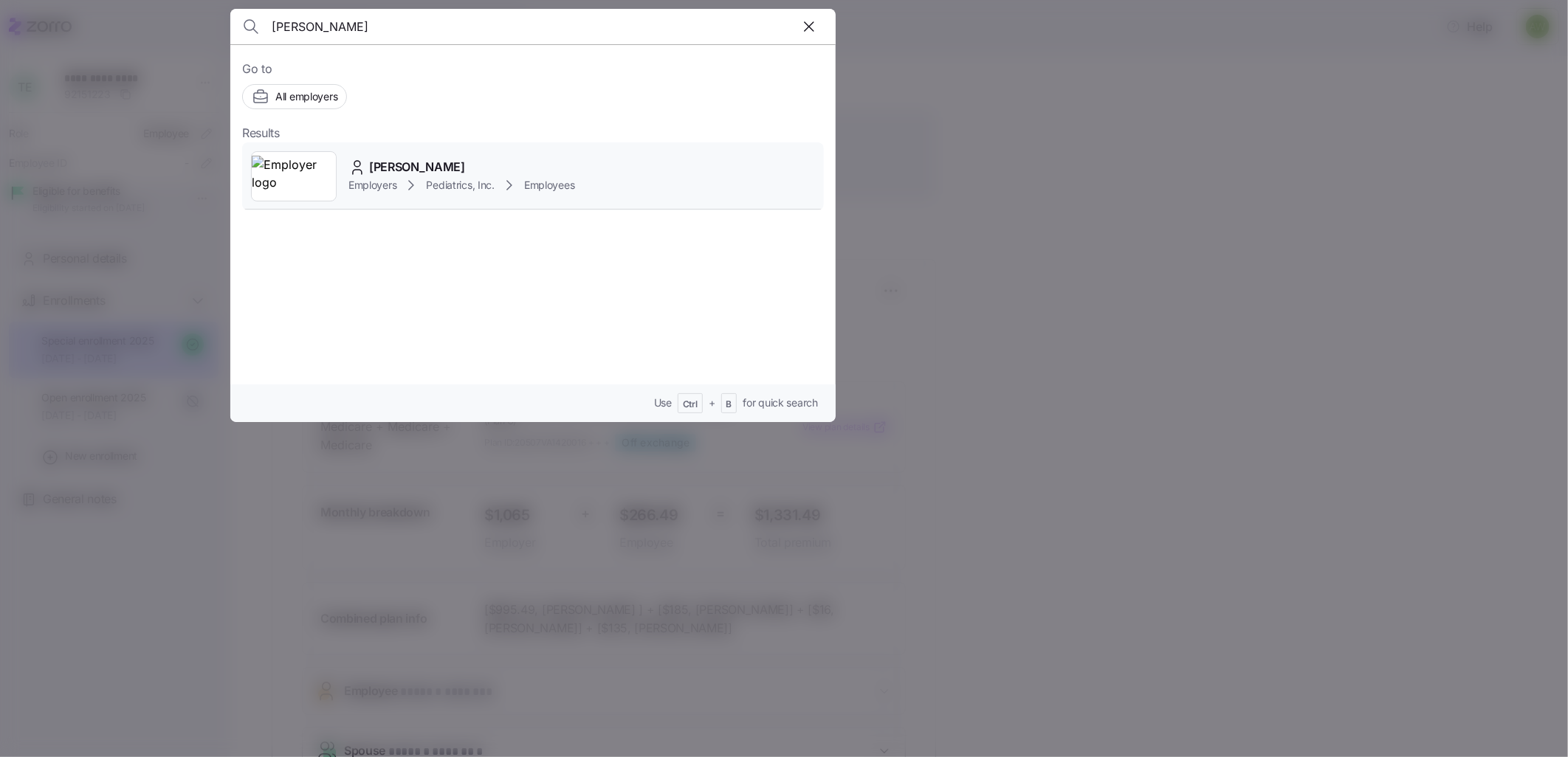
click at [373, 166] on span "[PERSON_NAME]" at bounding box center [417, 167] width 96 height 19
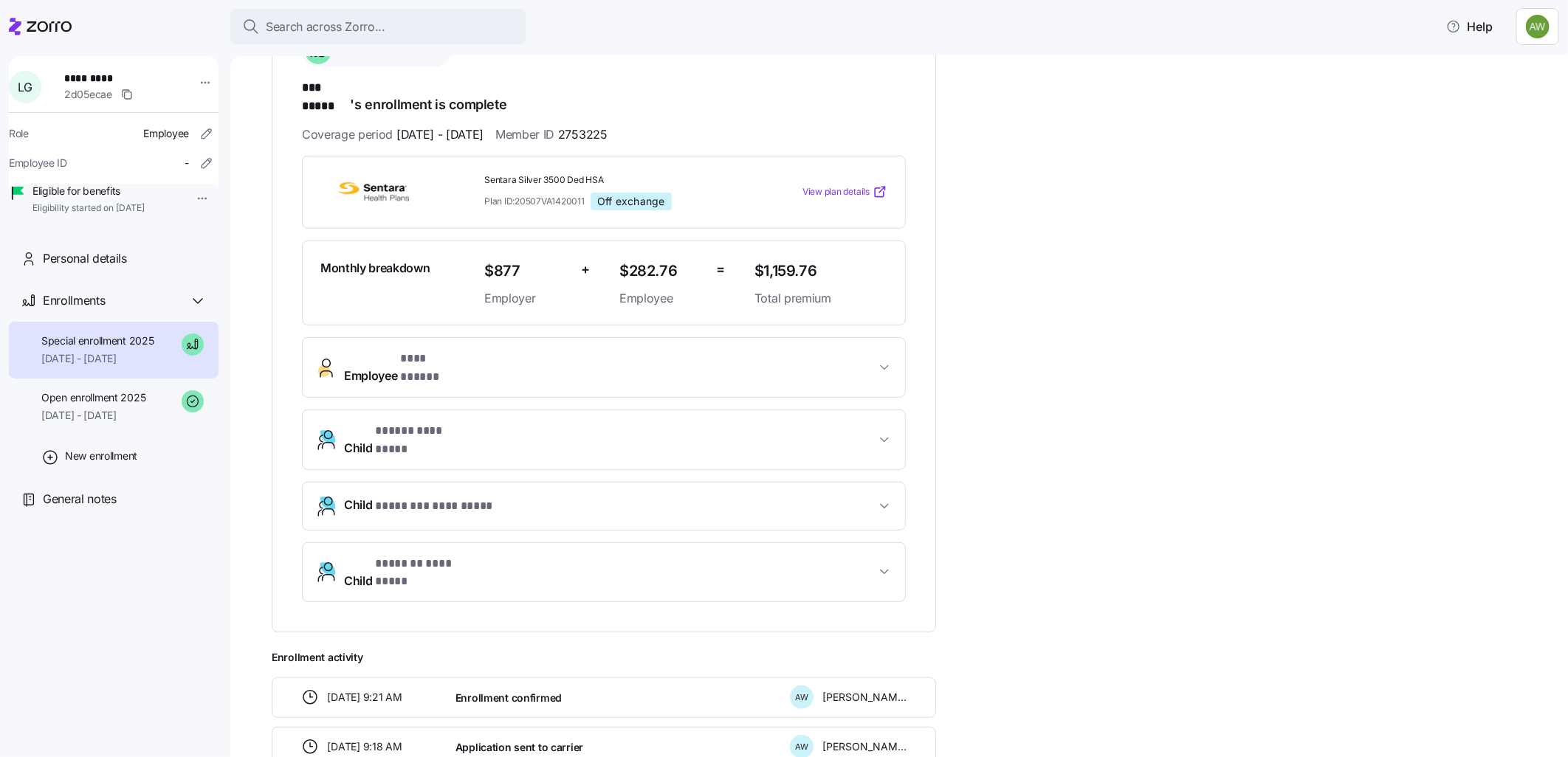
scroll to position [246, 0]
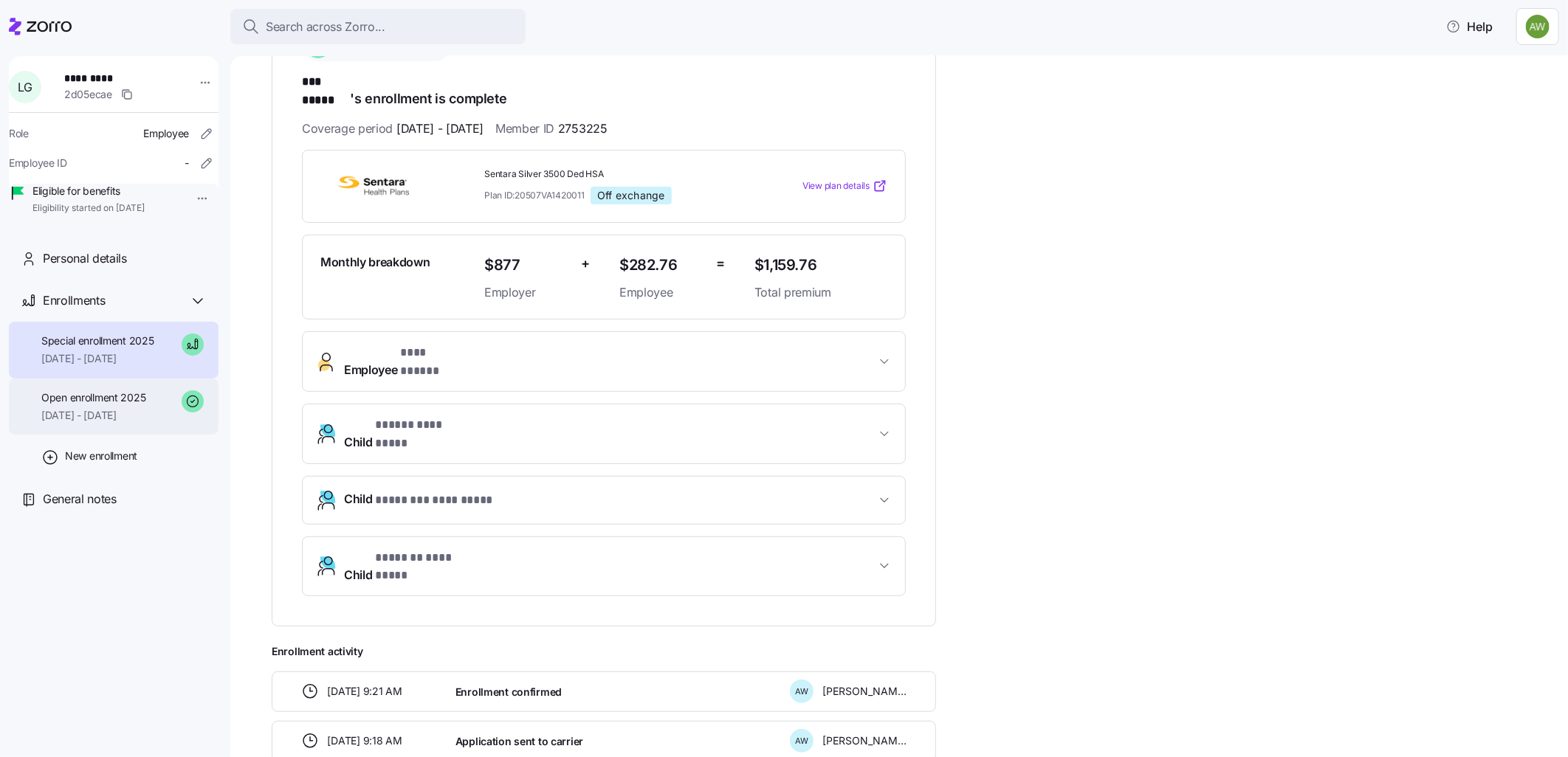
click at [64, 424] on div "Open enrollment 2025 [DATE] - [DATE]" at bounding box center [93, 407] width 104 height 34
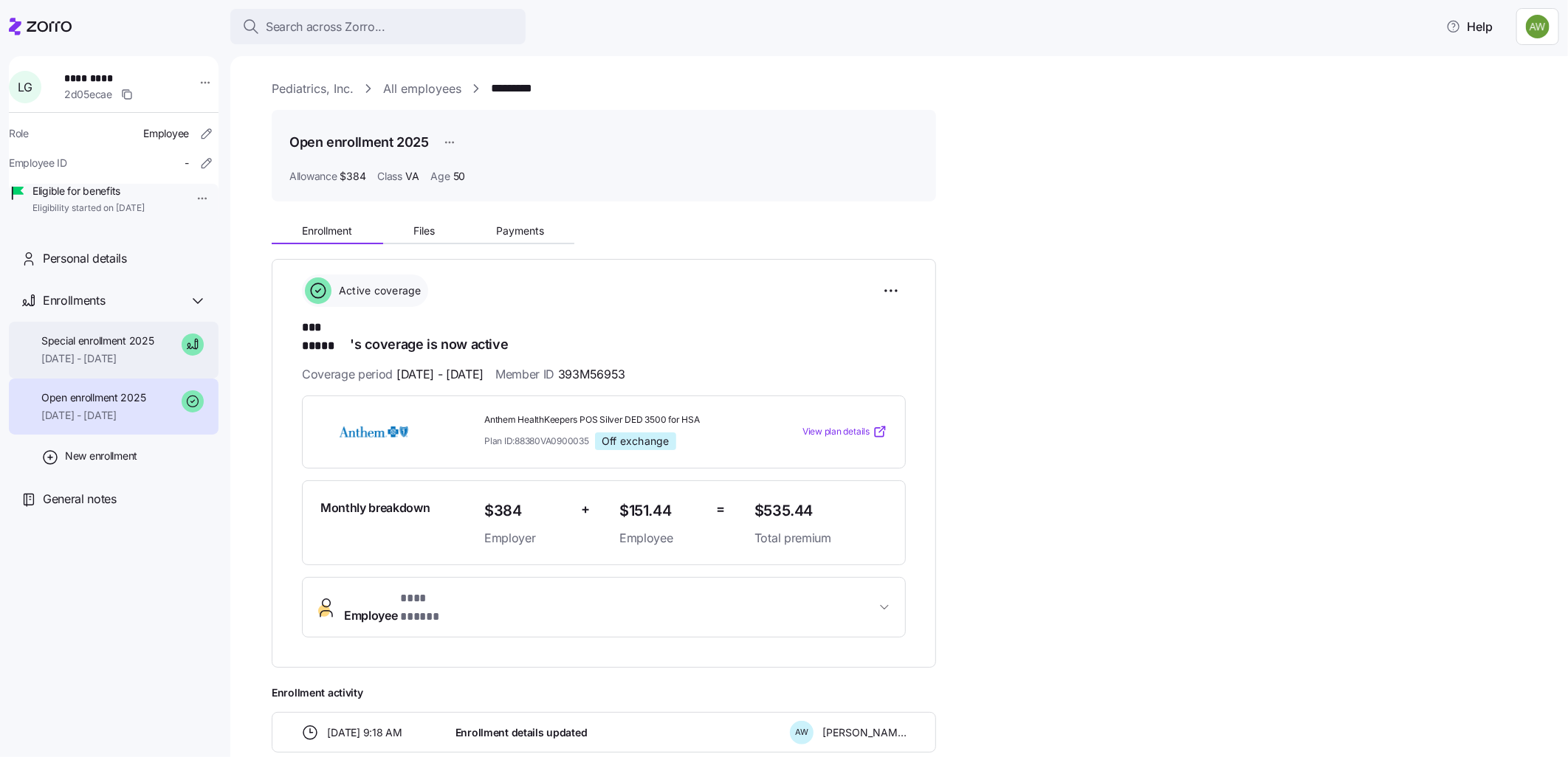
click at [83, 349] on span "Special enrollment 2025" at bounding box center [98, 341] width 113 height 15
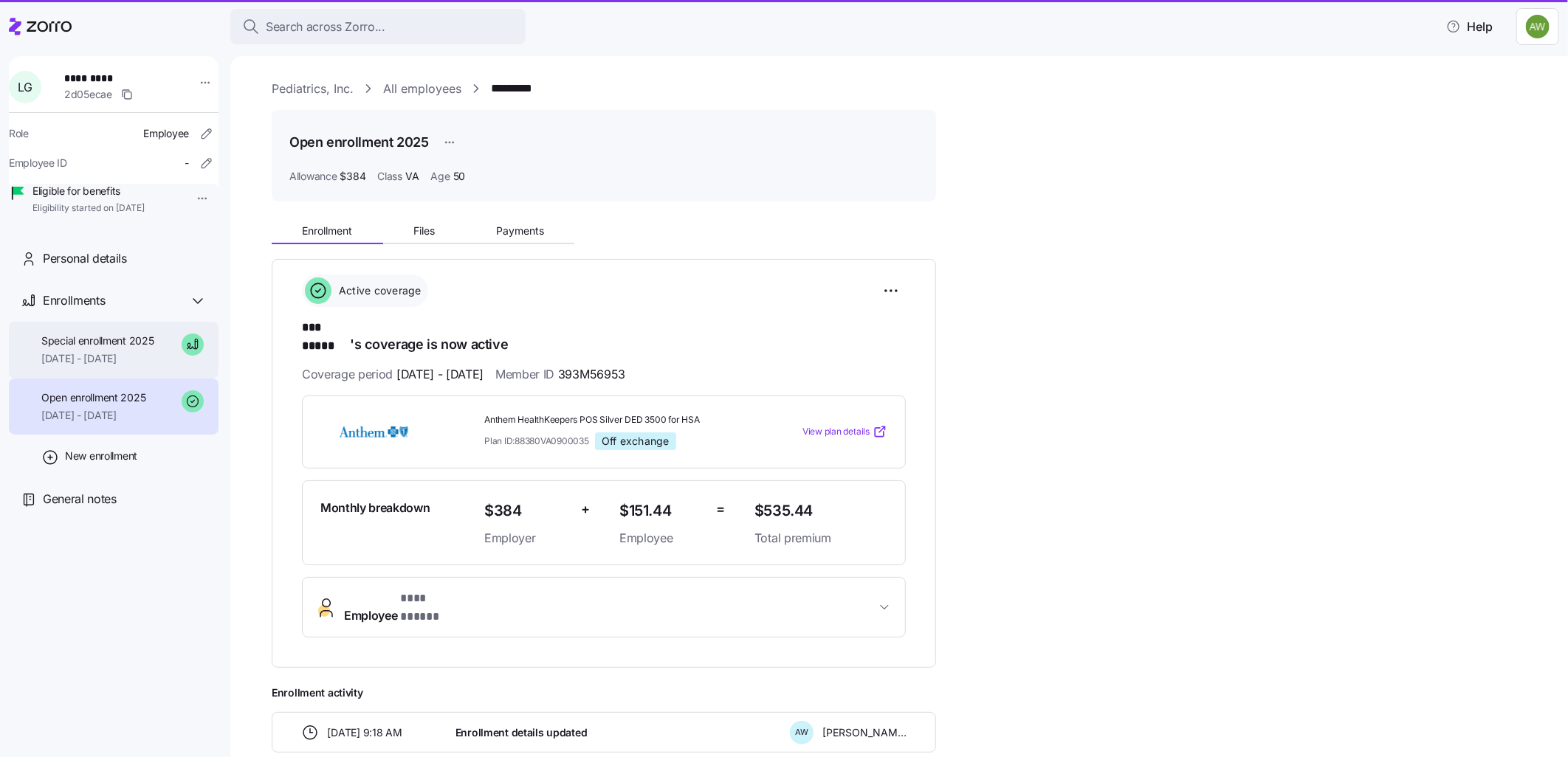
click at [95, 367] on span "[DATE] - [DATE]" at bounding box center [98, 359] width 113 height 15
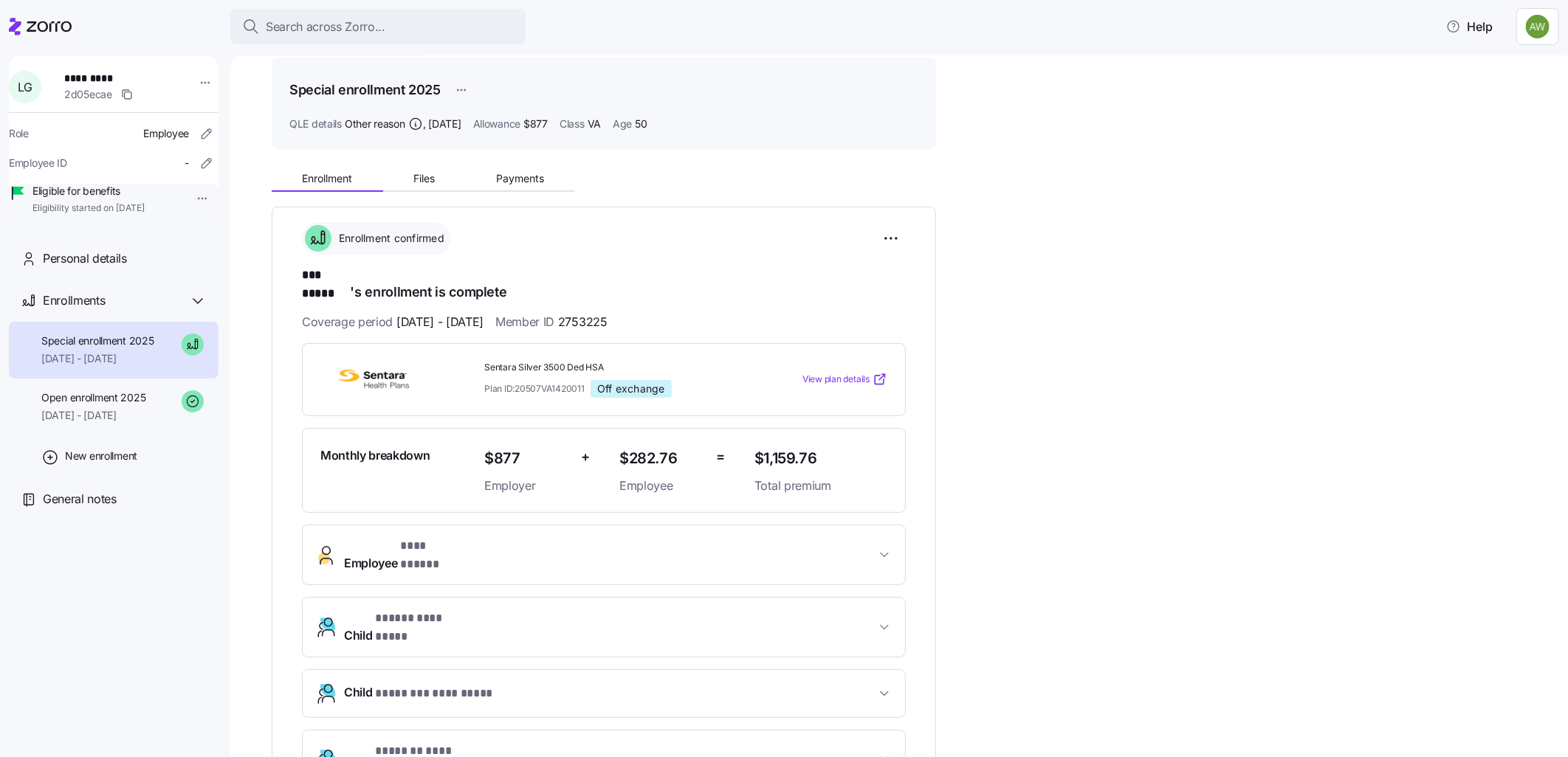
scroll to position [82, 0]
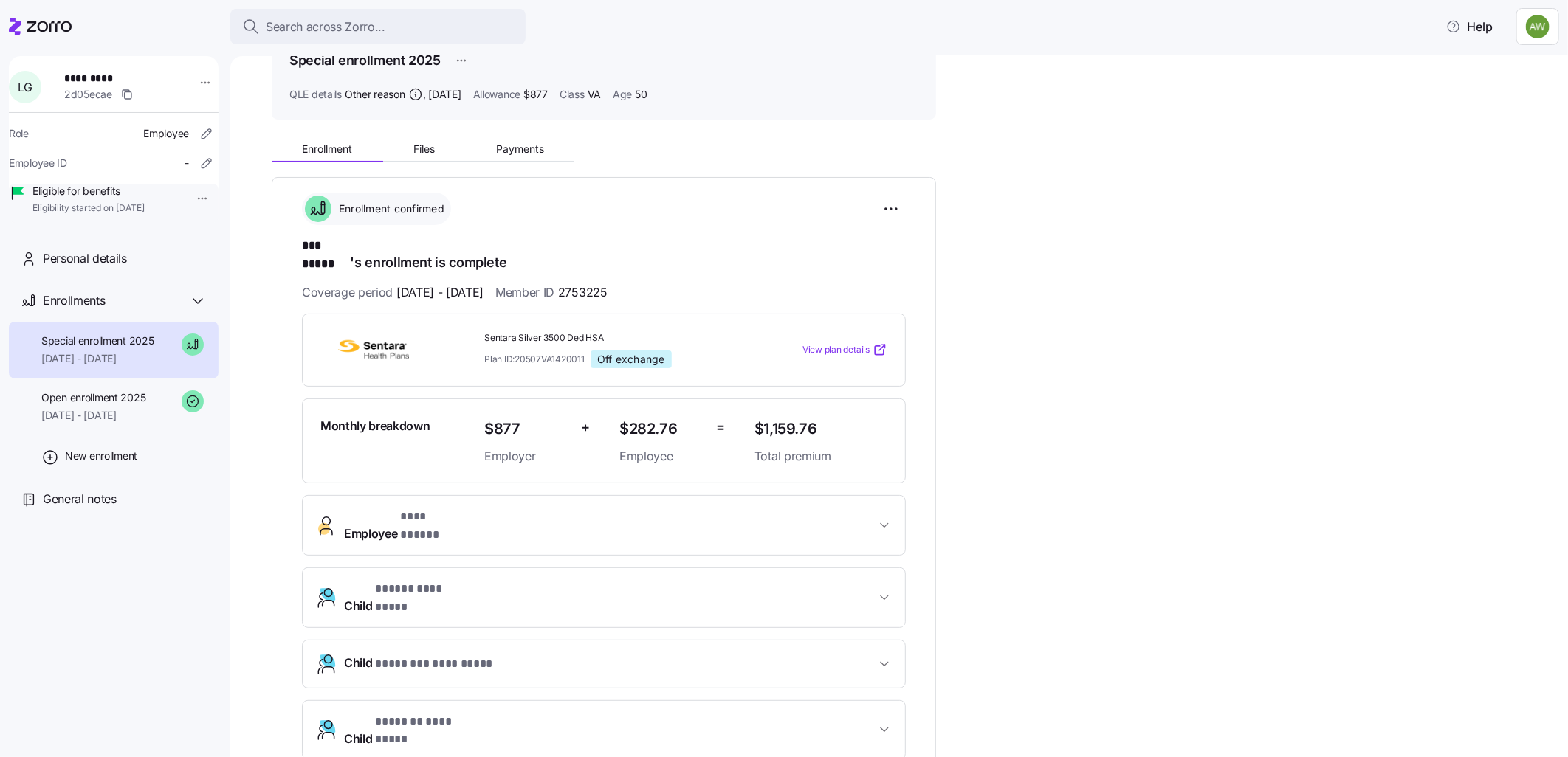
click at [685, 508] on span "Employee * *** ***** *" at bounding box center [610, 526] width 532 height 36
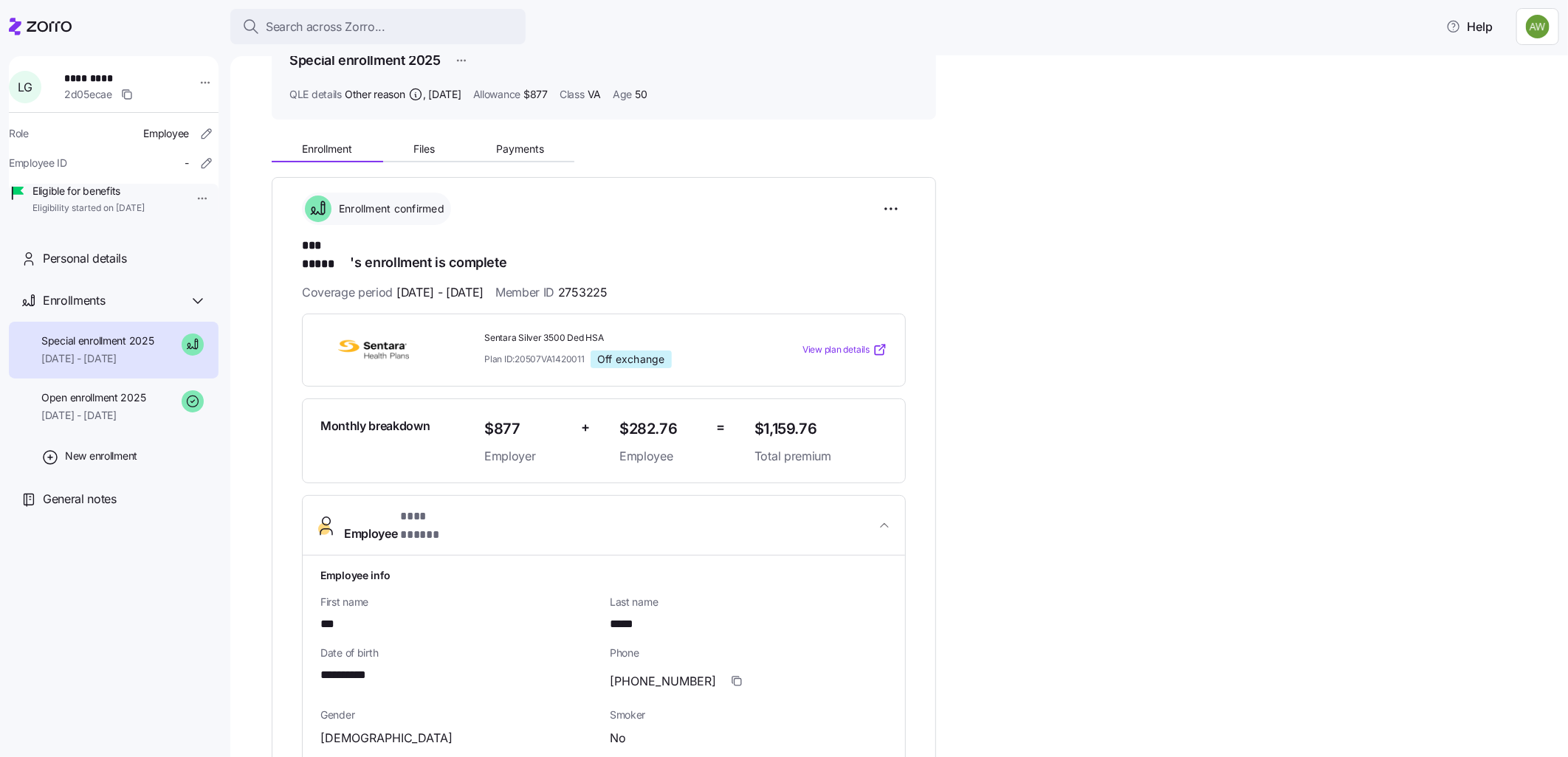
click at [685, 508] on span "Employee * *** ***** *" at bounding box center [610, 526] width 532 height 36
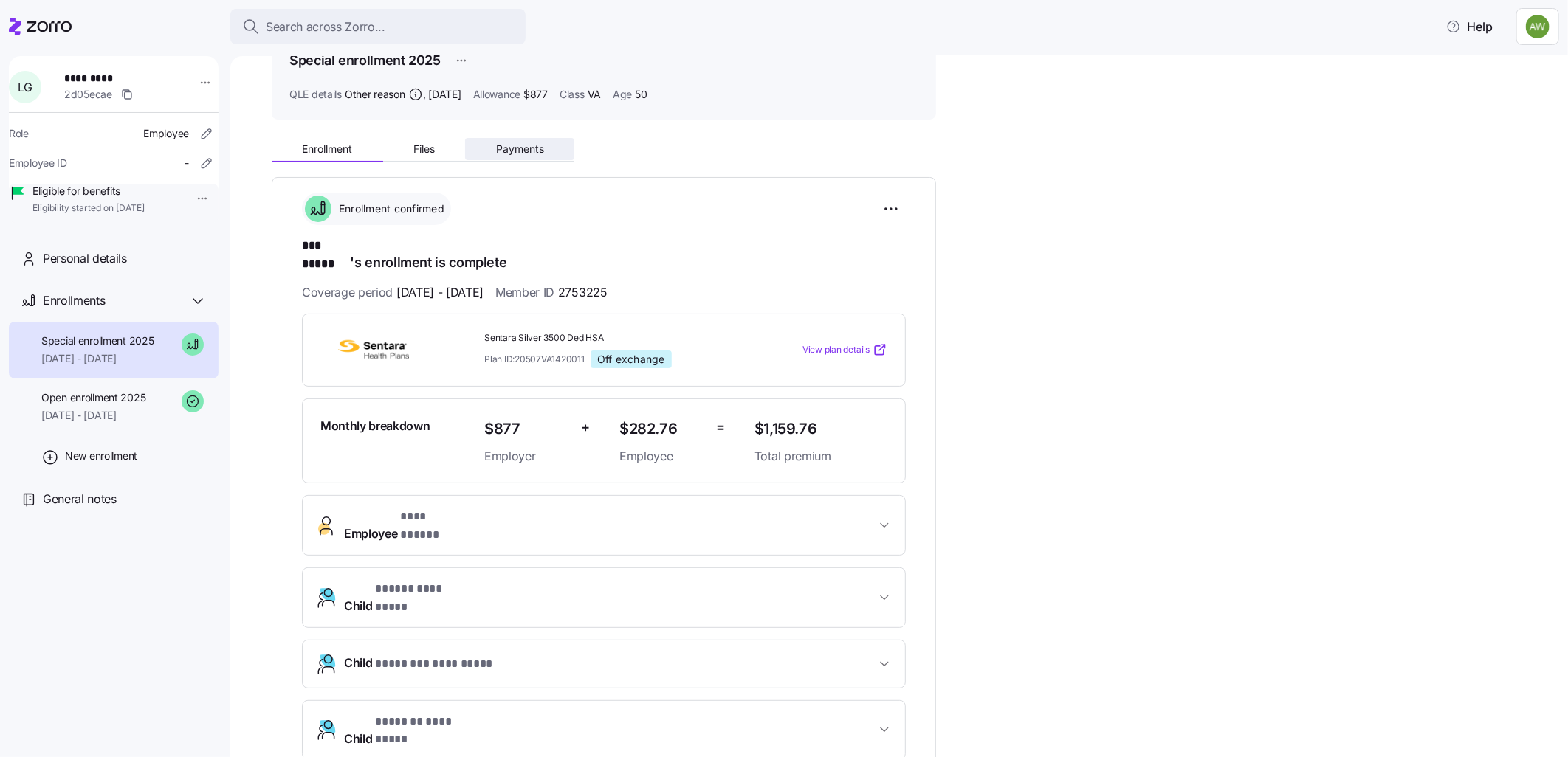
click at [508, 152] on span "Payments" at bounding box center [520, 149] width 48 height 10
click at [513, 150] on span "Payments" at bounding box center [520, 149] width 48 height 10
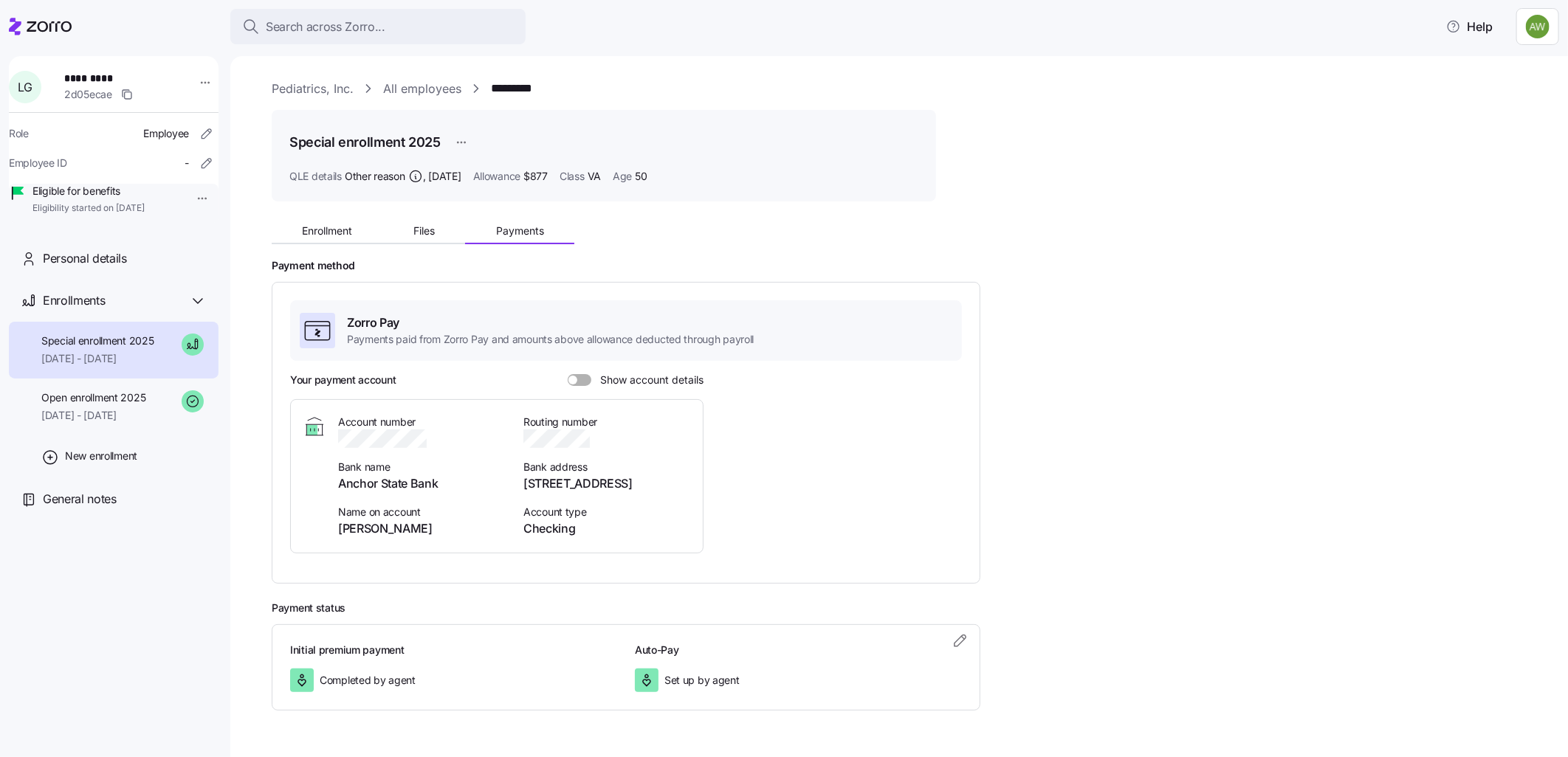
click at [585, 378] on span at bounding box center [584, 380] width 15 height 12
click at [567, 375] on input "Show account details" at bounding box center [567, 375] width 0 height 0
click at [370, 27] on span "Search across Zorro..." at bounding box center [325, 27] width 120 height 19
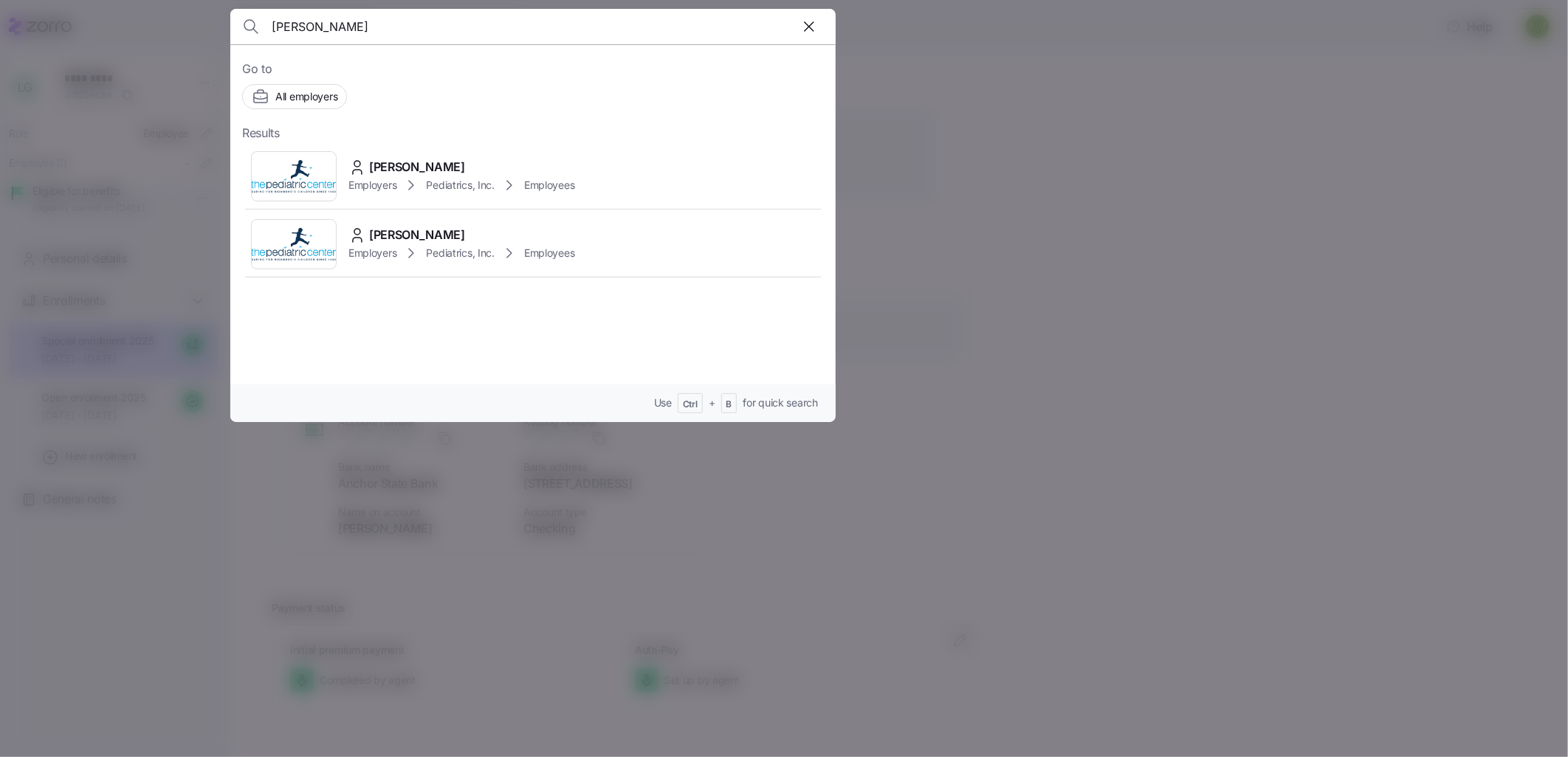
type input "[PERSON_NAME]"
click at [1087, 162] on div at bounding box center [784, 378] width 1568 height 757
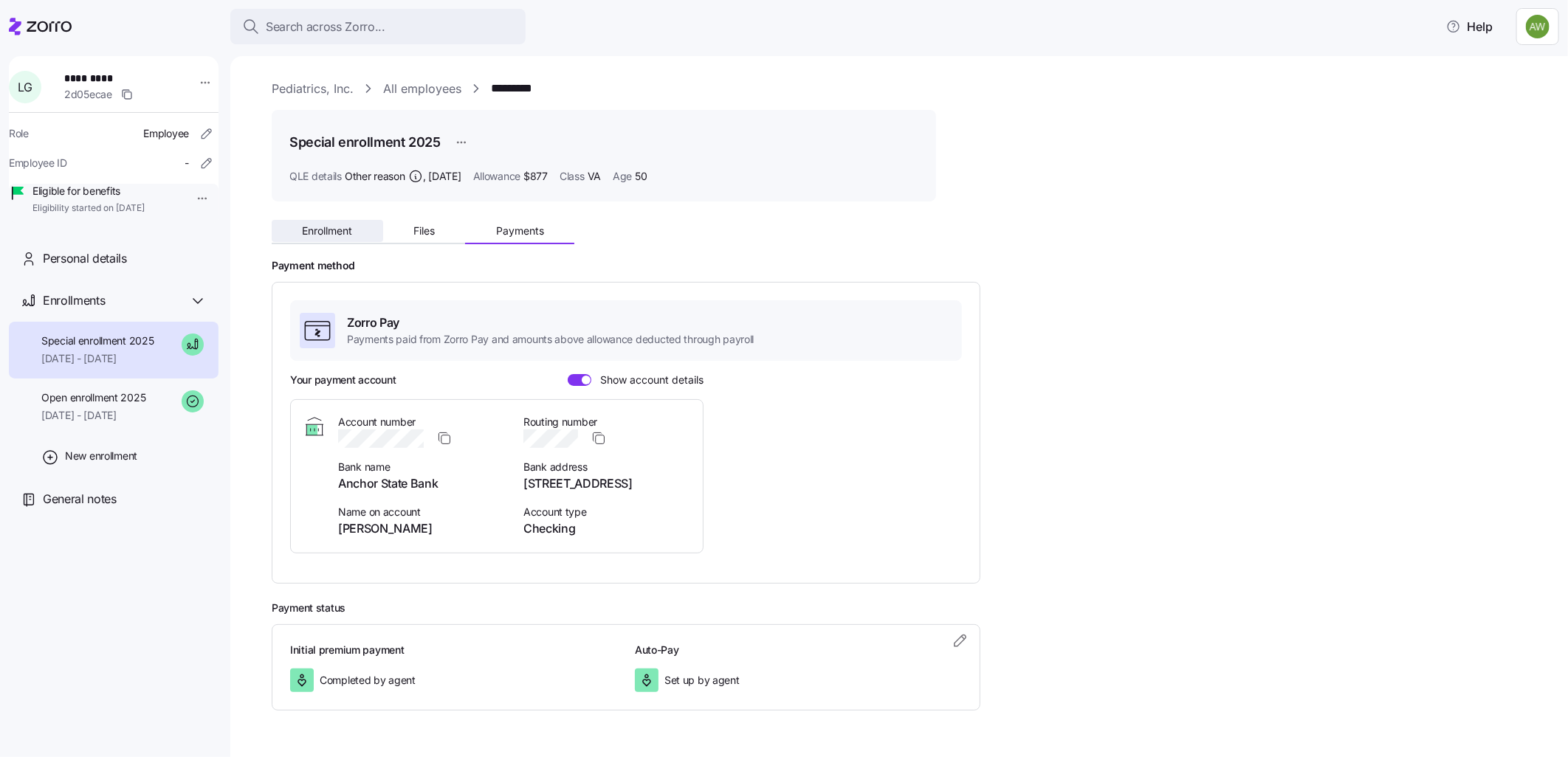
click at [340, 237] on button "Enrollment" at bounding box center [327, 231] width 112 height 22
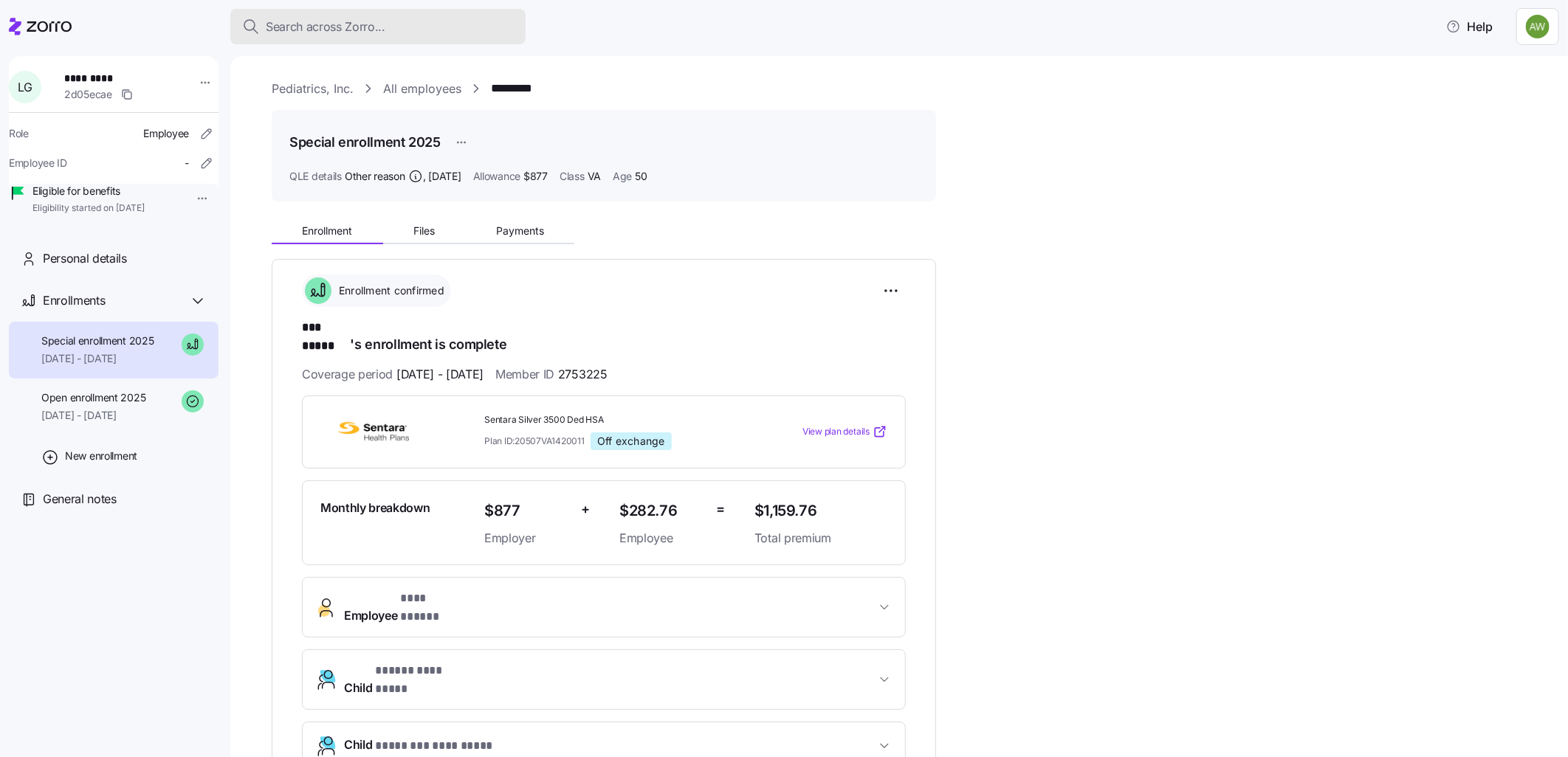
click at [395, 19] on div "Search across Zorro..." at bounding box center [377, 27] width 272 height 19
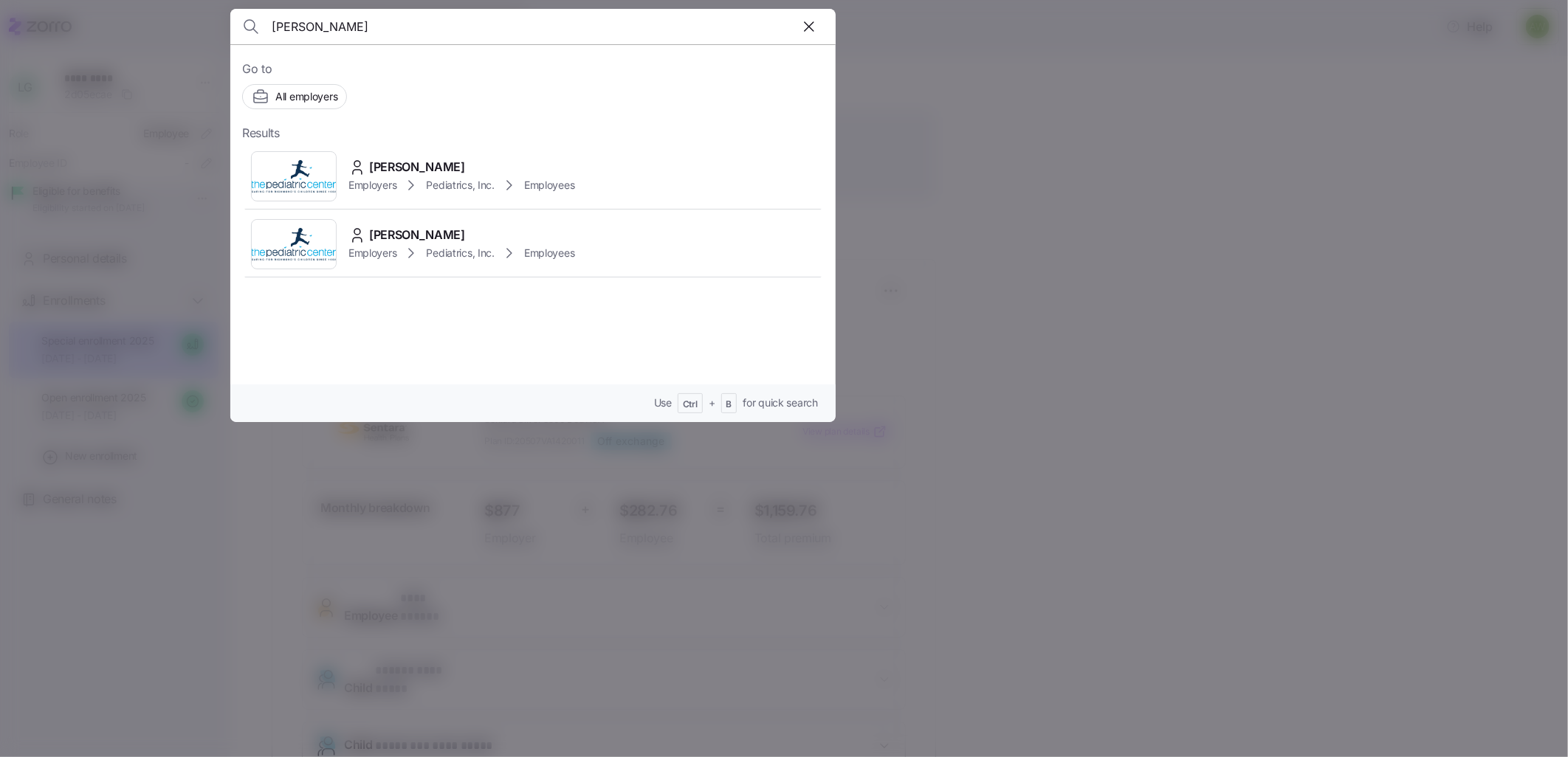
type input "[PERSON_NAME]"
click at [289, 179] on img at bounding box center [293, 177] width 84 height 42
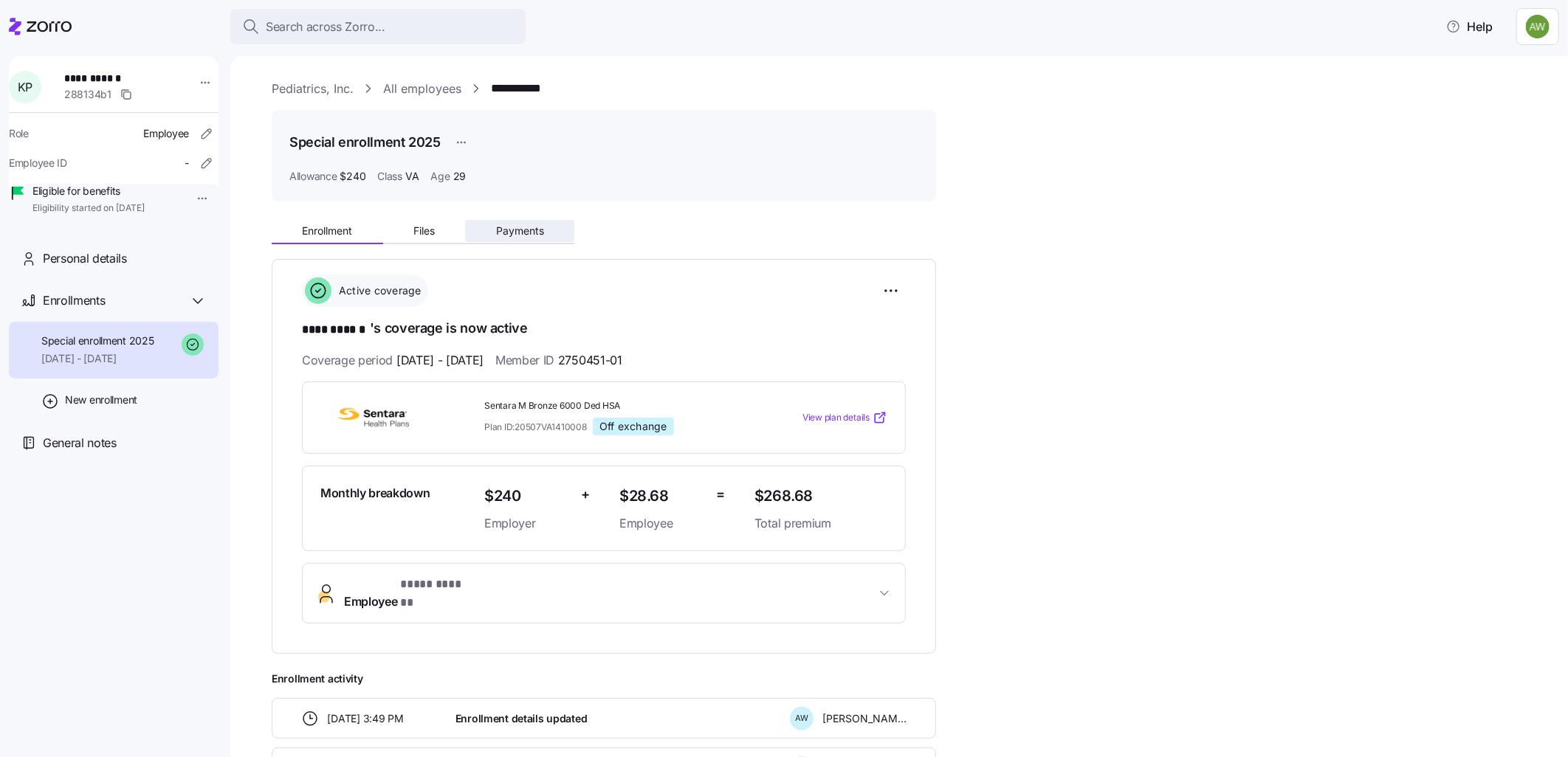
click at [515, 232] on span "Payments" at bounding box center [520, 231] width 48 height 10
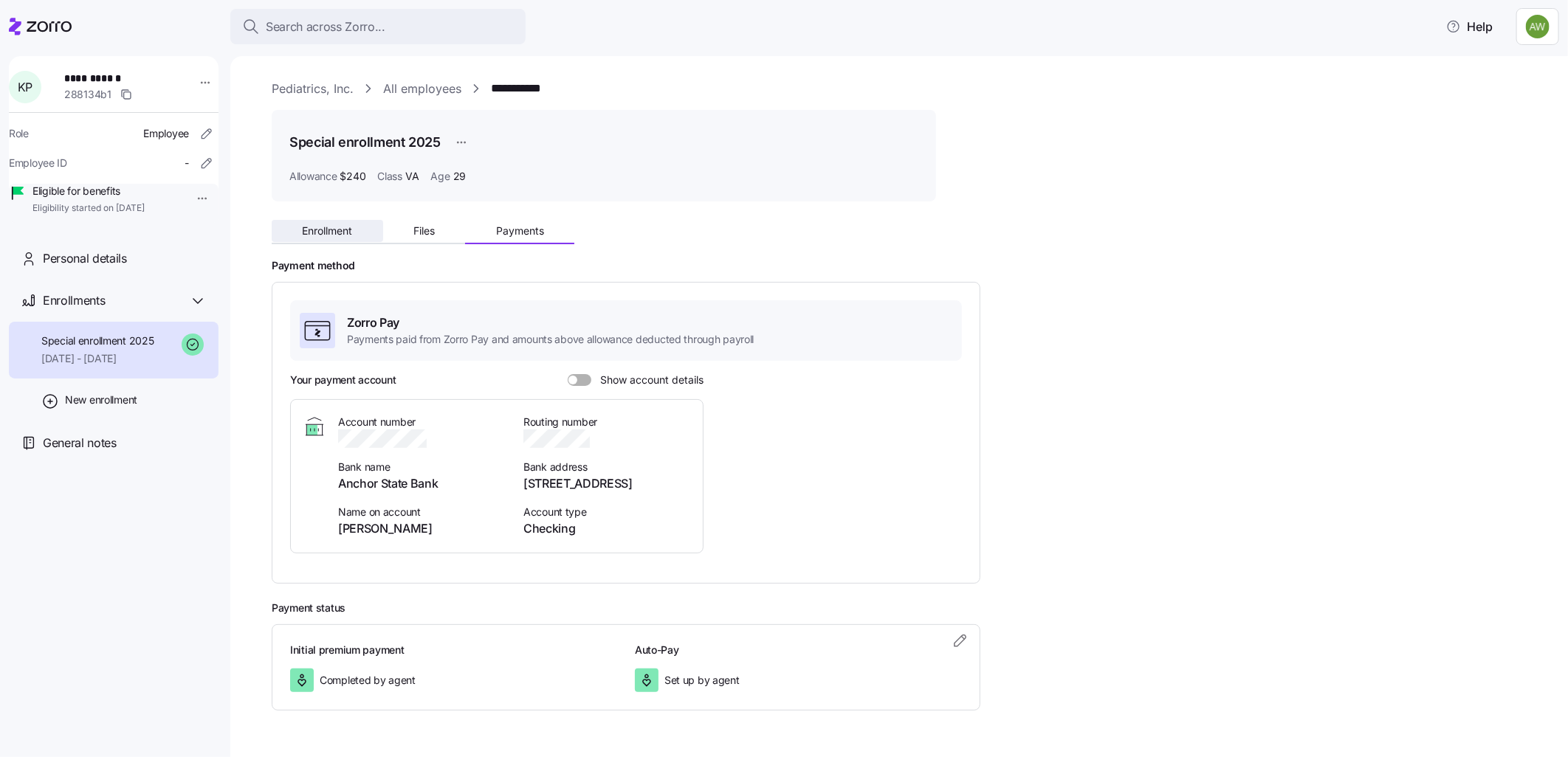
click at [308, 230] on span "Enrollment" at bounding box center [327, 231] width 50 height 10
click at [318, 226] on span "Enrollment" at bounding box center [327, 231] width 50 height 10
